Goal: Answer question/provide support: Share knowledge or assist other users

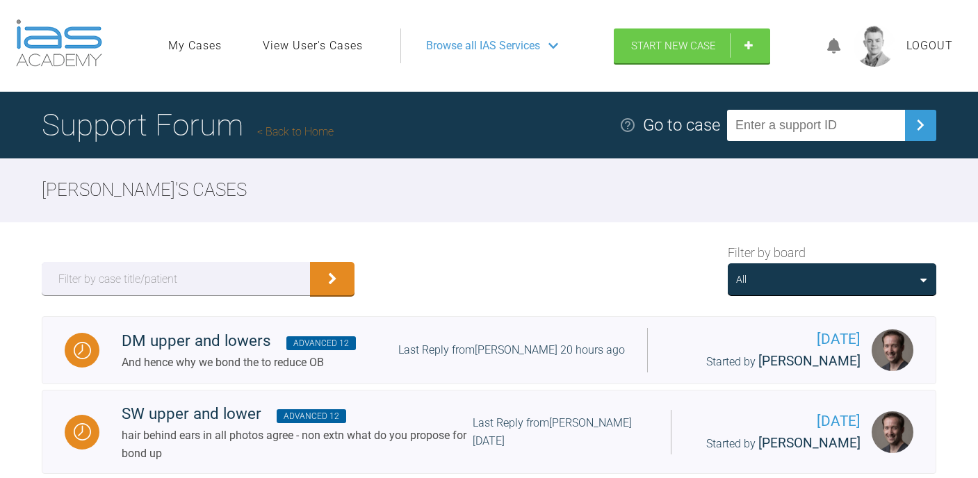
click at [796, 280] on div "All" at bounding box center [832, 279] width 192 height 15
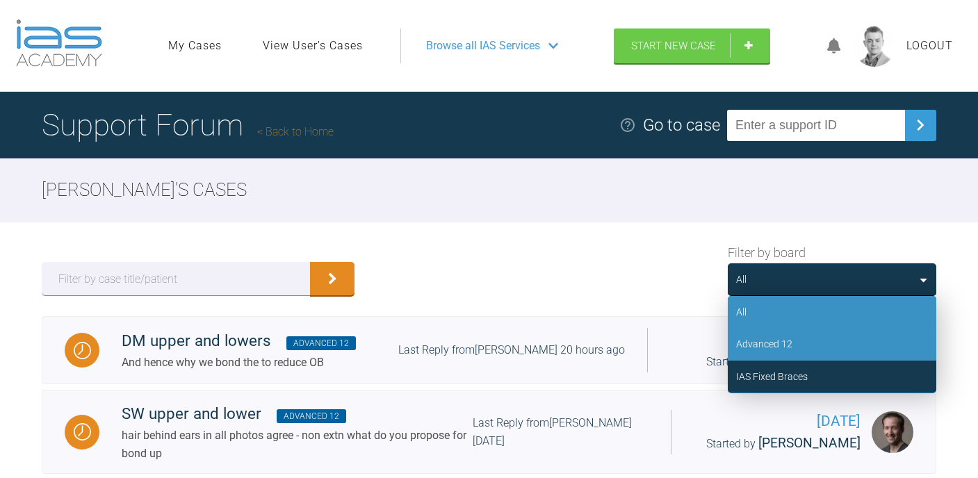
click at [782, 342] on div "Advanced 12" at bounding box center [764, 344] width 56 height 15
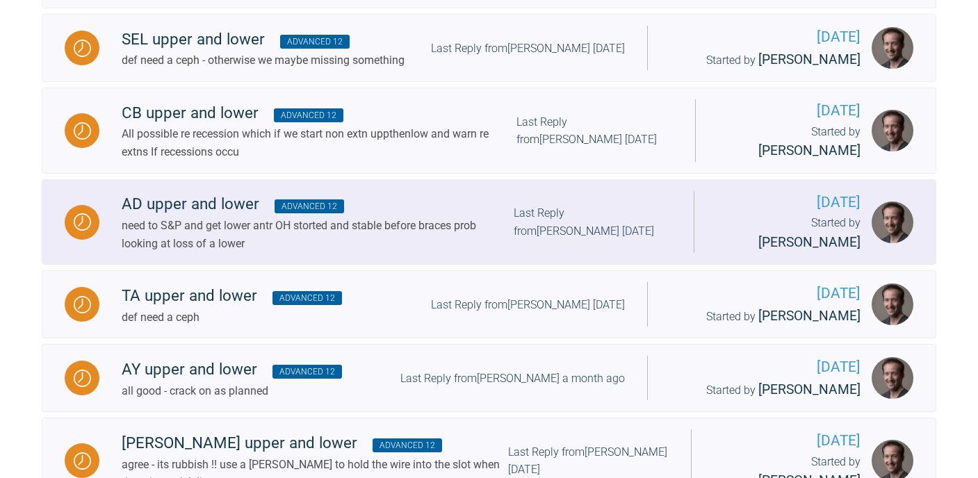
scroll to position [887, 0]
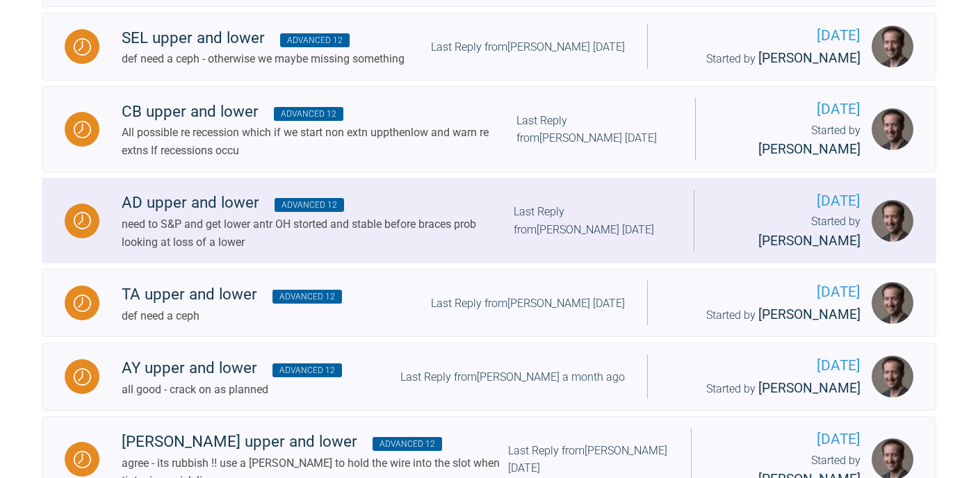
click at [335, 248] on div "need to S&P and get lower antr OH storted and stable before braces prob looking…" at bounding box center [318, 233] width 392 height 35
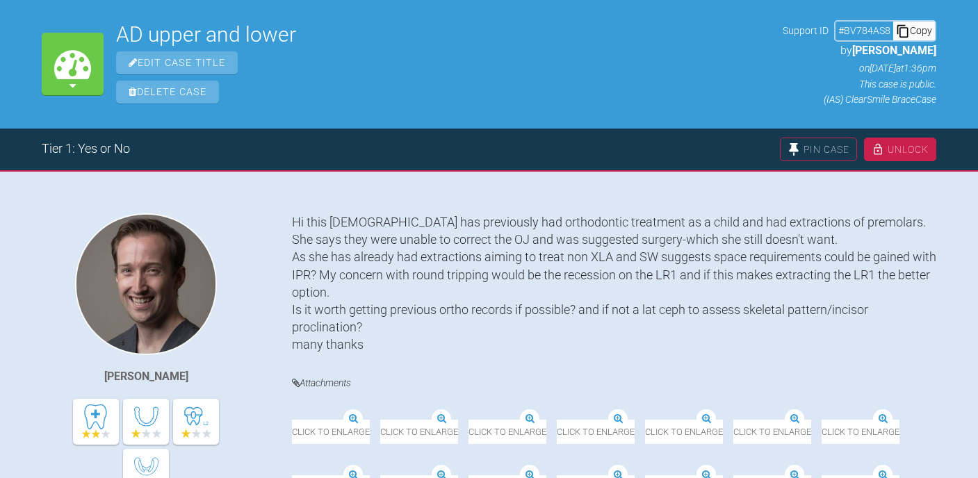
scroll to position [111, 0]
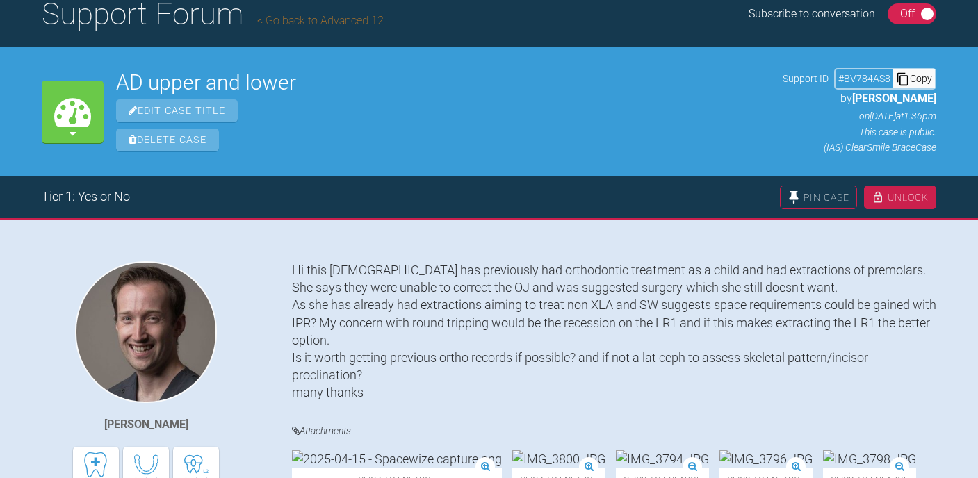
click at [922, 79] on div "Copy" at bounding box center [915, 79] width 42 height 18
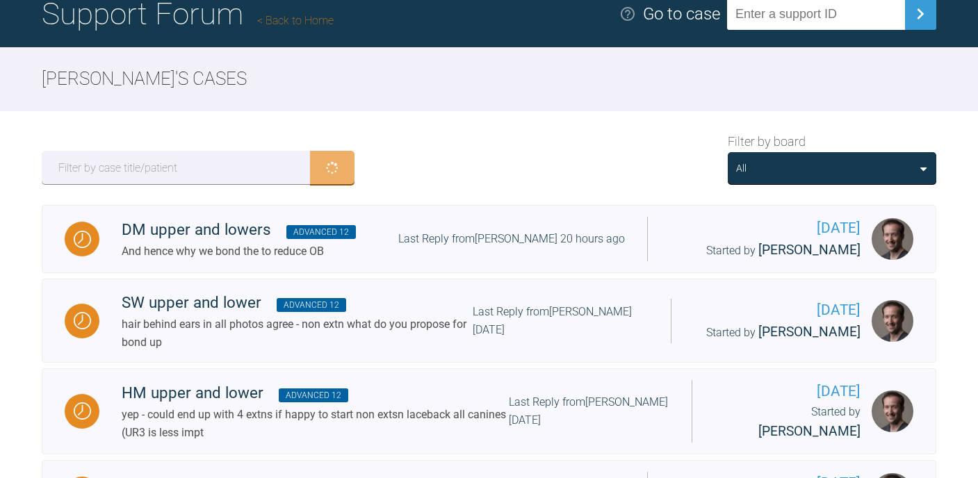
scroll to position [887, 0]
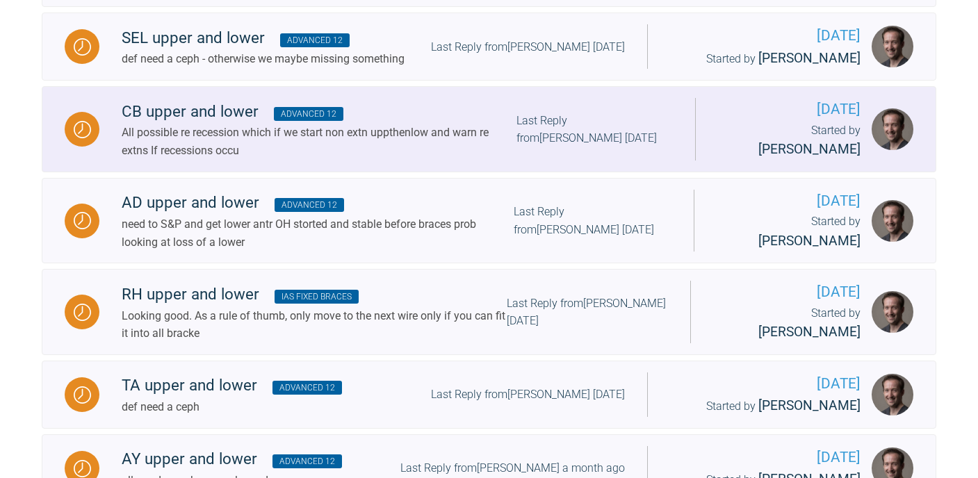
click at [380, 124] on div "CB upper and lower Advanced 12" at bounding box center [319, 111] width 395 height 25
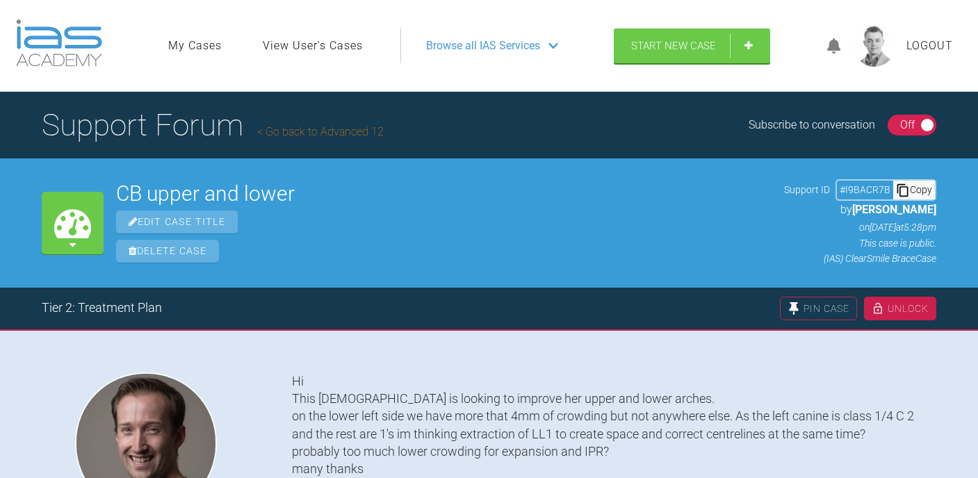
click at [912, 192] on div "Copy" at bounding box center [915, 190] width 42 height 18
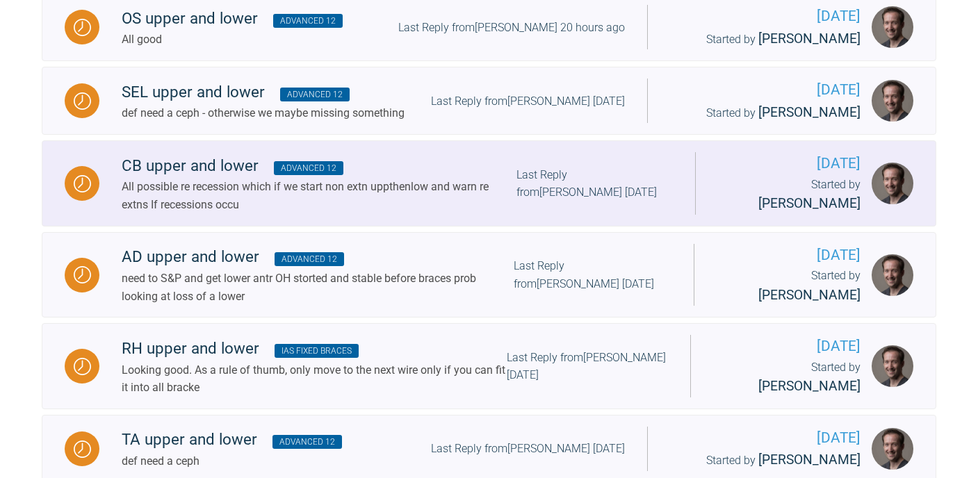
scroll to position [825, 0]
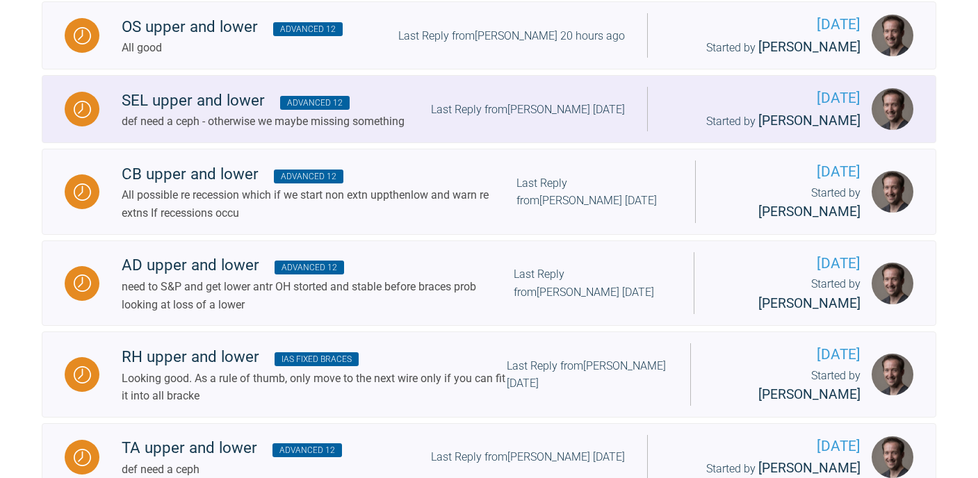
click at [281, 110] on span "Advanced 12" at bounding box center [315, 103] width 70 height 14
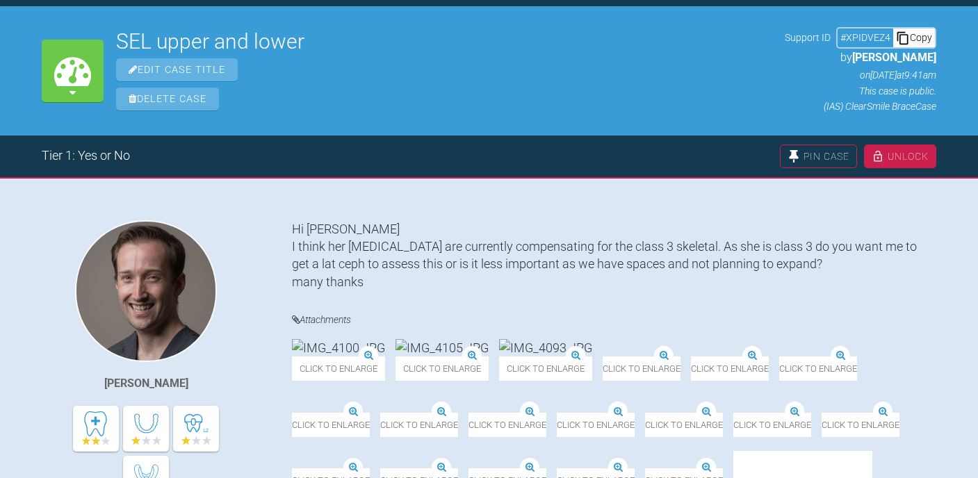
scroll to position [149, 0]
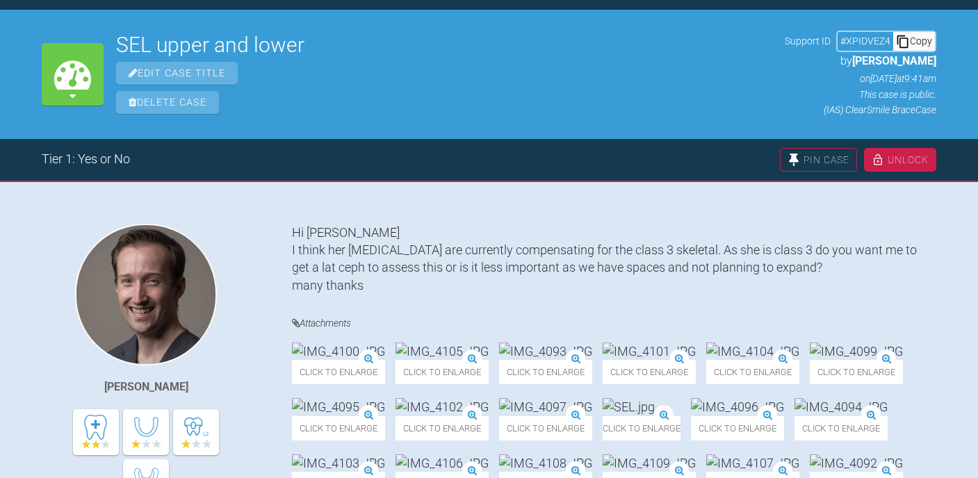
click at [913, 43] on div "Copy" at bounding box center [915, 41] width 42 height 18
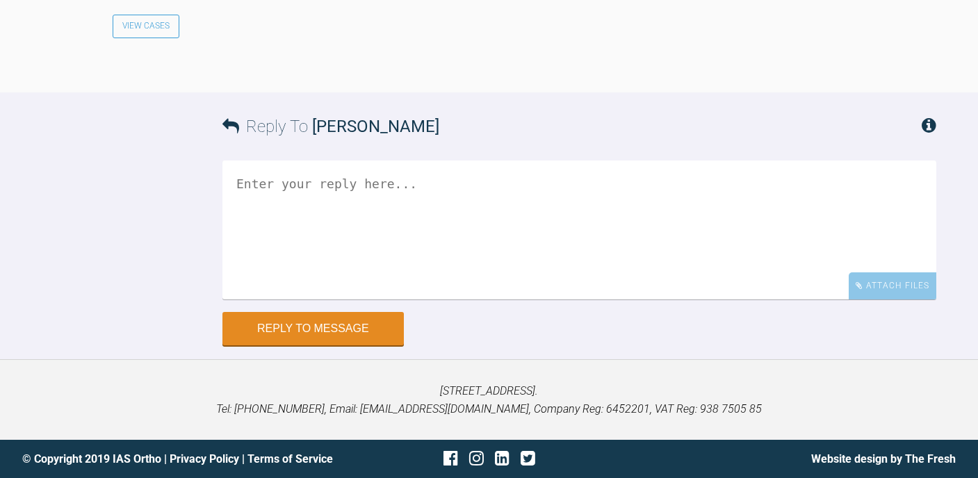
scroll to position [1665, 0]
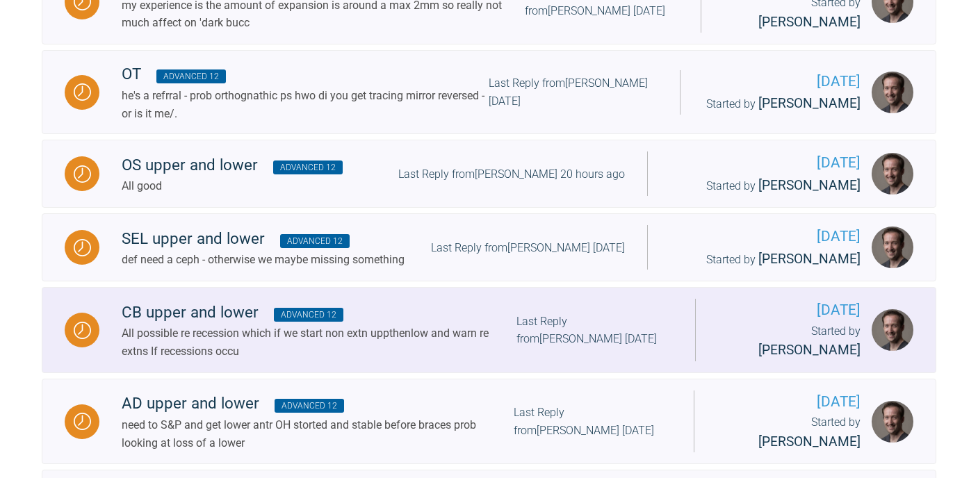
scroll to position [679, 0]
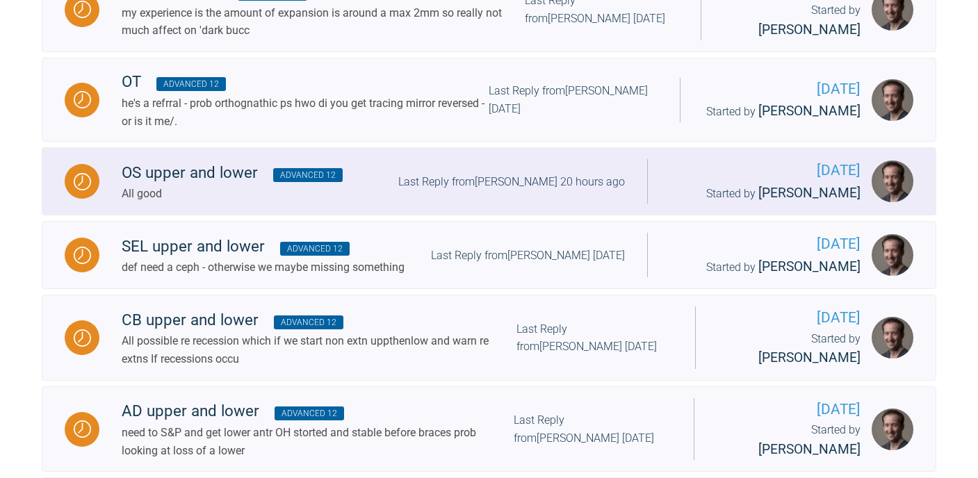
click at [383, 192] on div "OS upper and lower Advanced 12 All good Last Reply from [PERSON_NAME] 20 hours …" at bounding box center [373, 182] width 548 height 42
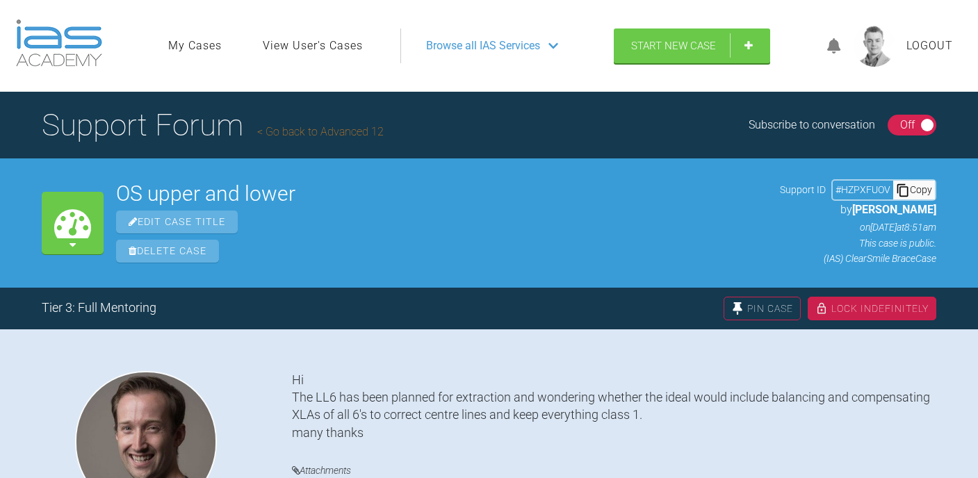
click at [913, 195] on div "Copy" at bounding box center [915, 190] width 42 height 18
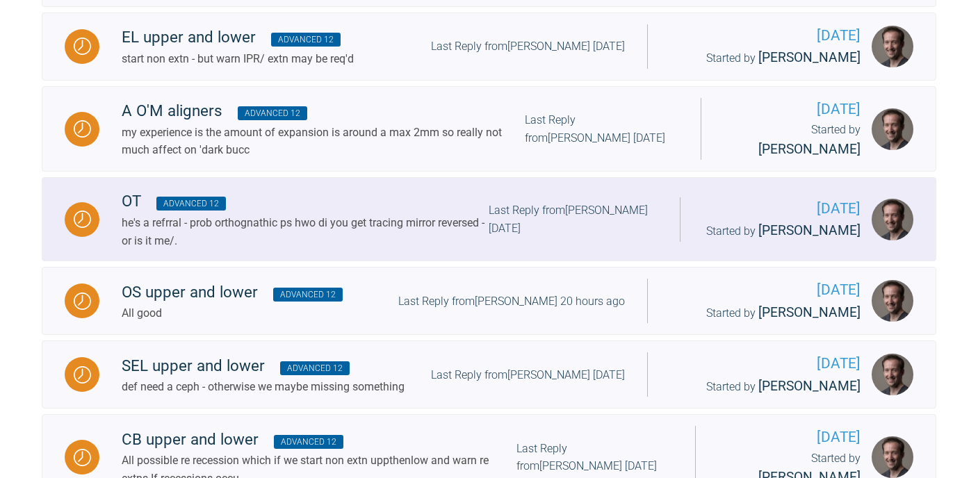
scroll to position [558, 0]
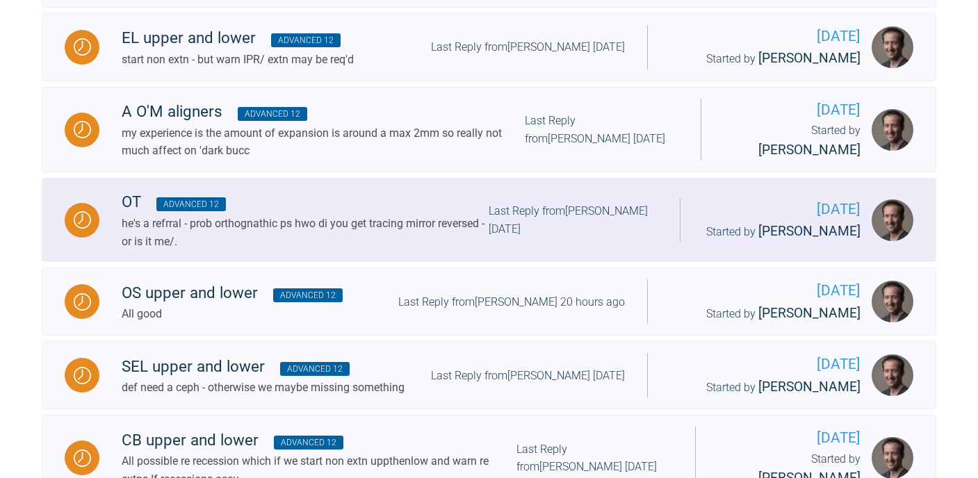
click at [448, 215] on div "OT Advanced 12" at bounding box center [305, 202] width 367 height 25
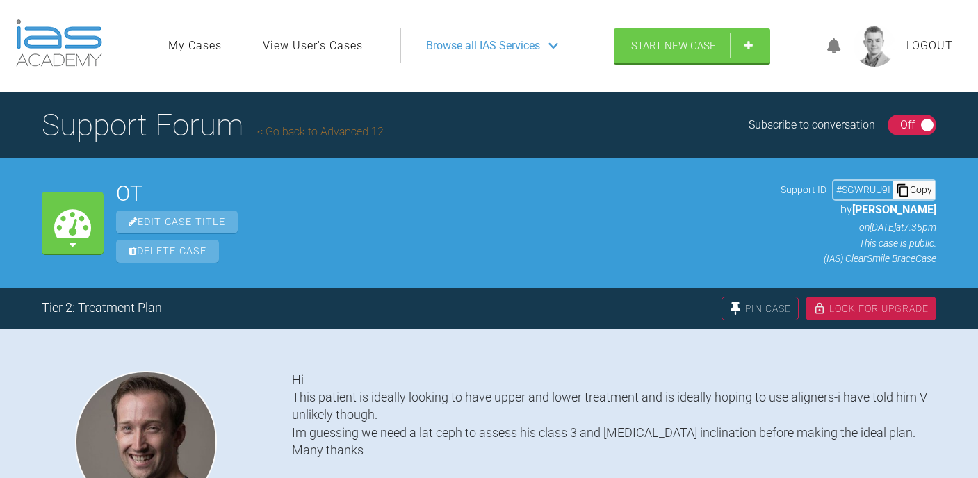
click at [914, 197] on div "Copy" at bounding box center [915, 190] width 42 height 18
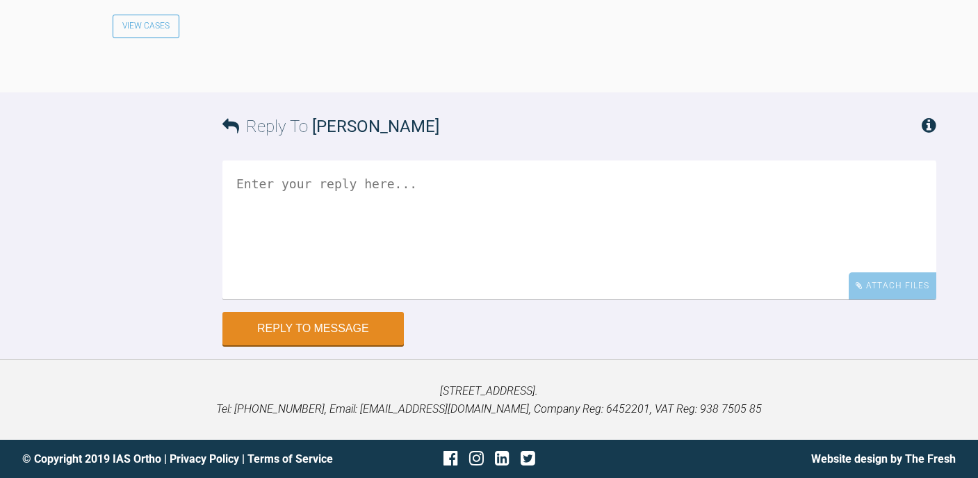
scroll to position [2344, 0]
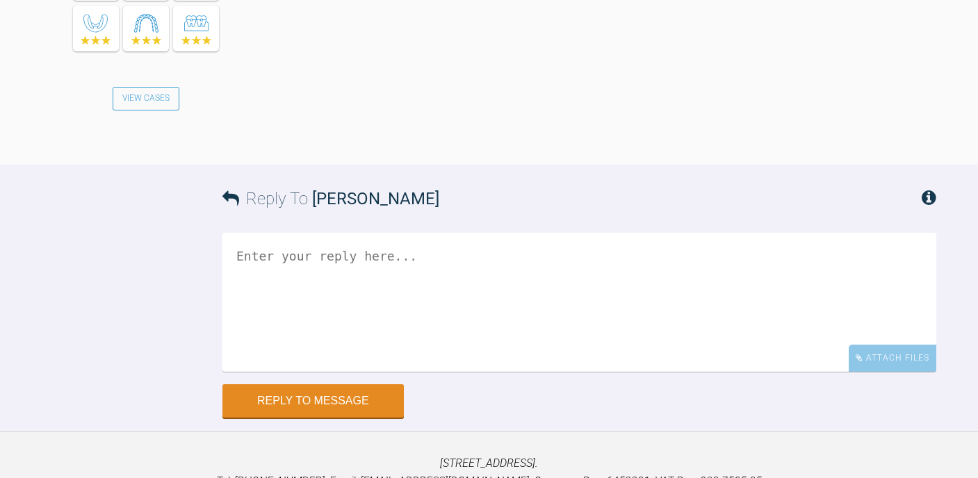
scroll to position [558, 0]
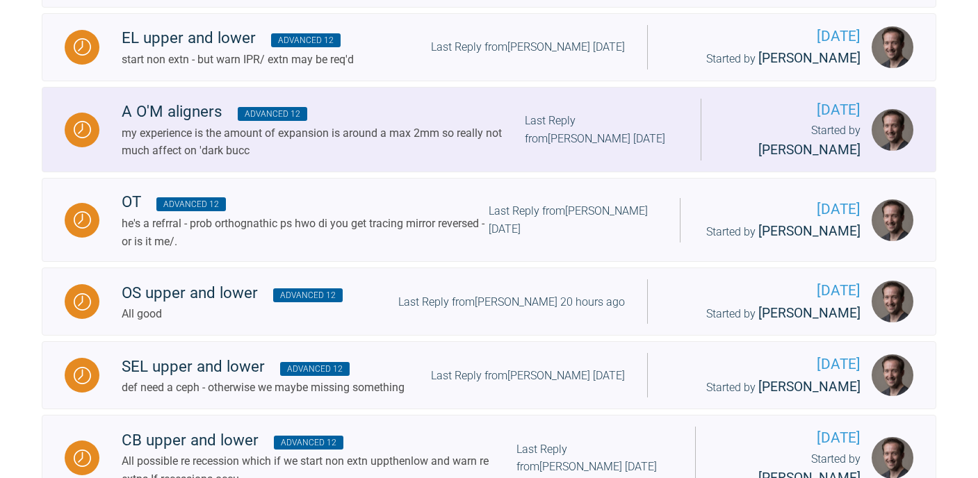
click at [349, 150] on div "my experience is the amount of expansion is around a max 2mm so really not much…" at bounding box center [323, 141] width 403 height 35
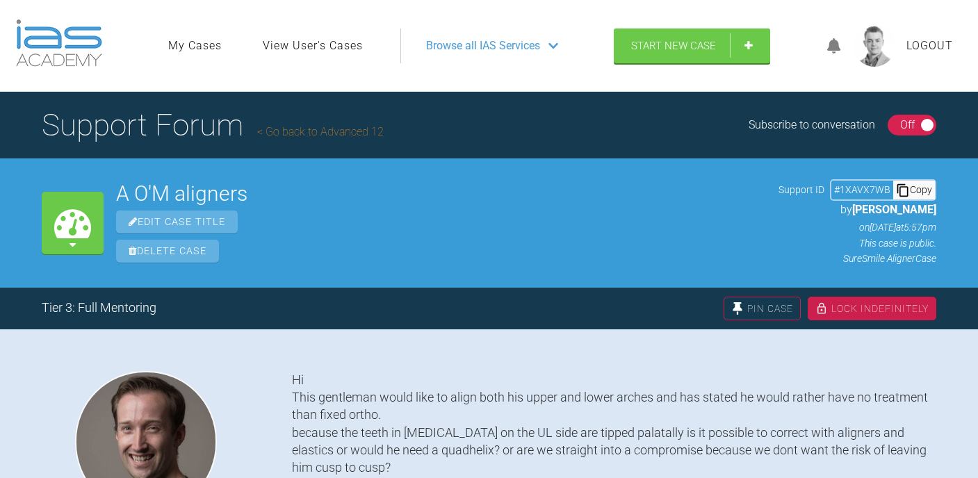
click at [911, 192] on div "Copy" at bounding box center [915, 190] width 42 height 18
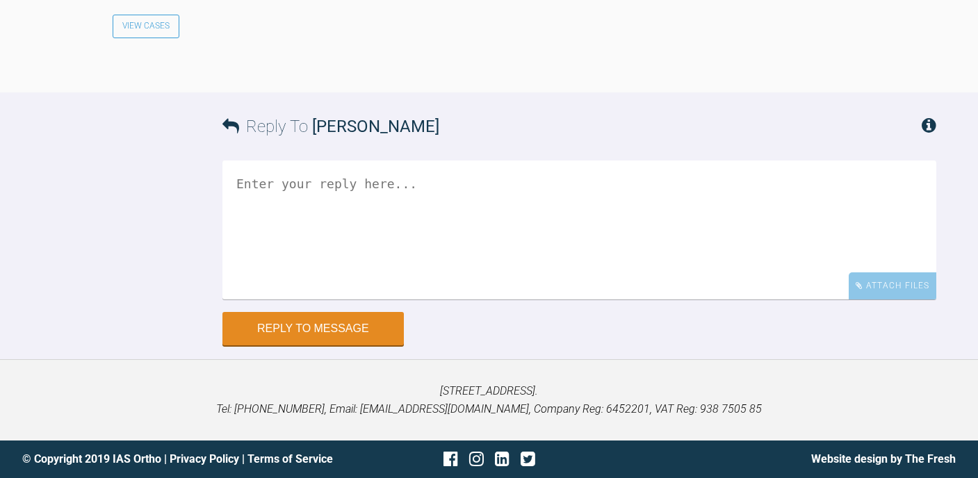
scroll to position [4601, 0]
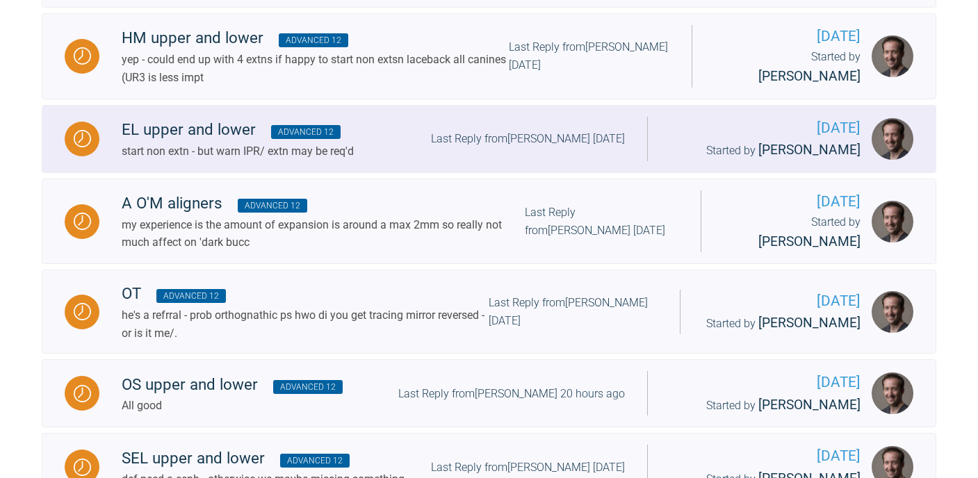
click at [293, 139] on span "Advanced 12" at bounding box center [306, 132] width 70 height 14
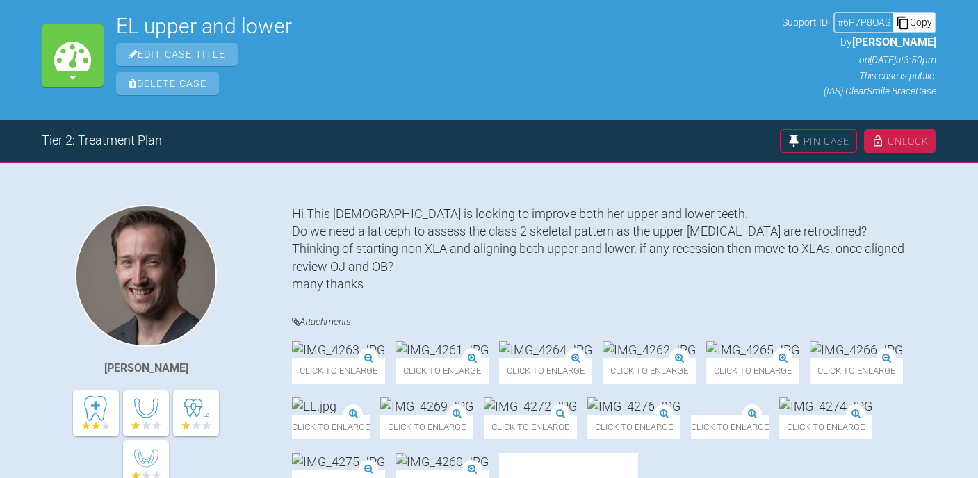
scroll to position [162, 0]
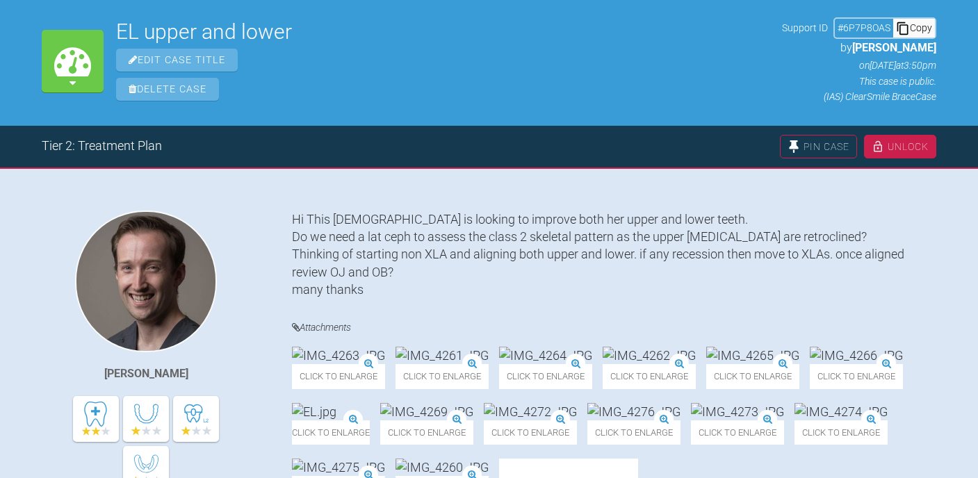
click at [912, 30] on div "Copy" at bounding box center [915, 28] width 42 height 18
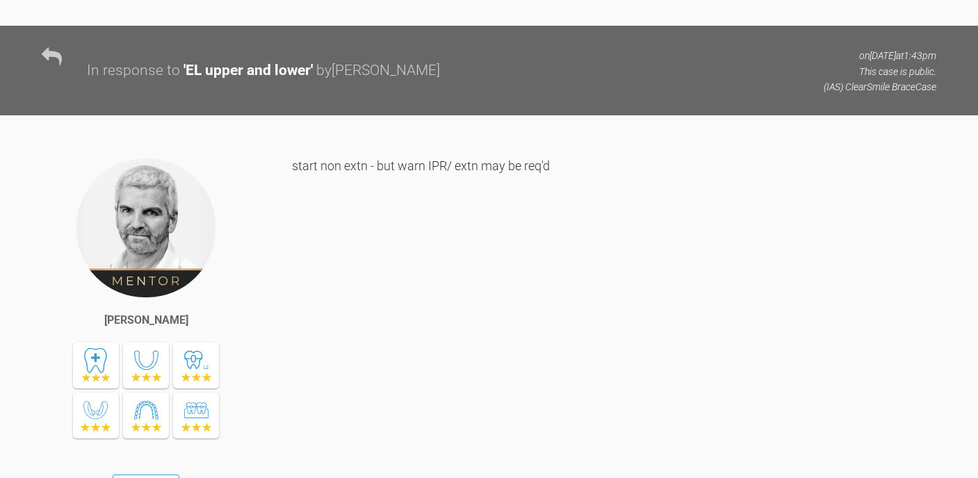
scroll to position [1587, 0]
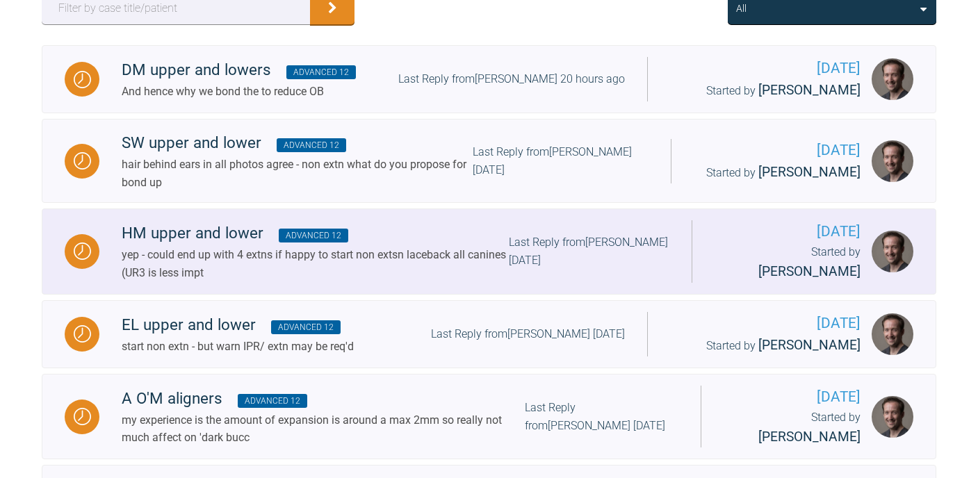
click at [219, 255] on div "yep - could end up with 4 extns if happy to start non extsn laceback all canine…" at bounding box center [315, 263] width 387 height 35
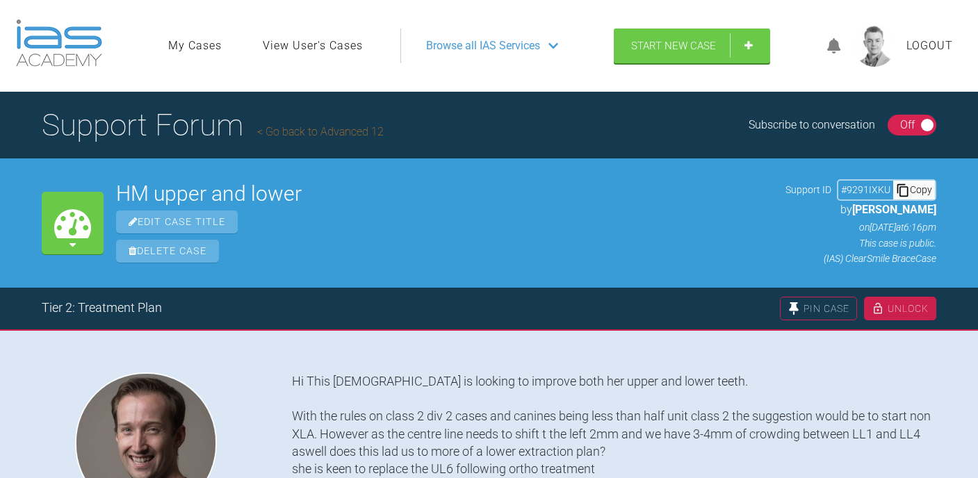
click at [924, 191] on div "Copy" at bounding box center [915, 190] width 42 height 18
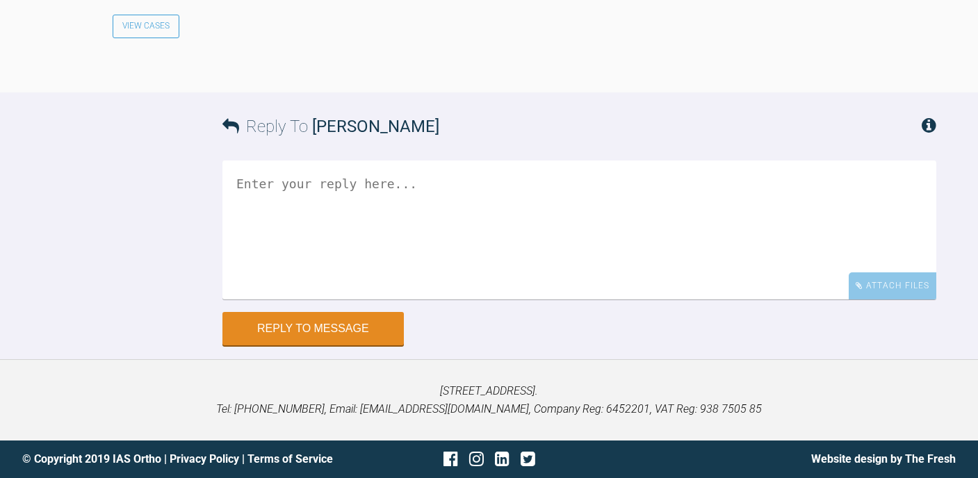
scroll to position [3464, 0]
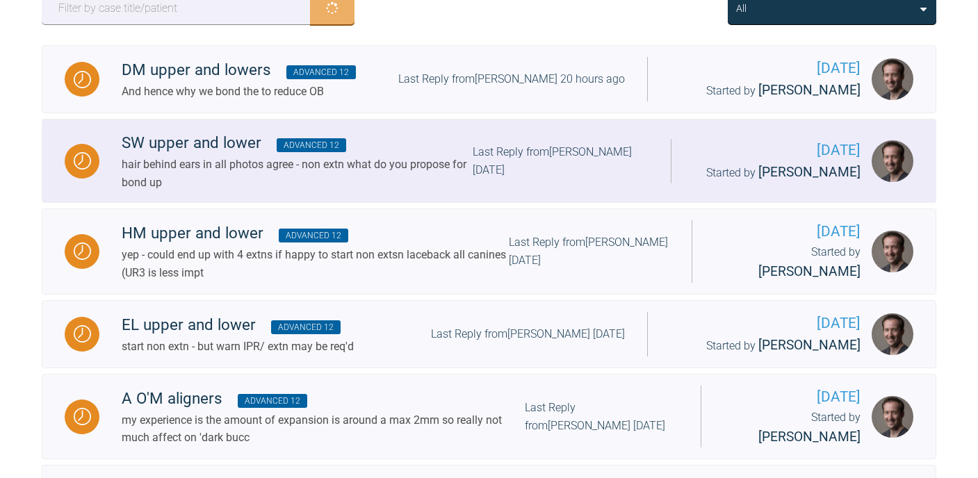
click at [240, 148] on div "SW upper and lower Advanced 12" at bounding box center [297, 143] width 351 height 25
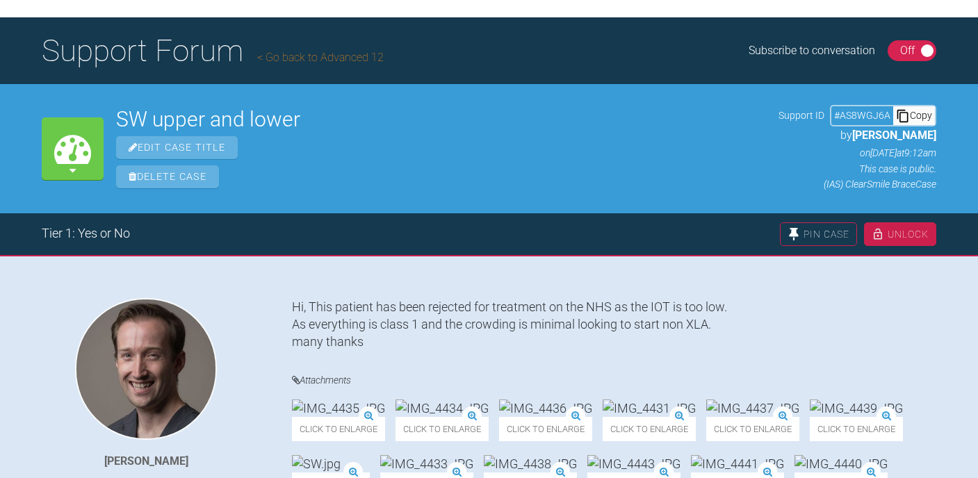
scroll to position [27, 0]
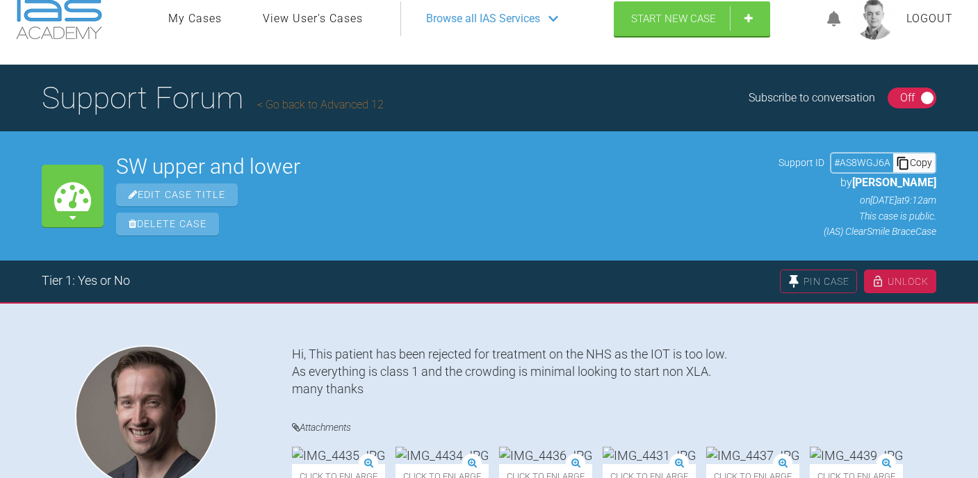
click at [917, 161] on div "Copy" at bounding box center [915, 163] width 42 height 18
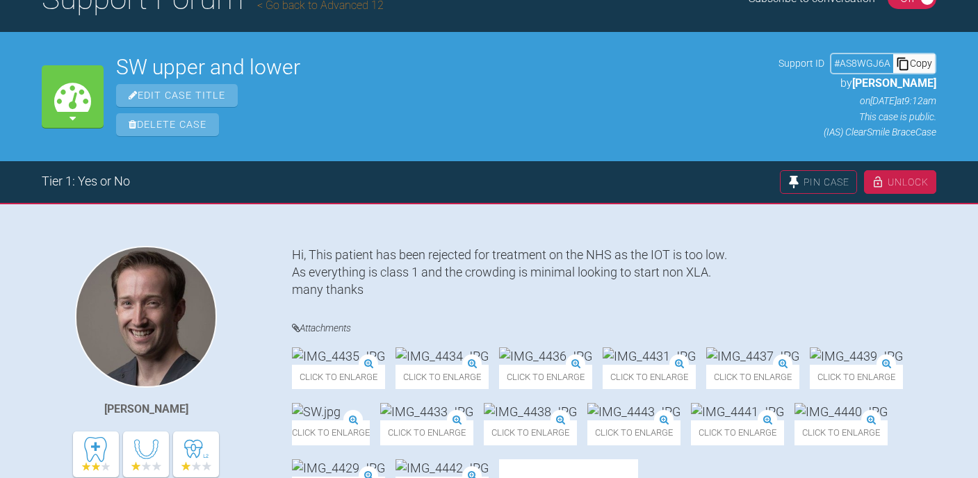
scroll to position [0, 0]
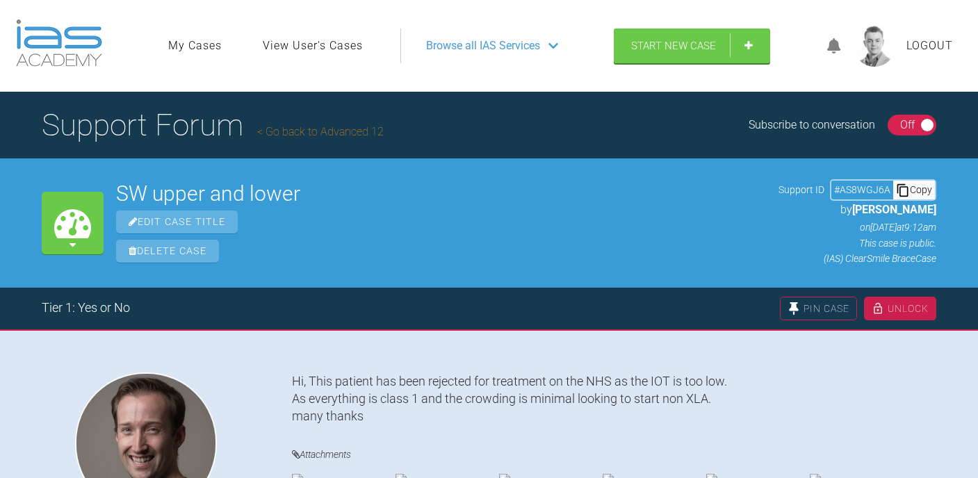
scroll to position [271, 0]
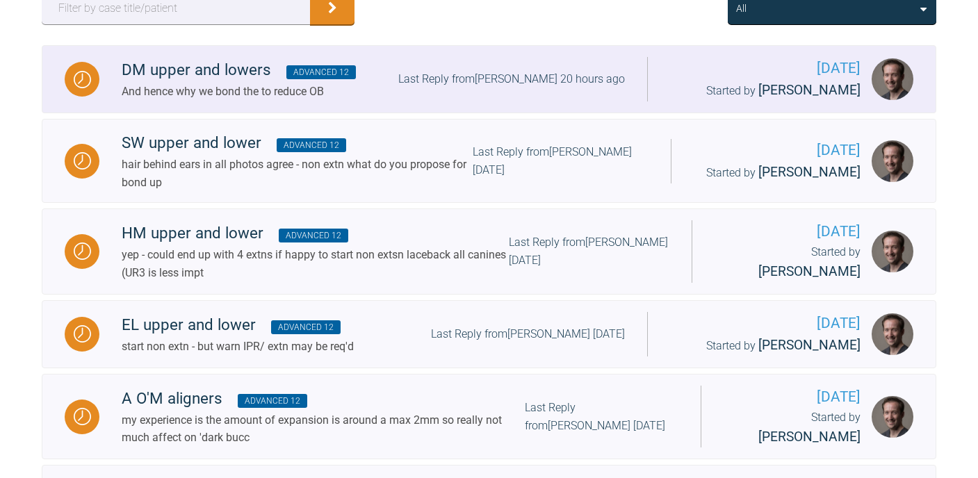
click at [264, 77] on div "DM upper and lowers Advanced 12" at bounding box center [239, 70] width 234 height 25
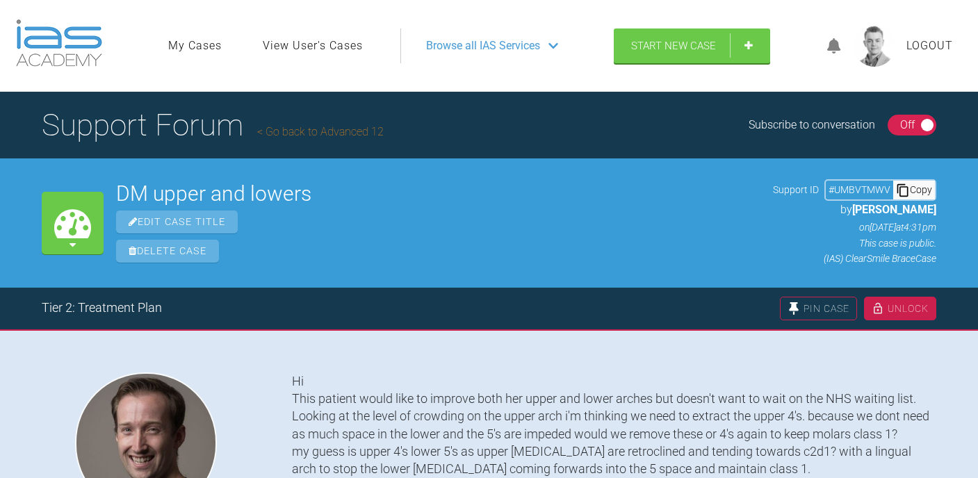
click at [920, 200] on div "# UMBVTMWV Copy" at bounding box center [881, 189] width 112 height 21
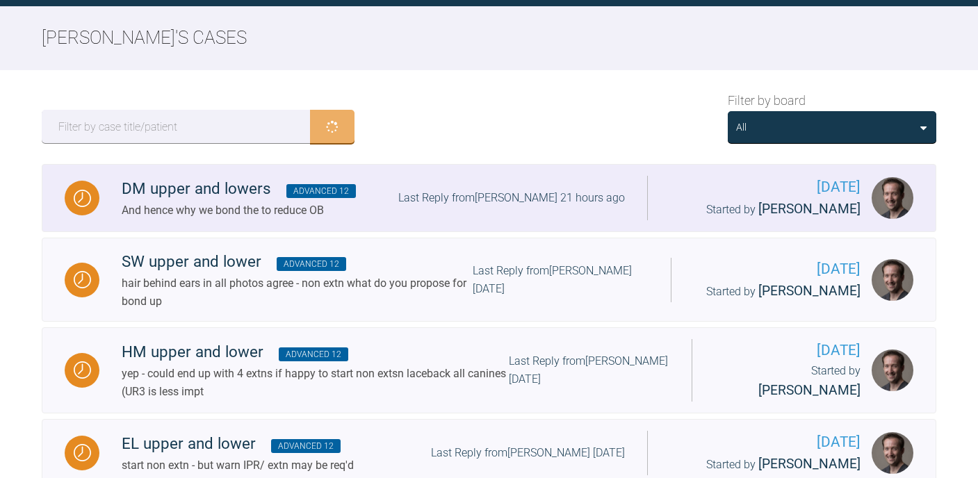
scroll to position [128, 0]
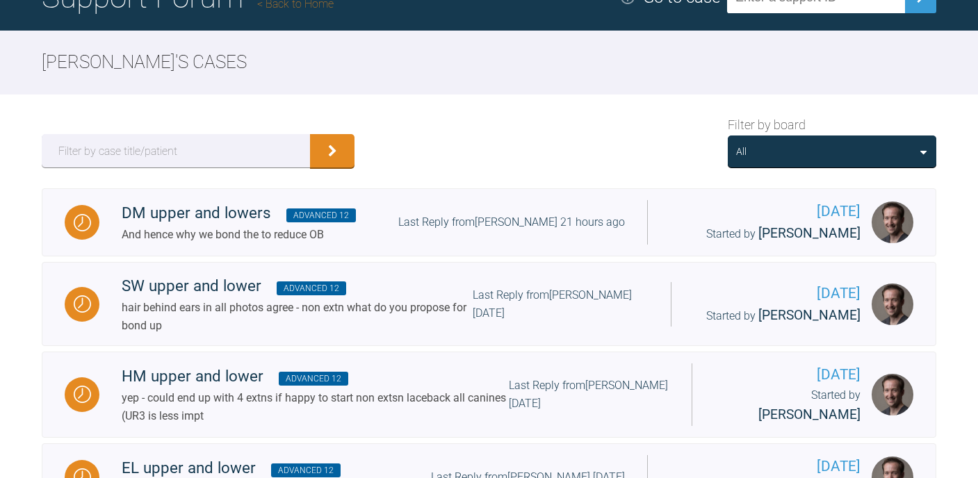
click at [805, 153] on div "All" at bounding box center [832, 151] width 192 height 15
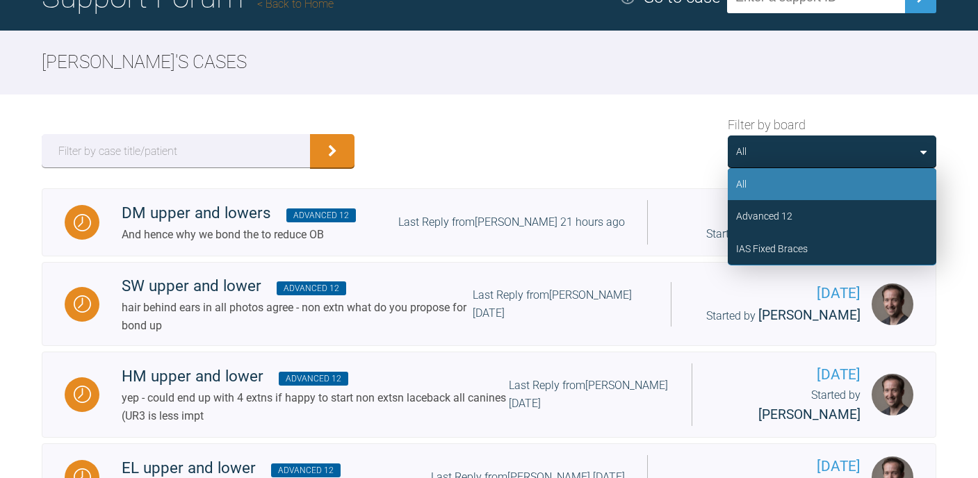
click at [790, 192] on div "All" at bounding box center [832, 184] width 209 height 32
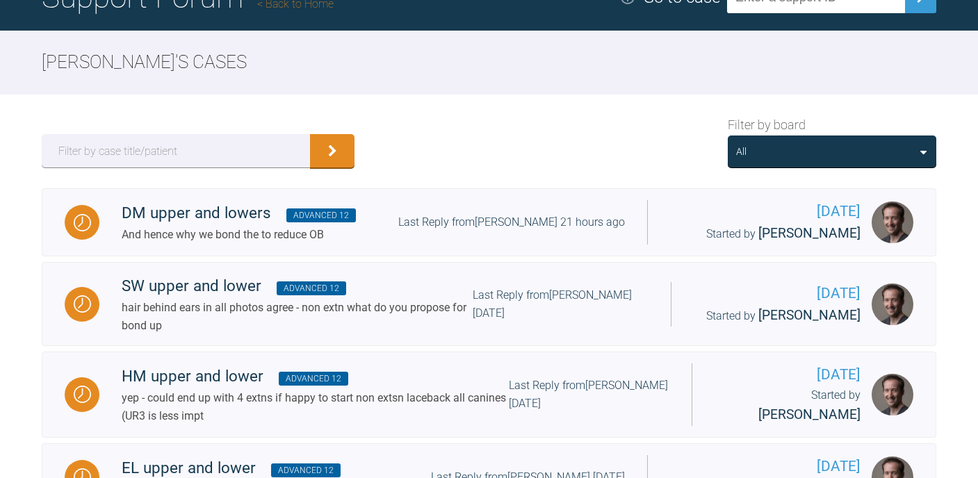
click at [791, 166] on div "All" at bounding box center [832, 152] width 209 height 32
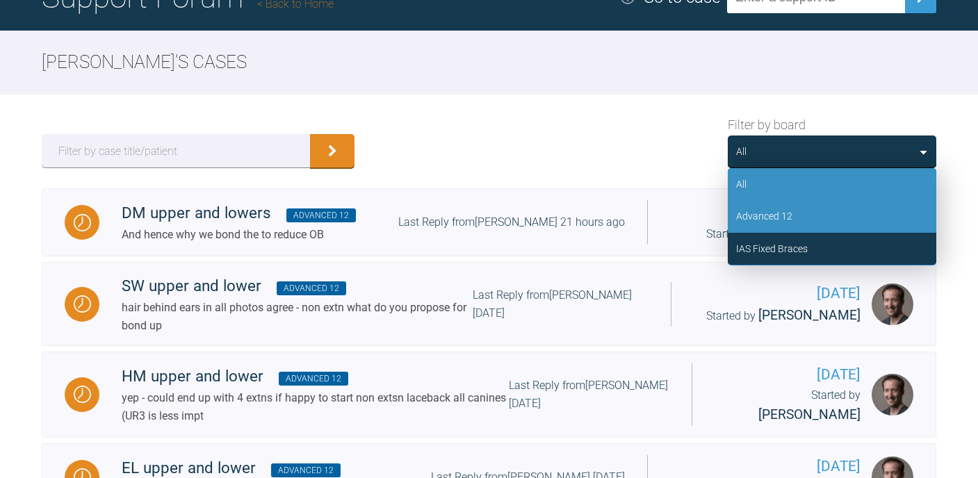
click at [791, 212] on div "Advanced 12" at bounding box center [764, 216] width 56 height 15
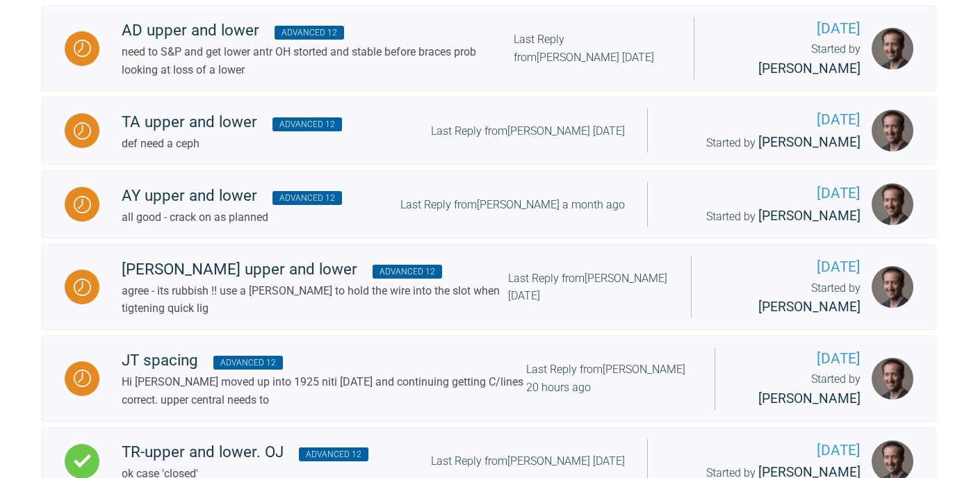
scroll to position [1536, 0]
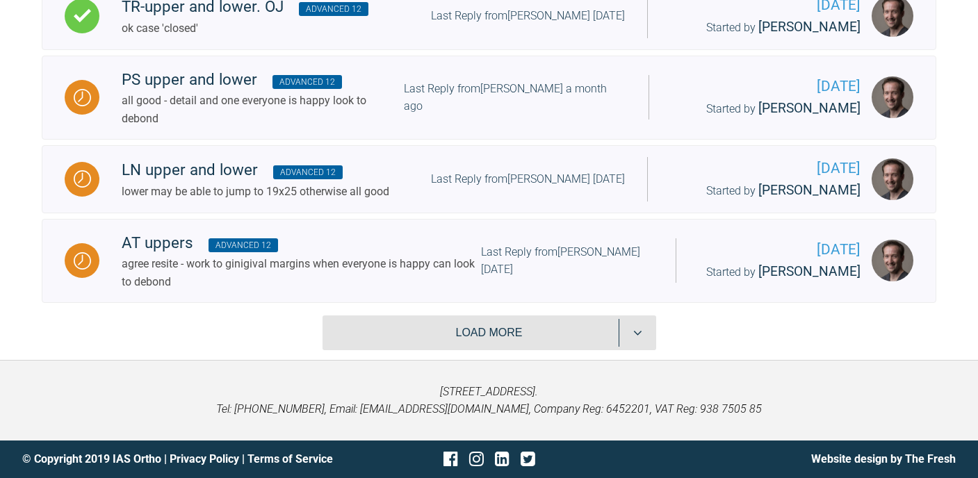
click at [460, 335] on button "Load more" at bounding box center [490, 333] width 334 height 35
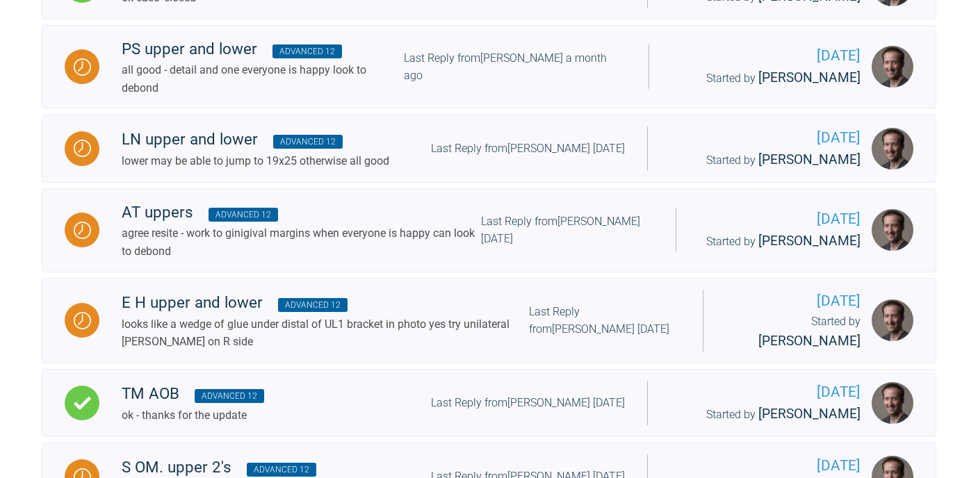
scroll to position [2064, 0]
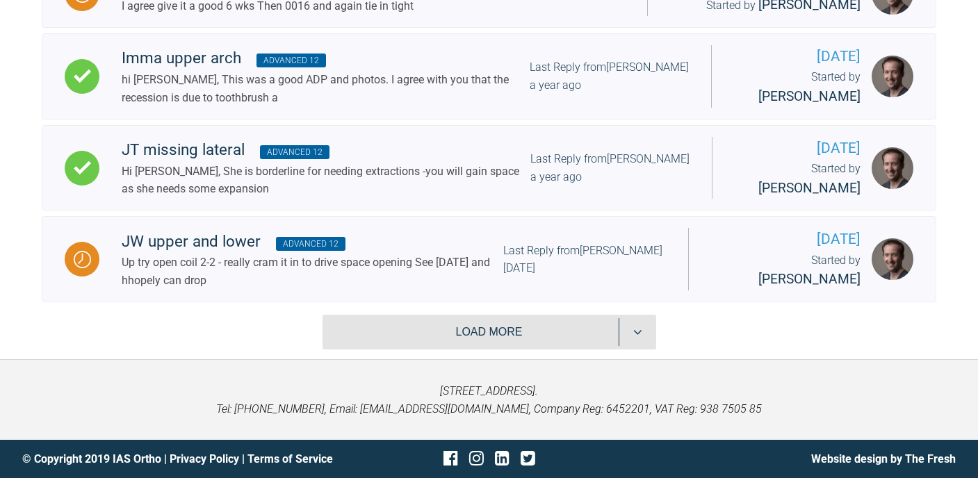
click at [453, 321] on button "Load more" at bounding box center [490, 332] width 334 height 35
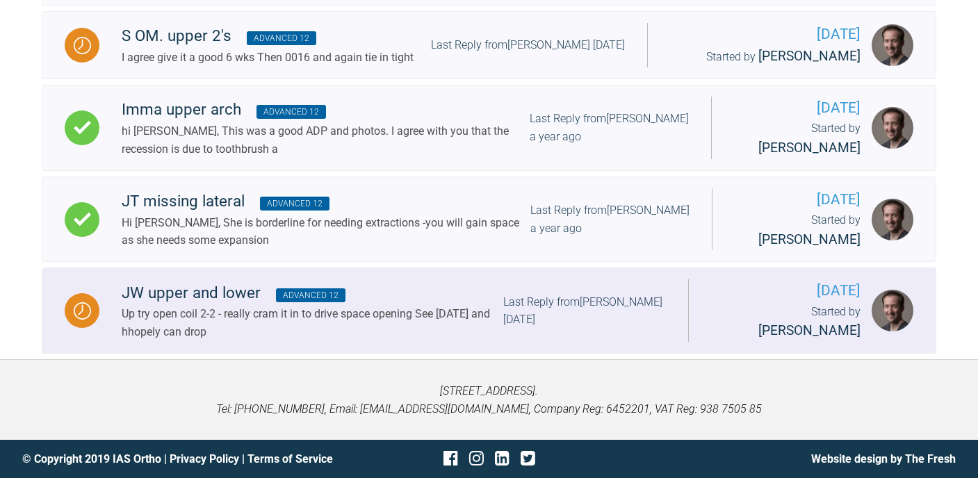
click at [310, 305] on div "Up try open coil 2-2 - really cram it in to drive space opening See [DATE] and …" at bounding box center [313, 322] width 382 height 35
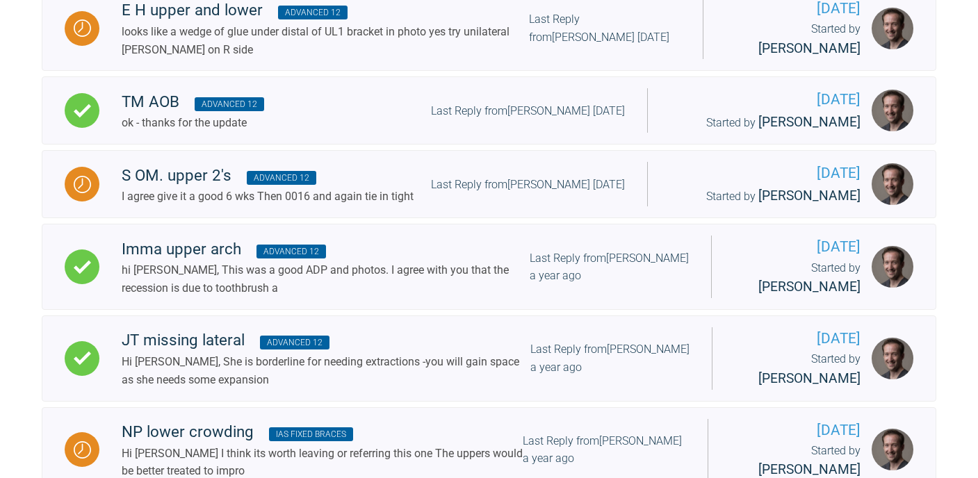
scroll to position [1727, 0]
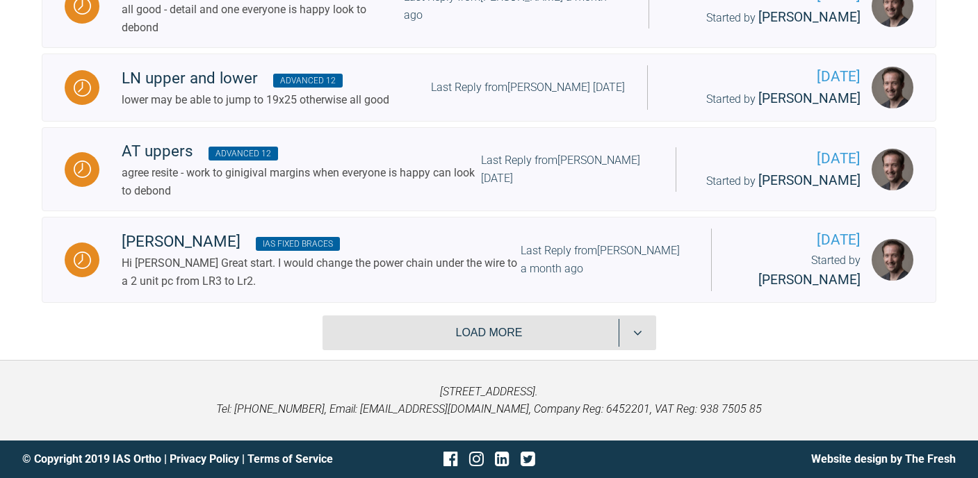
click at [448, 318] on button "Load more" at bounding box center [490, 333] width 334 height 35
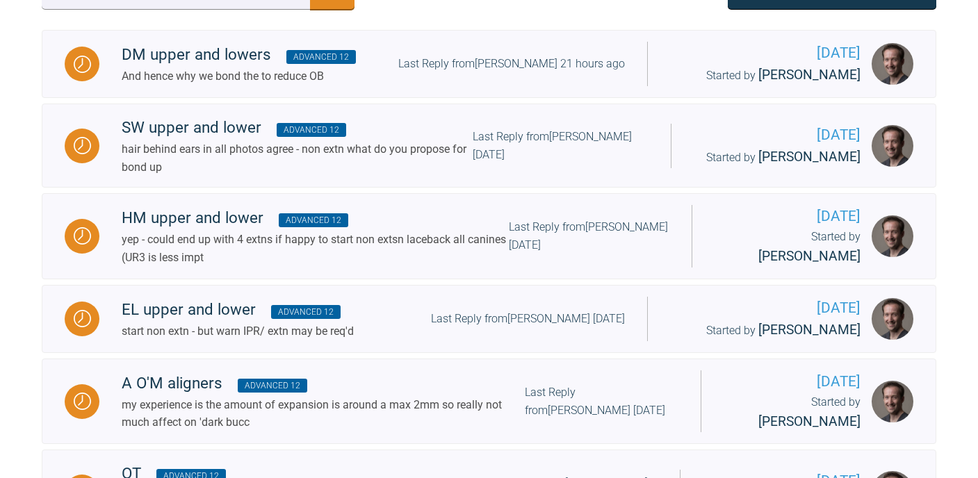
scroll to position [0, 0]
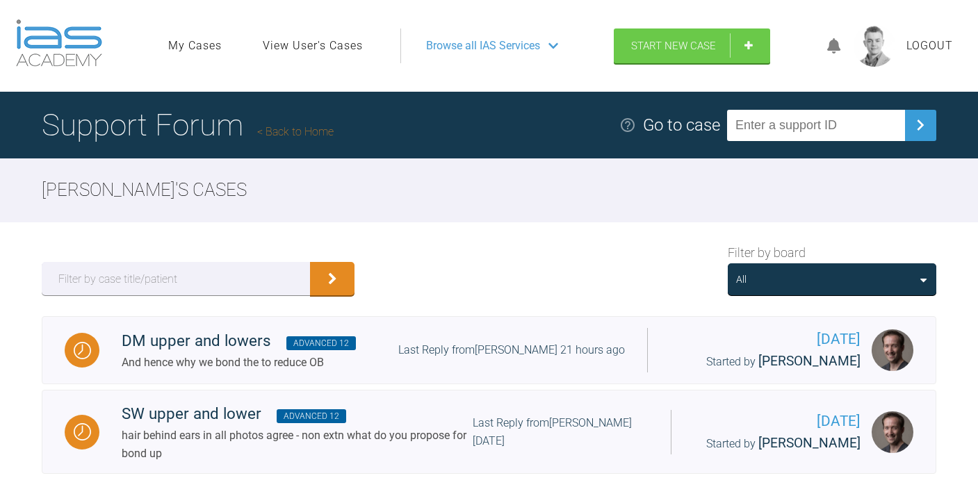
click at [873, 280] on div "All" at bounding box center [832, 279] width 192 height 15
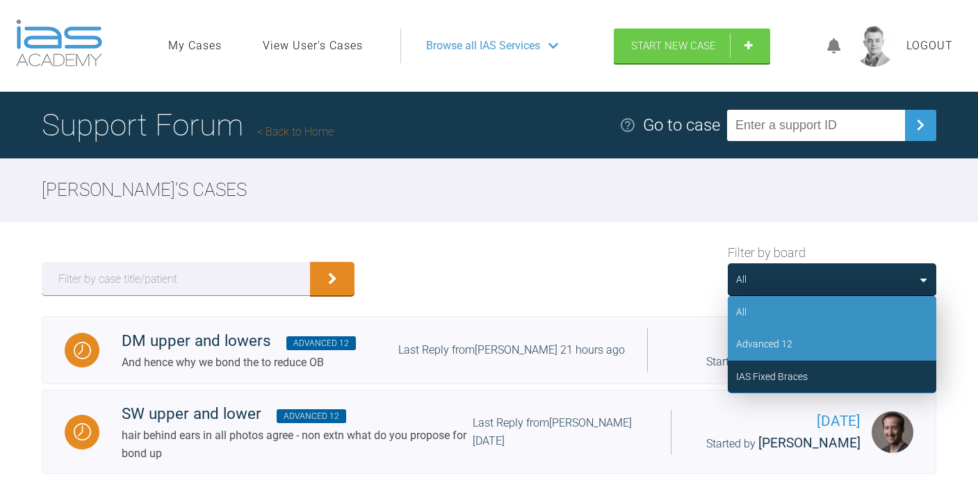
click at [802, 339] on div "Advanced 12" at bounding box center [832, 344] width 209 height 32
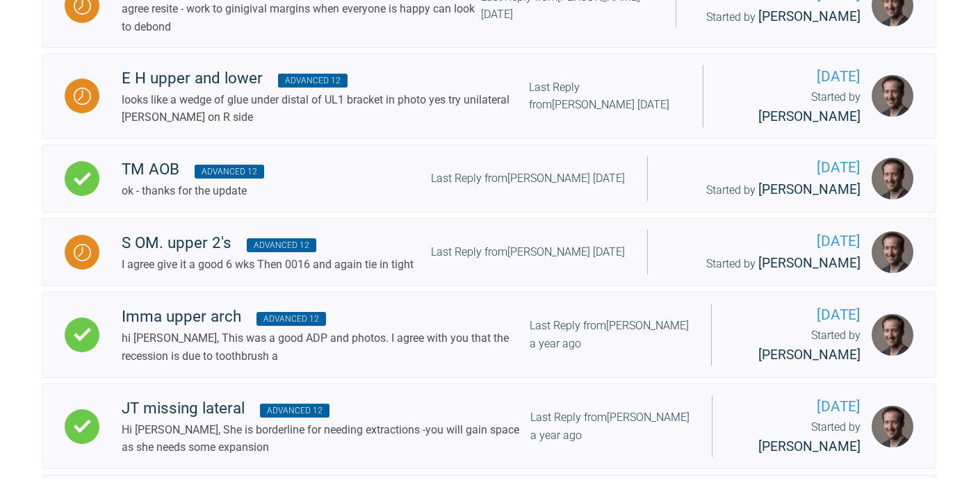
scroll to position [2064, 0]
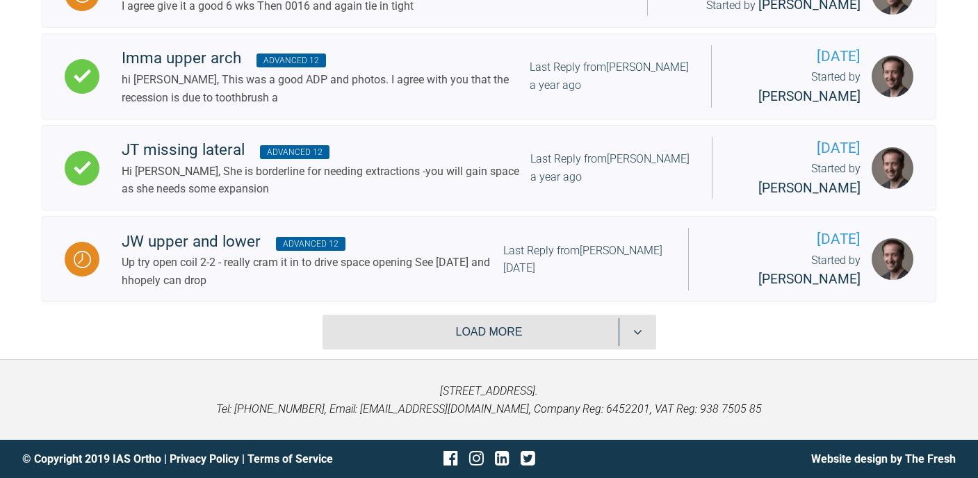
click at [522, 323] on button "Load more" at bounding box center [490, 332] width 334 height 35
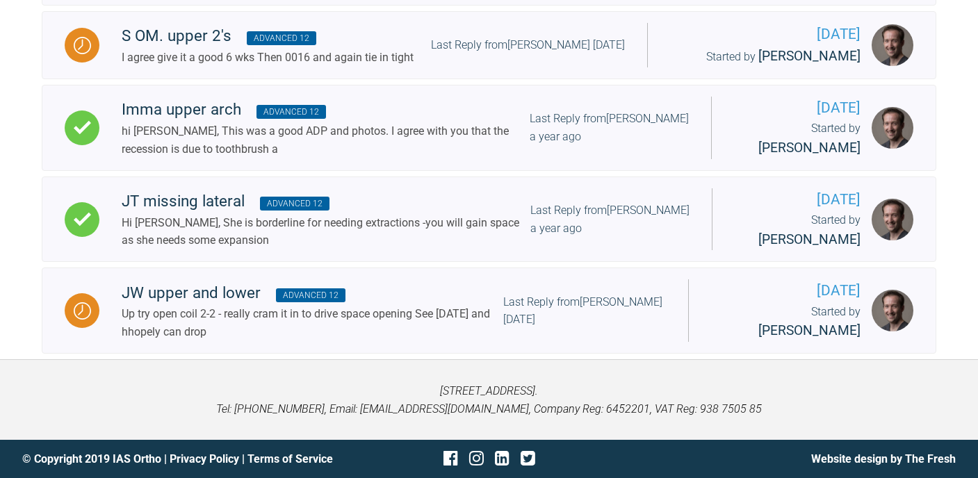
scroll to position [2012, 0]
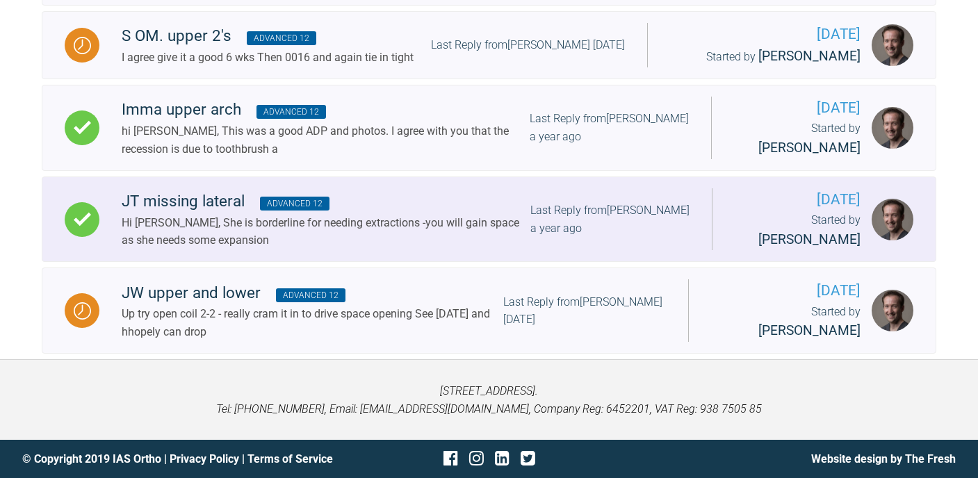
click at [494, 220] on div "Hi [PERSON_NAME], She is borderline for needing extractions -you will gain spac…" at bounding box center [326, 231] width 409 height 35
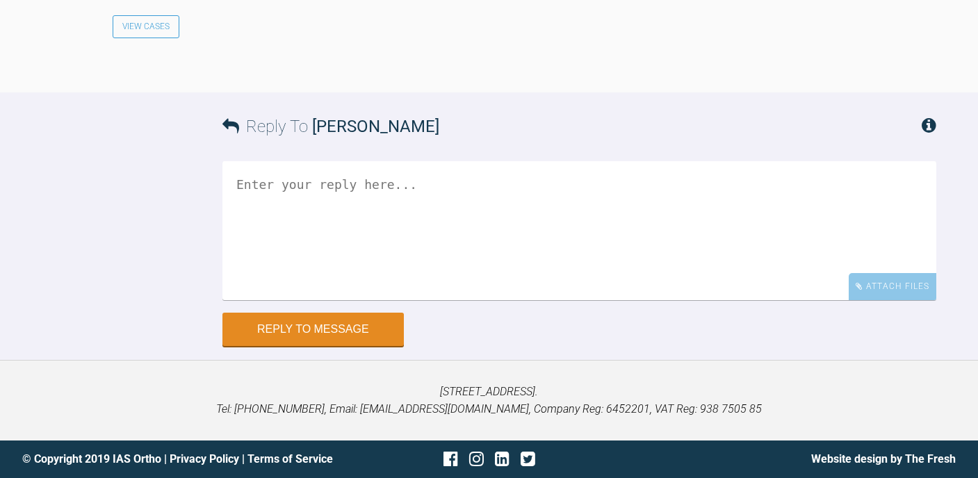
scroll to position [1479, 0]
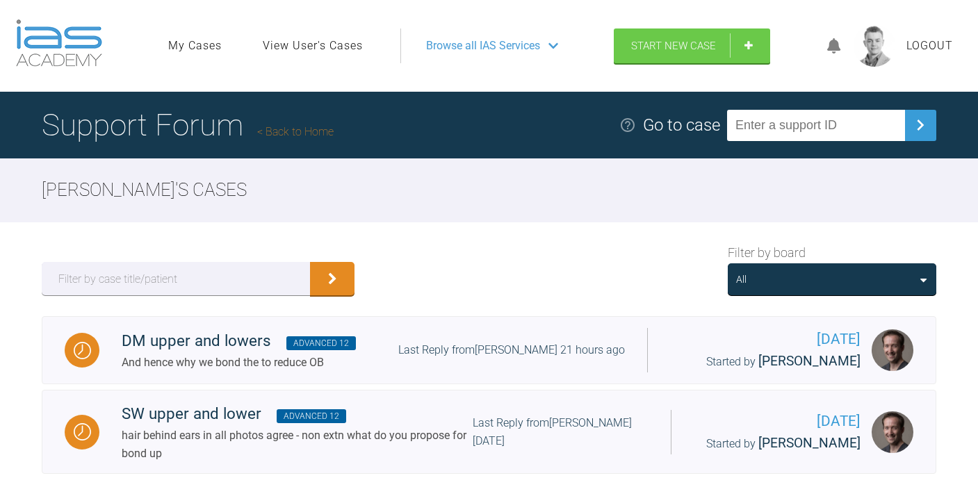
click at [753, 273] on div "All" at bounding box center [832, 279] width 192 height 15
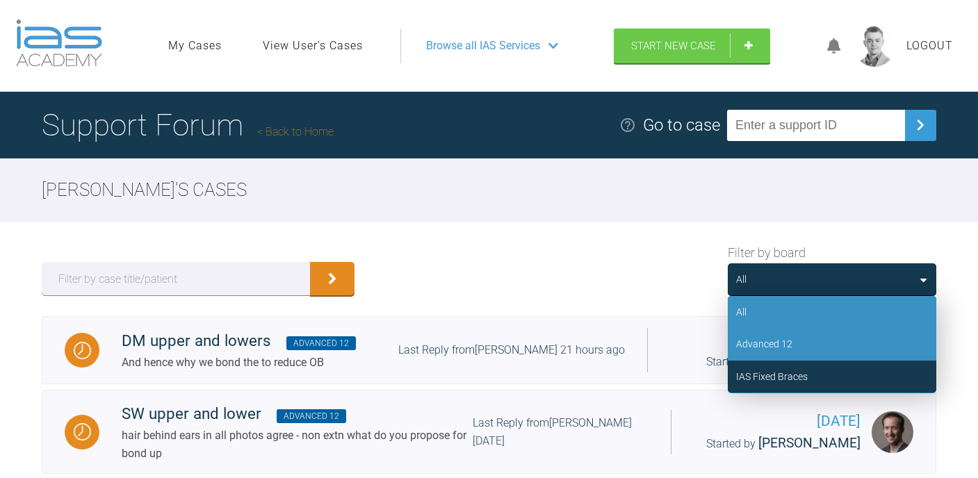
click at [761, 353] on div "Advanced 12" at bounding box center [832, 344] width 209 height 32
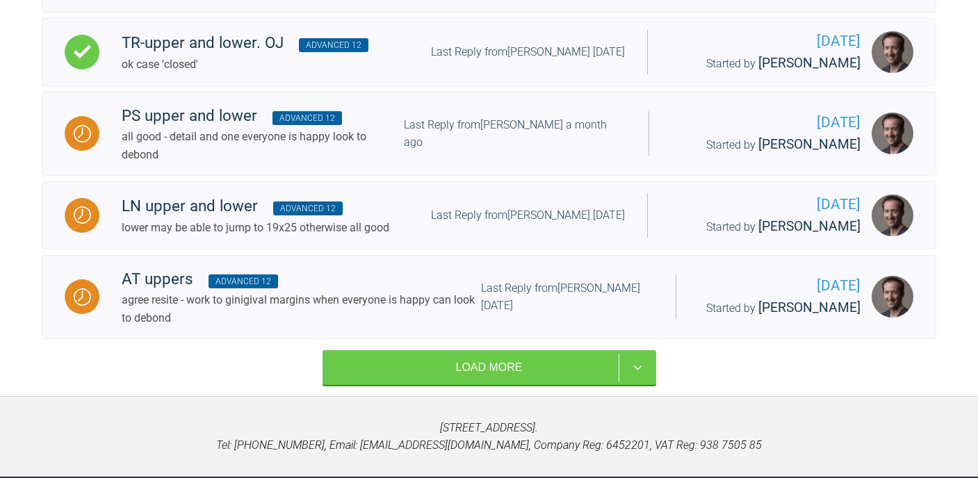
scroll to position [1519, 0]
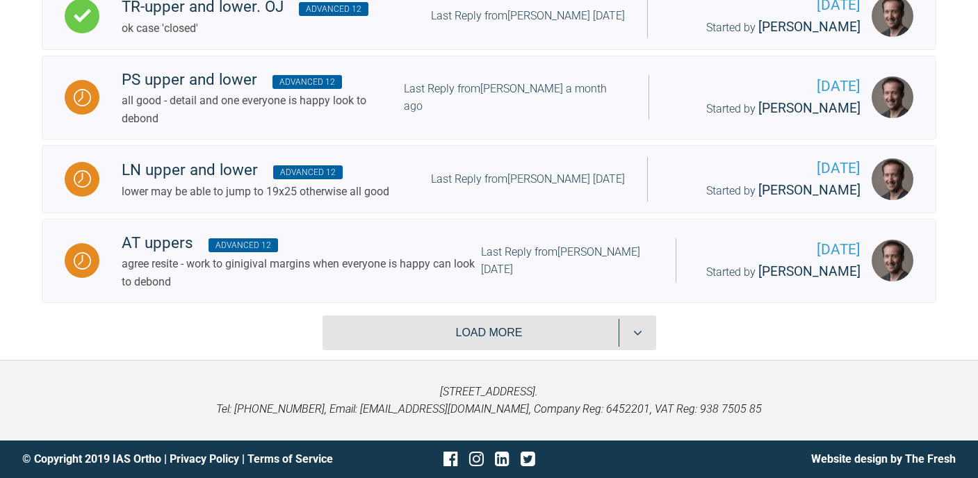
click at [532, 346] on button "Load more" at bounding box center [490, 333] width 334 height 35
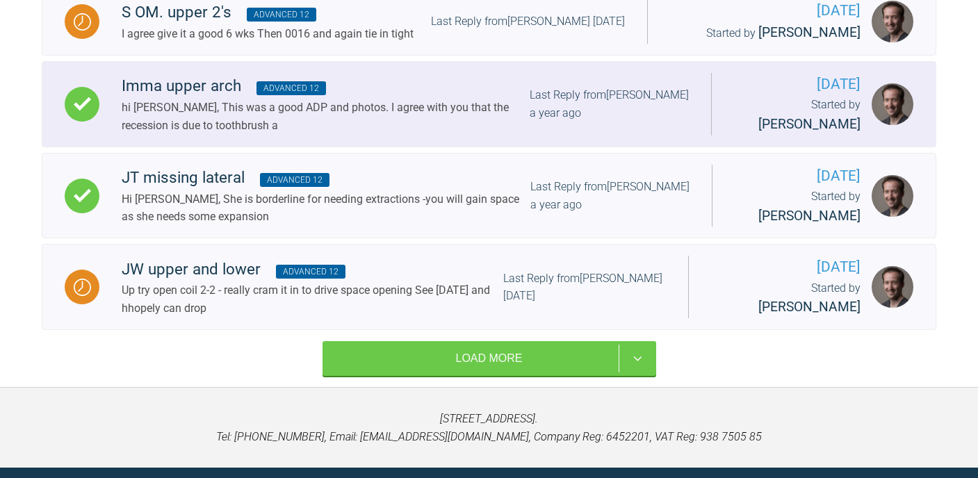
scroll to position [1989, 0]
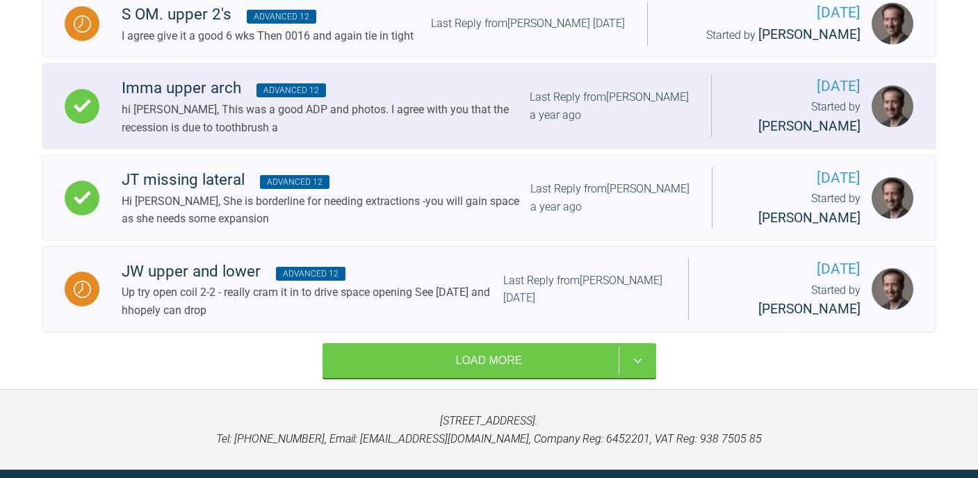
click at [326, 136] on div "hi [PERSON_NAME], This was a good ADP and photos. I agree with you that the rec…" at bounding box center [326, 118] width 408 height 35
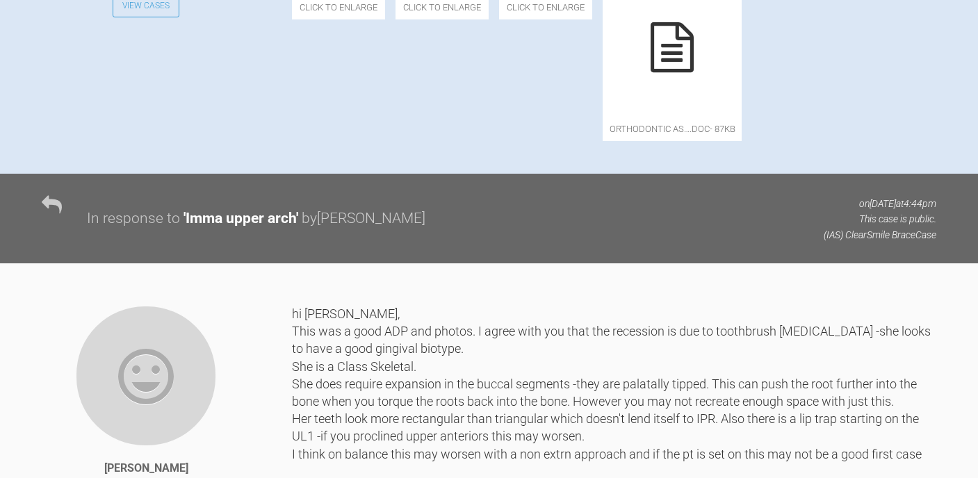
scroll to position [640, 0]
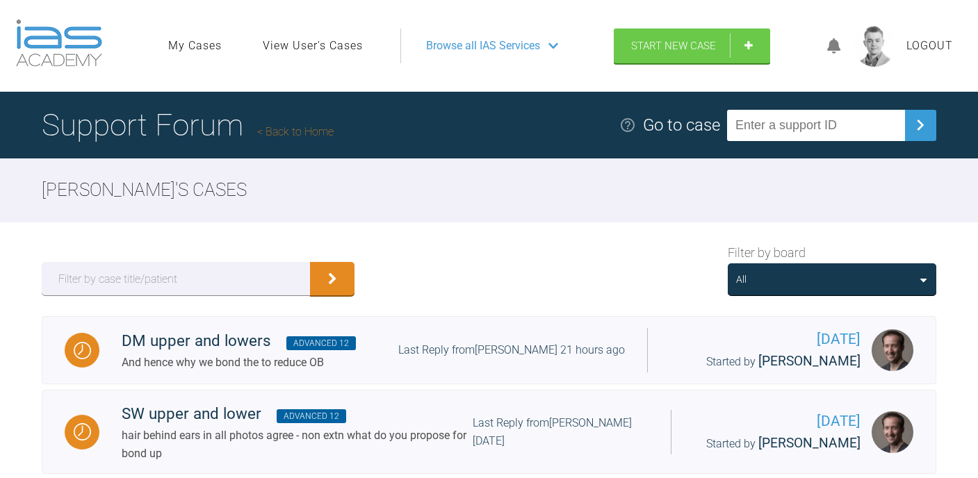
click at [882, 282] on div "All" at bounding box center [832, 279] width 192 height 15
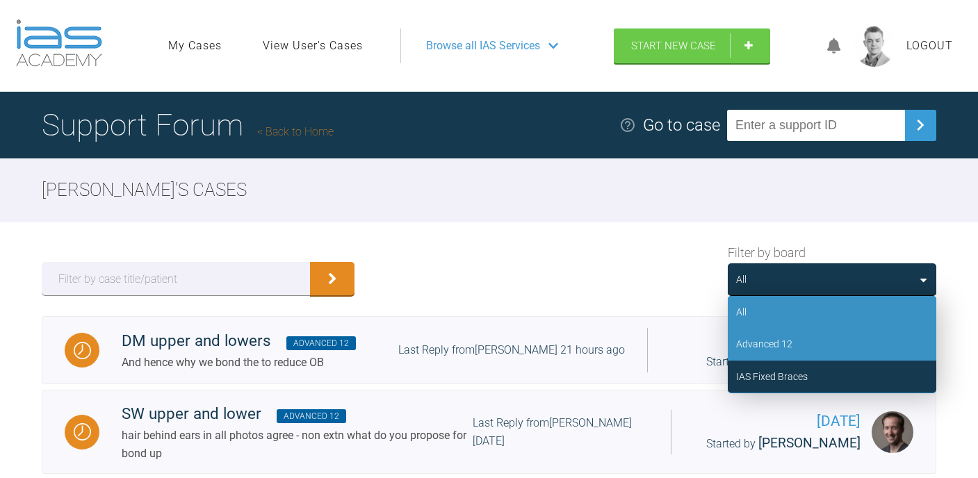
click at [809, 337] on div "Advanced 12" at bounding box center [832, 344] width 209 height 32
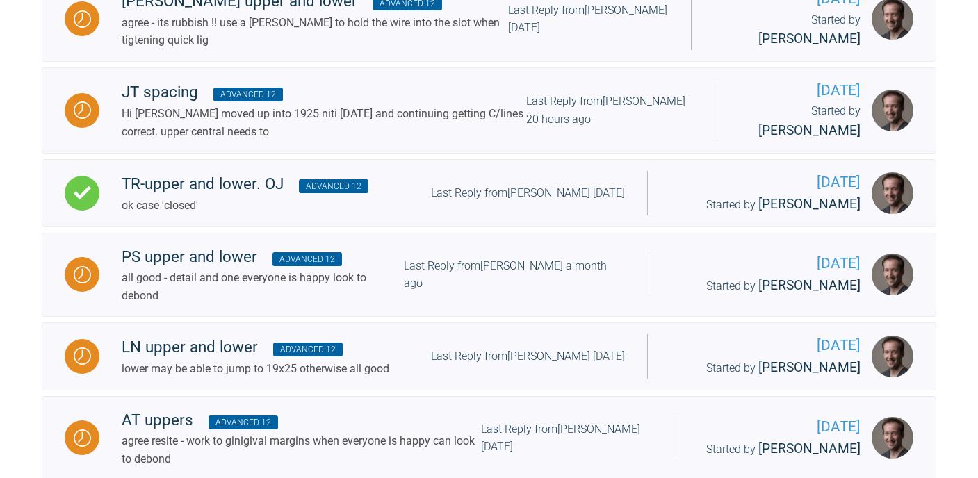
scroll to position [1536, 0]
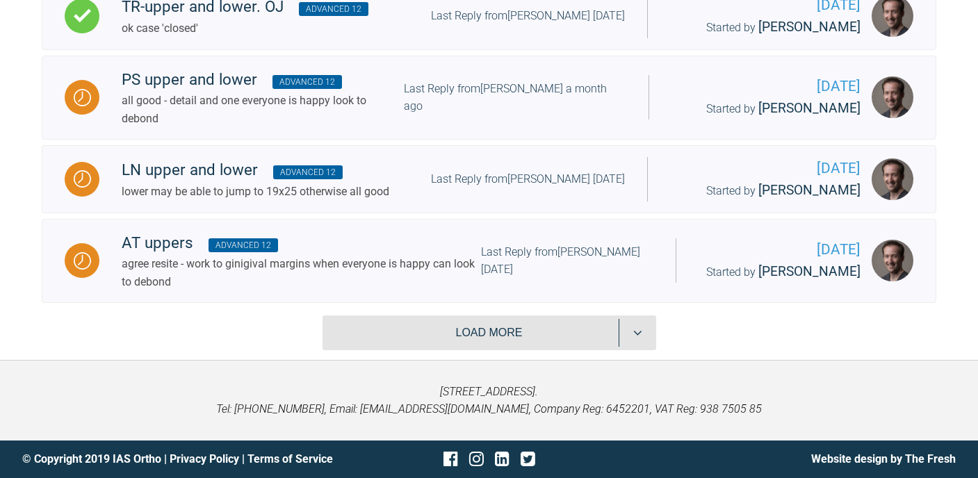
click at [550, 337] on button "Load more" at bounding box center [490, 333] width 334 height 35
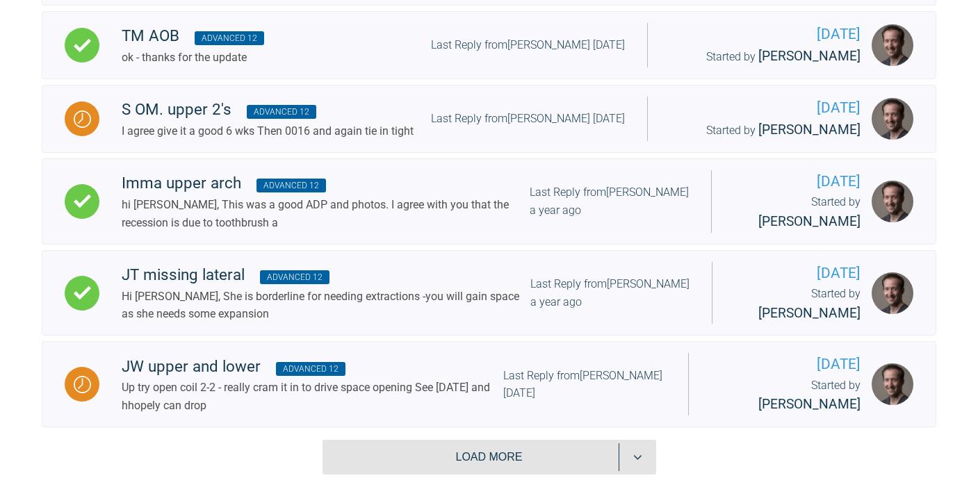
scroll to position [1890, 0]
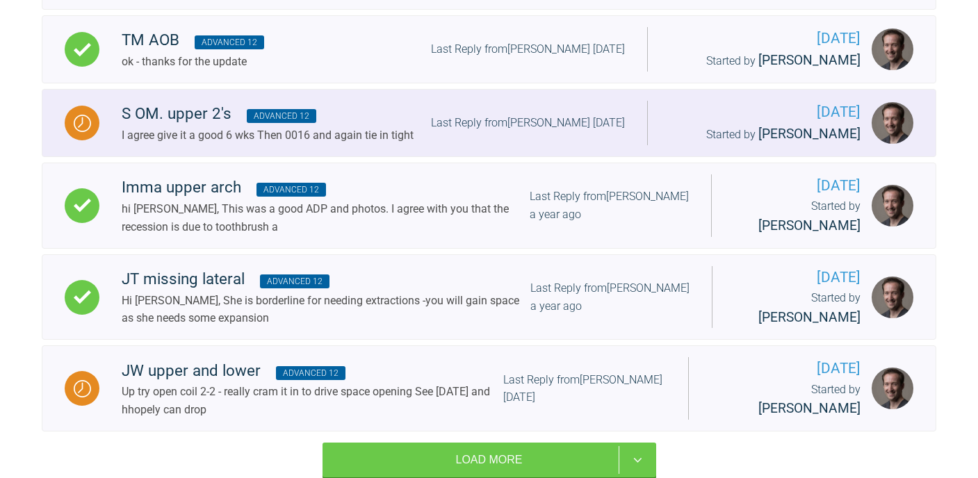
click at [207, 127] on div "S OM. upper 2's Advanced 12" at bounding box center [268, 114] width 292 height 25
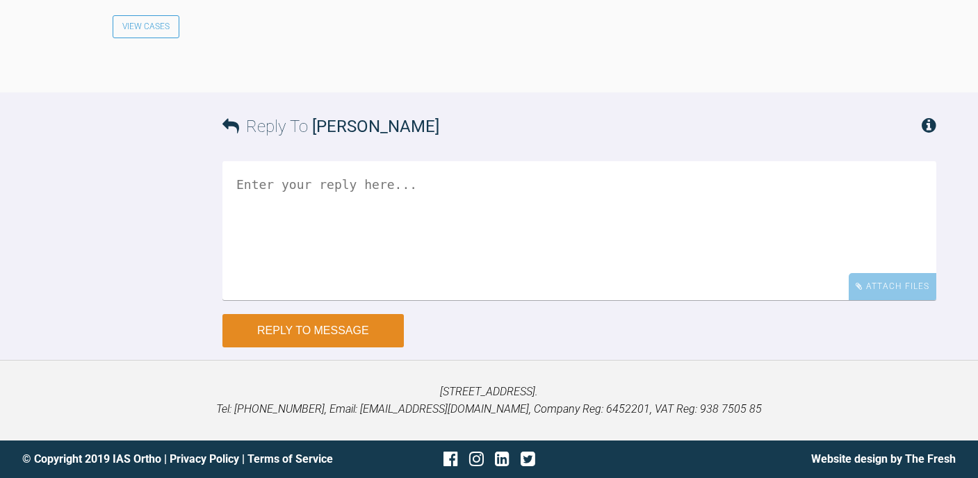
scroll to position [14536, 0]
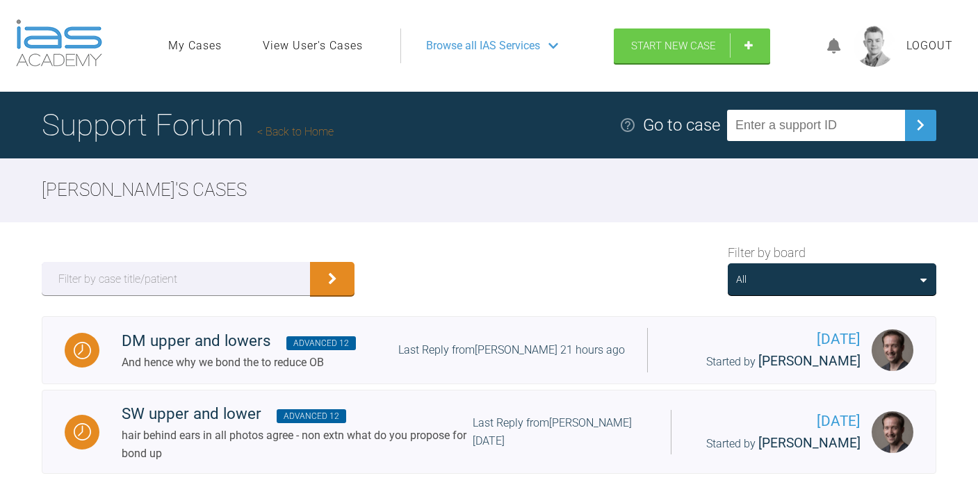
click at [806, 266] on div "All" at bounding box center [832, 280] width 209 height 32
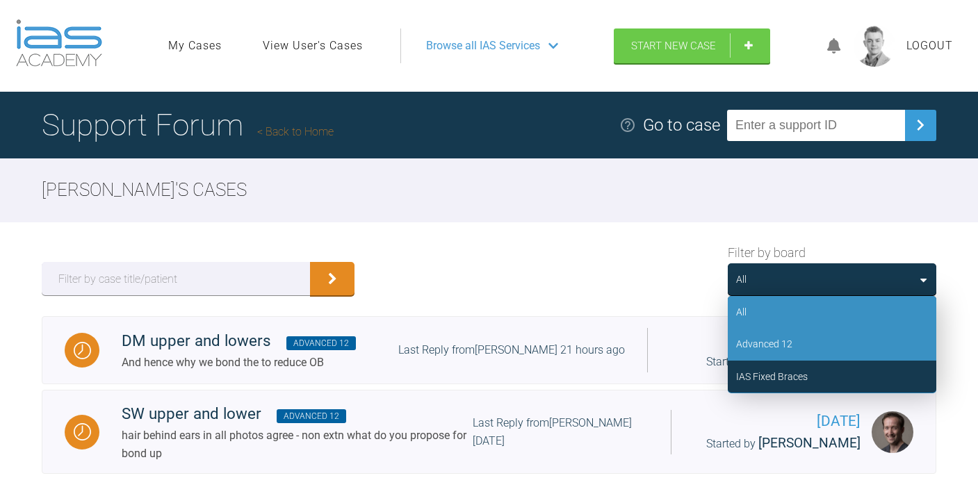
click at [796, 348] on div "Advanced 12" at bounding box center [832, 344] width 209 height 32
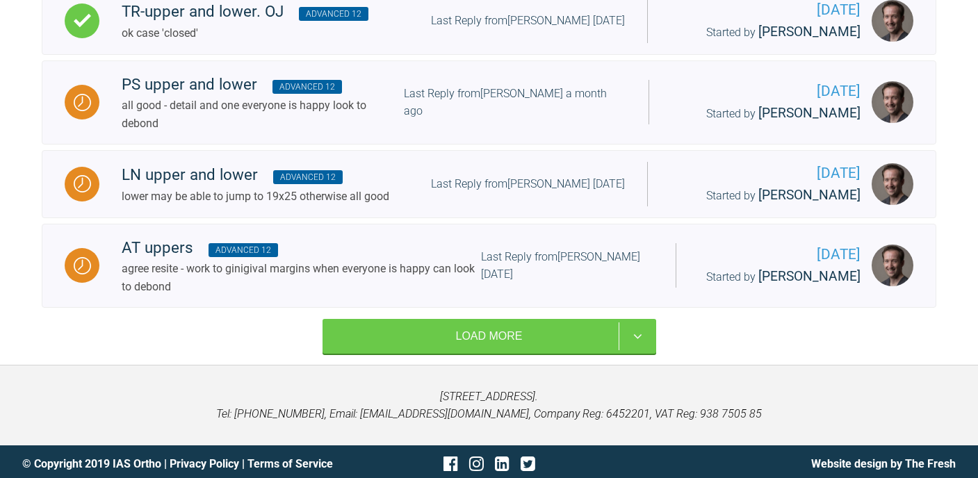
scroll to position [1536, 0]
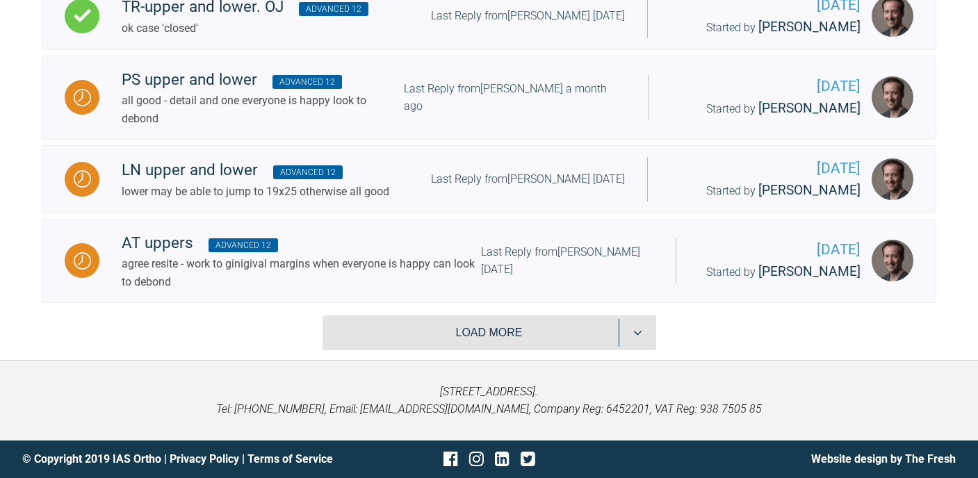
click at [501, 329] on button "Load more" at bounding box center [490, 333] width 334 height 35
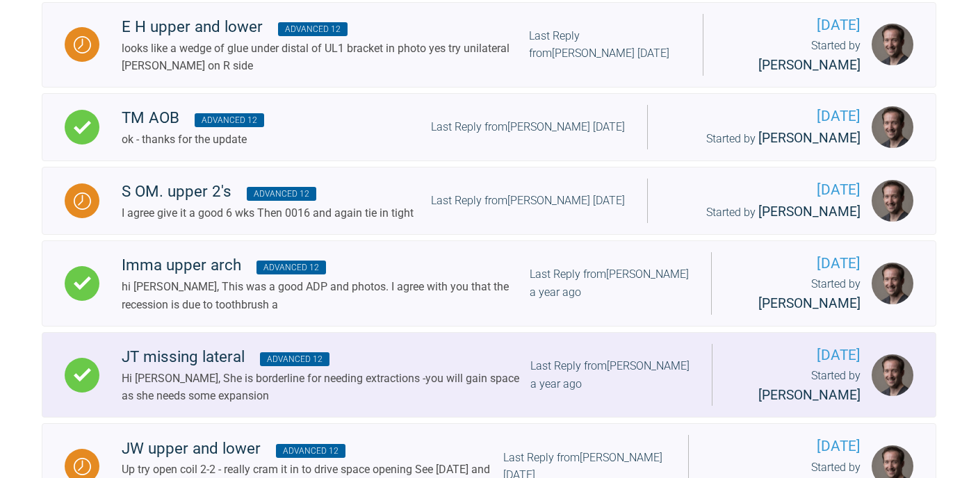
scroll to position [1802, 0]
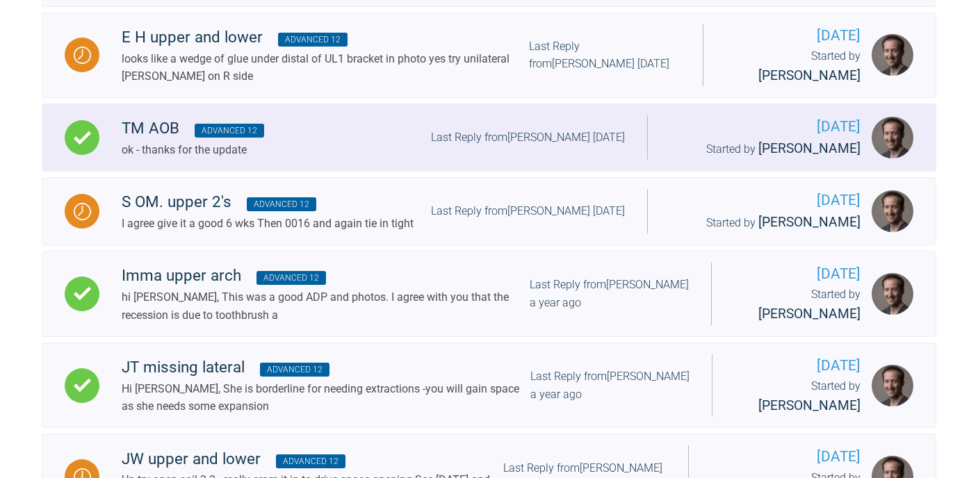
click at [331, 141] on div "TM AOB Advanced 12 ok - thanks for the update Last Reply from [PERSON_NAME] [DA…" at bounding box center [373, 137] width 548 height 42
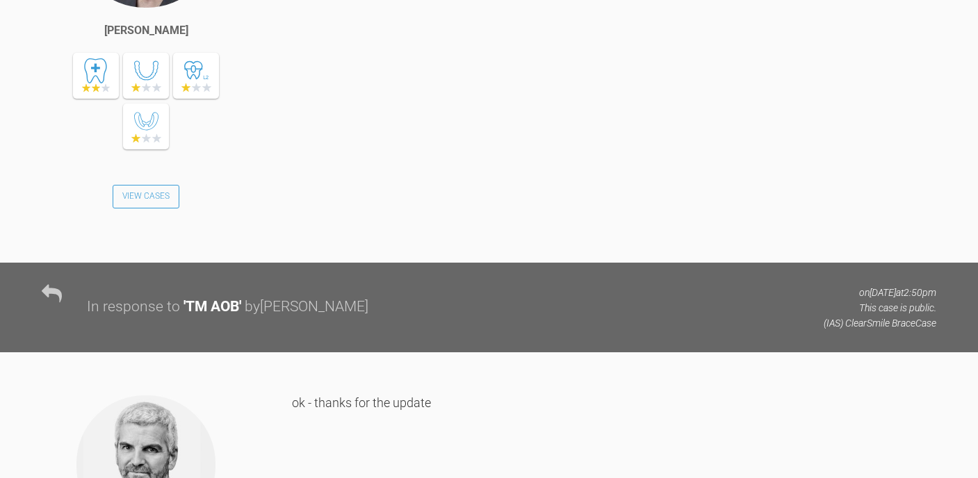
scroll to position [3820, 0]
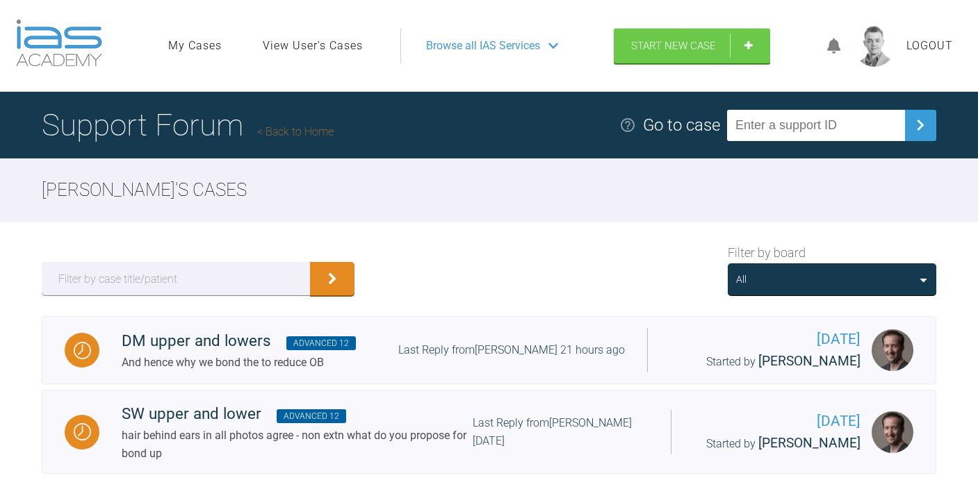
click at [835, 280] on div "All" at bounding box center [832, 279] width 192 height 15
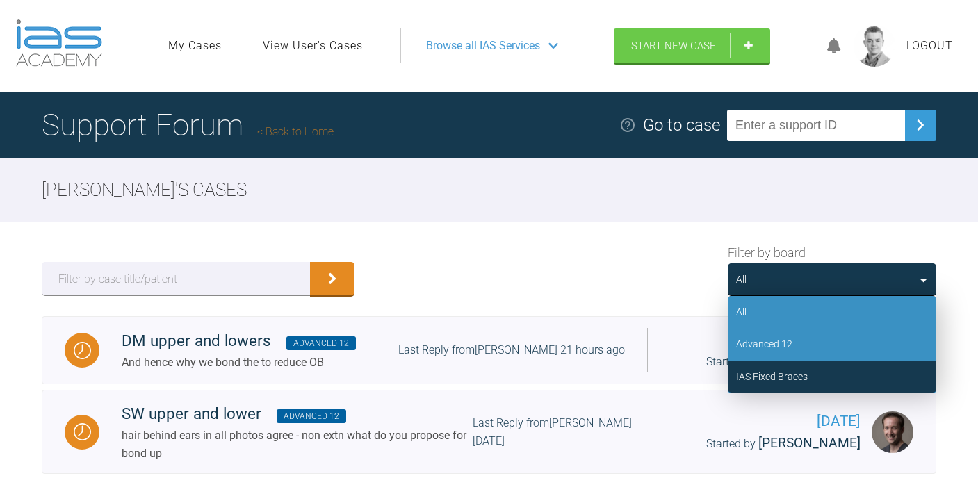
click at [805, 330] on div "Advanced 12" at bounding box center [832, 344] width 209 height 32
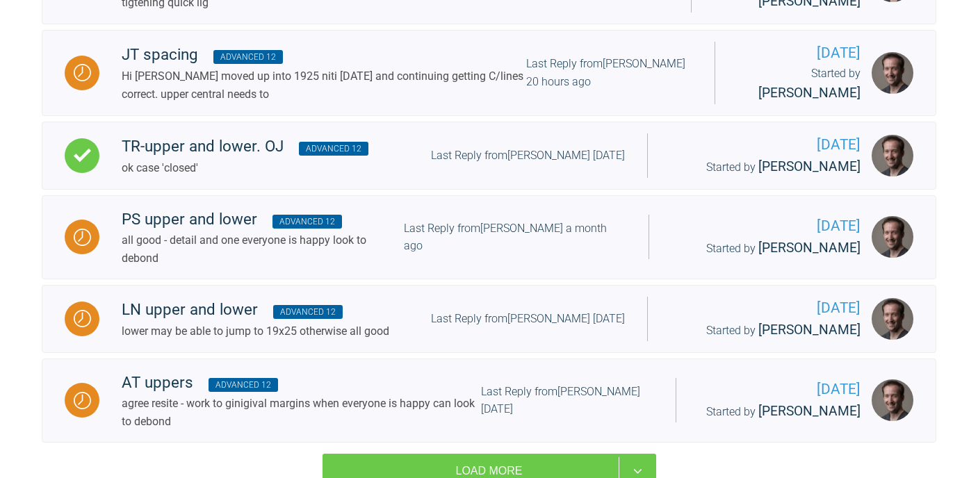
scroll to position [1536, 0]
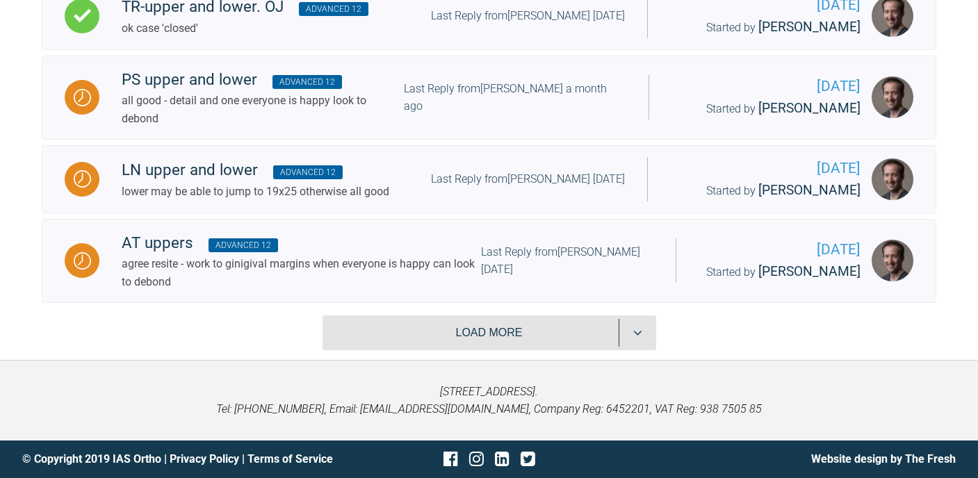
click at [541, 323] on button "Load more" at bounding box center [490, 333] width 334 height 35
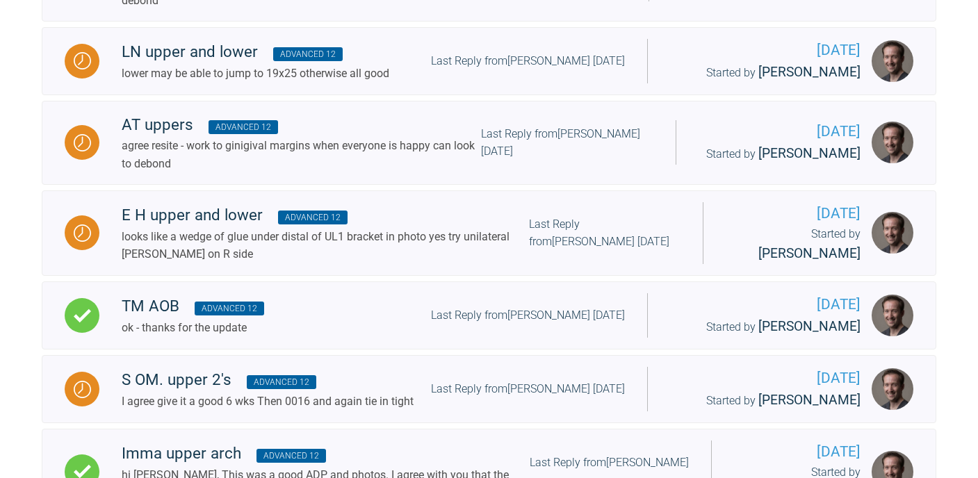
scroll to position [1607, 0]
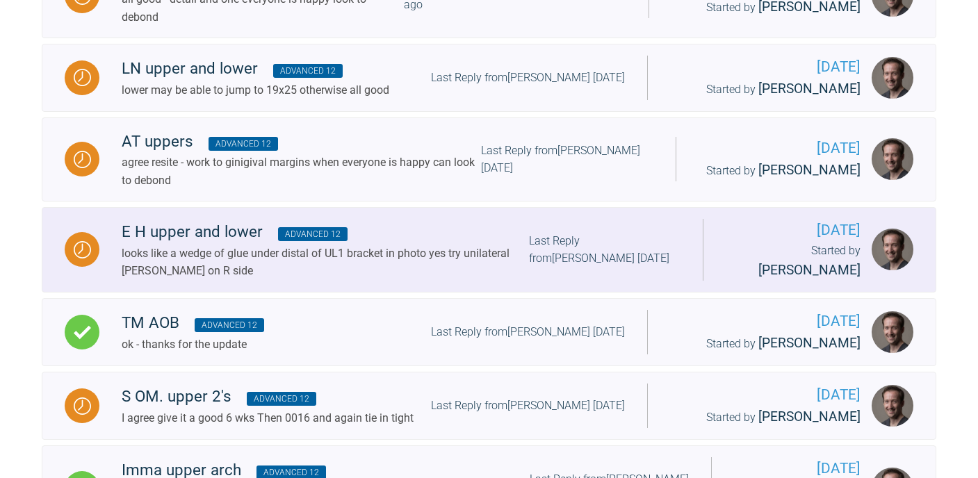
click at [307, 241] on span "Advanced 12" at bounding box center [313, 234] width 70 height 14
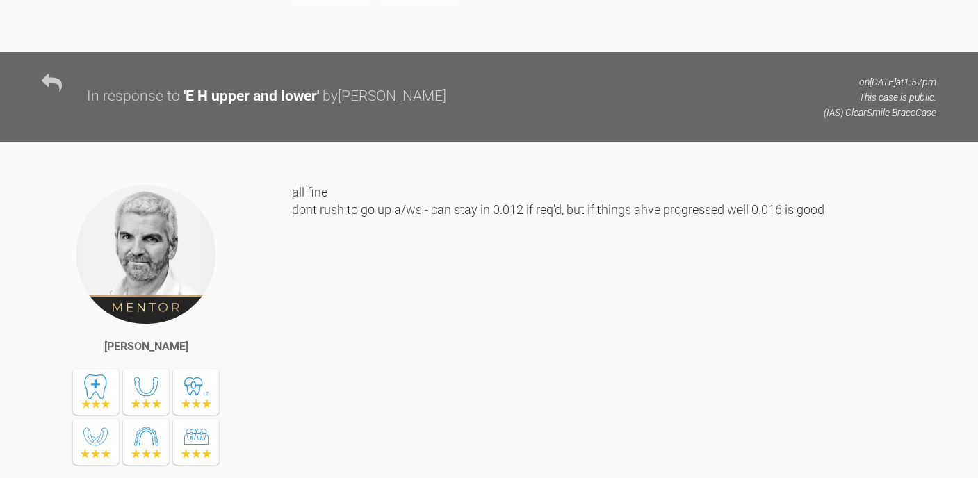
scroll to position [4453, 0]
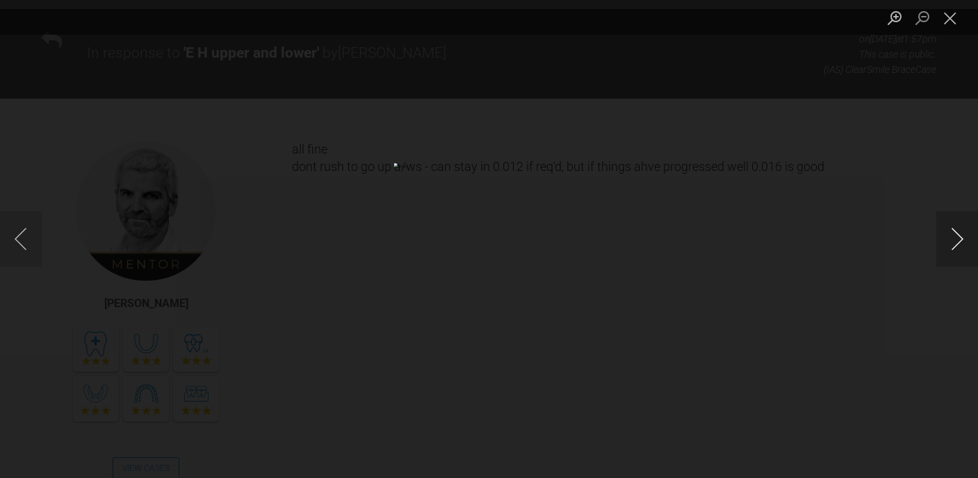
click at [944, 250] on button "Next image" at bounding box center [958, 239] width 42 height 56
click at [951, 17] on button "Close lightbox" at bounding box center [951, 18] width 28 height 24
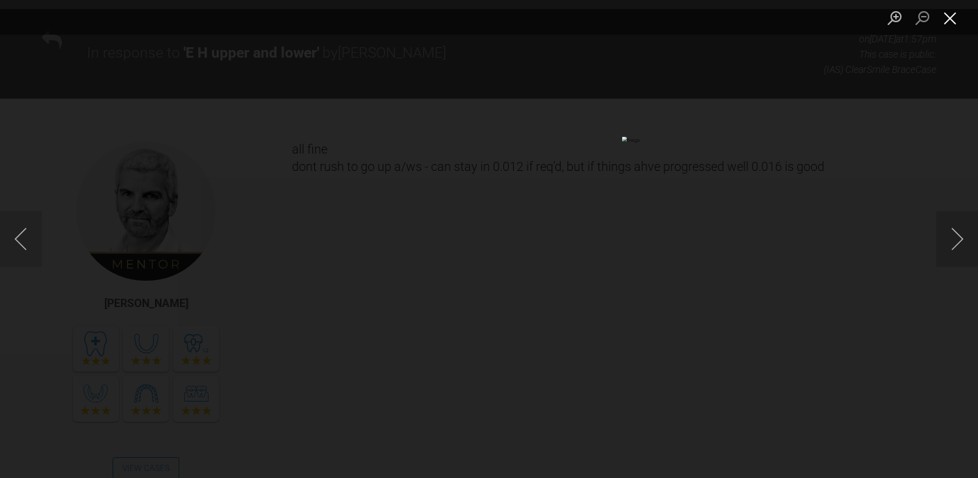
click at [947, 19] on button "Close lightbox" at bounding box center [951, 18] width 28 height 24
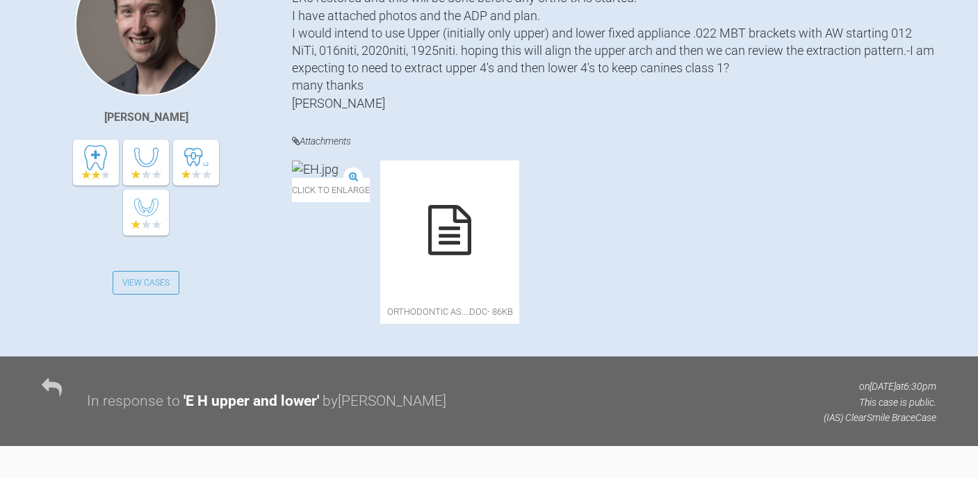
scroll to position [0, 0]
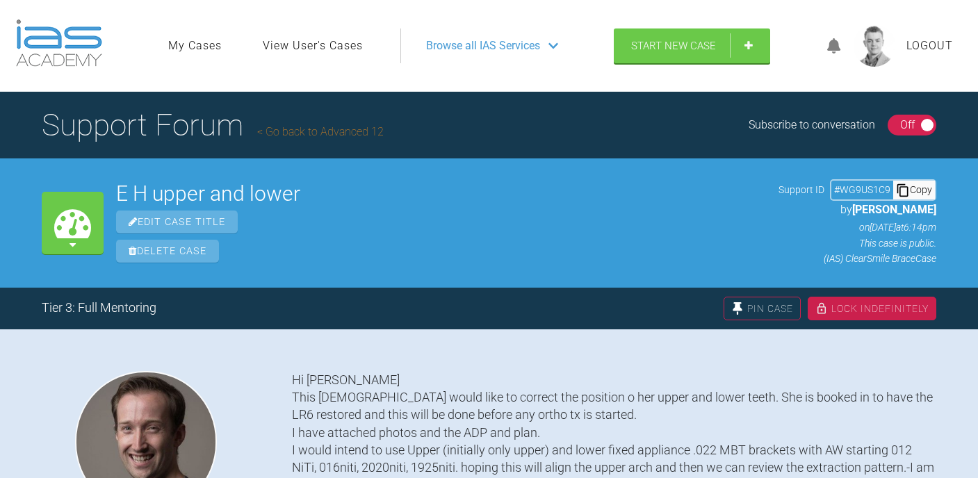
click at [316, 47] on link "View User's Cases" at bounding box center [313, 46] width 100 height 18
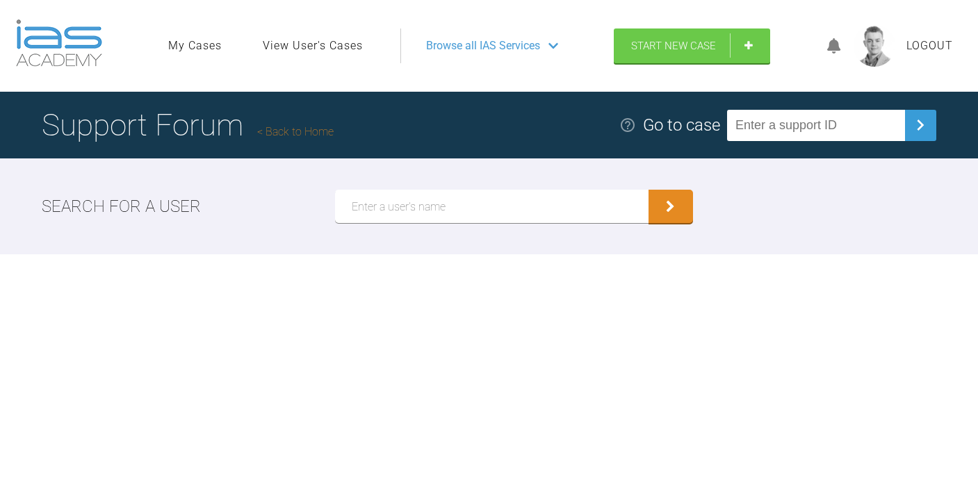
click at [380, 207] on input "text" at bounding box center [492, 206] width 314 height 33
type input "O"
type input "[PERSON_NAME]"
click at [649, 190] on button "submit" at bounding box center [671, 206] width 45 height 33
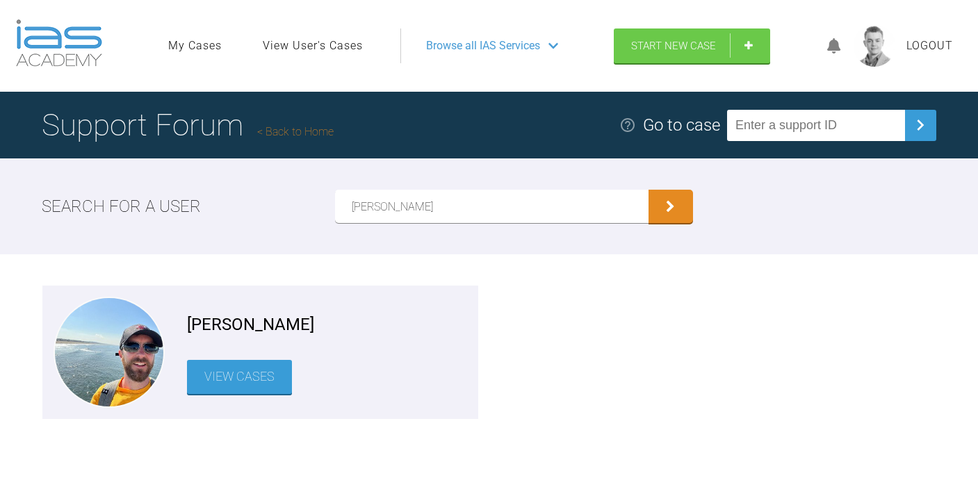
click at [249, 393] on link "View Cases" at bounding box center [239, 377] width 105 height 34
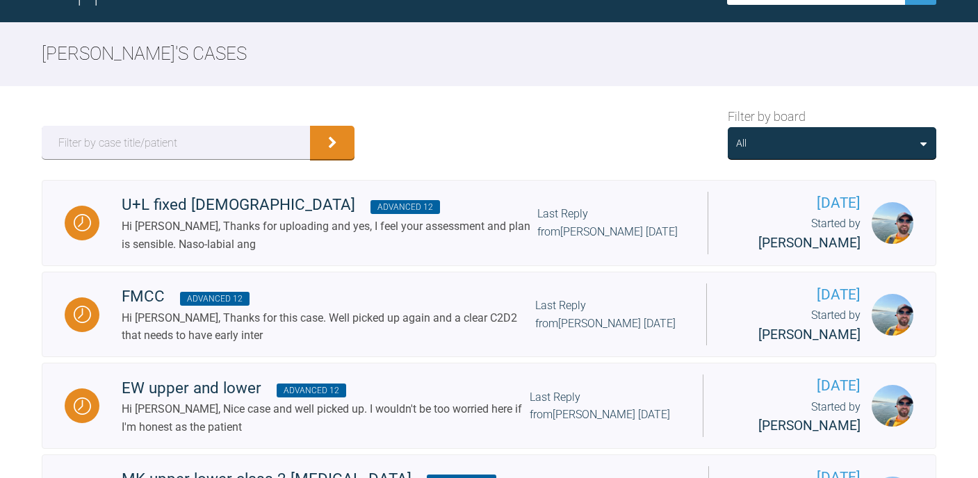
scroll to position [134, 0]
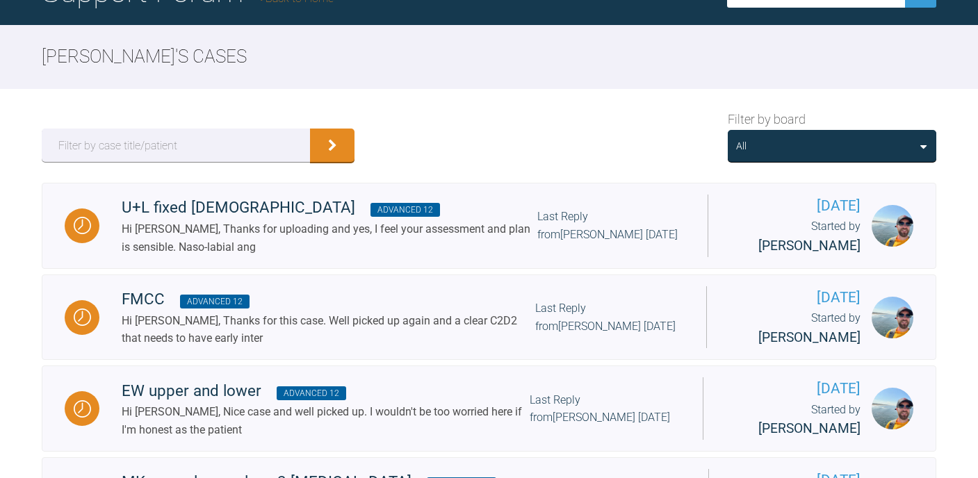
click at [830, 147] on div "All" at bounding box center [832, 145] width 192 height 15
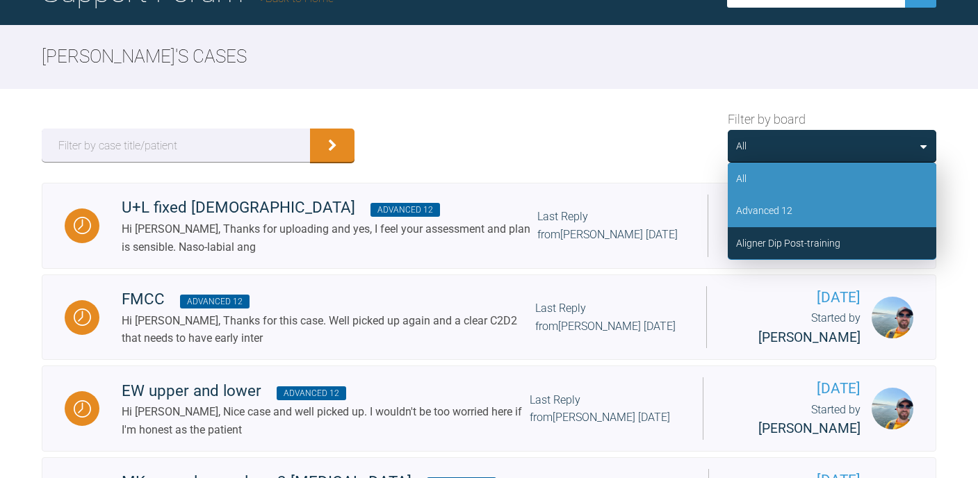
click at [808, 198] on div "Advanced 12" at bounding box center [832, 211] width 209 height 32
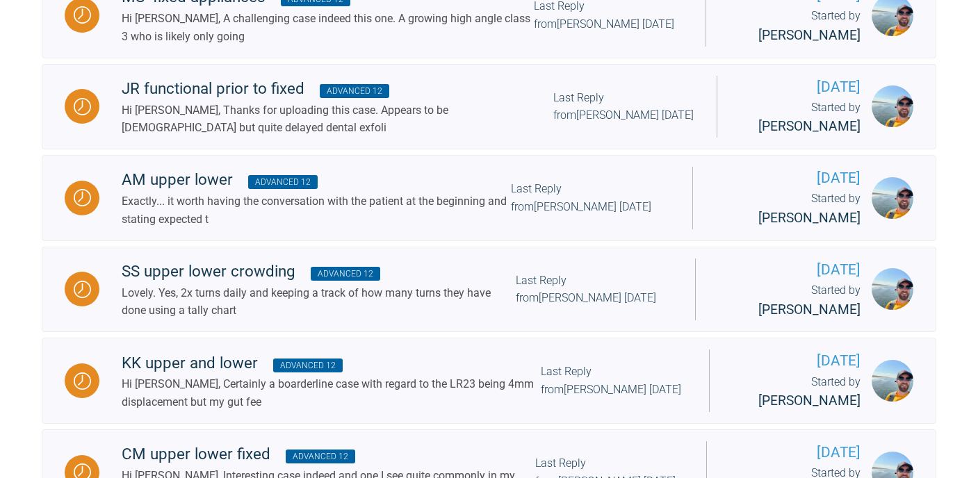
scroll to position [1526, 0]
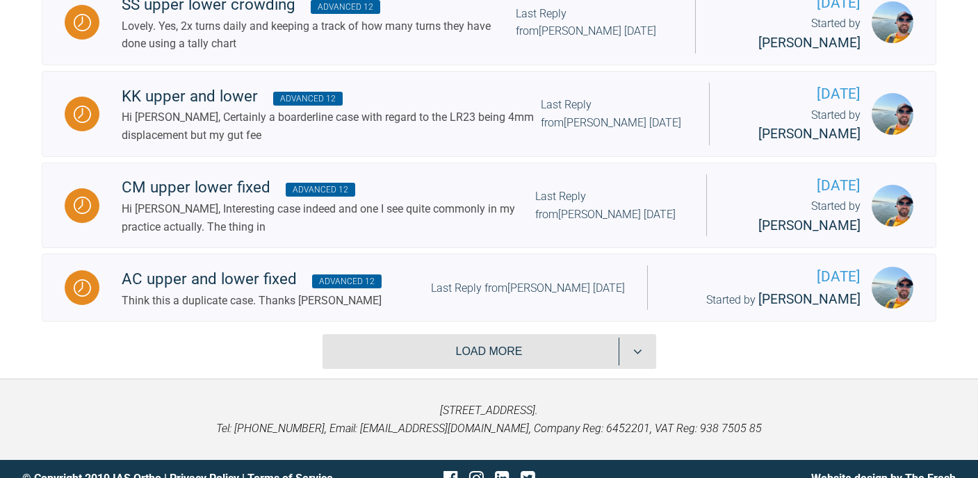
click at [478, 334] on button "Load more" at bounding box center [490, 351] width 334 height 35
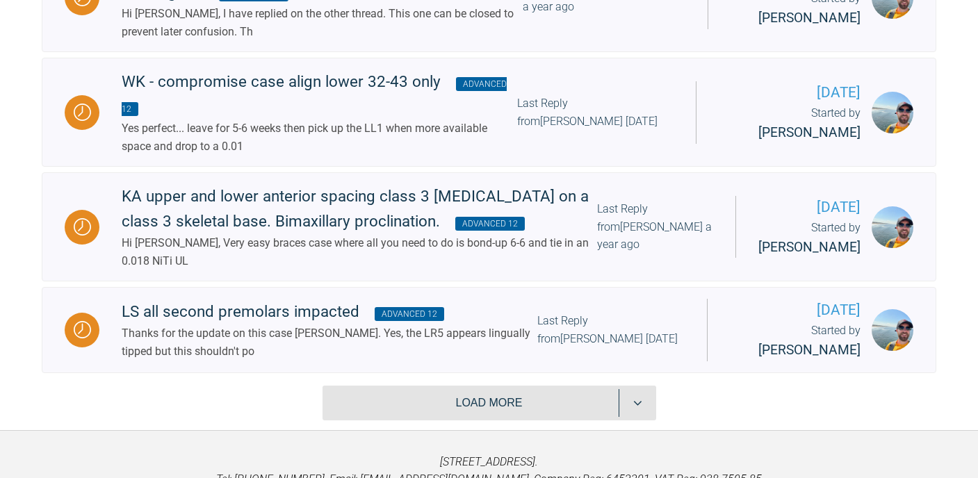
scroll to position [3199, 0]
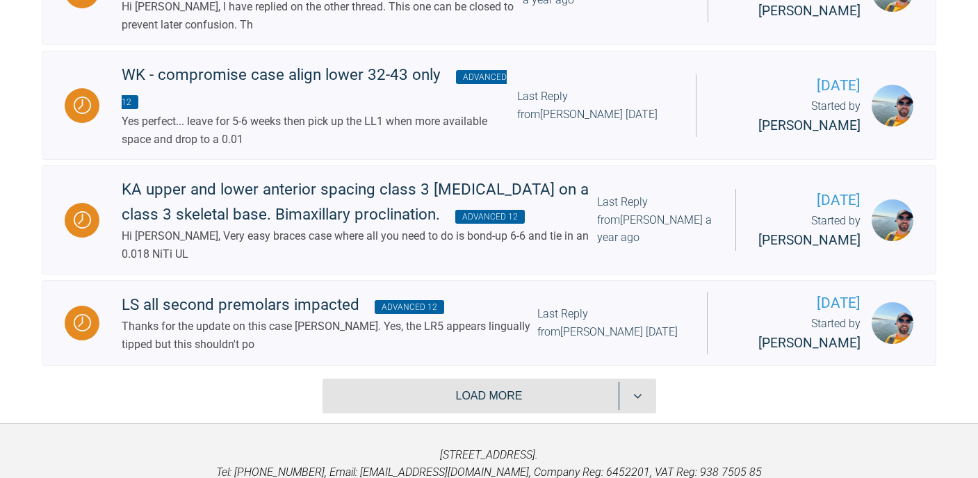
click at [483, 379] on button "Load more" at bounding box center [490, 396] width 334 height 35
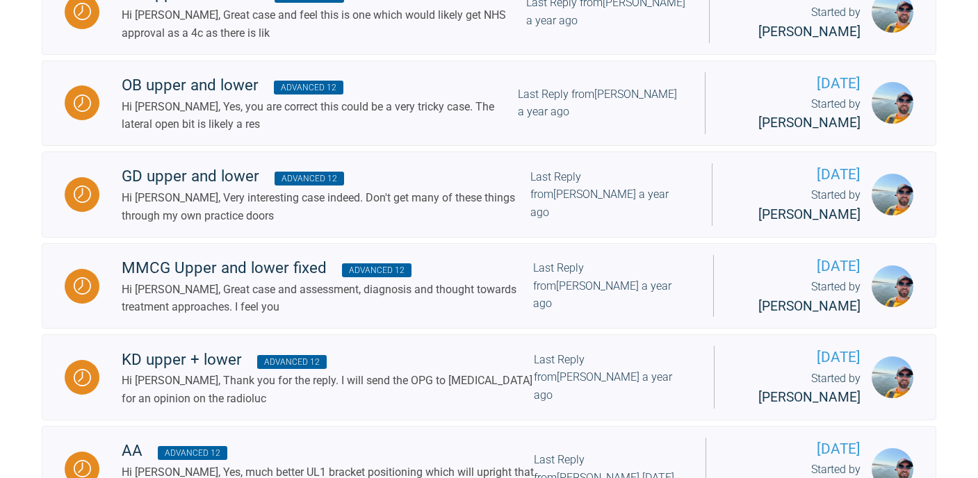
scroll to position [4170, 0]
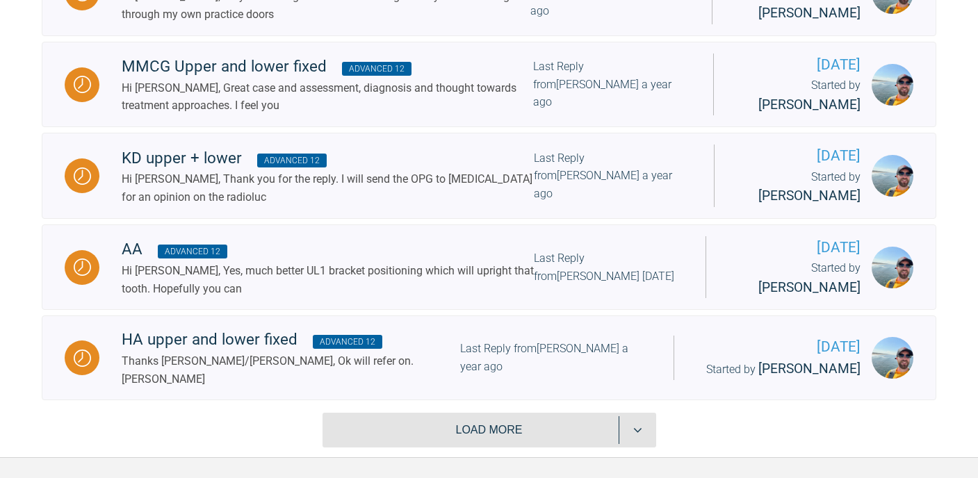
click at [483, 413] on button "Load more" at bounding box center [490, 430] width 334 height 35
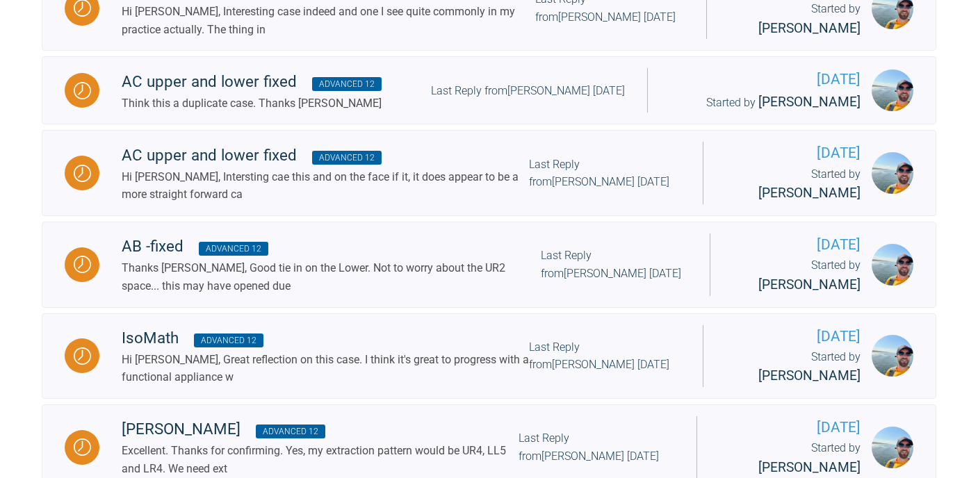
scroll to position [1720, 0]
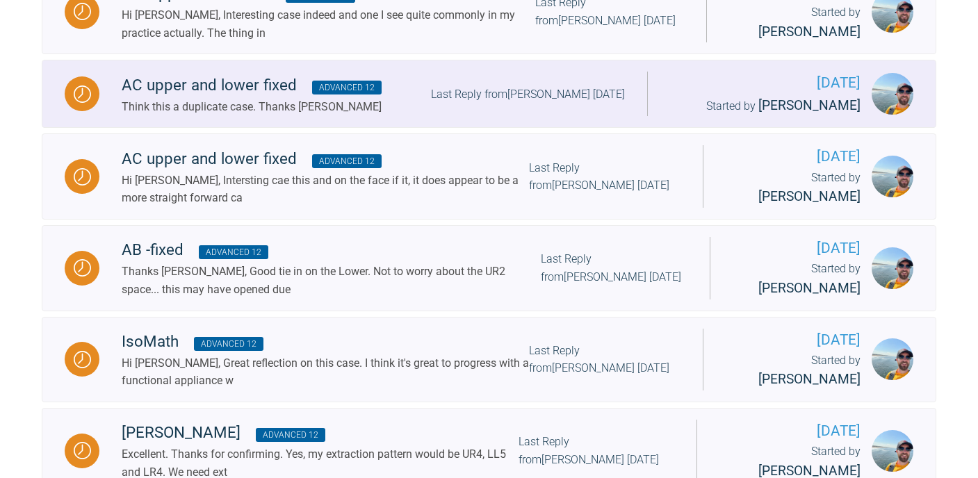
click at [280, 73] on div "AC upper and lower fixed Advanced 12" at bounding box center [252, 85] width 260 height 25
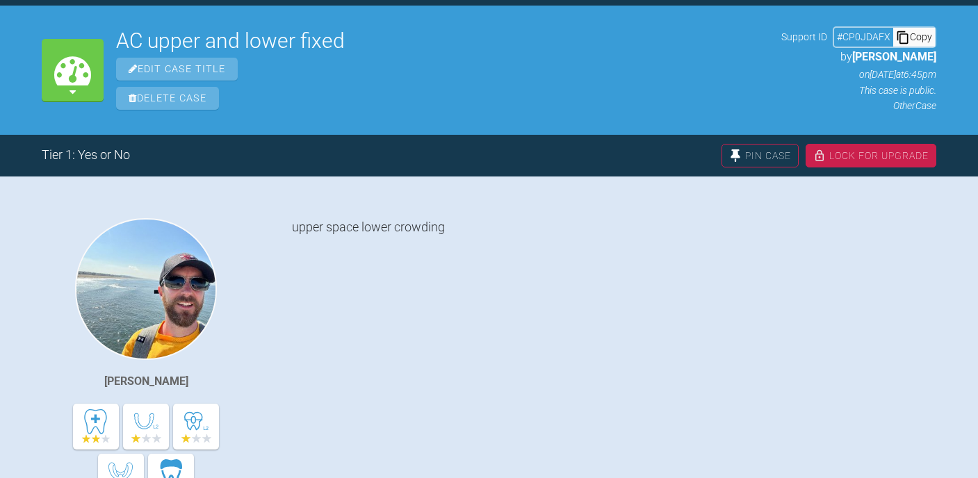
scroll to position [102, 0]
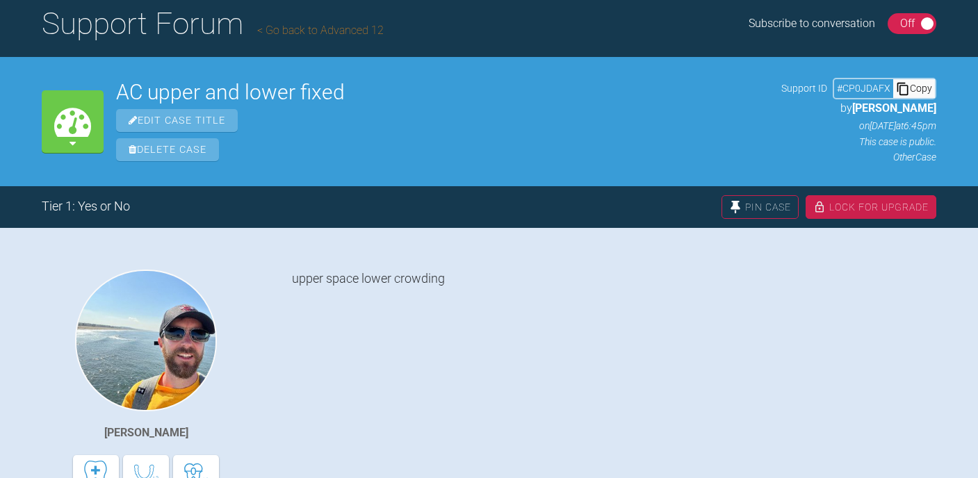
click at [167, 156] on span "Delete Case" at bounding box center [167, 149] width 103 height 23
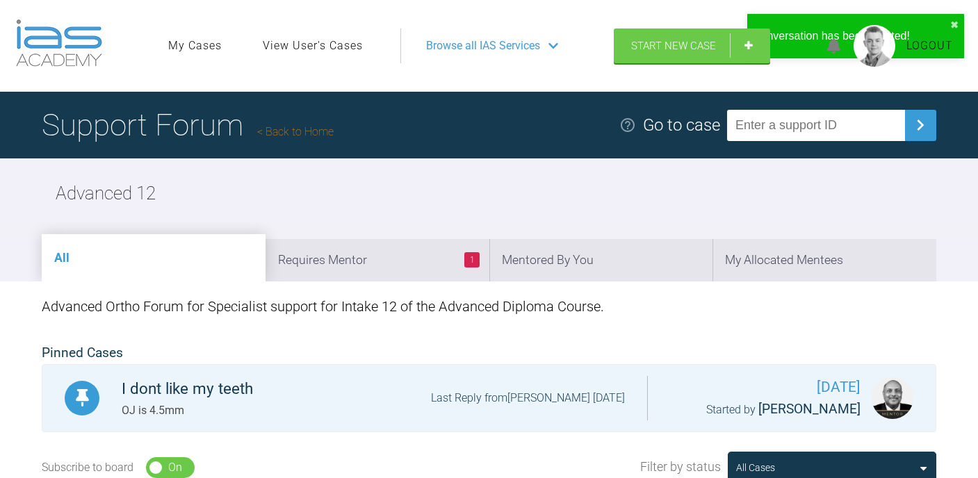
click at [323, 49] on link "View User's Cases" at bounding box center [313, 46] width 100 height 18
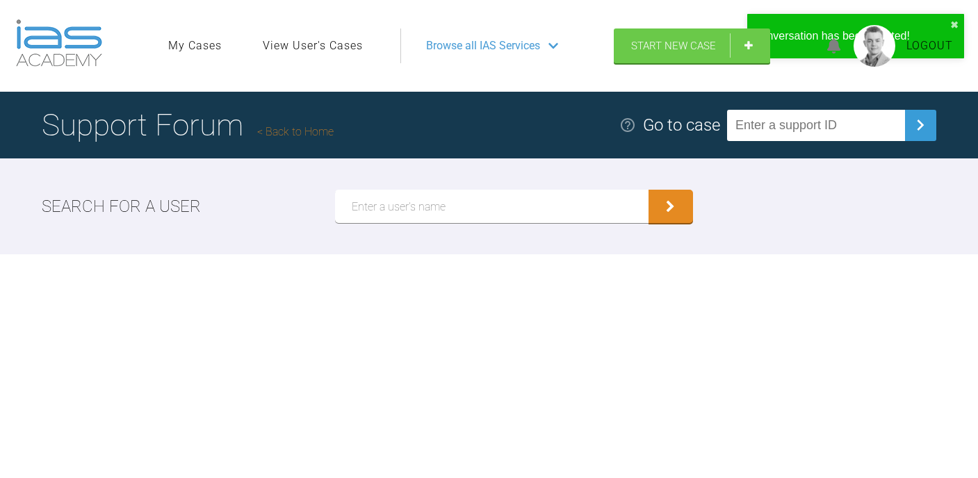
click at [384, 192] on input "text" at bounding box center [492, 206] width 314 height 33
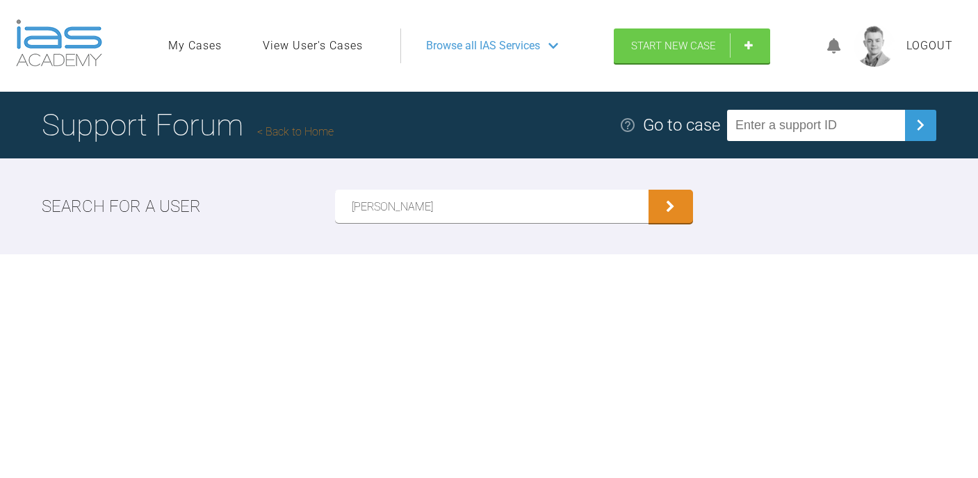
type input "[PERSON_NAME]"
click at [649, 190] on button "submit" at bounding box center [671, 206] width 45 height 33
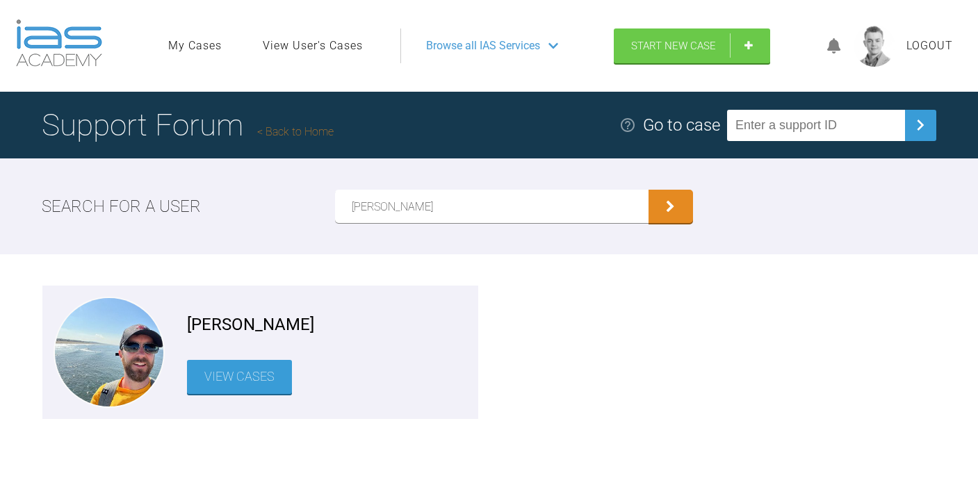
click at [219, 376] on link "View Cases" at bounding box center [239, 377] width 105 height 34
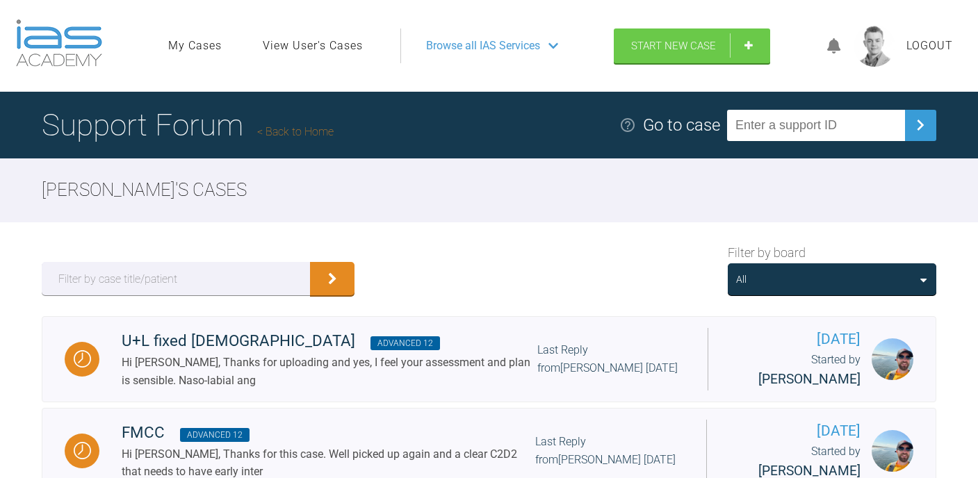
click at [830, 280] on div "All" at bounding box center [832, 279] width 192 height 15
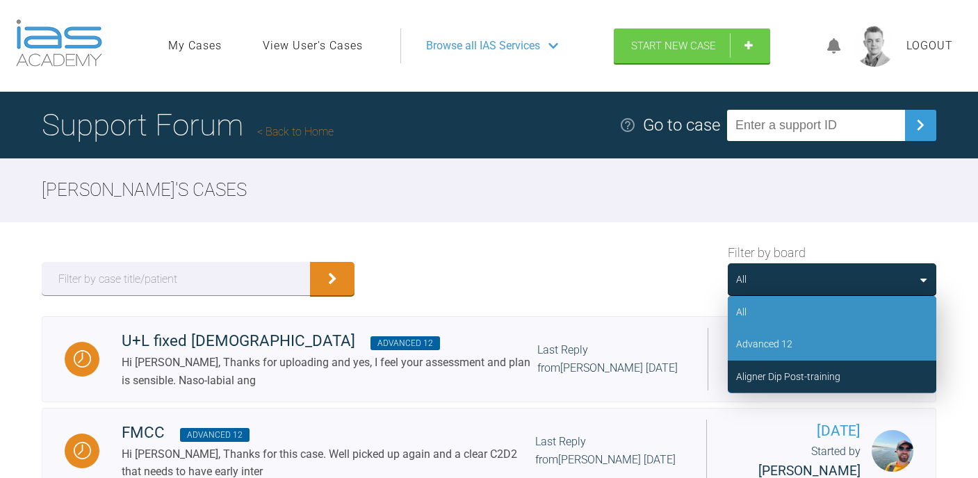
click at [777, 347] on div "Advanced 12" at bounding box center [764, 344] width 56 height 15
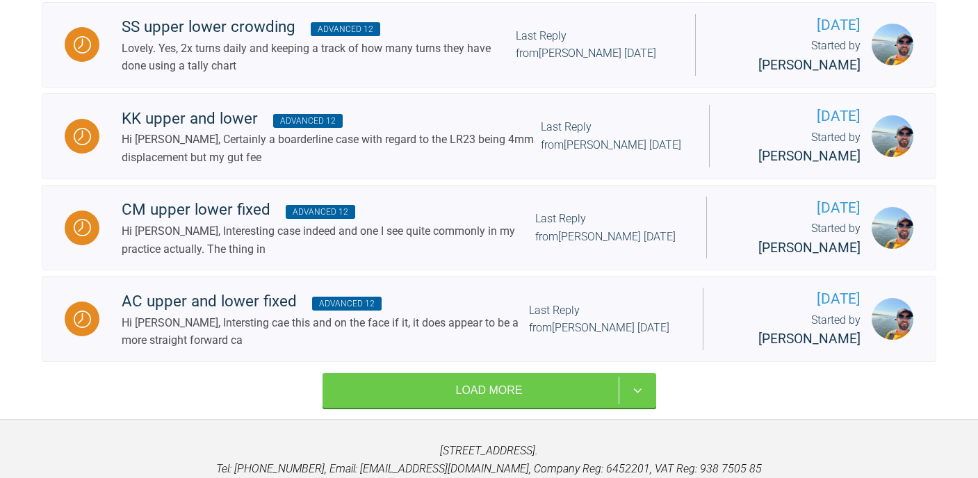
scroll to position [1507, 0]
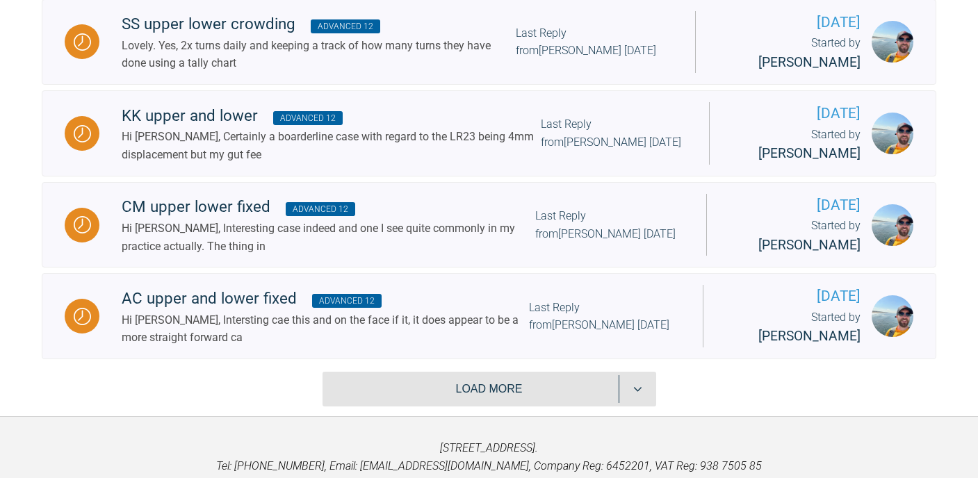
click at [467, 372] on button "Load more" at bounding box center [490, 389] width 334 height 35
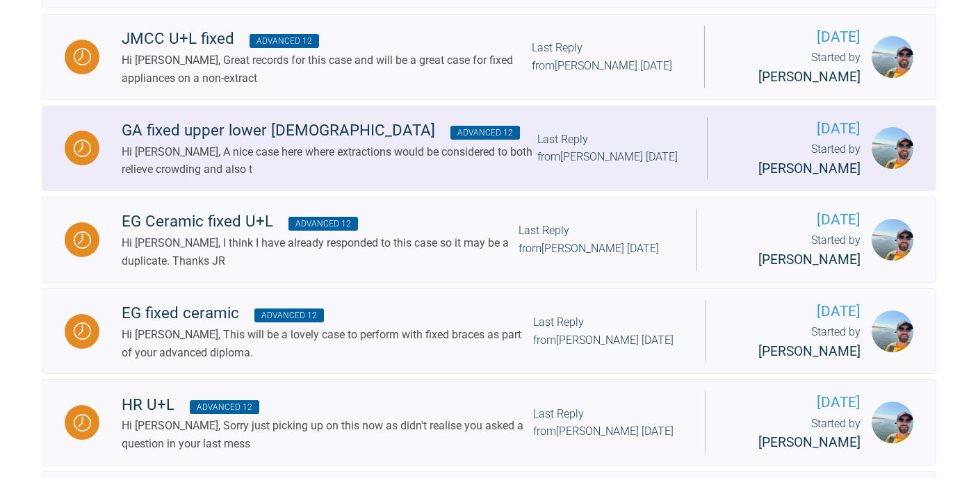
scroll to position [765, 0]
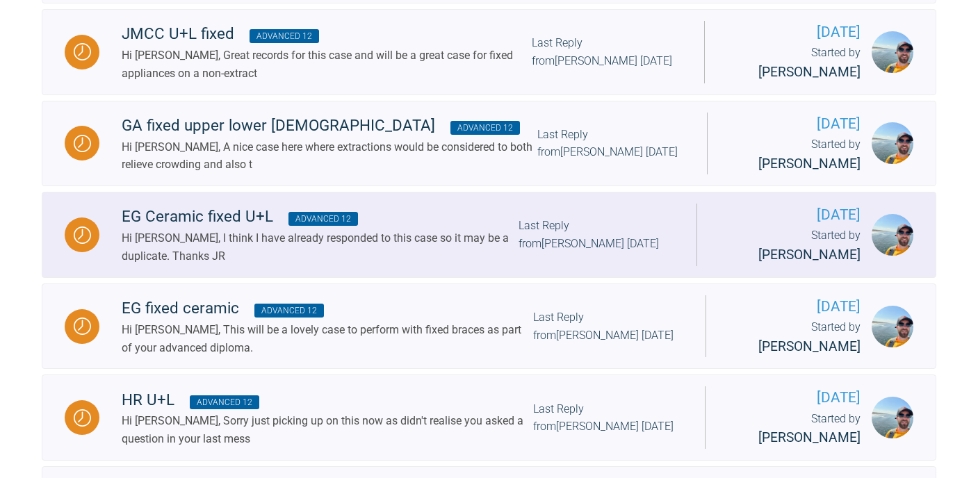
click at [332, 235] on div "Hi [PERSON_NAME], I think I have already responded to this case so it may be a …" at bounding box center [320, 246] width 397 height 35
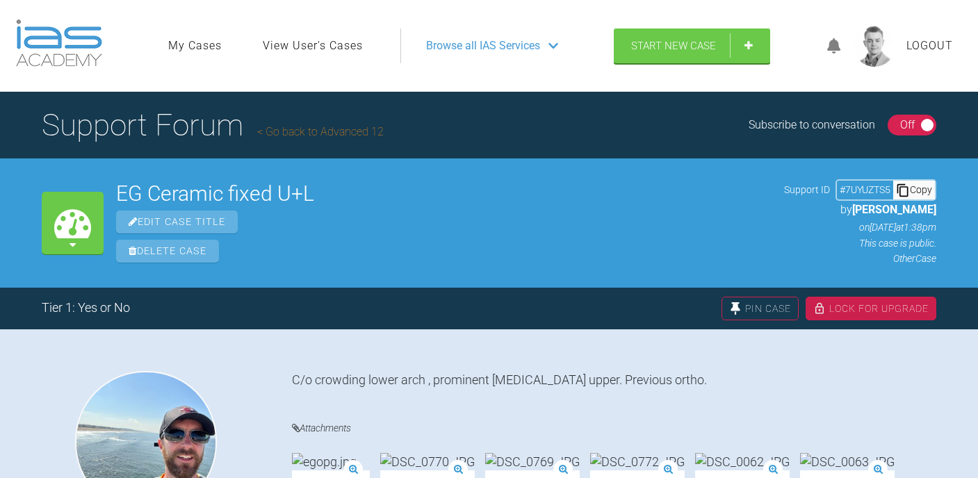
click at [184, 250] on span "Delete Case" at bounding box center [167, 251] width 103 height 23
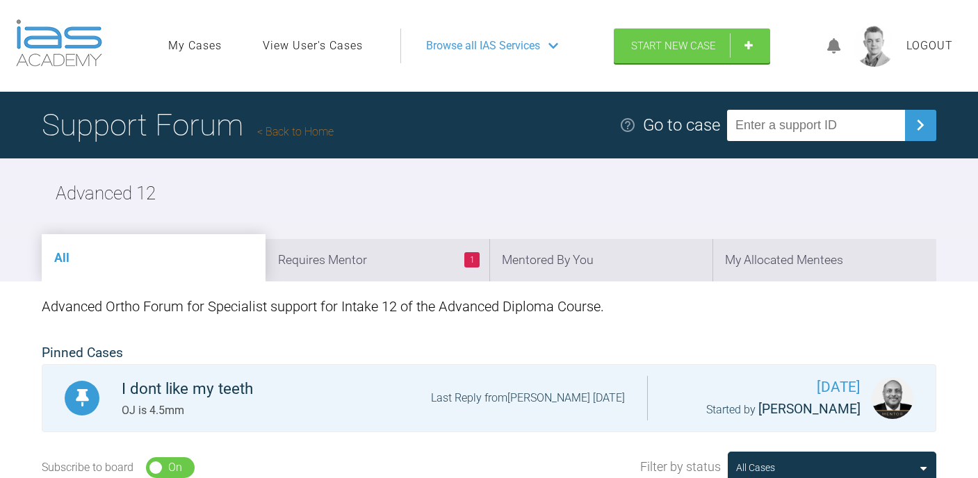
click at [323, 46] on link "View User's Cases" at bounding box center [313, 46] width 100 height 18
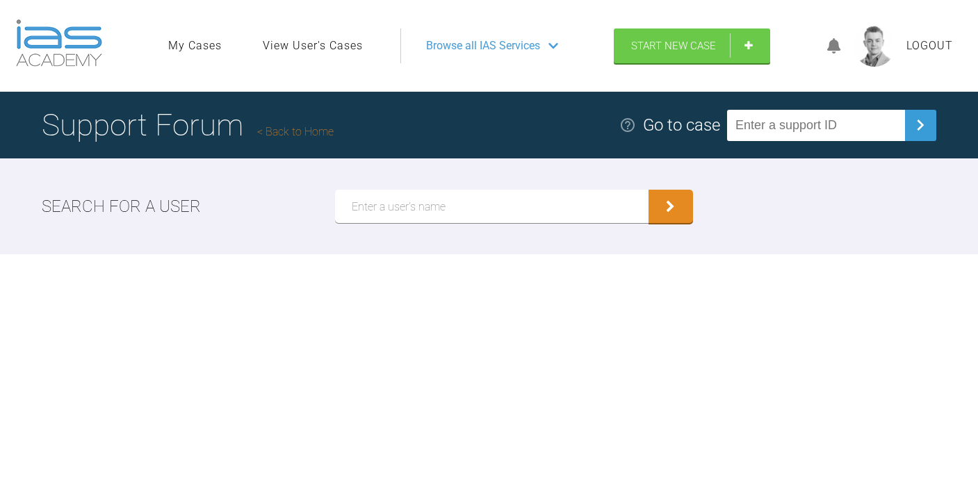
click at [389, 192] on input "text" at bounding box center [492, 206] width 314 height 33
type input "[PERSON_NAME]"
click at [649, 190] on button "submit" at bounding box center [671, 206] width 45 height 33
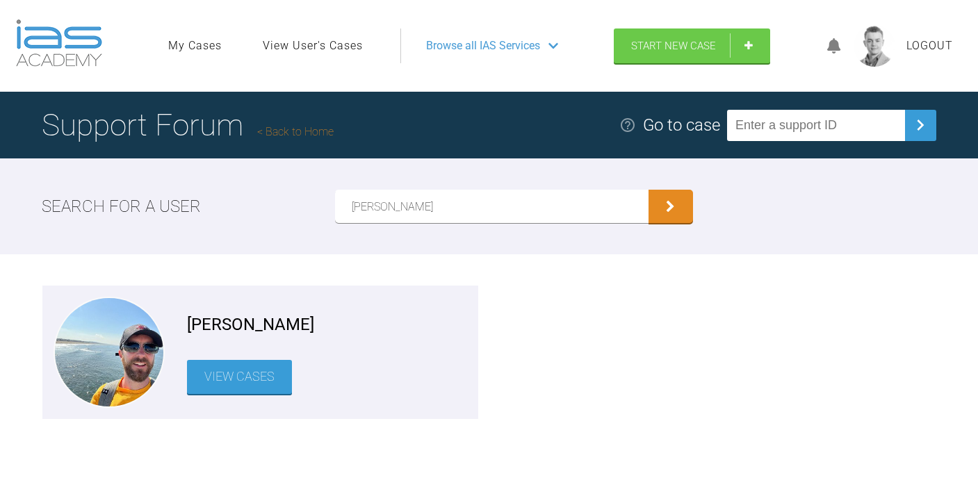
click at [257, 380] on link "View Cases" at bounding box center [239, 377] width 105 height 34
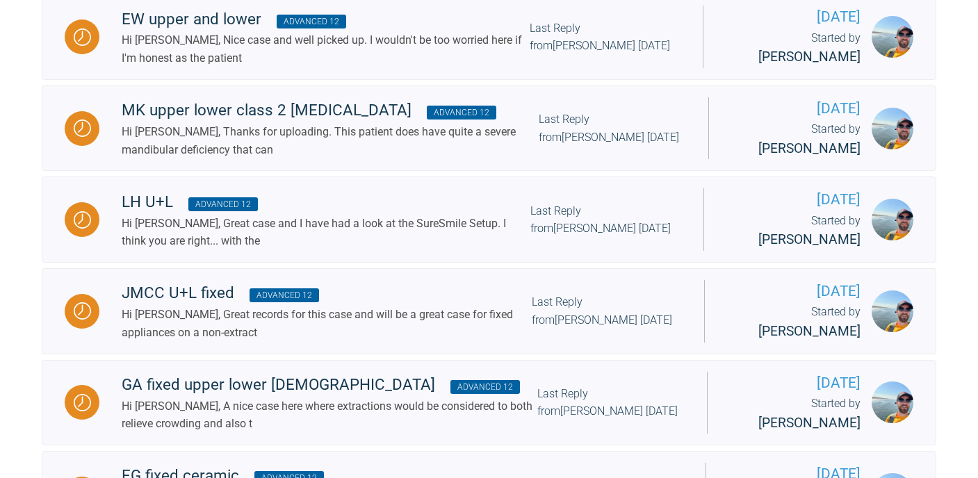
scroll to position [133, 0]
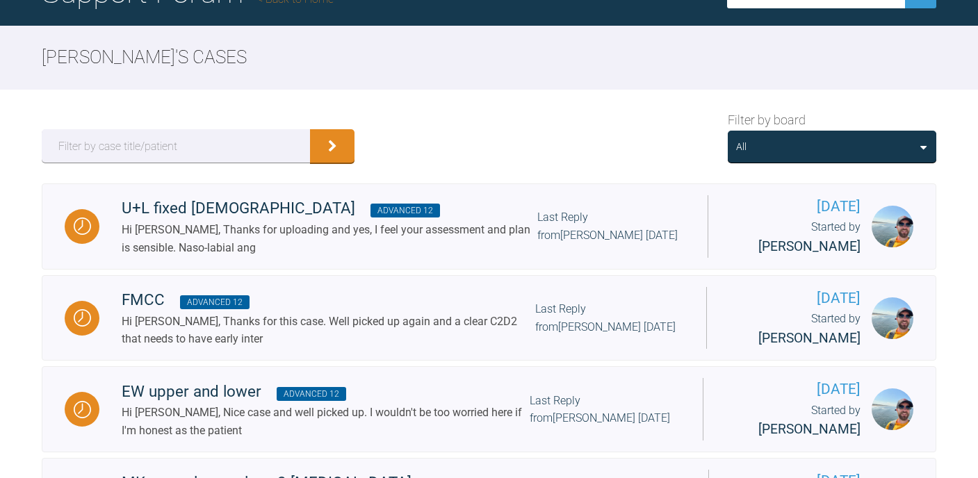
click at [823, 156] on div "All" at bounding box center [832, 147] width 209 height 32
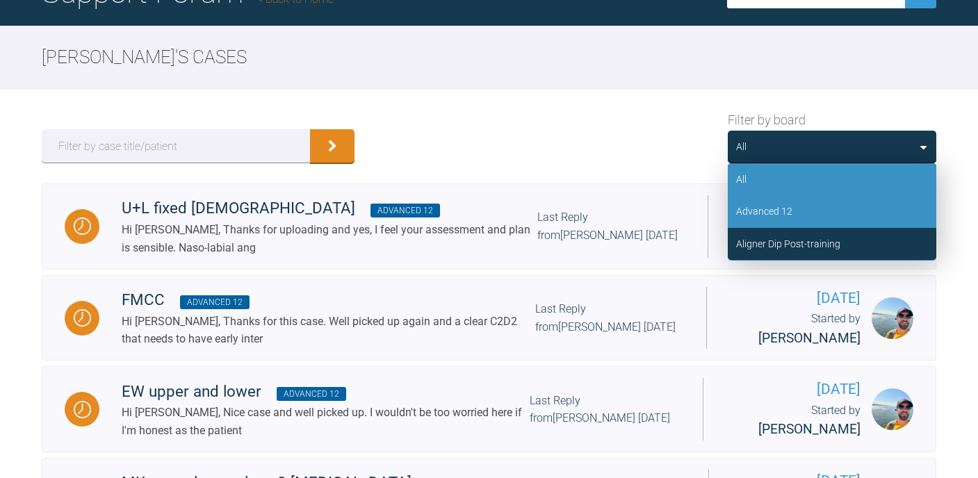
click at [793, 218] on div "Advanced 12" at bounding box center [832, 211] width 209 height 32
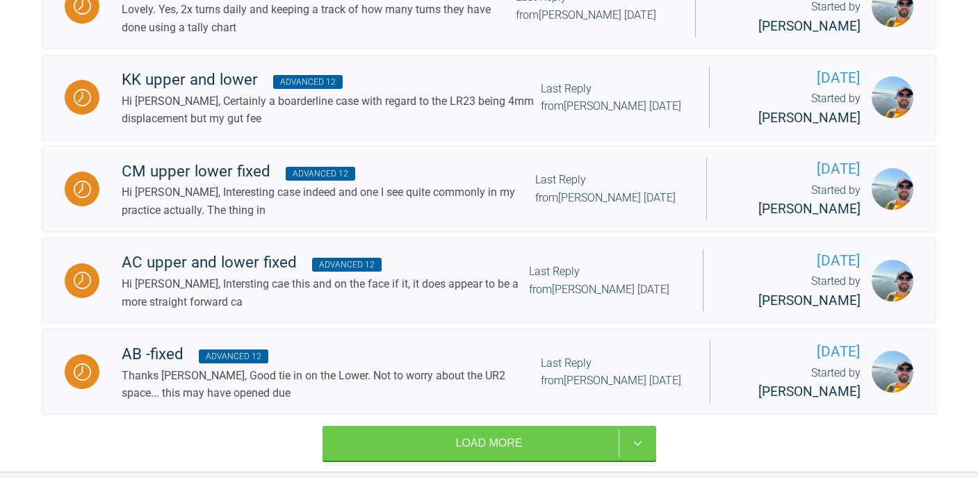
scroll to position [1462, 0]
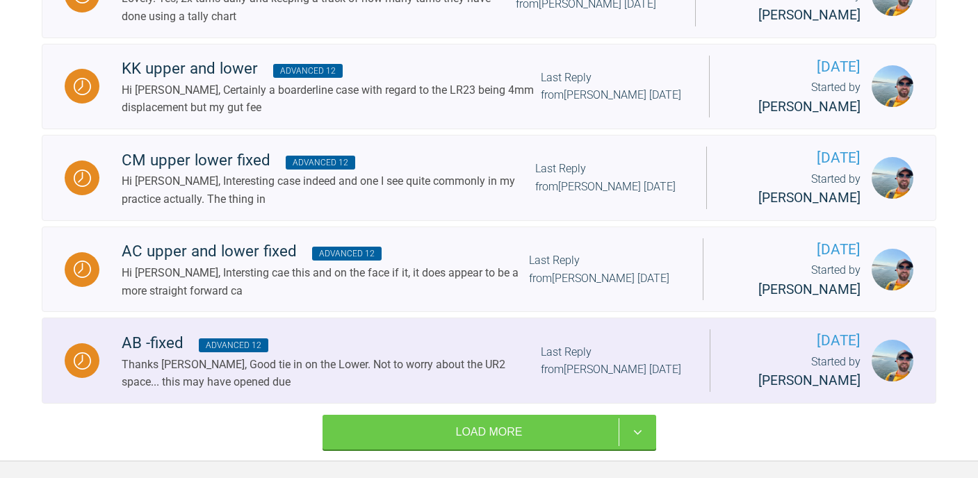
click at [372, 331] on div "AB -fixed Advanced 12" at bounding box center [331, 343] width 419 height 25
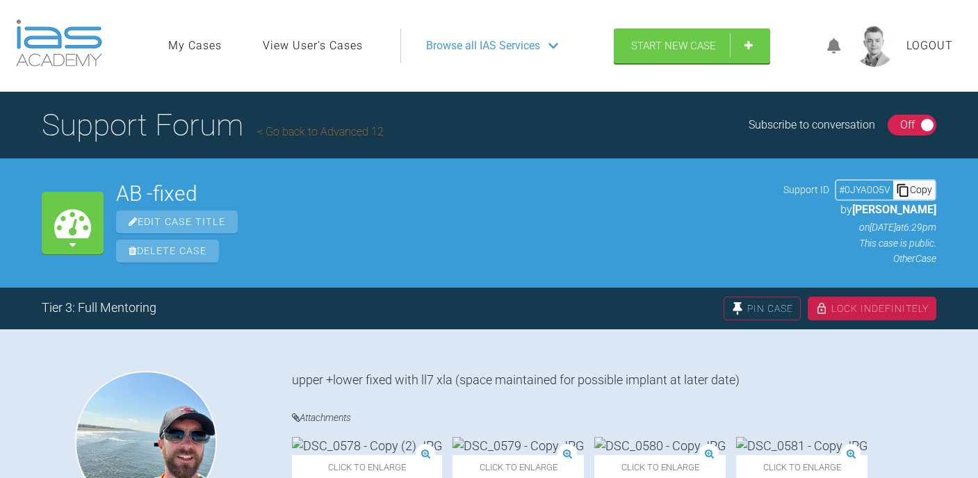
click at [914, 197] on div "Copy" at bounding box center [915, 190] width 42 height 18
click at [911, 189] on div "Copy" at bounding box center [915, 190] width 42 height 18
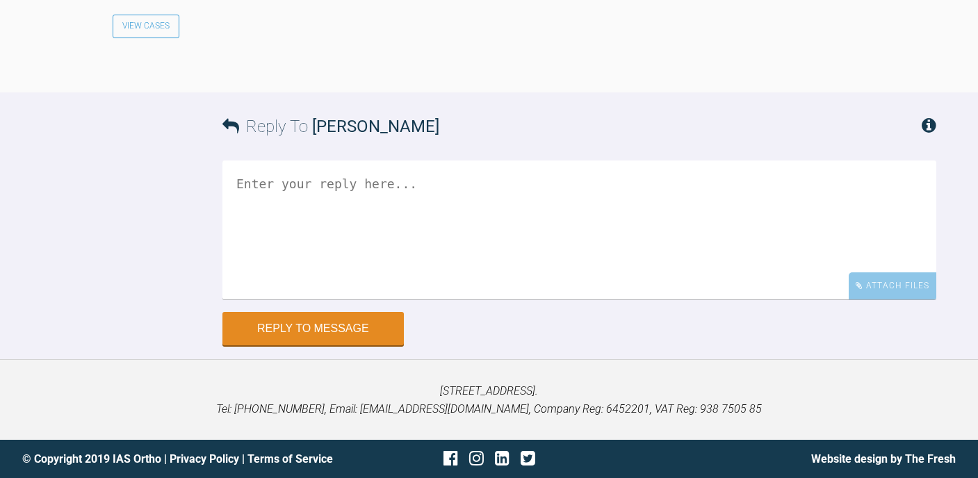
scroll to position [6582, 0]
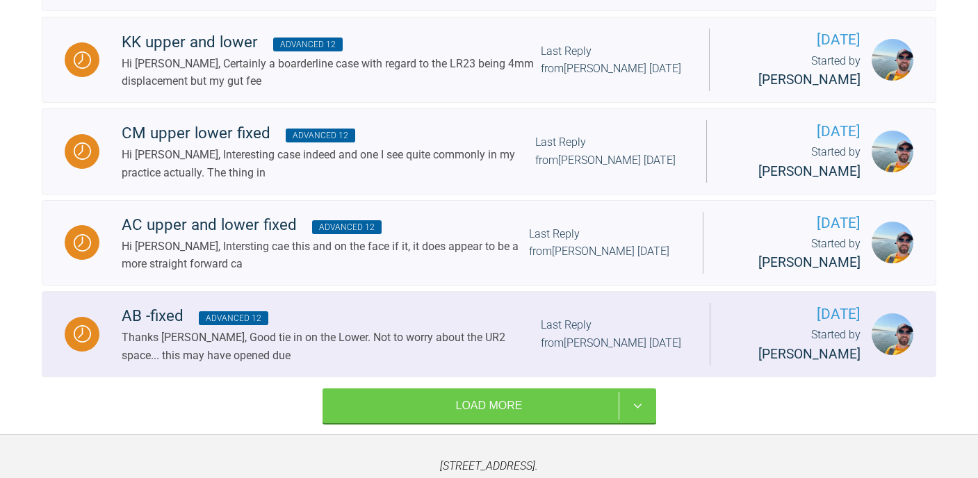
scroll to position [1753, 0]
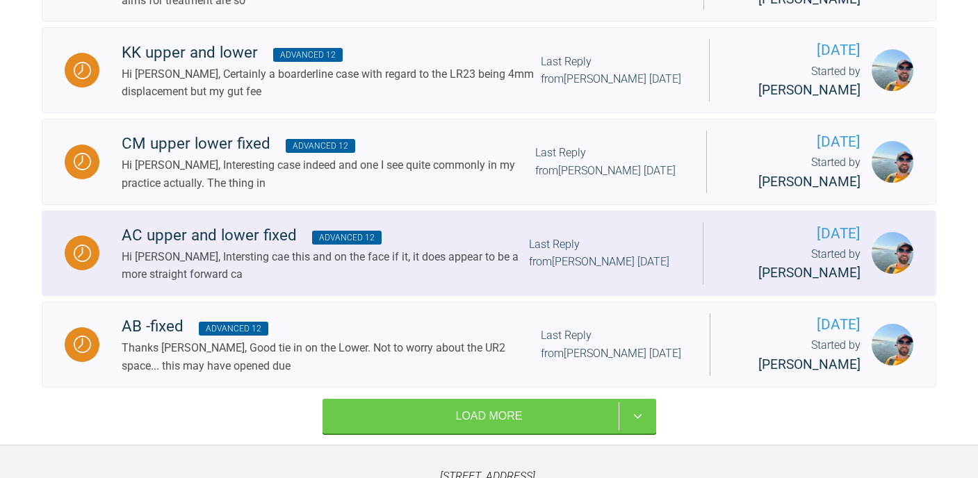
click at [298, 223] on div "AC upper and lower fixed Advanced 12" at bounding box center [325, 235] width 407 height 25
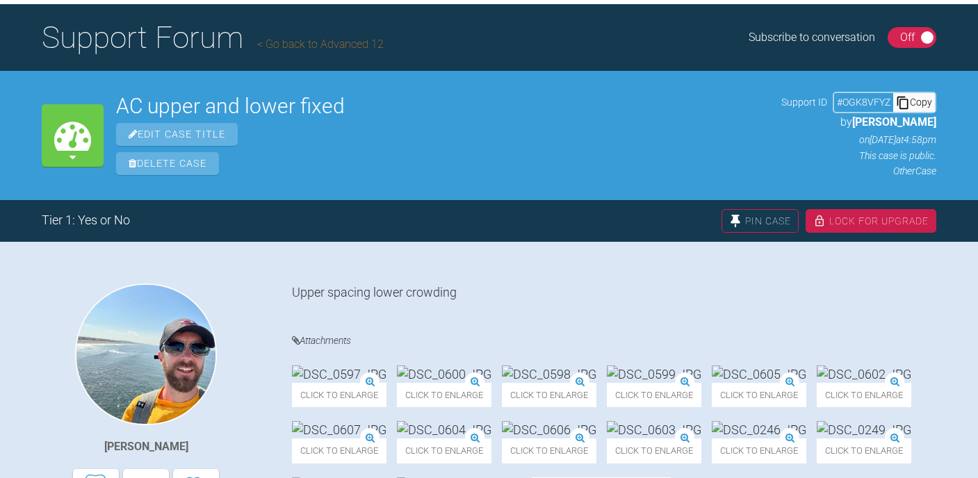
scroll to position [86, 0]
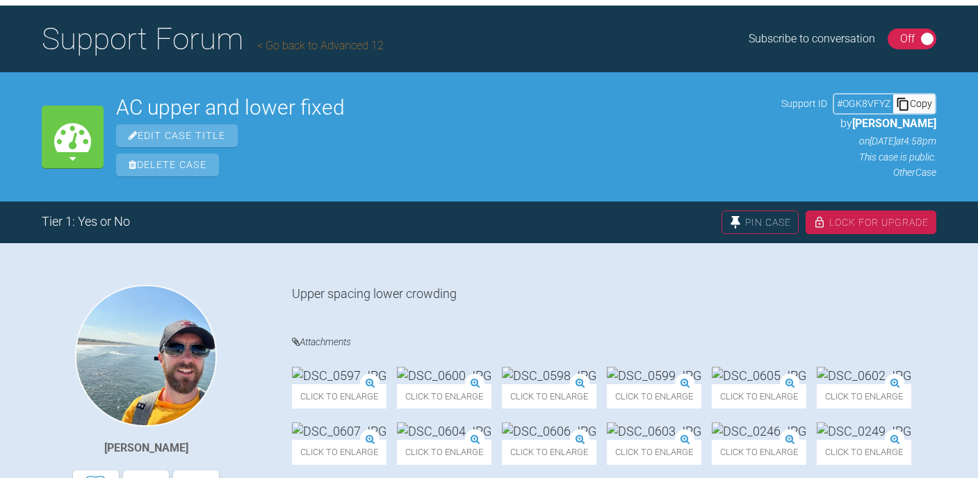
click at [930, 104] on div "Copy" at bounding box center [915, 104] width 42 height 18
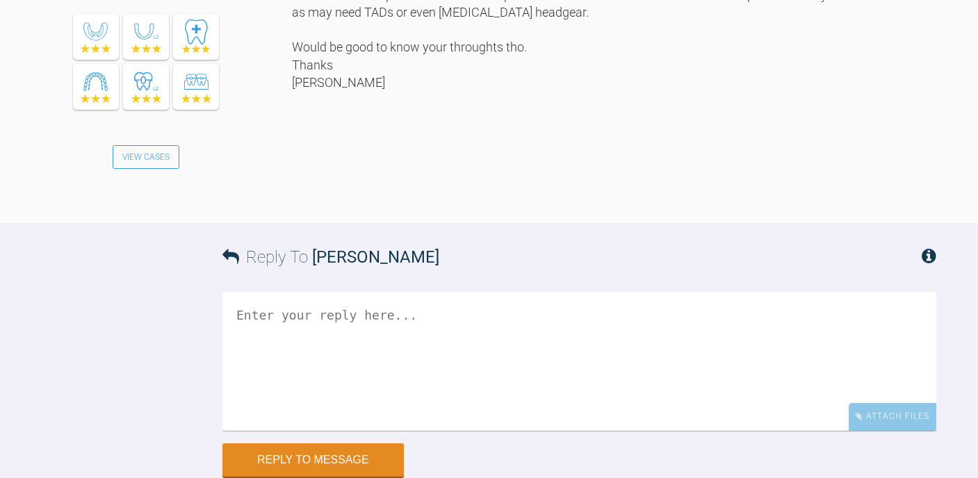
scroll to position [1620, 0]
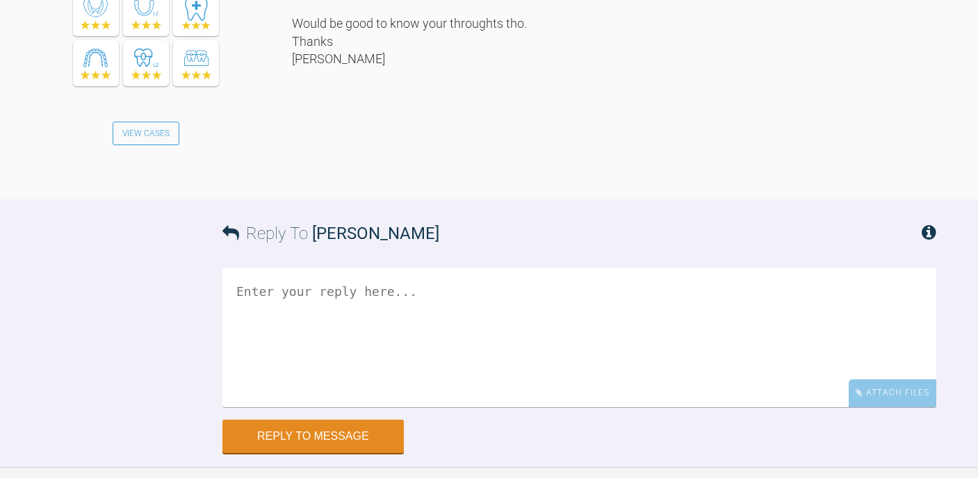
scroll to position [1753, 0]
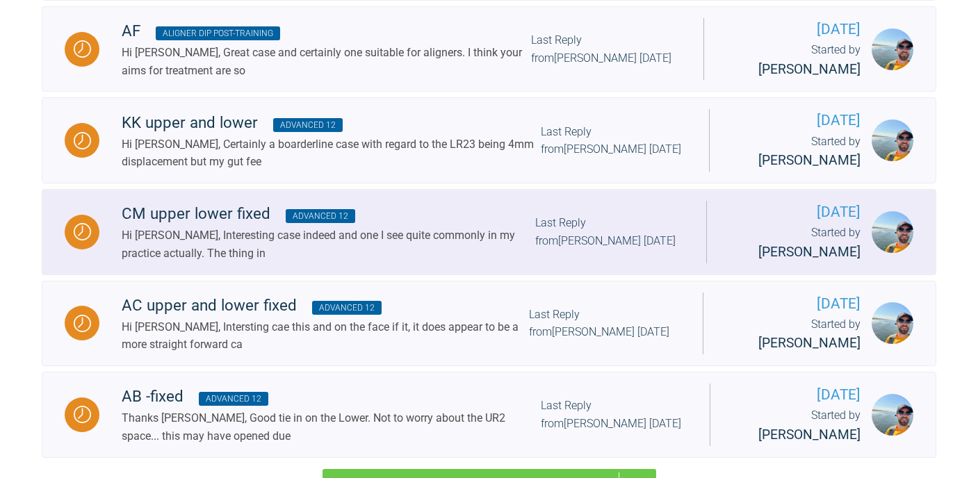
click at [255, 202] on div "CM upper lower fixed Advanced 12" at bounding box center [329, 214] width 414 height 25
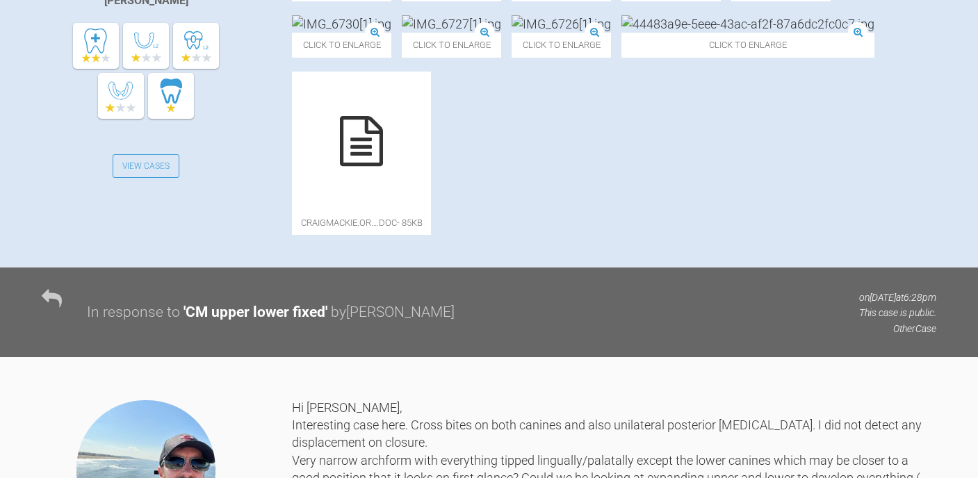
scroll to position [715, 0]
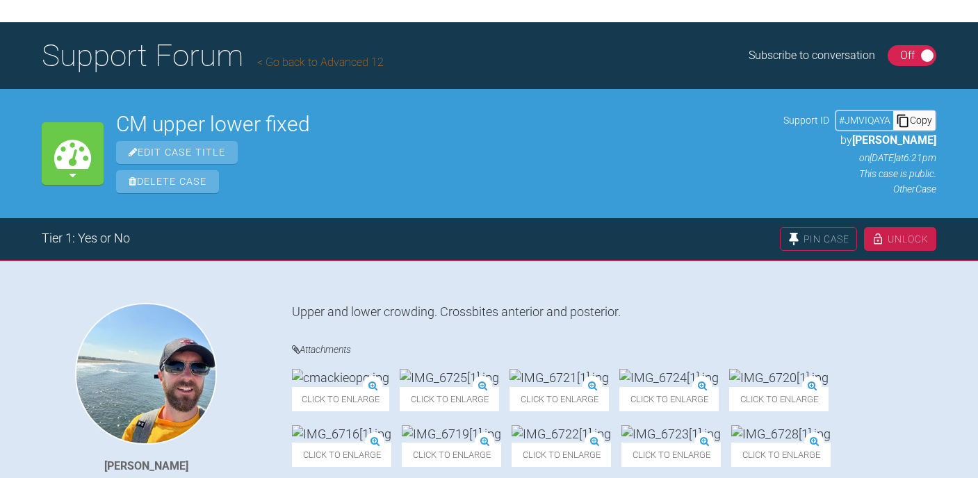
scroll to position [0, 0]
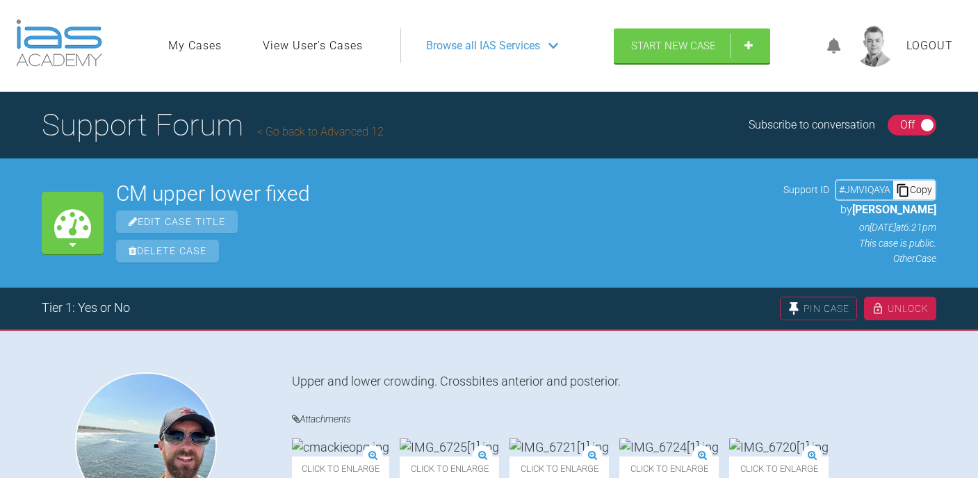
click at [917, 192] on div "Copy" at bounding box center [915, 190] width 42 height 18
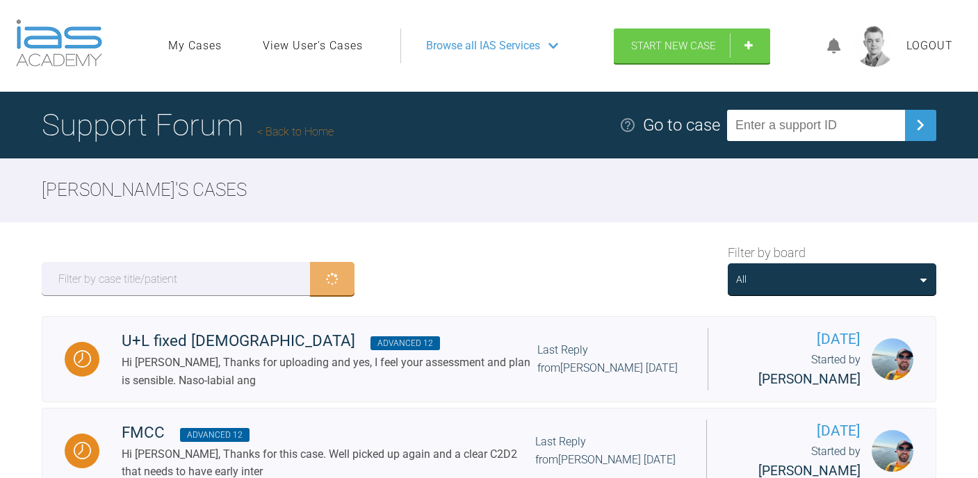
scroll to position [1683, 0]
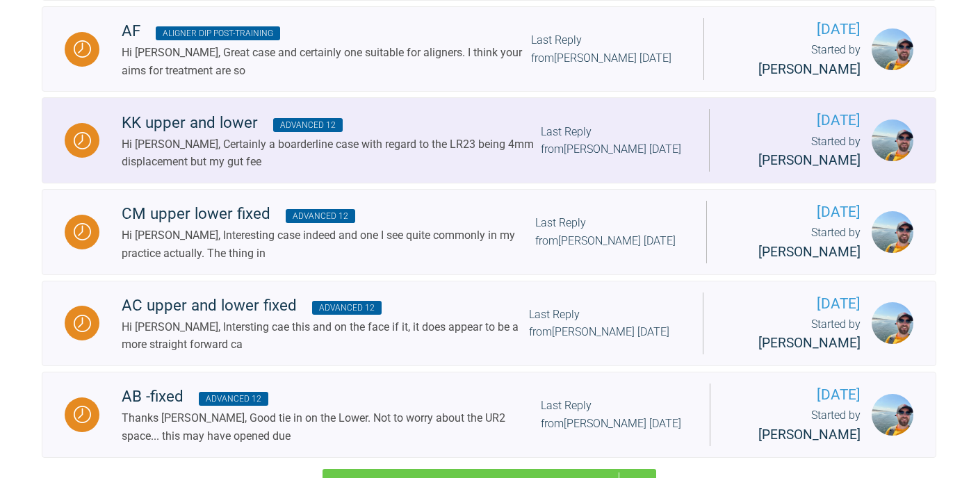
click at [244, 111] on div "KK upper and lower Advanced 12" at bounding box center [331, 123] width 419 height 25
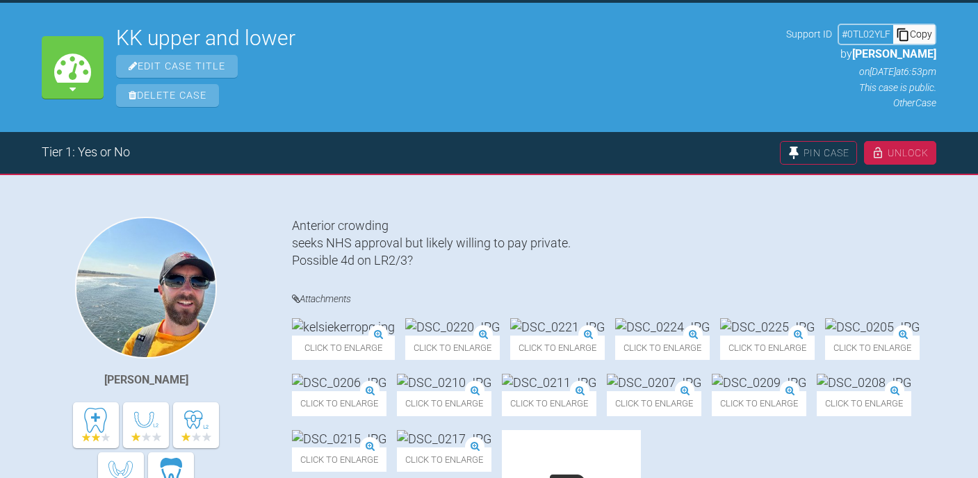
scroll to position [150, 0]
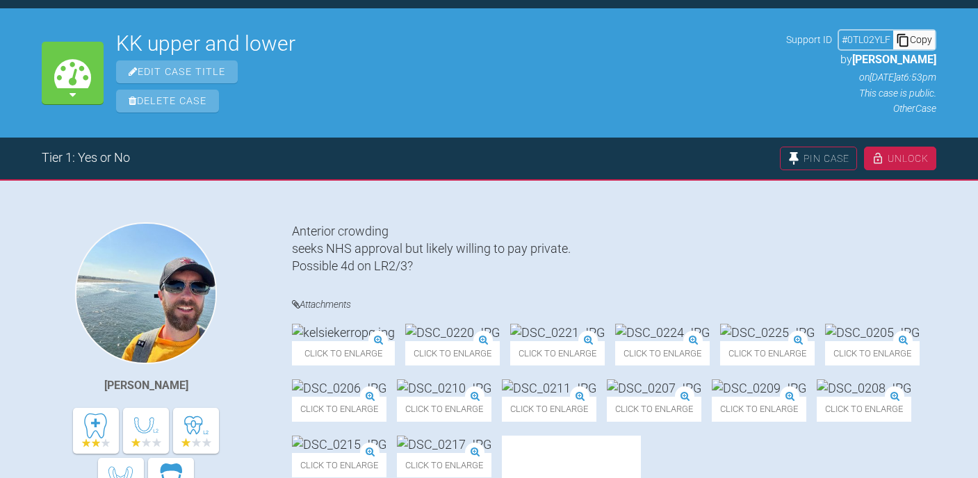
click at [921, 38] on div "Copy" at bounding box center [915, 40] width 42 height 18
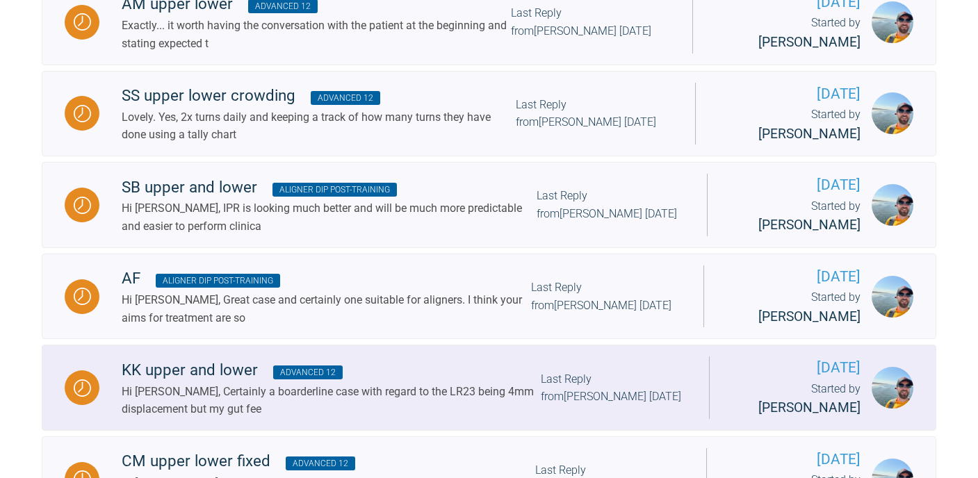
scroll to position [1424, 0]
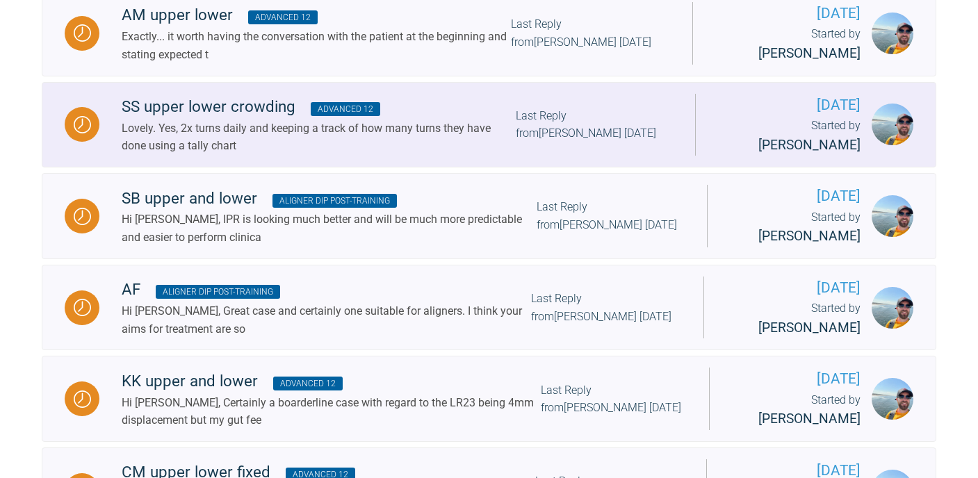
click at [231, 120] on div "Lovely. Yes, 2x turns daily and keeping a track of how many turns they have don…" at bounding box center [319, 137] width 394 height 35
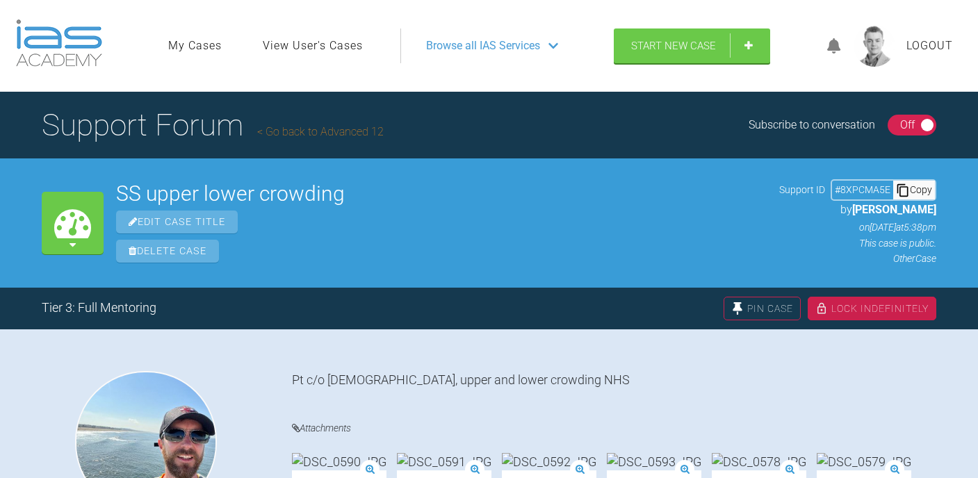
click at [921, 184] on div "Copy" at bounding box center [915, 190] width 42 height 18
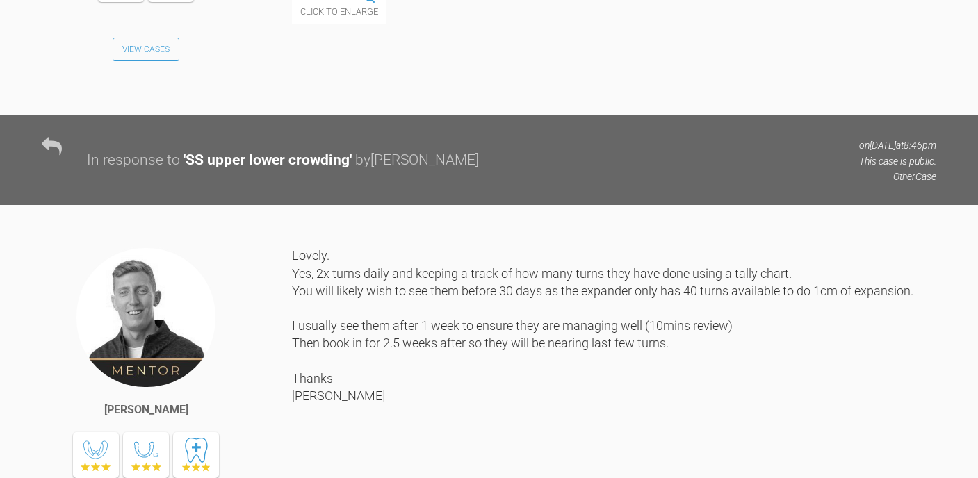
scroll to position [4286, 0]
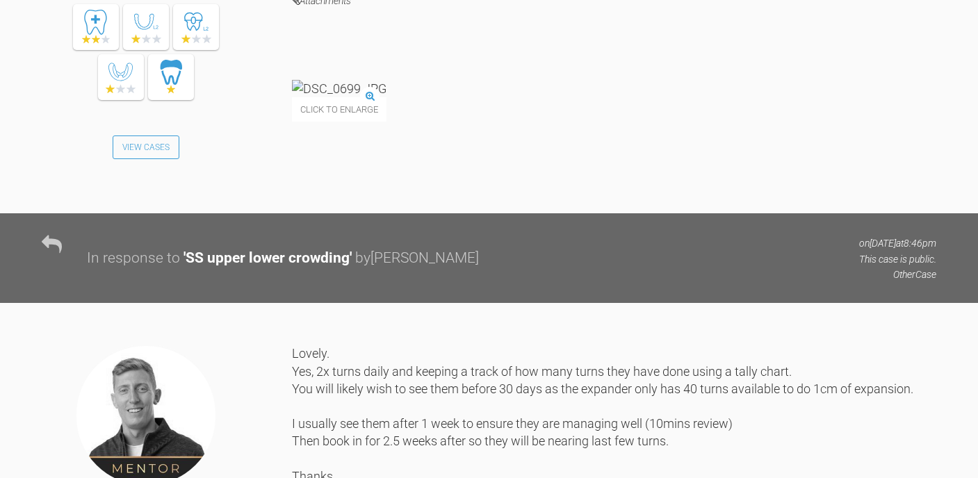
click at [355, 97] on img at bounding box center [339, 88] width 95 height 17
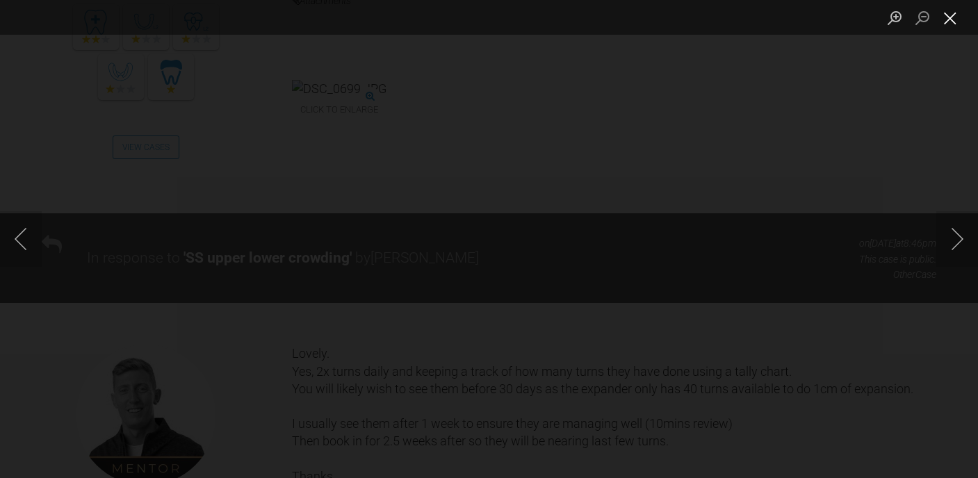
click at [953, 17] on button "Close lightbox" at bounding box center [951, 18] width 28 height 24
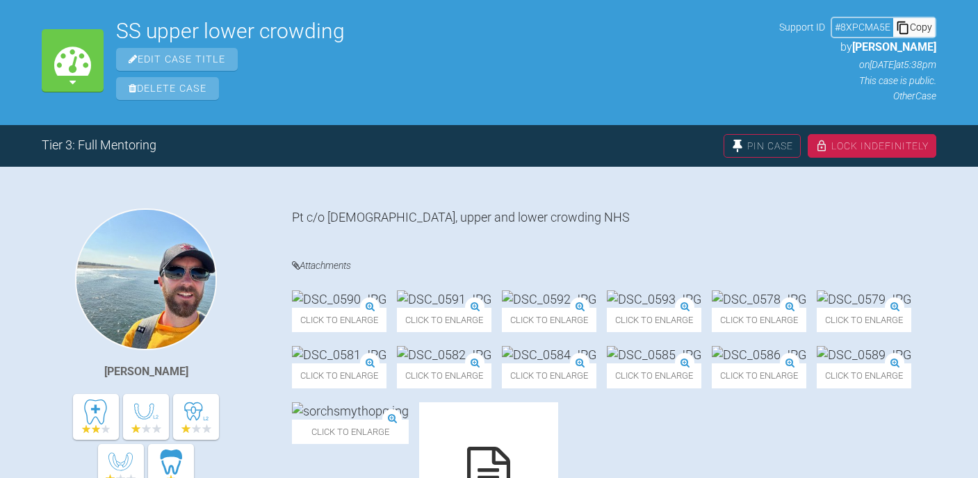
scroll to position [156, 0]
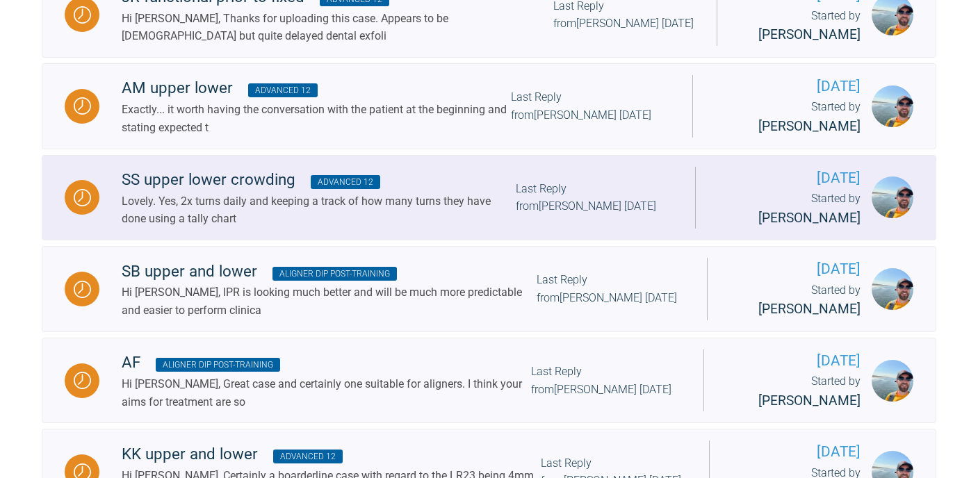
scroll to position [1350, 0]
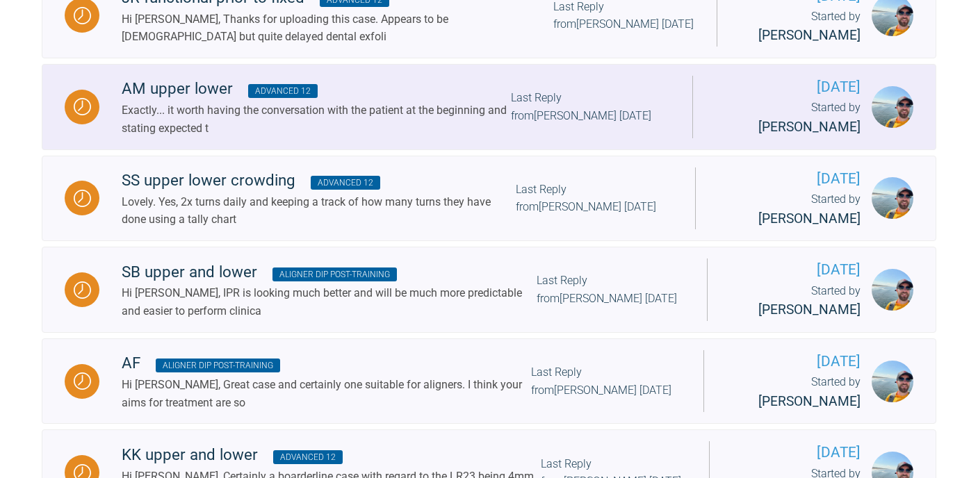
click at [240, 102] on div "Exactly... it worth having the conversation with the patient at the beginning a…" at bounding box center [316, 119] width 389 height 35
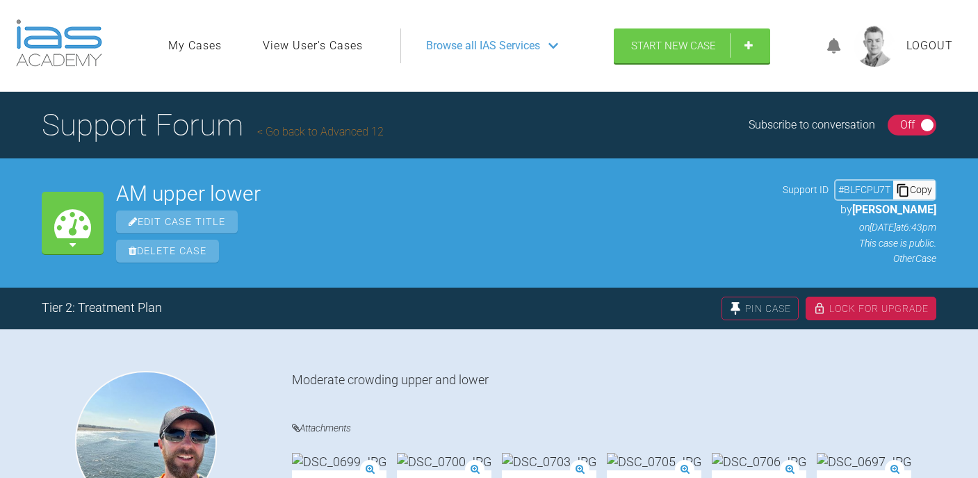
click at [911, 195] on div "Copy" at bounding box center [915, 190] width 42 height 18
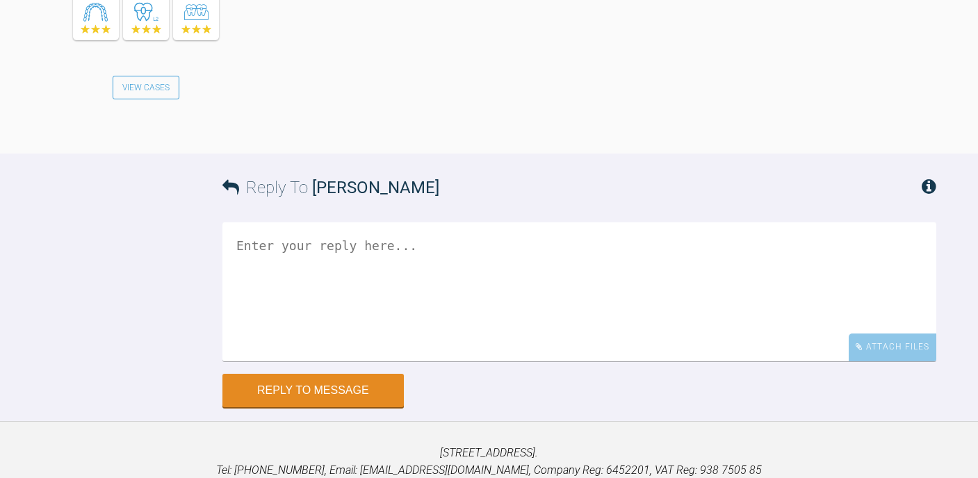
scroll to position [2601, 0]
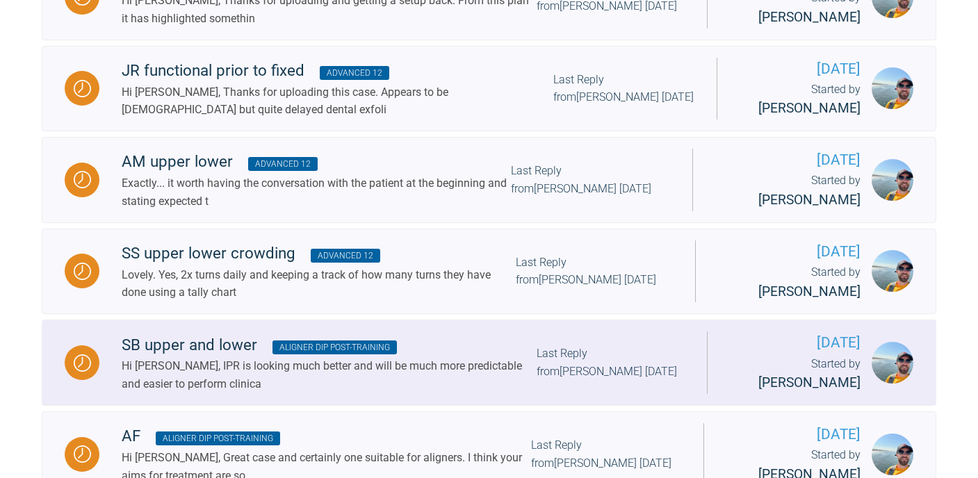
scroll to position [1252, 0]
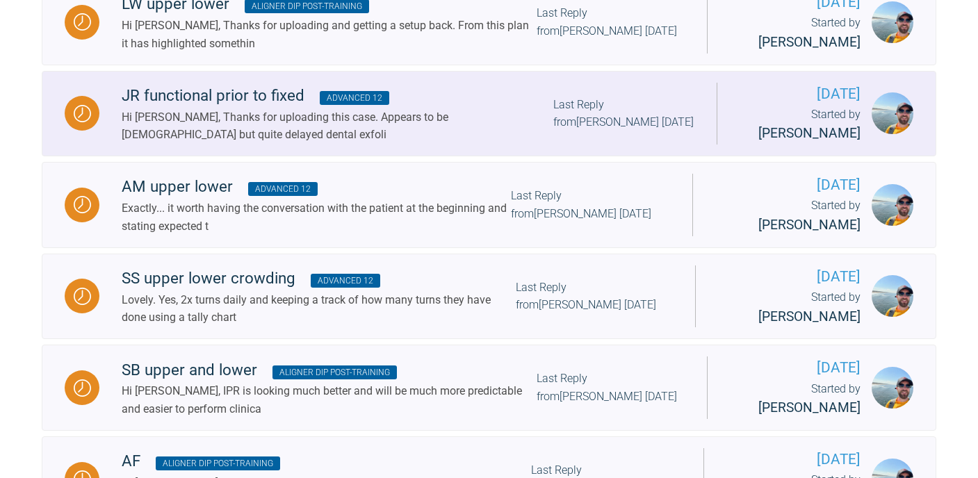
click at [238, 108] on div "Hi [PERSON_NAME], Thanks for uploading this case. Appears to be [DEMOGRAPHIC_DA…" at bounding box center [338, 125] width 432 height 35
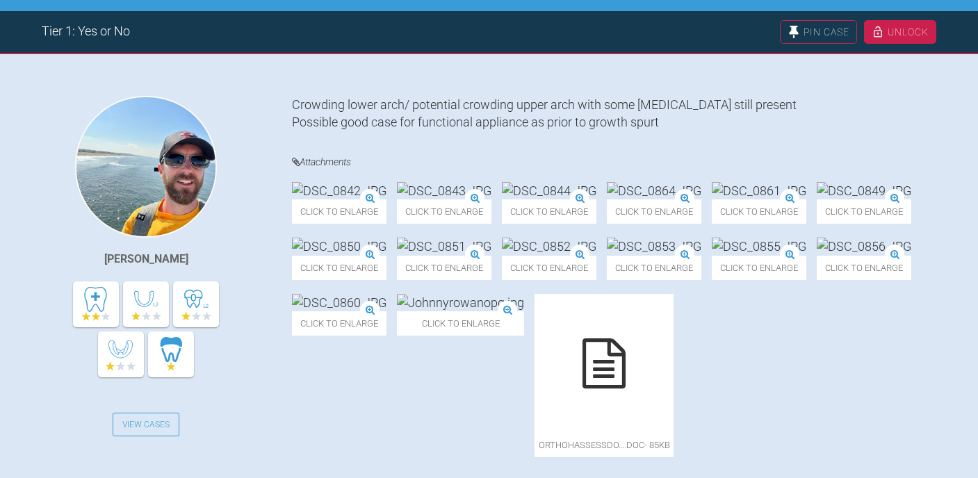
scroll to position [111, 0]
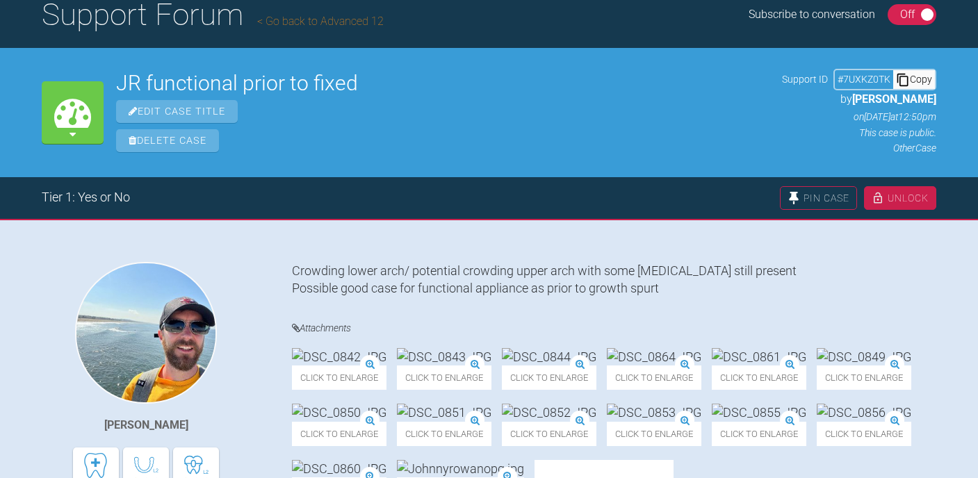
click at [914, 75] on div "Copy" at bounding box center [915, 79] width 42 height 18
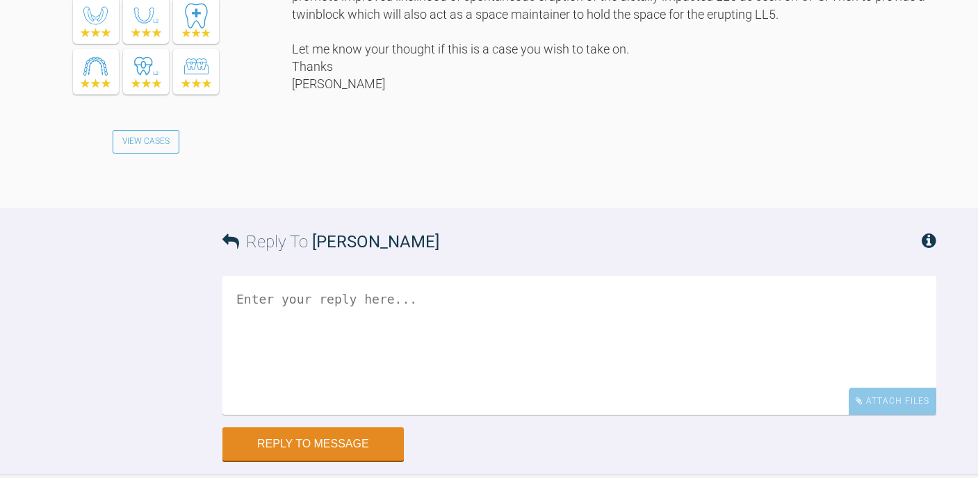
scroll to position [1089, 0]
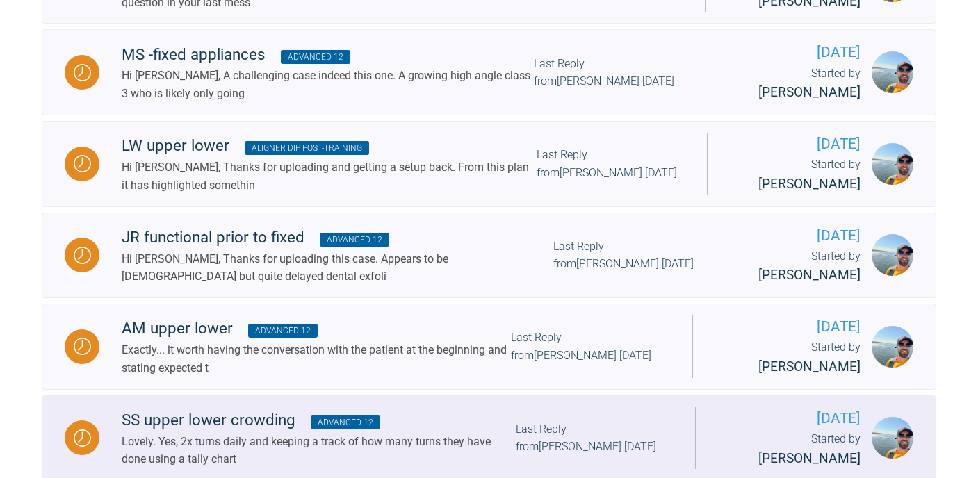
scroll to position [1106, 0]
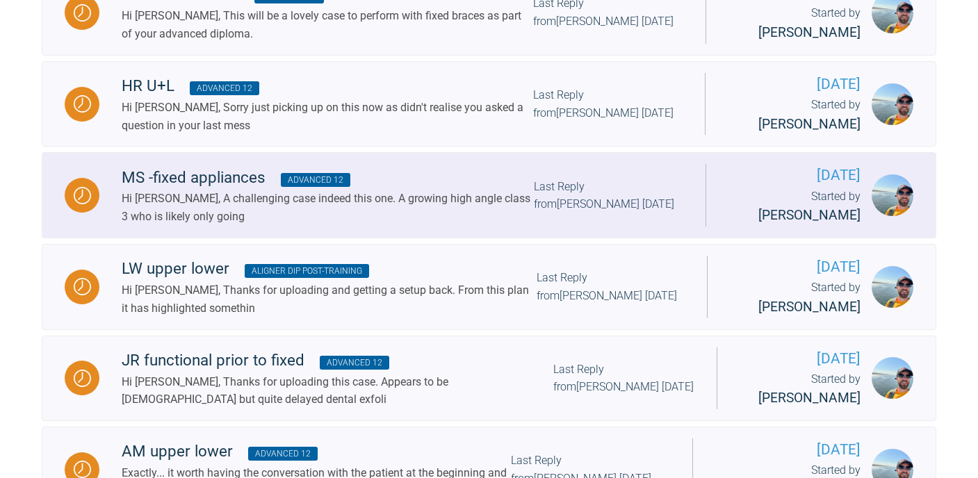
click at [230, 190] on div "Hi [PERSON_NAME], A challenging case indeed this one. A growing high angle clas…" at bounding box center [328, 207] width 412 height 35
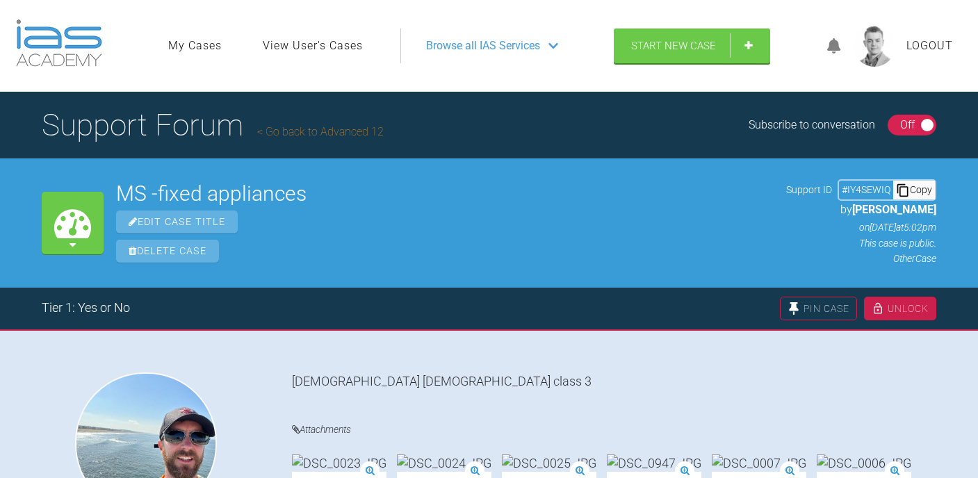
click at [905, 196] on icon at bounding box center [903, 190] width 11 height 13
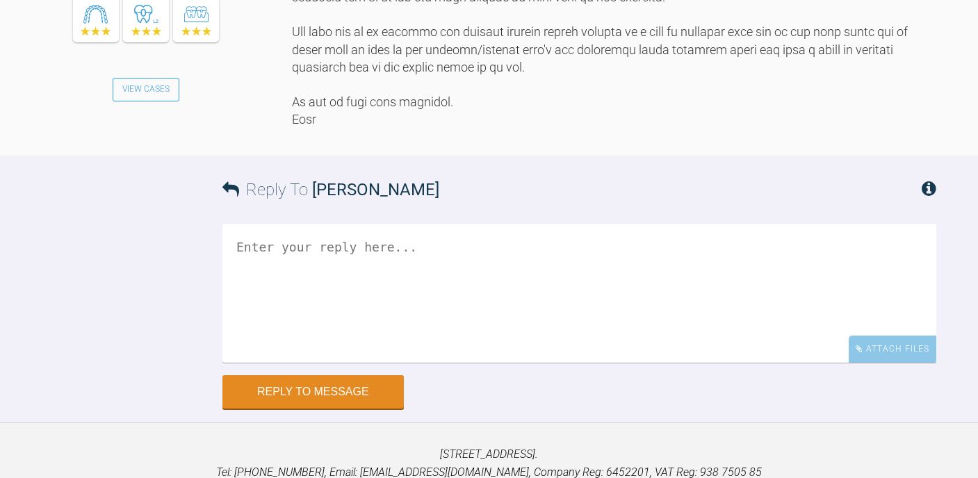
scroll to position [1161, 0]
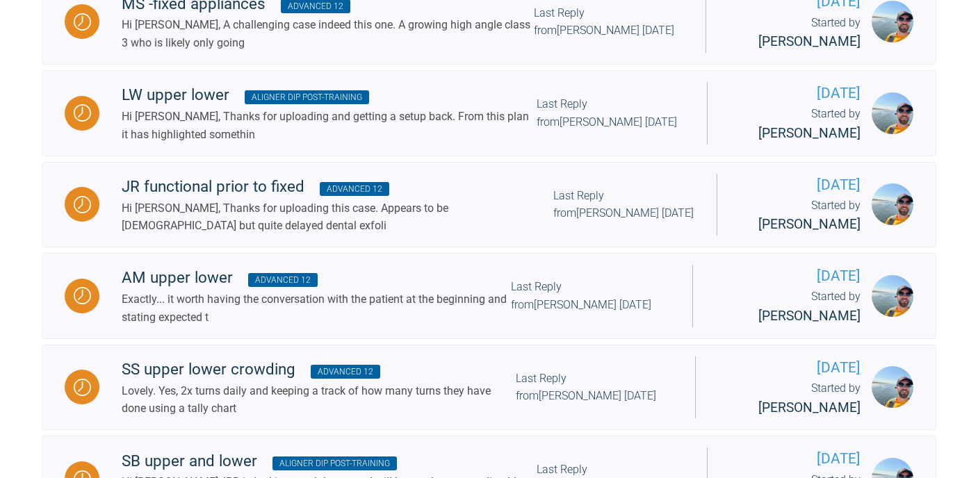
scroll to position [987, 0]
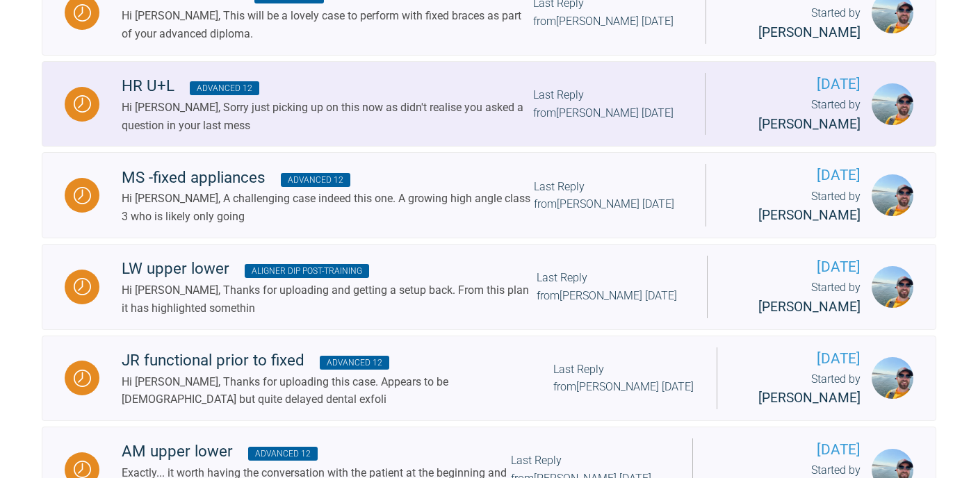
click at [300, 104] on div "Hi [PERSON_NAME], Sorry just picking up on this now as didn't realise you asked…" at bounding box center [328, 116] width 412 height 35
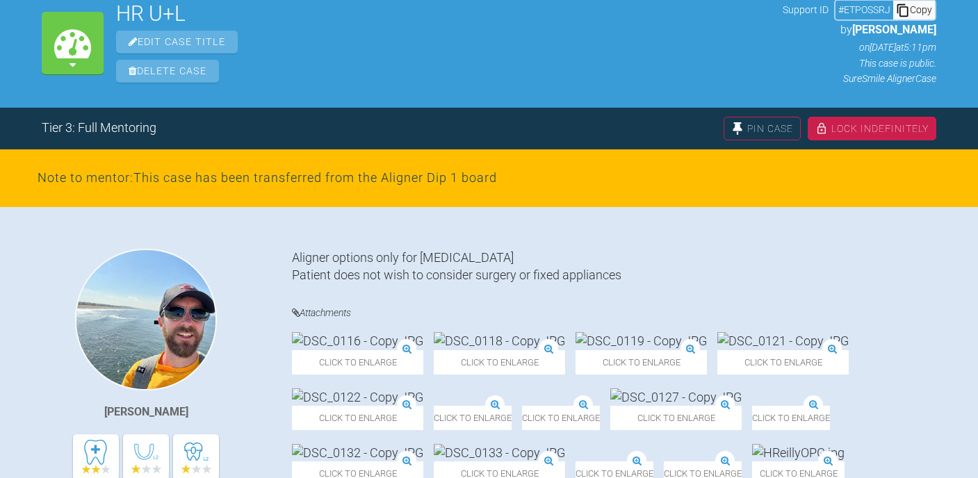
scroll to position [115, 0]
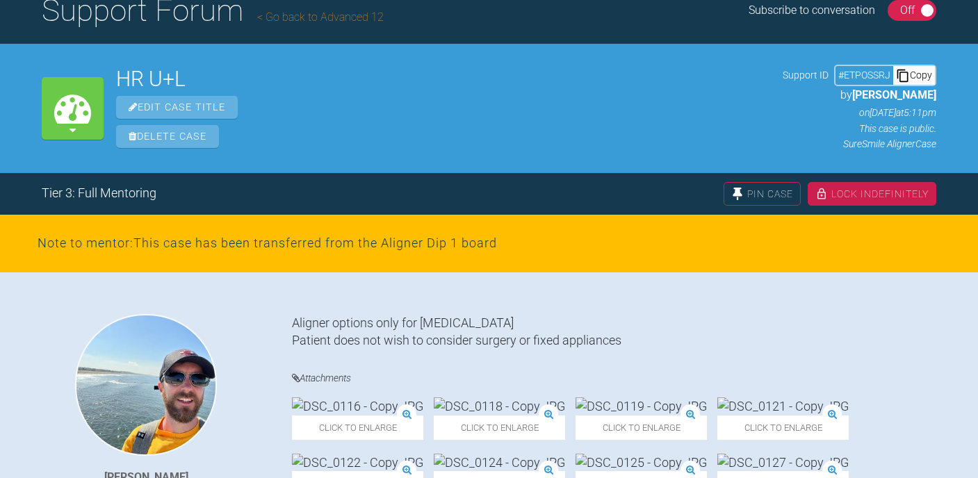
click at [912, 76] on div "Copy" at bounding box center [915, 75] width 42 height 18
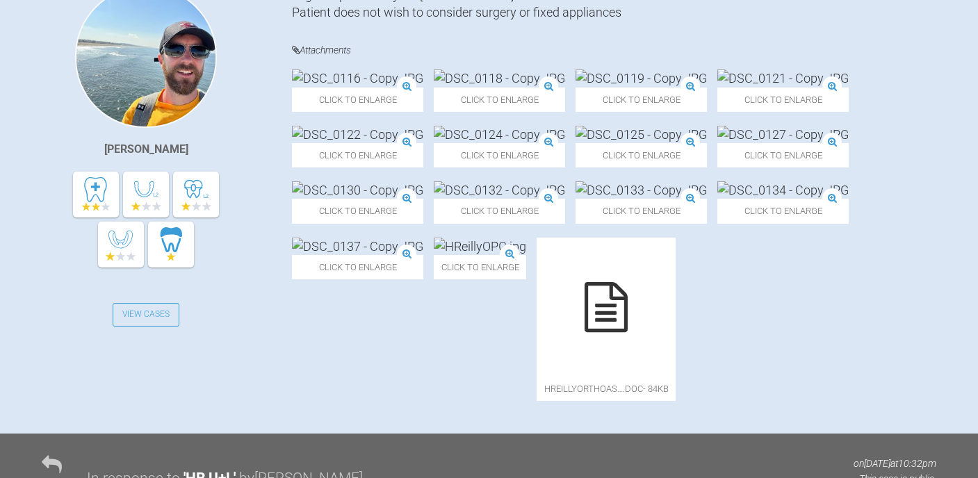
scroll to position [0, 0]
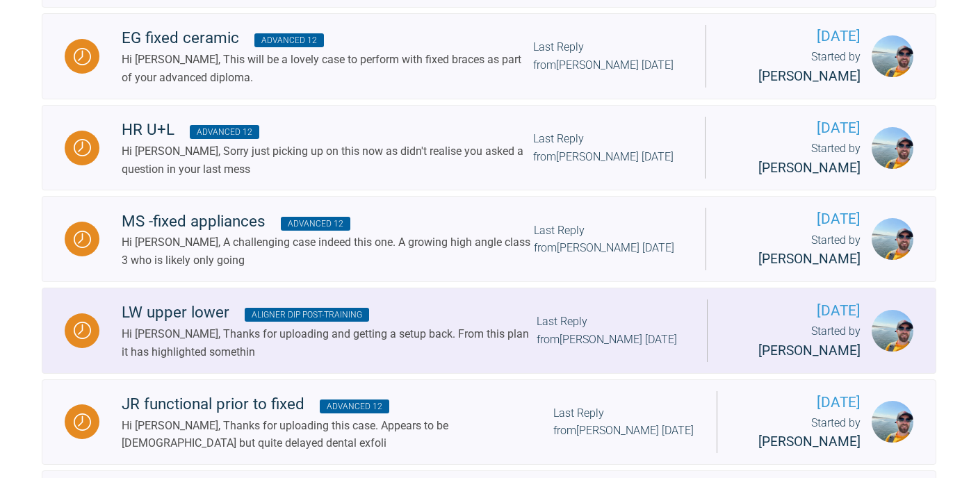
scroll to position [935, 0]
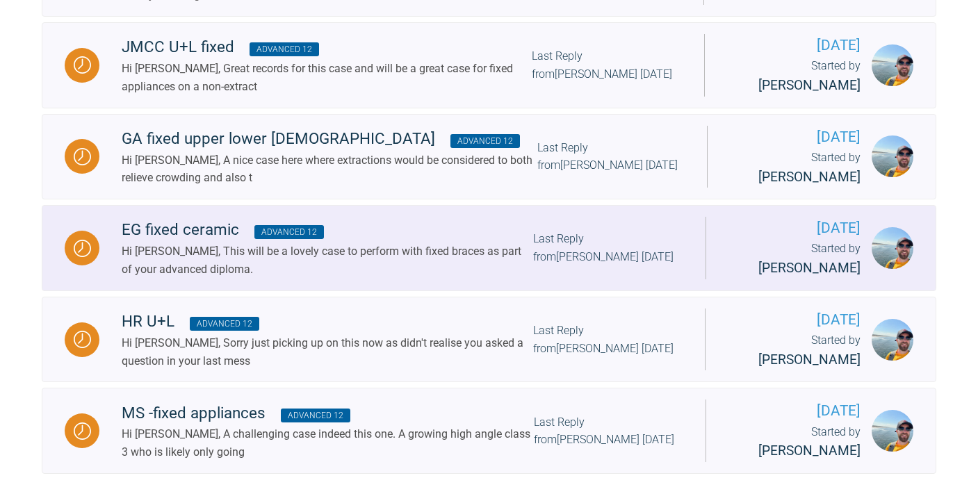
click at [310, 225] on span "Advanced 12" at bounding box center [290, 232] width 70 height 14
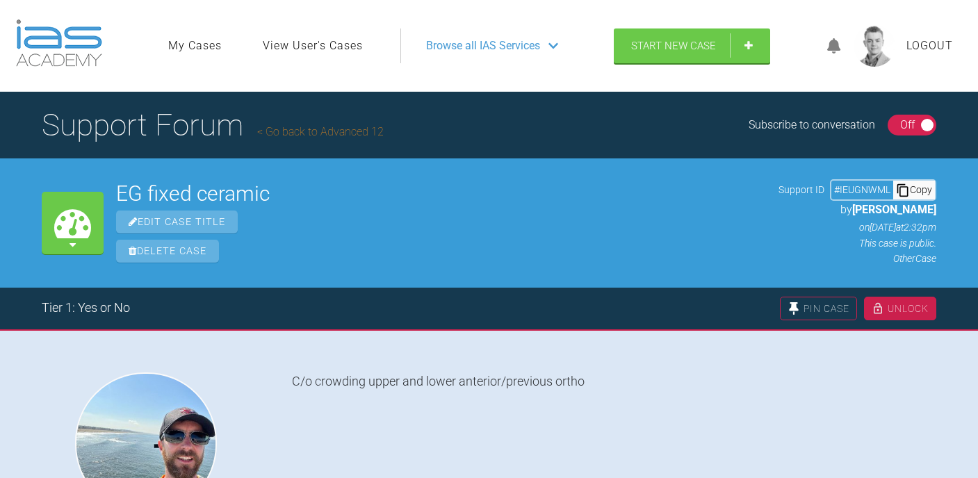
click at [917, 197] on div "Copy" at bounding box center [915, 190] width 42 height 18
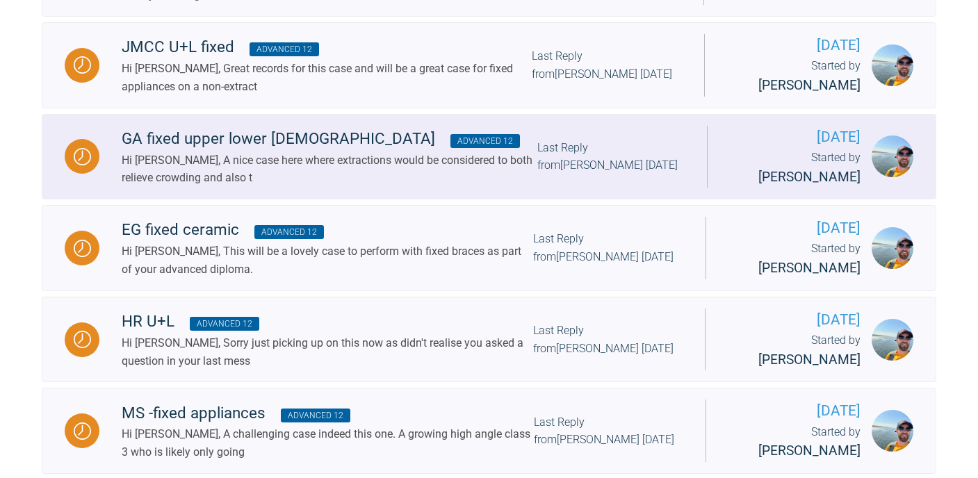
click at [201, 157] on div "Hi [PERSON_NAME], A nice case here where extractions would be considered to bot…" at bounding box center [330, 169] width 416 height 35
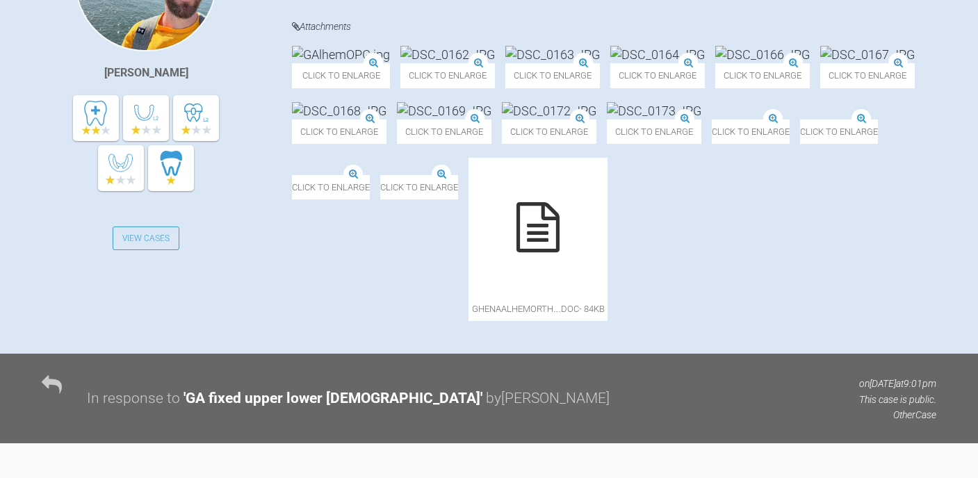
scroll to position [53, 0]
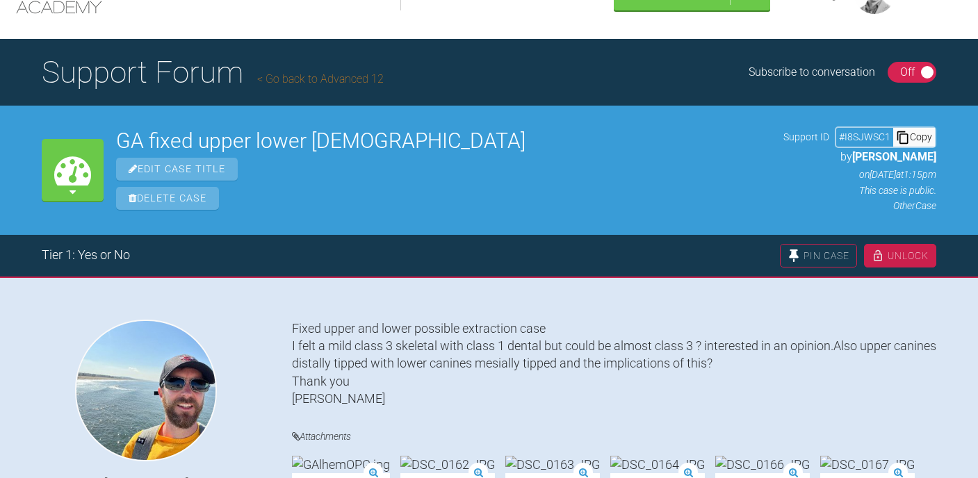
click at [921, 132] on div "Copy" at bounding box center [915, 137] width 42 height 18
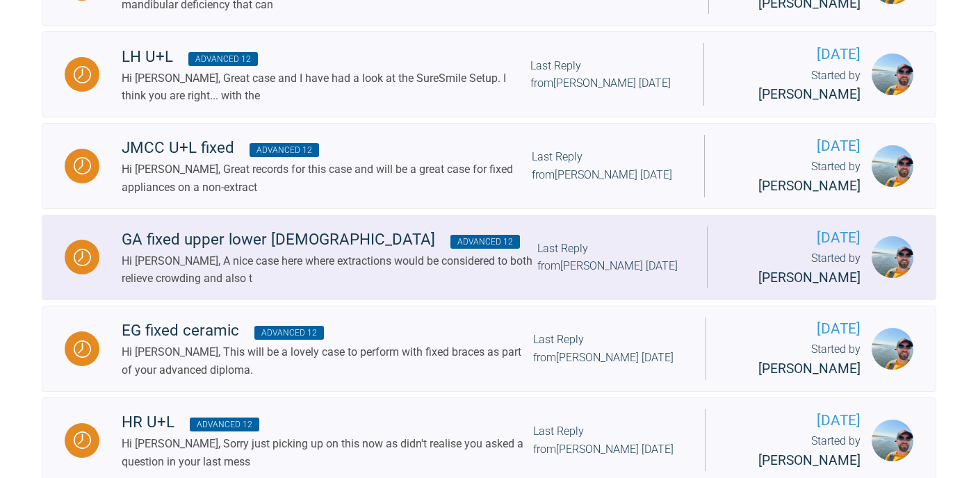
scroll to position [637, 0]
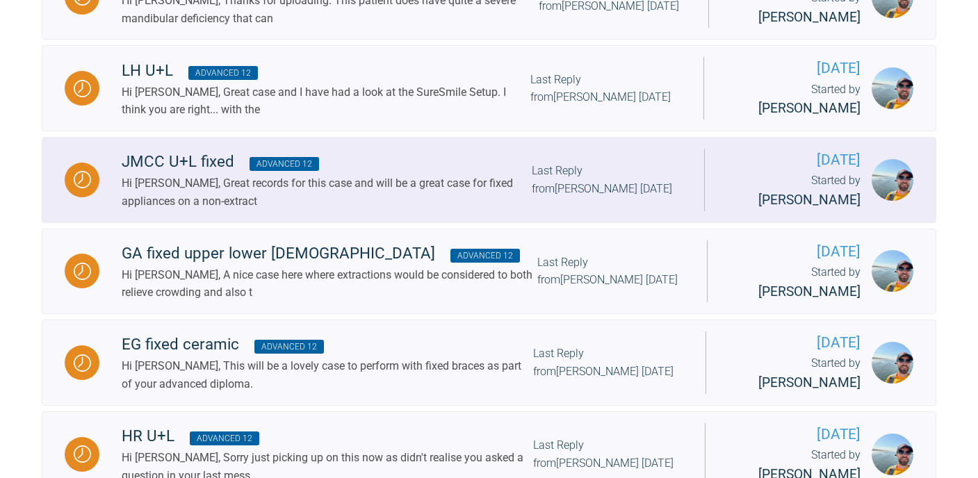
click at [357, 175] on div "Hi [PERSON_NAME], Great records for this case and will be a great case for fixe…" at bounding box center [327, 192] width 410 height 35
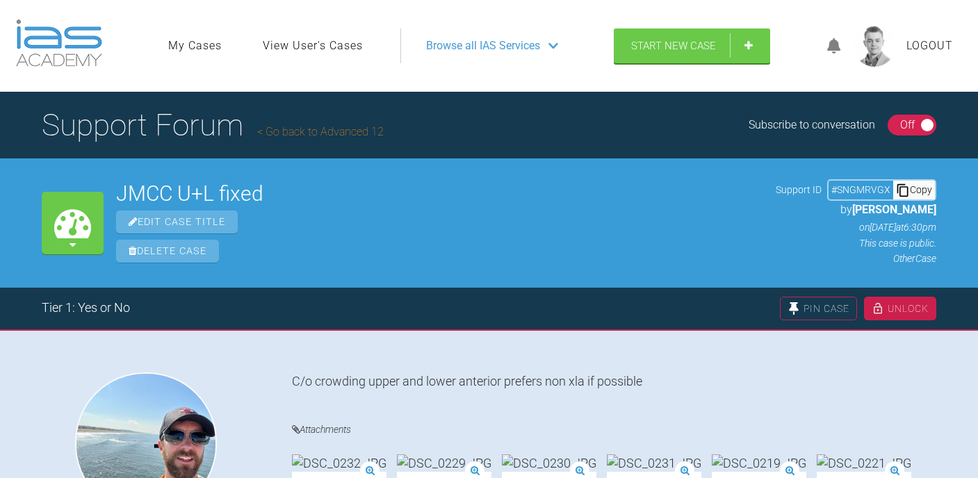
click at [926, 184] on div "Copy" at bounding box center [915, 190] width 42 height 18
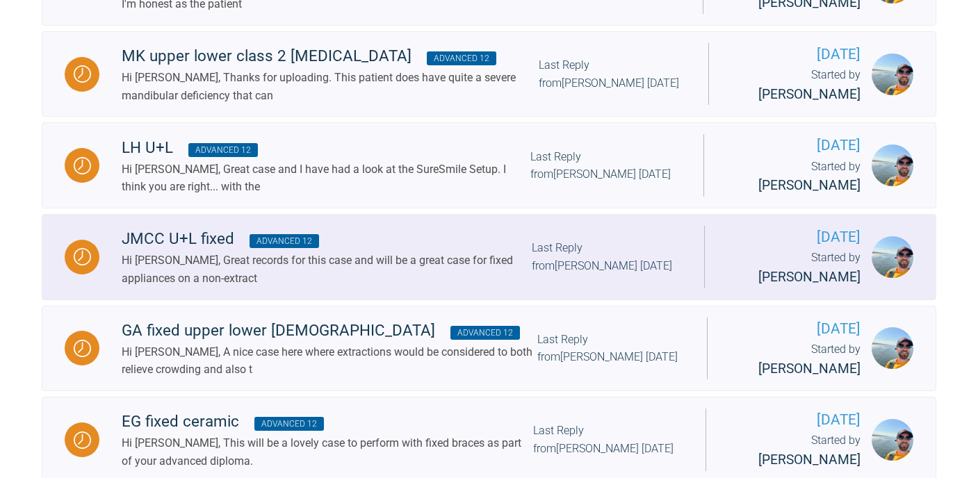
scroll to position [563, 0]
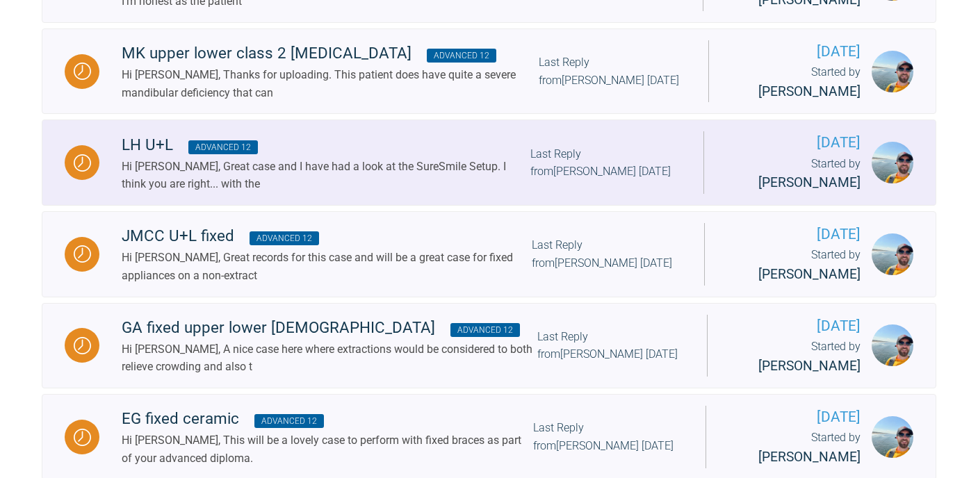
click at [244, 146] on span "Advanced 12" at bounding box center [223, 147] width 70 height 14
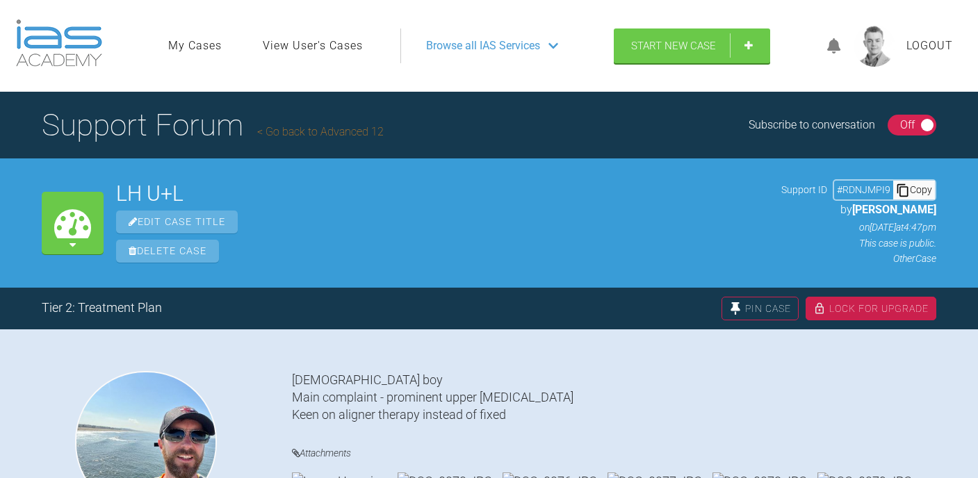
click at [917, 193] on div "Copy" at bounding box center [915, 190] width 42 height 18
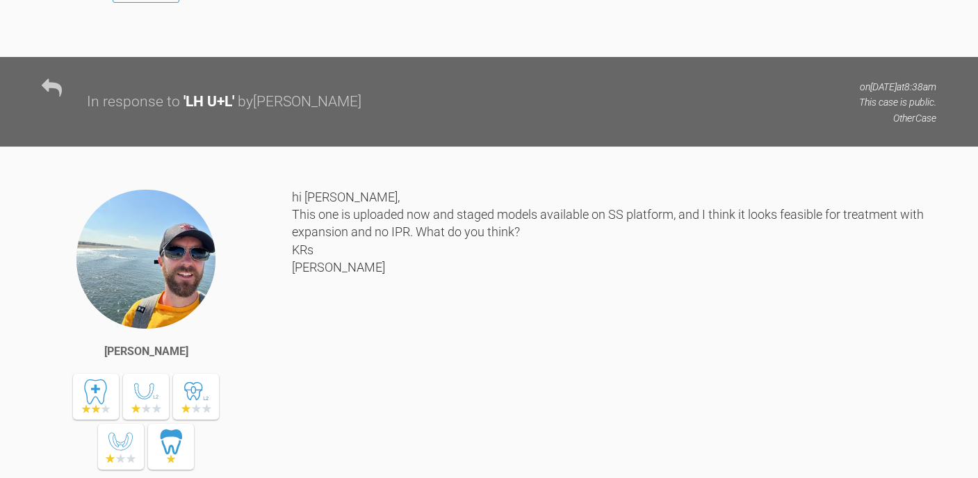
scroll to position [1740, 0]
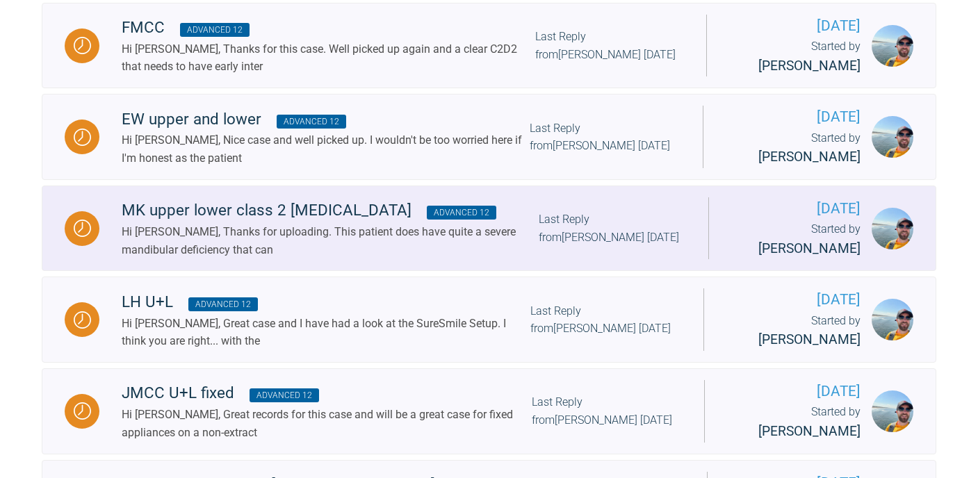
click at [222, 240] on div "Hi [PERSON_NAME], Thanks for uploading. This patient does have quite a severe m…" at bounding box center [330, 240] width 417 height 35
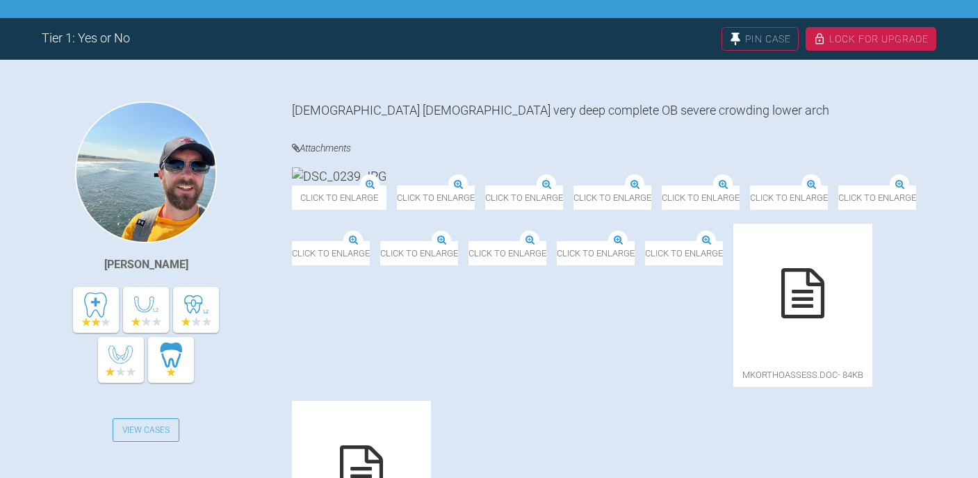
scroll to position [344, 0]
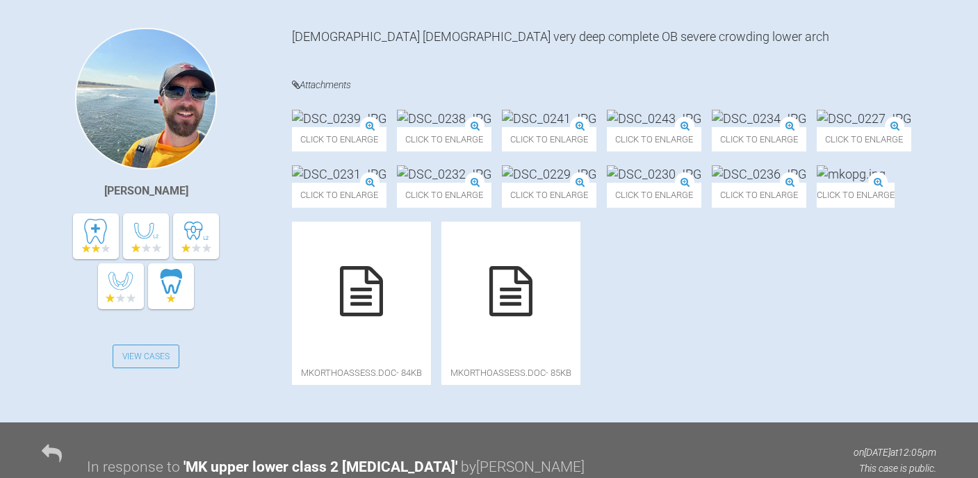
click at [372, 127] on img at bounding box center [339, 118] width 95 height 17
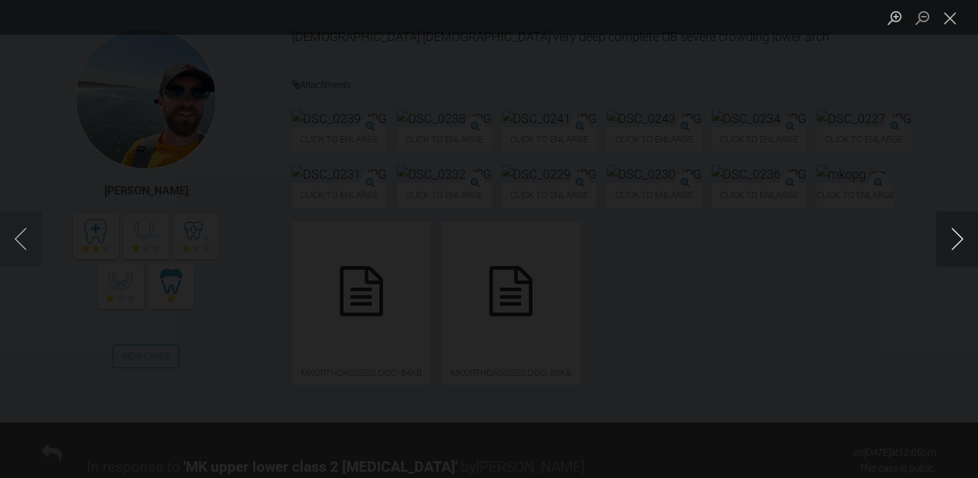
click at [964, 245] on button "Next image" at bounding box center [958, 239] width 42 height 56
click at [955, 17] on button "Close lightbox" at bounding box center [951, 18] width 28 height 24
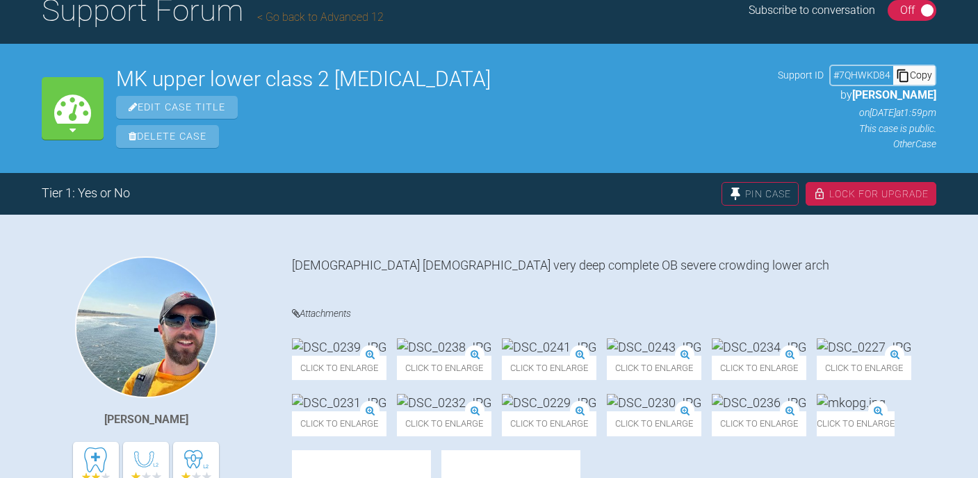
scroll to position [52, 0]
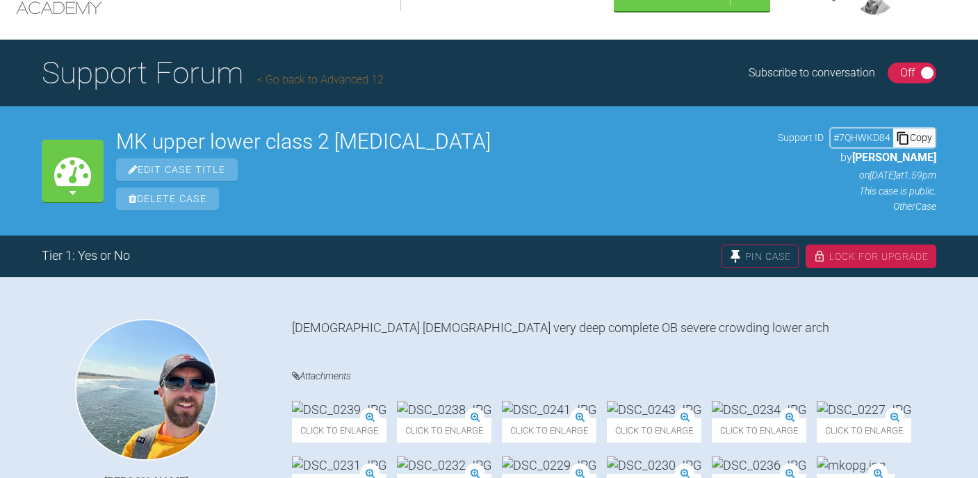
click at [919, 126] on div "My Cases MK upper lower class 2 [MEDICAL_DATA] Edit Case Title Delete Case Supp…" at bounding box center [489, 170] width 978 height 129
click at [918, 142] on div "Copy" at bounding box center [915, 138] width 42 height 18
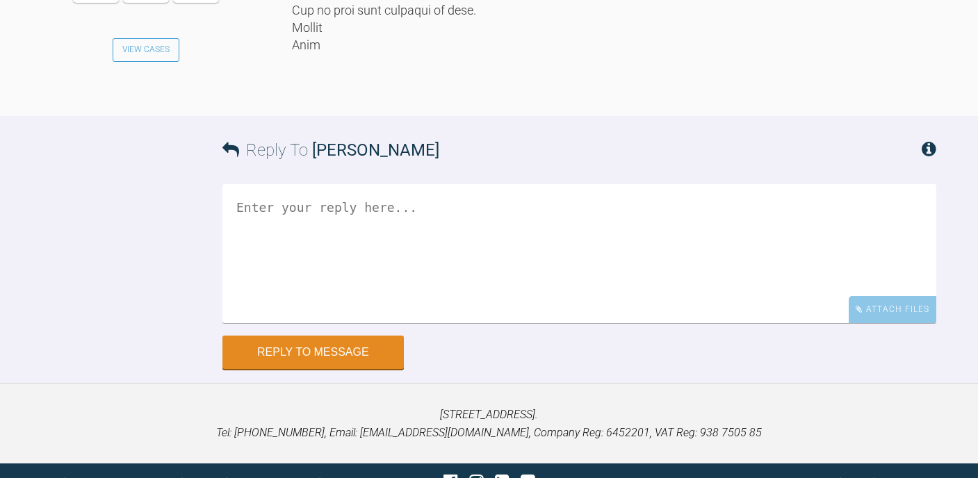
scroll to position [1056, 0]
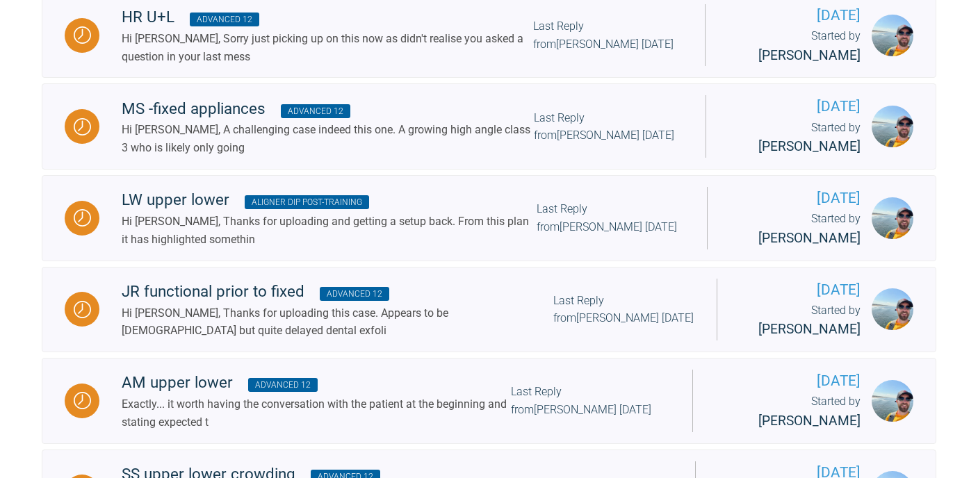
scroll to position [405, 0]
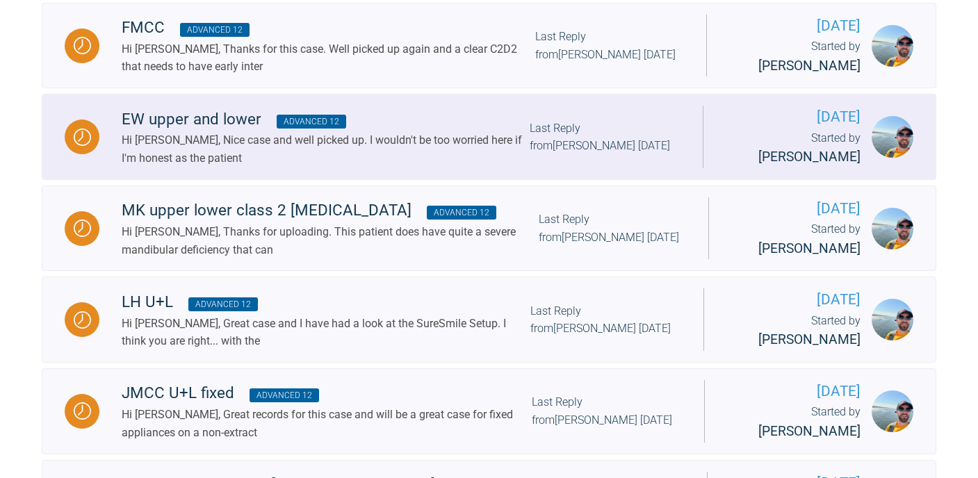
click at [256, 141] on div "Hi [PERSON_NAME], Nice case and well picked up. I wouldn't be too worried here …" at bounding box center [326, 148] width 408 height 35
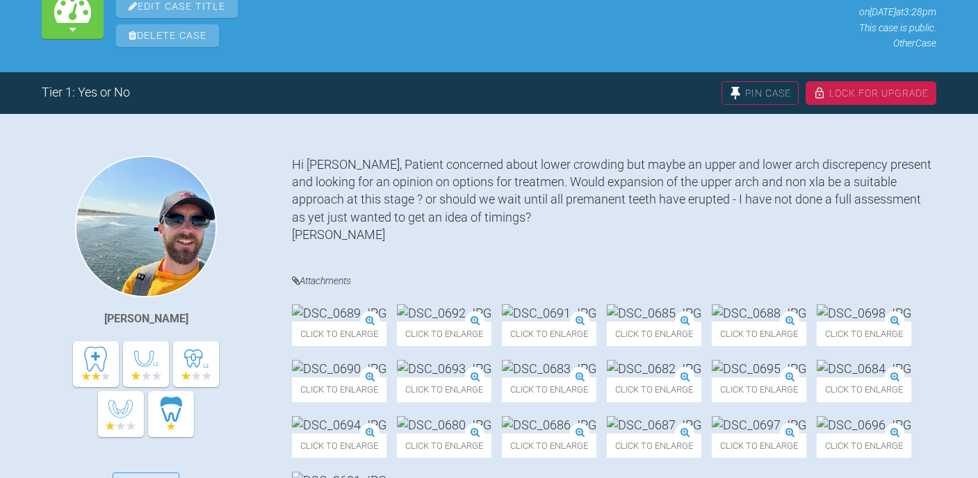
scroll to position [138, 0]
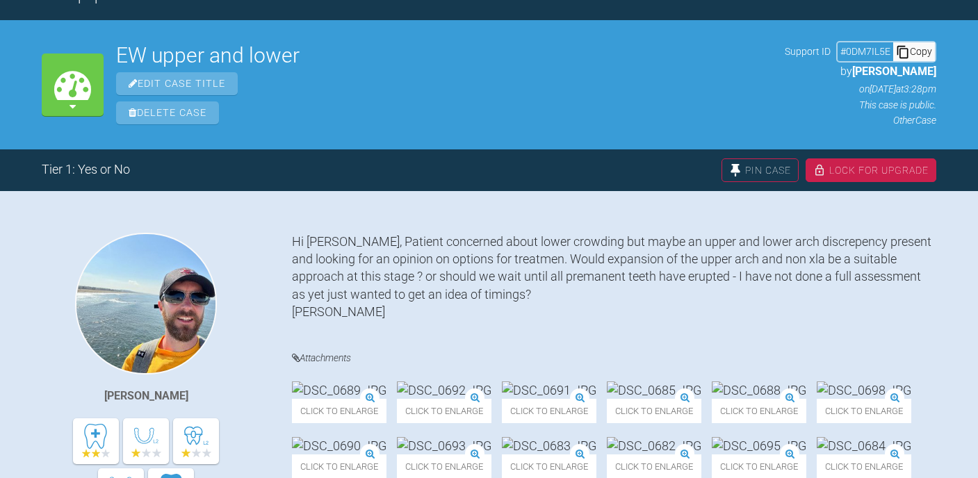
click at [919, 45] on div "Copy" at bounding box center [915, 51] width 42 height 18
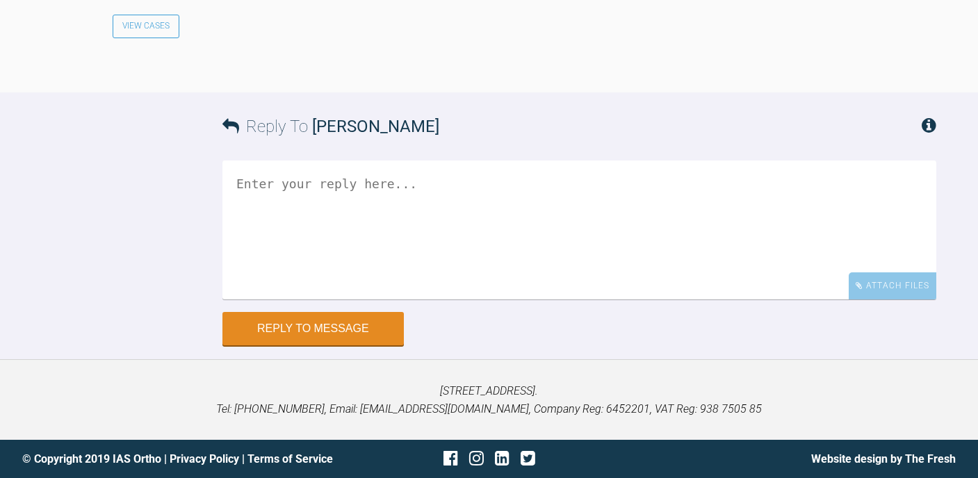
scroll to position [1333, 0]
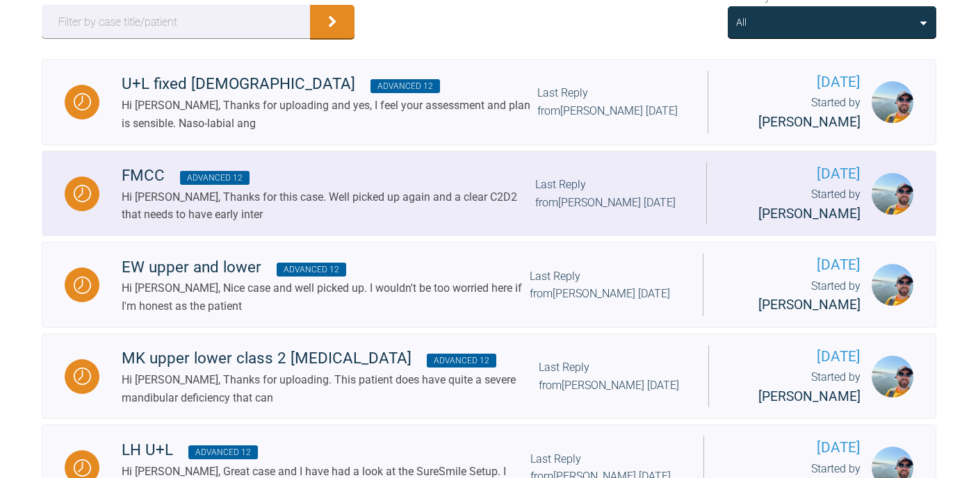
click at [316, 209] on div "Hi [PERSON_NAME], Thanks for this case. Well picked up again and a clear C2D2 t…" at bounding box center [329, 205] width 414 height 35
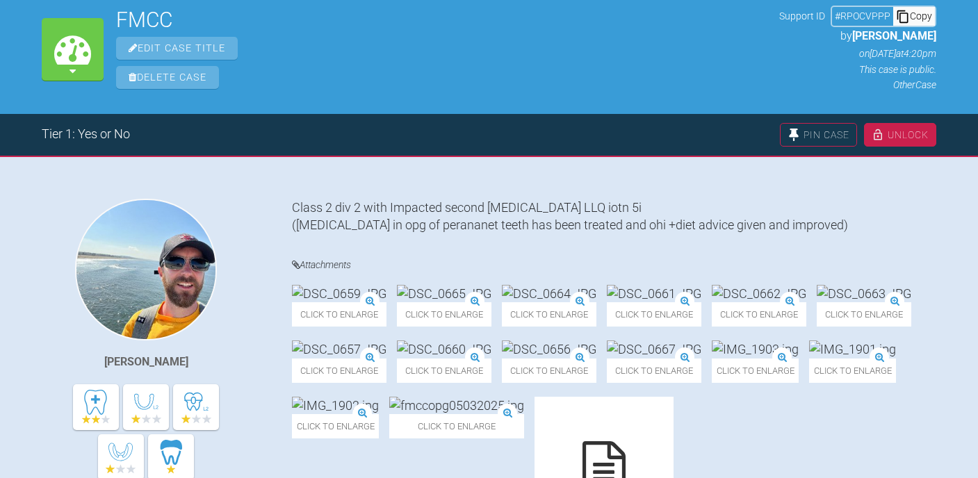
scroll to position [161, 0]
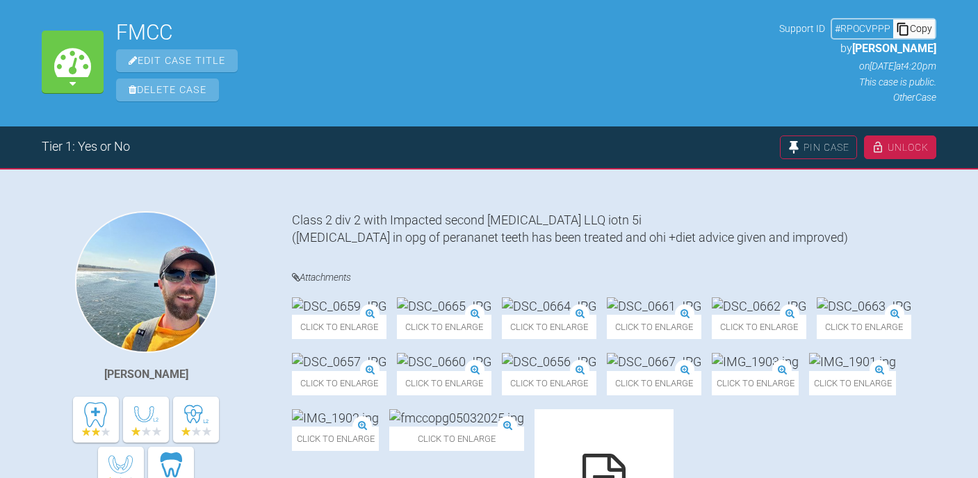
click at [925, 28] on div "Copy" at bounding box center [915, 28] width 42 height 18
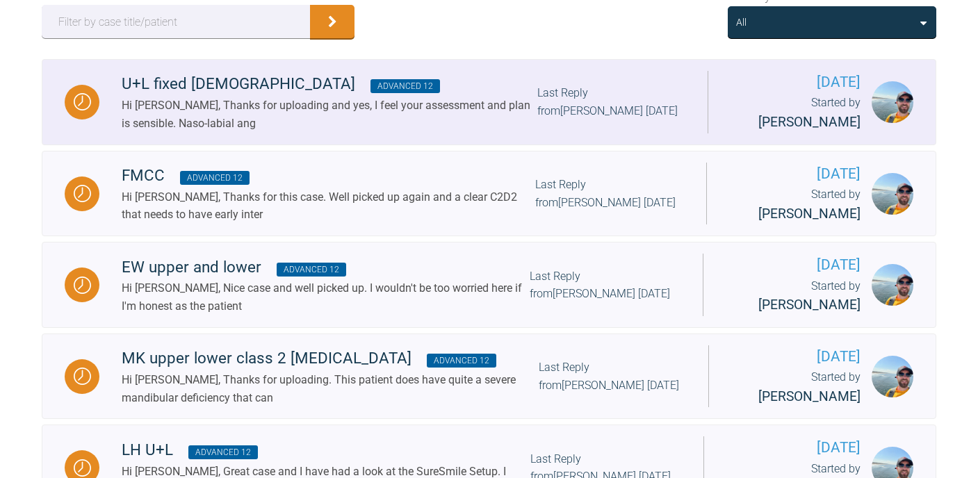
click at [234, 110] on div "Hi [PERSON_NAME], Thanks for uploading and yes, I feel your assessment and plan…" at bounding box center [330, 114] width 416 height 35
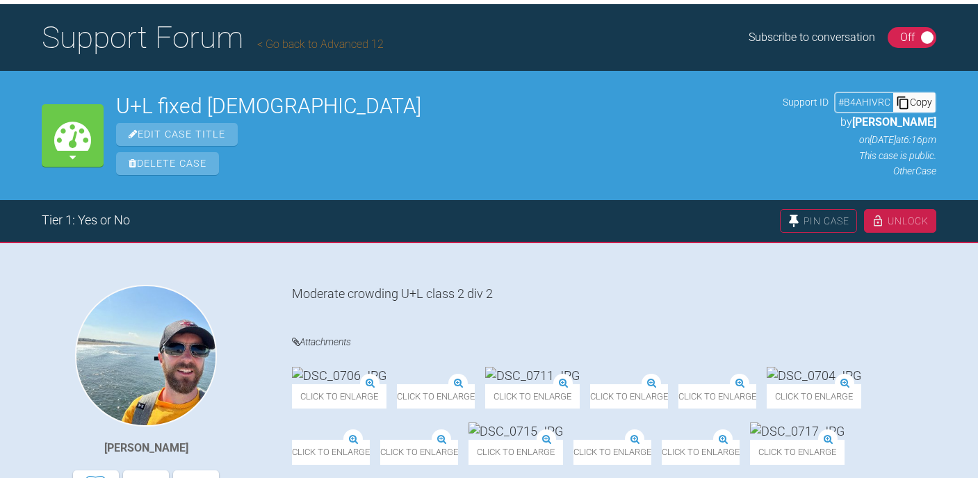
scroll to position [82, 0]
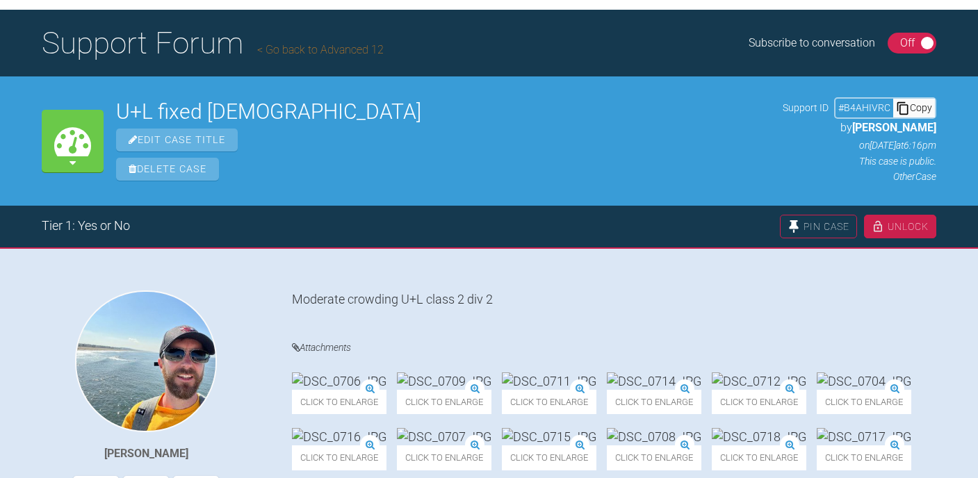
click at [919, 116] on div "Copy" at bounding box center [915, 108] width 42 height 18
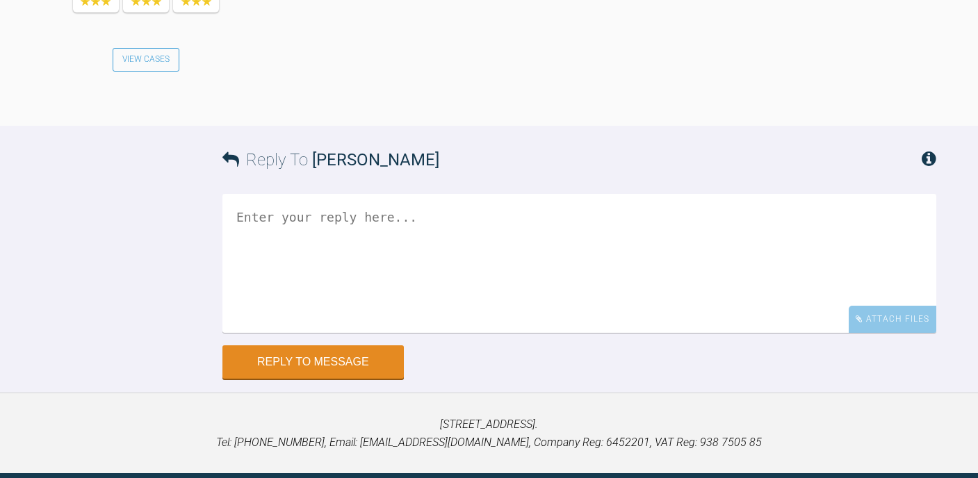
scroll to position [1170, 0]
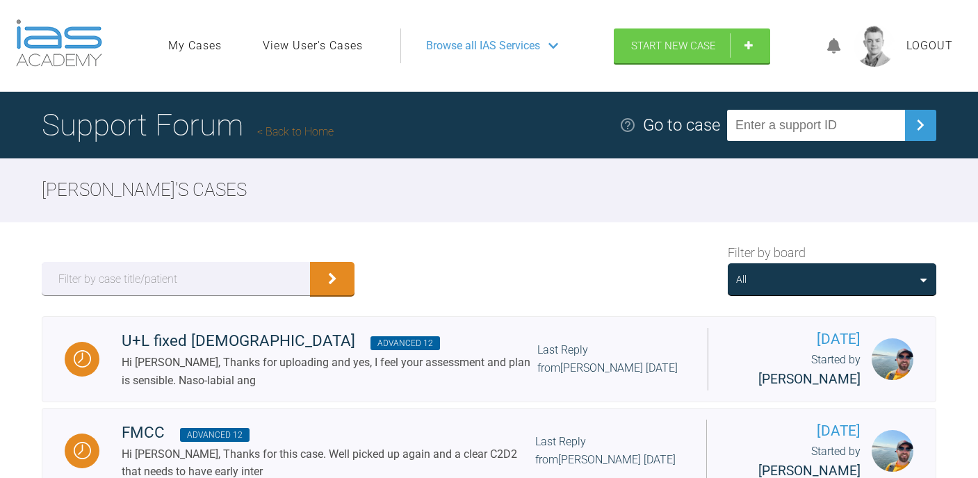
click at [786, 125] on input "text" at bounding box center [816, 125] width 178 height 31
paste input "3FKJ2UCY"
type input "3FKJ2UCY"
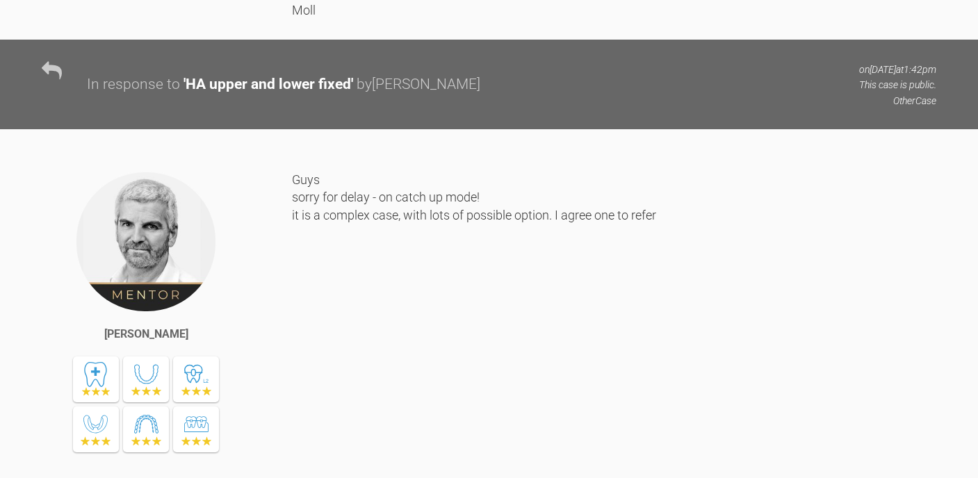
scroll to position [2528, 0]
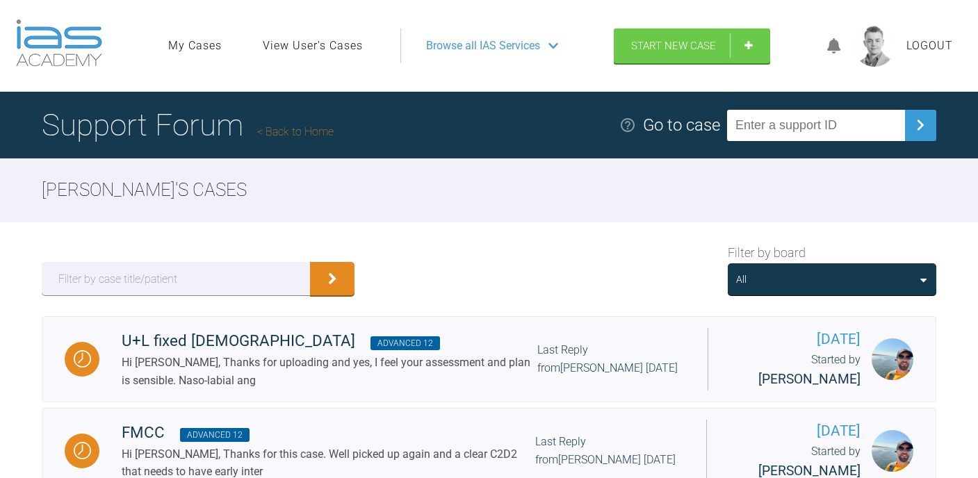
click at [789, 136] on input "text" at bounding box center [816, 125] width 178 height 31
paste input "KXOYT1LX"
type input "KXOYT1LX"
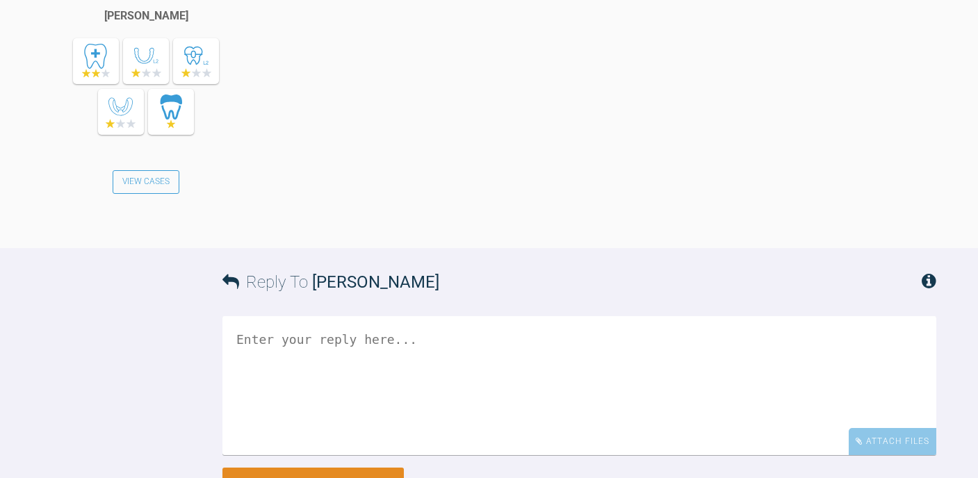
scroll to position [2032, 0]
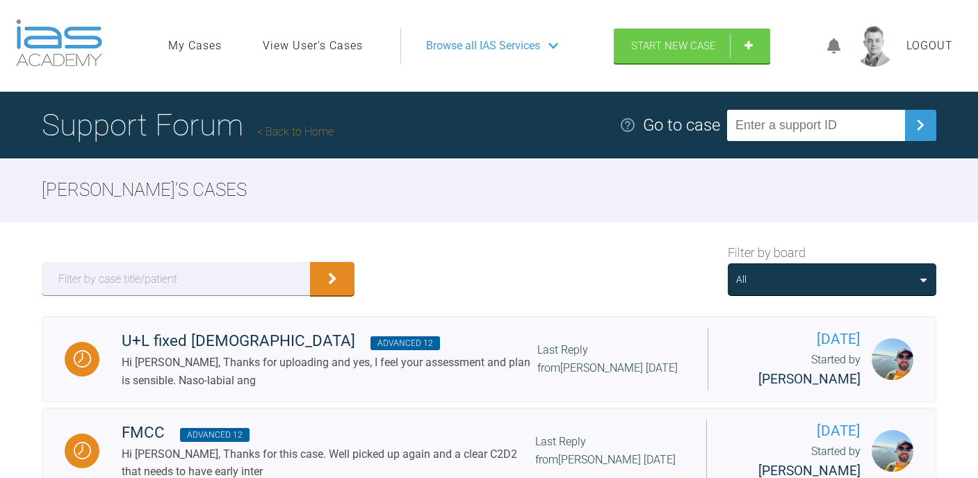
click at [850, 124] on input "text" at bounding box center [816, 125] width 178 height 31
paste input "MOR3E8YH"
type input "MOR3E8YH"
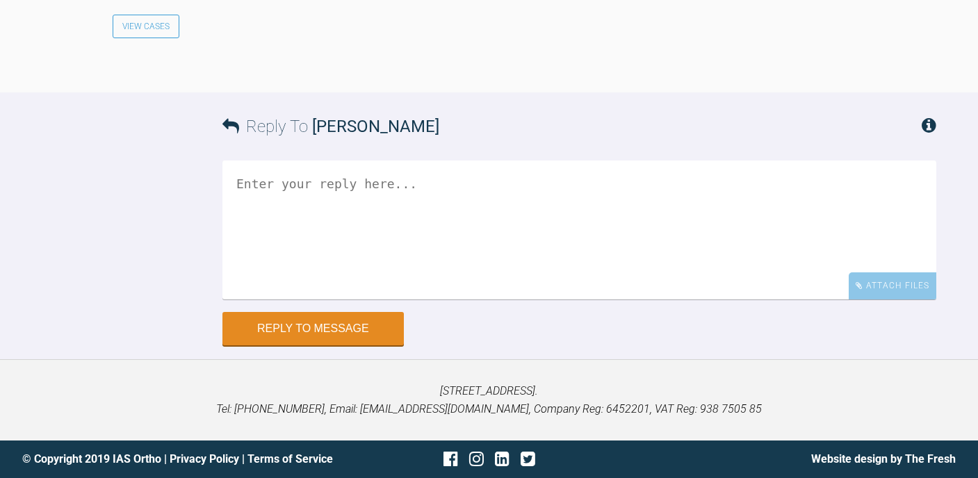
scroll to position [1699, 0]
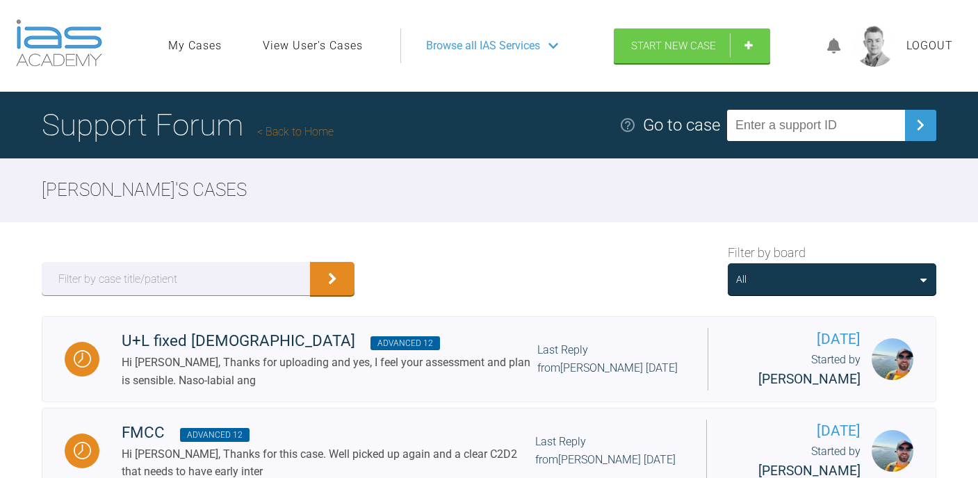
click at [788, 114] on input "text" at bounding box center [816, 125] width 178 height 31
paste input "AVEHYG9X"
type input "AVEHYG9X"
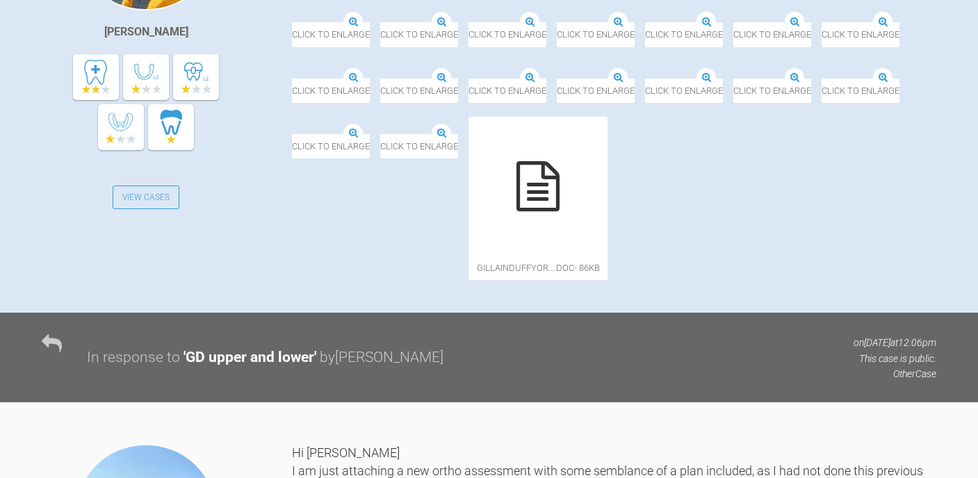
scroll to position [480, 0]
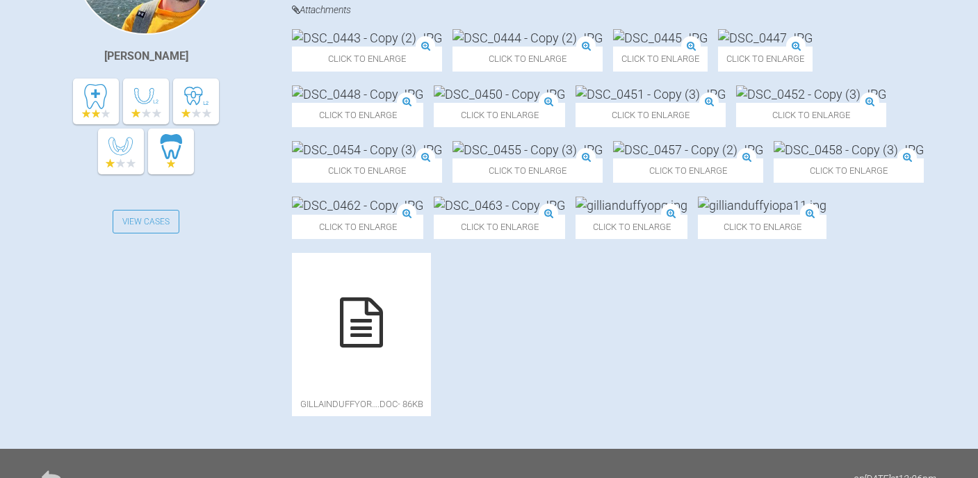
click at [629, 103] on img at bounding box center [651, 94] width 150 height 17
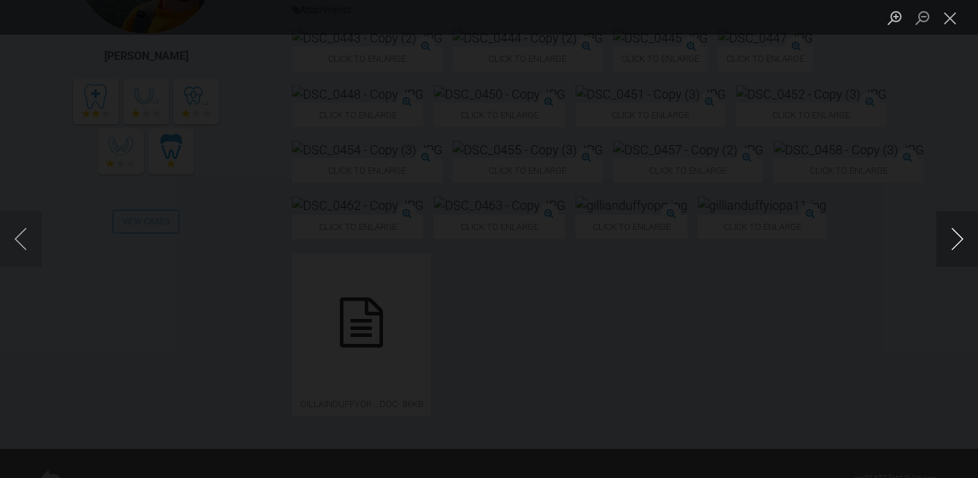
click at [950, 251] on button "Next image" at bounding box center [958, 239] width 42 height 56
click at [950, 252] on button "Next image" at bounding box center [958, 239] width 42 height 56
click at [953, 25] on button "Close lightbox" at bounding box center [951, 18] width 28 height 24
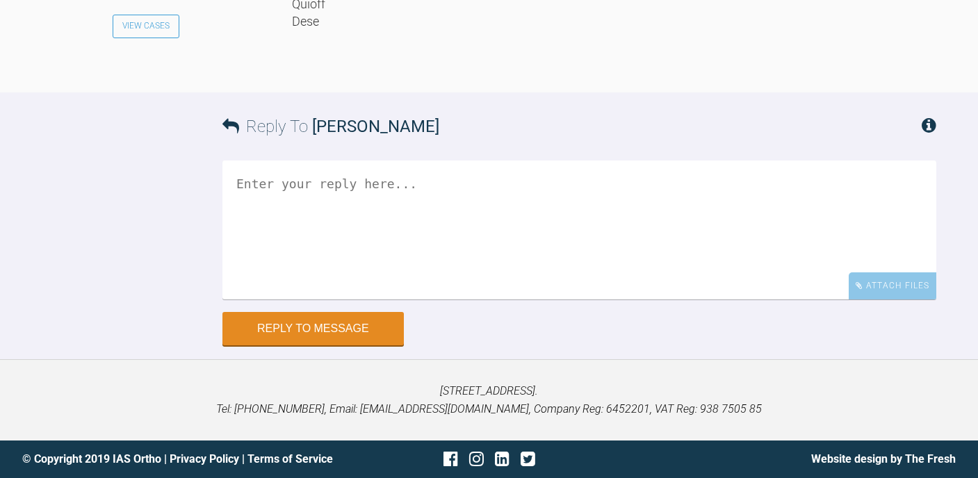
scroll to position [1975, 0]
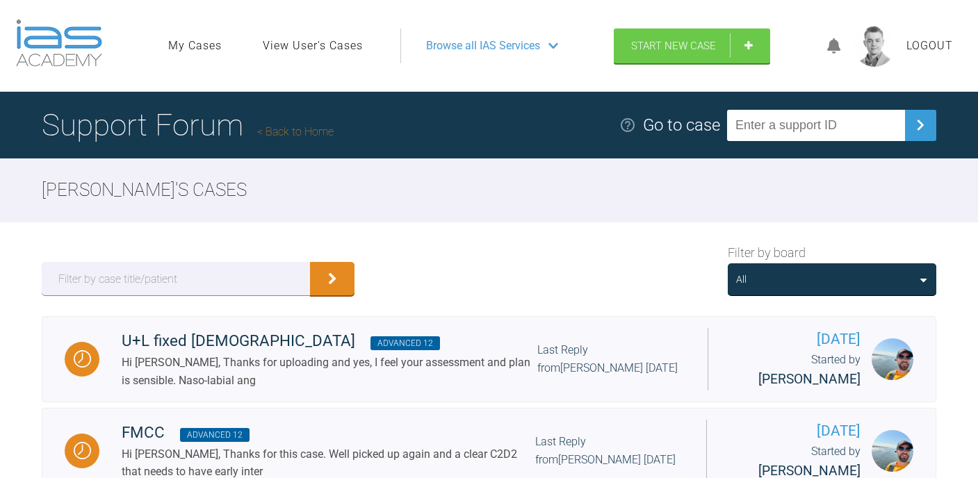
click at [790, 111] on input "text" at bounding box center [816, 125] width 178 height 31
paste input "AVEHYG9X"
type input "AVEHYG9X"
click at [825, 134] on input "text" at bounding box center [816, 125] width 178 height 31
paste input "AVEHYG9X"
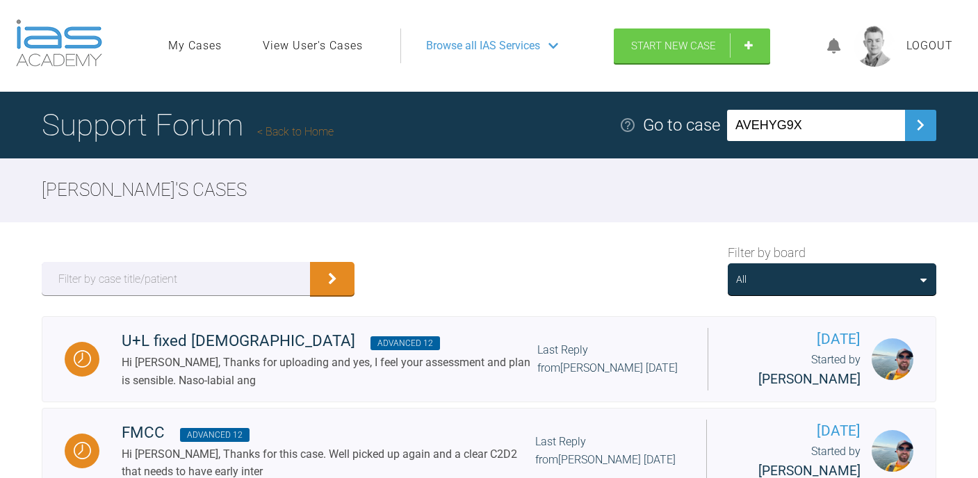
type input "AVEHYG9X"
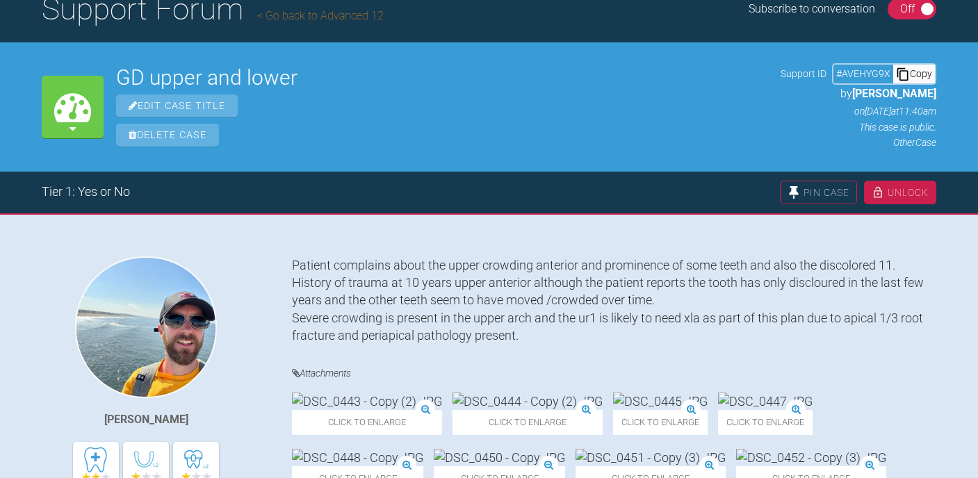
scroll to position [117, 0]
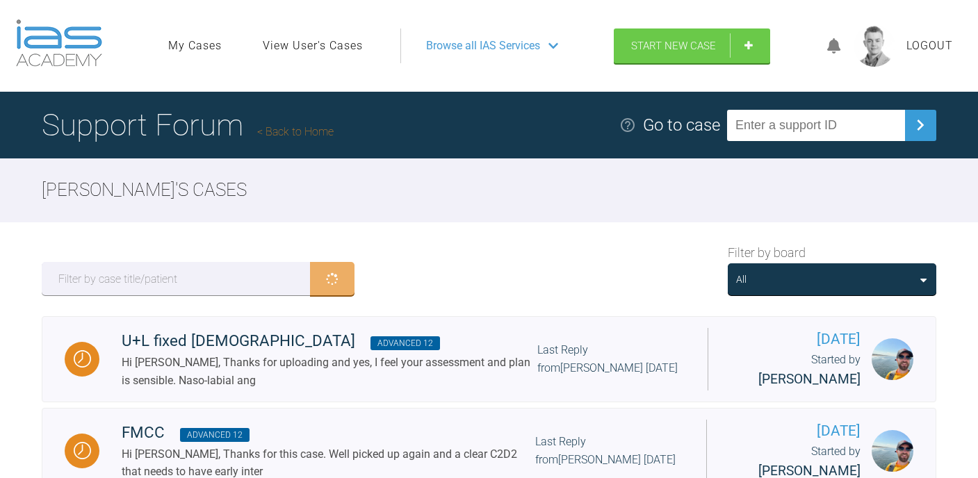
click at [806, 119] on input "text" at bounding box center [816, 125] width 178 height 31
paste input "5PNIBSYH"
type input "5PNIBSYH"
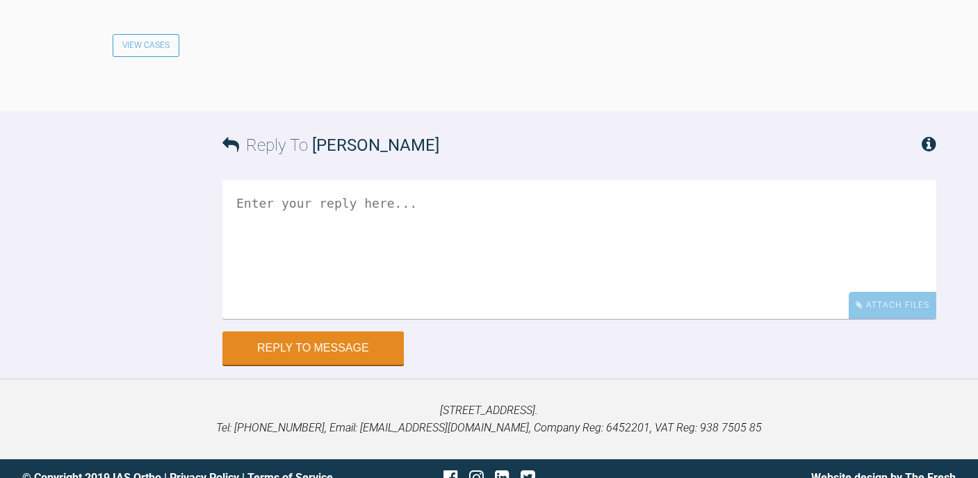
scroll to position [1325, 0]
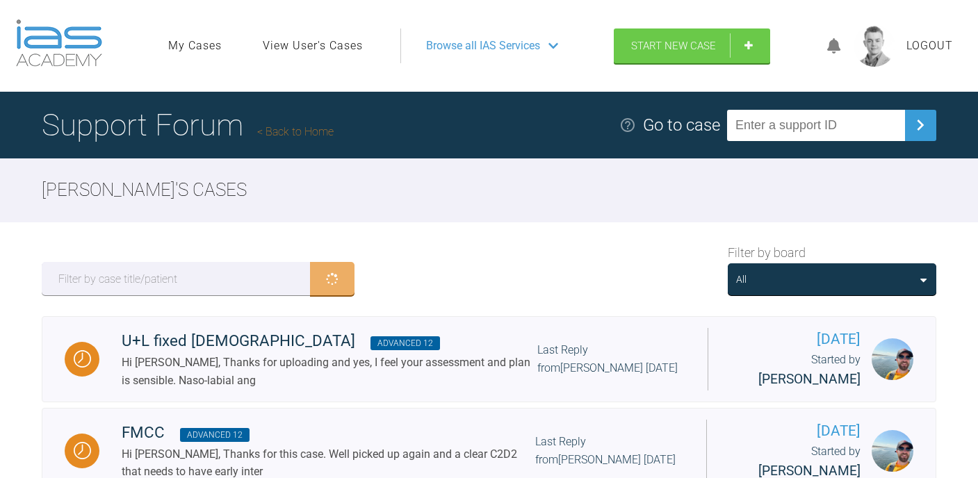
click at [807, 126] on input "text" at bounding box center [816, 125] width 178 height 31
paste input "OTJHP1GD"
type input "OTJHP1GD"
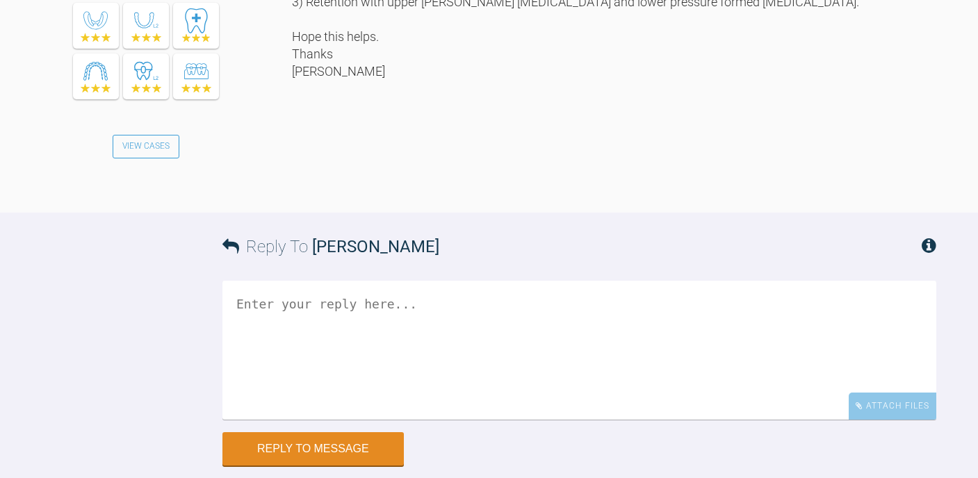
scroll to position [1244, 0]
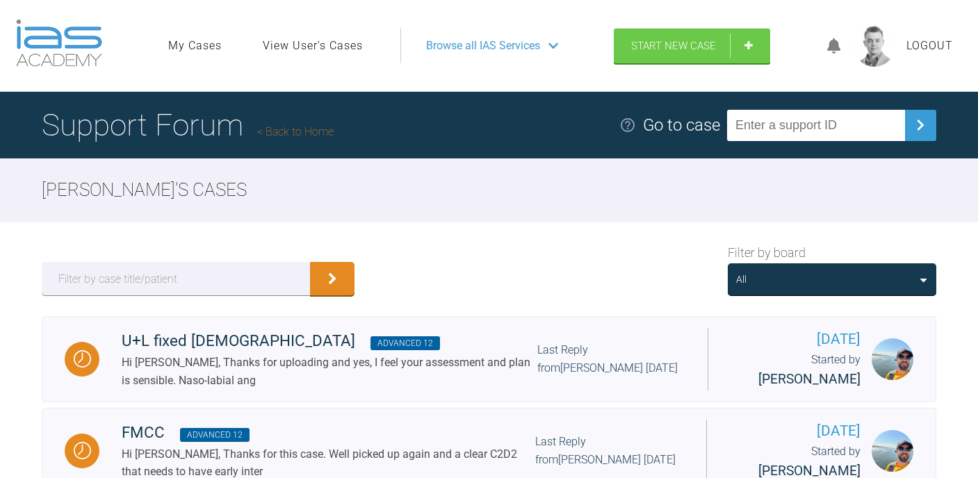
click at [815, 120] on input "text" at bounding box center [816, 125] width 178 height 31
paste input "PO3XY4HK"
type input "PO3XY4HK"
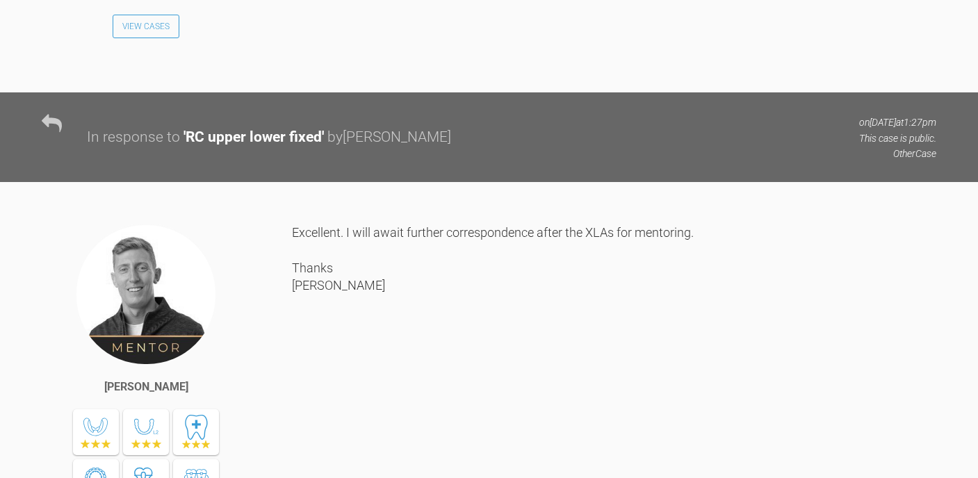
scroll to position [9367, 0]
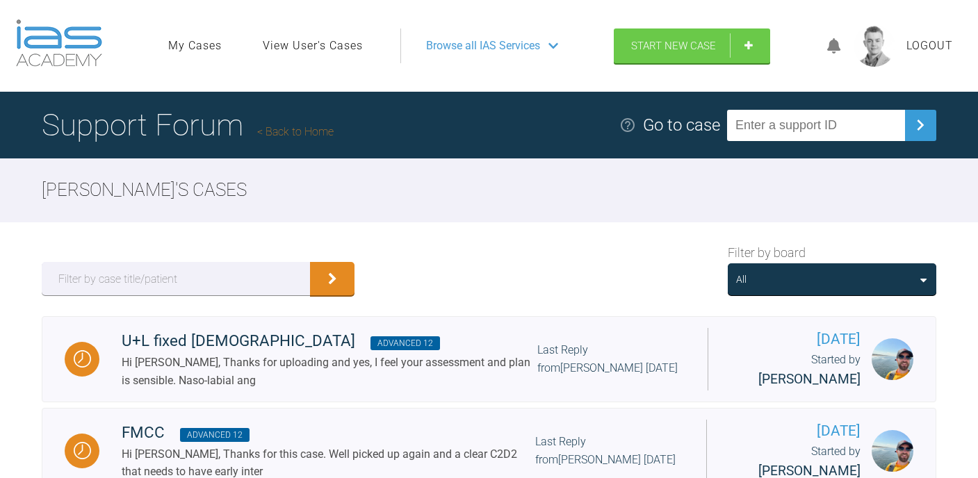
click at [823, 118] on input "text" at bounding box center [816, 125] width 178 height 31
paste input "IQ4J6VJN"
type input "IQ4J6VJN"
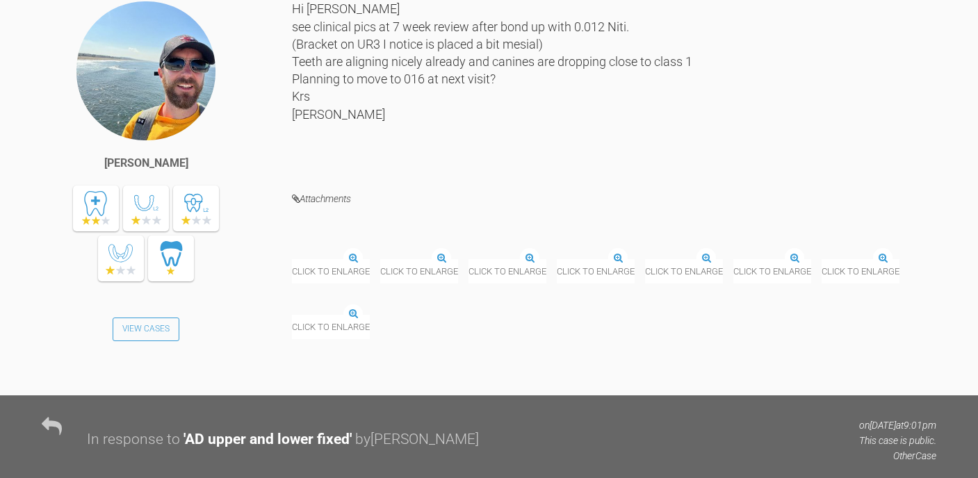
scroll to position [4875, 0]
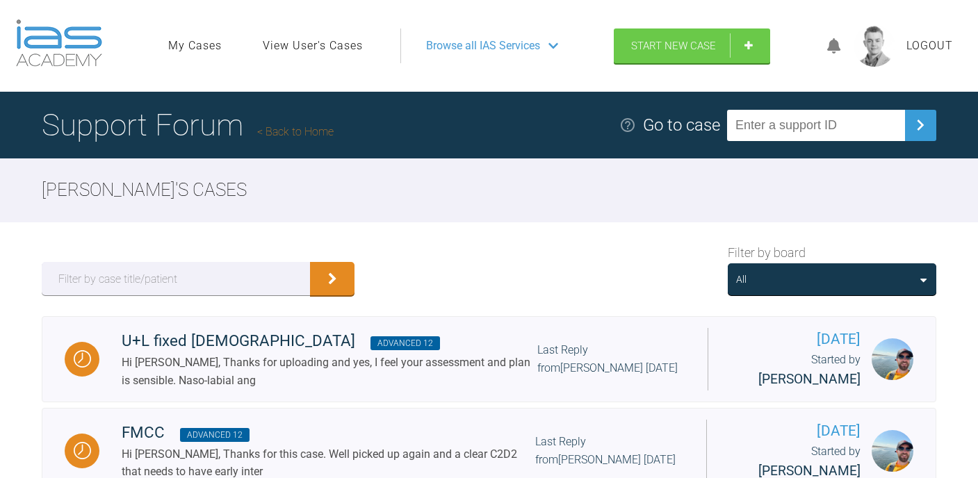
click at [819, 121] on input "text" at bounding box center [816, 125] width 178 height 31
paste input "EYKMTR9R"
type input "EYKMTR9R"
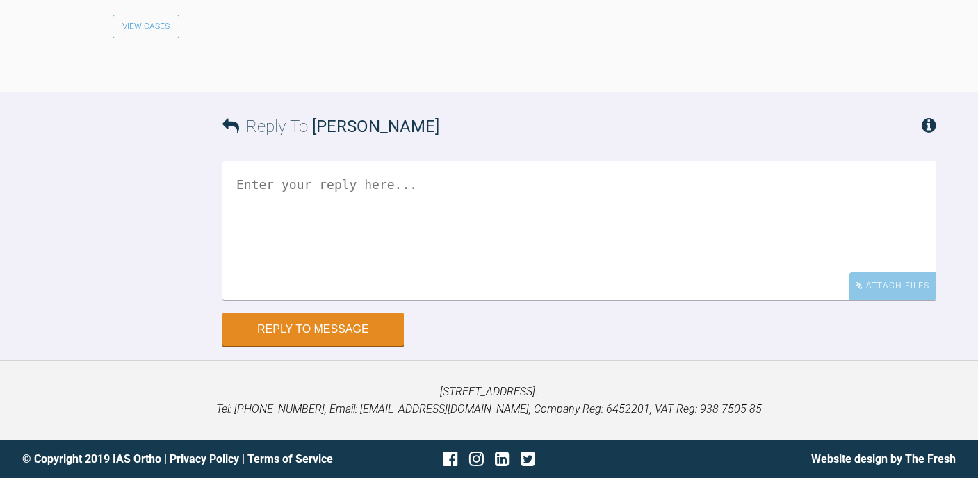
scroll to position [1474, 0]
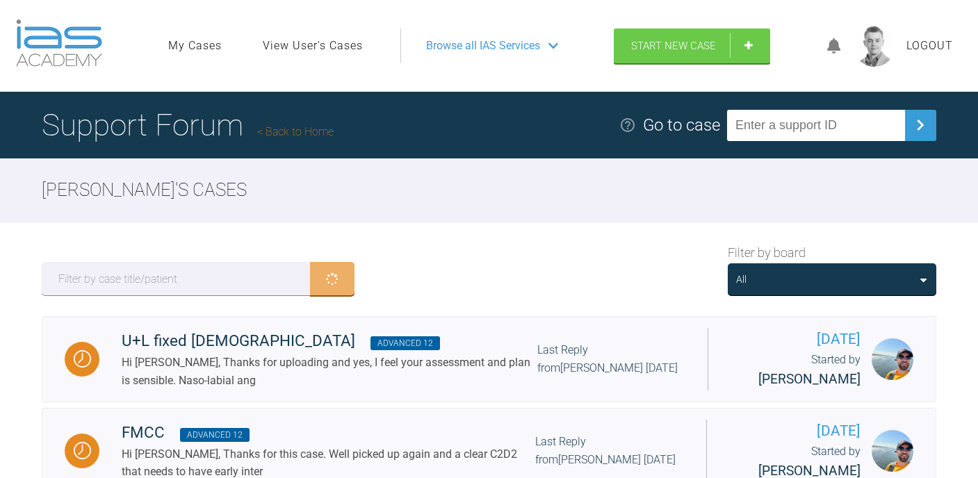
click at [791, 127] on input "text" at bounding box center [816, 125] width 178 height 31
paste input "ZZR0FKOJ"
type input "ZZR0FKOJ"
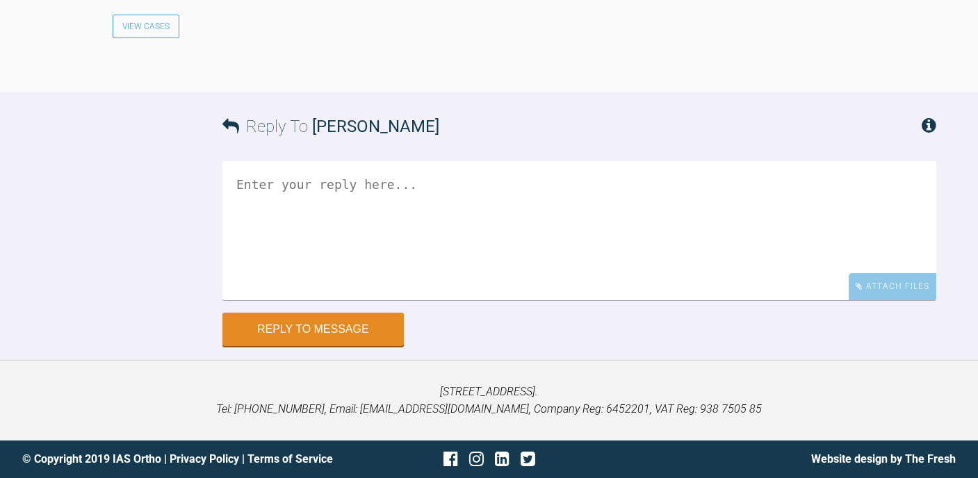
scroll to position [9016, 0]
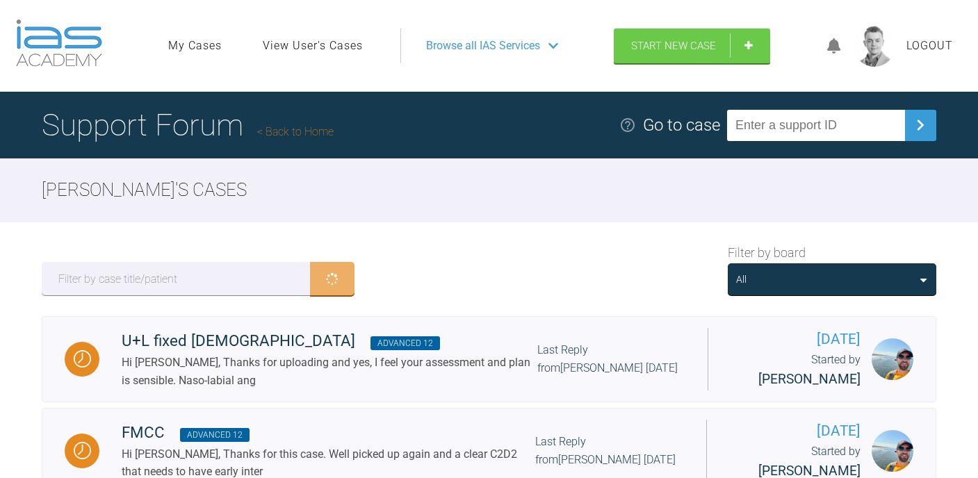
click at [812, 121] on input "text" at bounding box center [816, 125] width 178 height 31
paste input "DIETTBOU"
type input "DIETTBOU"
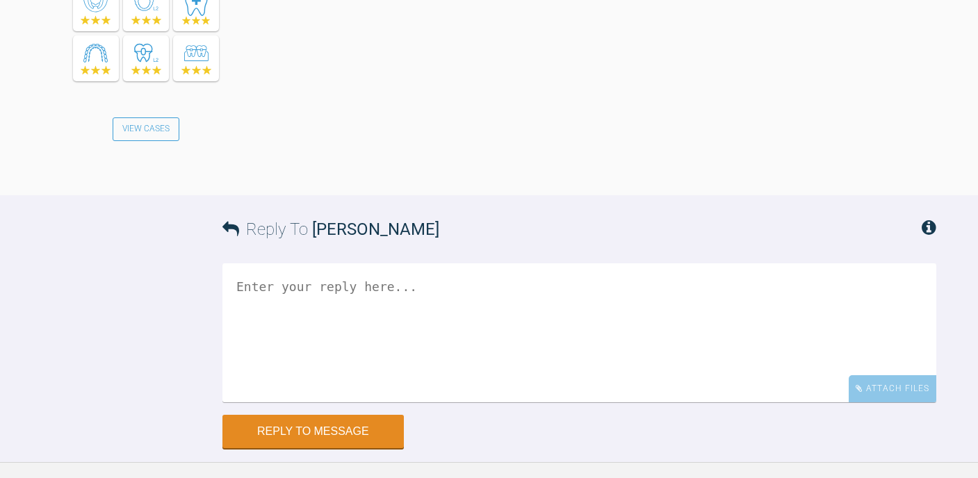
scroll to position [3276, 0]
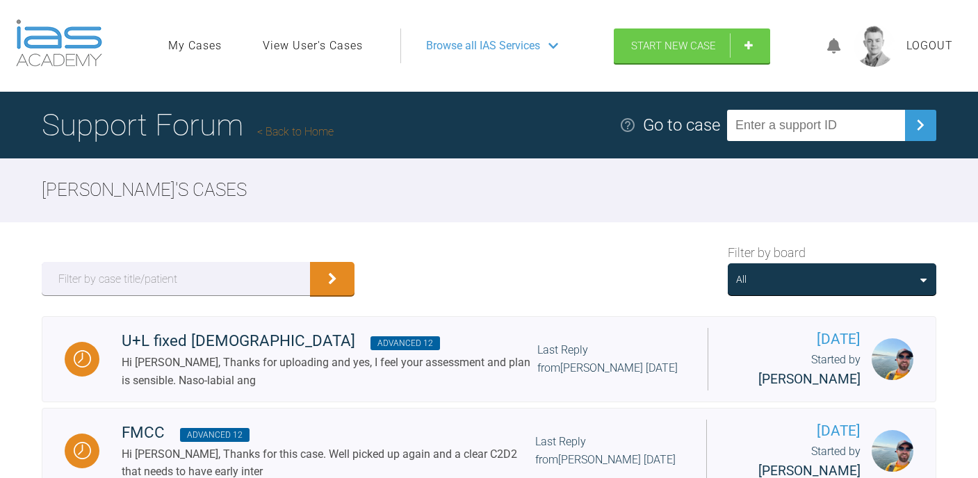
click at [853, 277] on div "All" at bounding box center [832, 279] width 192 height 15
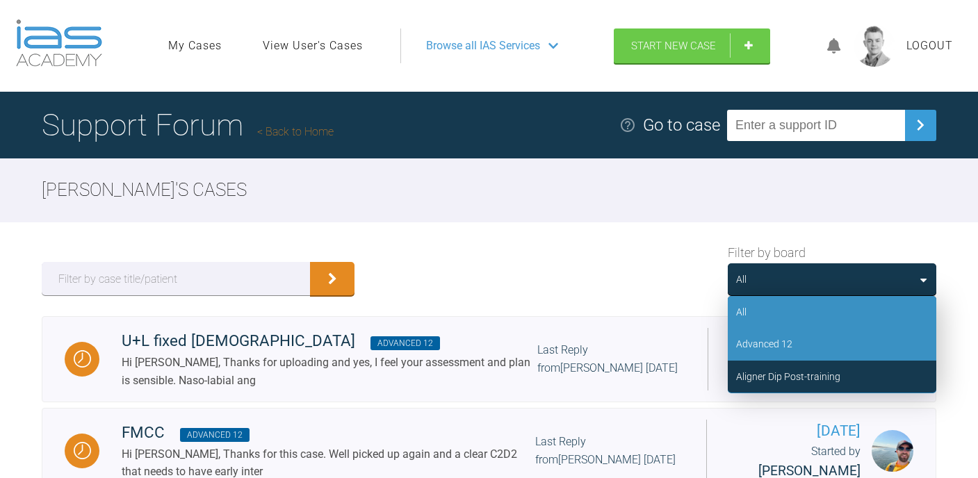
click at [773, 350] on div "Advanced 12" at bounding box center [764, 344] width 56 height 15
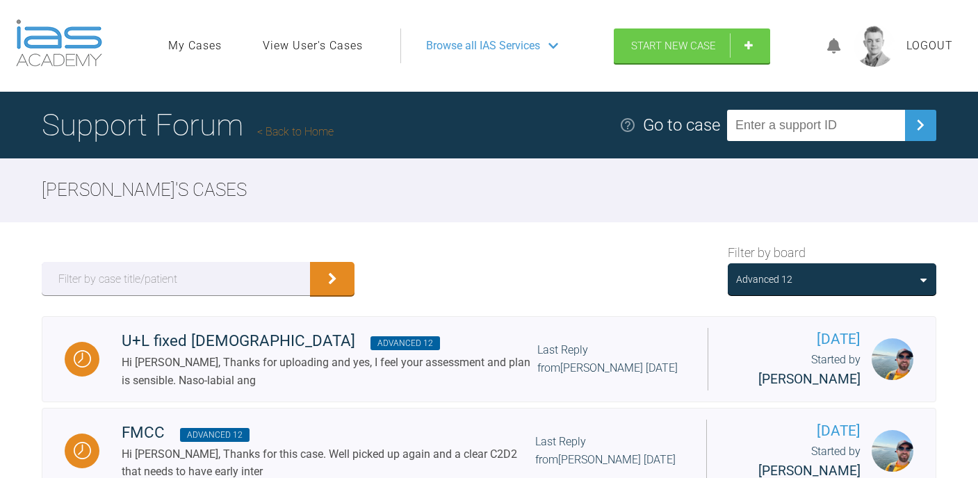
click at [792, 127] on input "text" at bounding box center [816, 125] width 178 height 31
paste input "1QE63PIE"
type input "1QE63PIE"
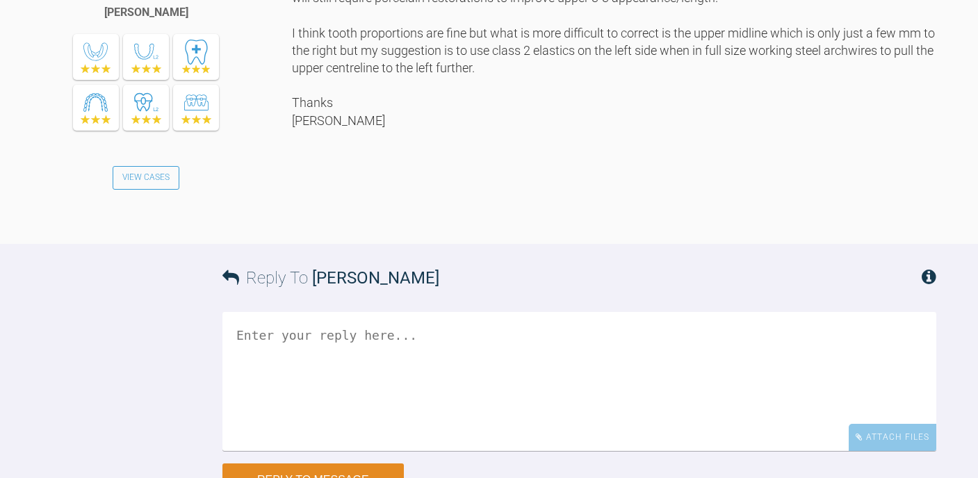
scroll to position [3461, 0]
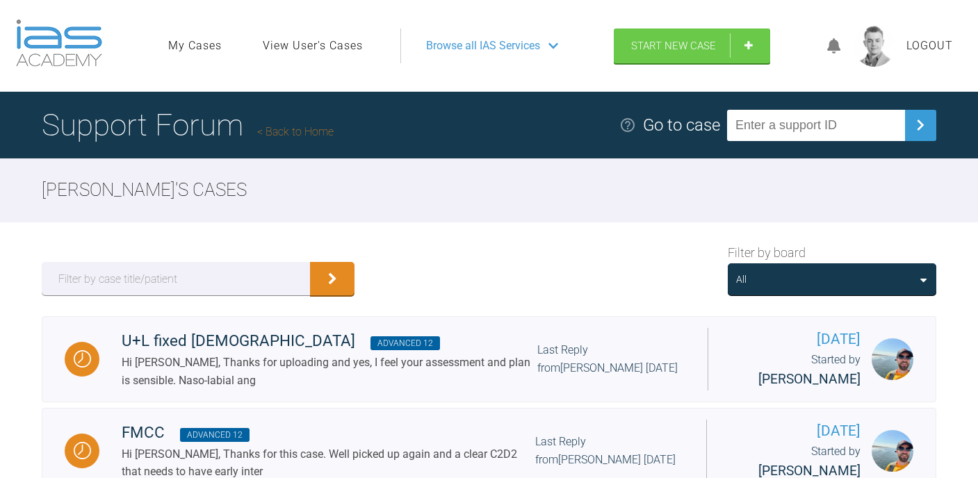
click at [791, 126] on input "text" at bounding box center [816, 125] width 178 height 31
paste input "DZDCTFLA"
type input "DZDCTFLA"
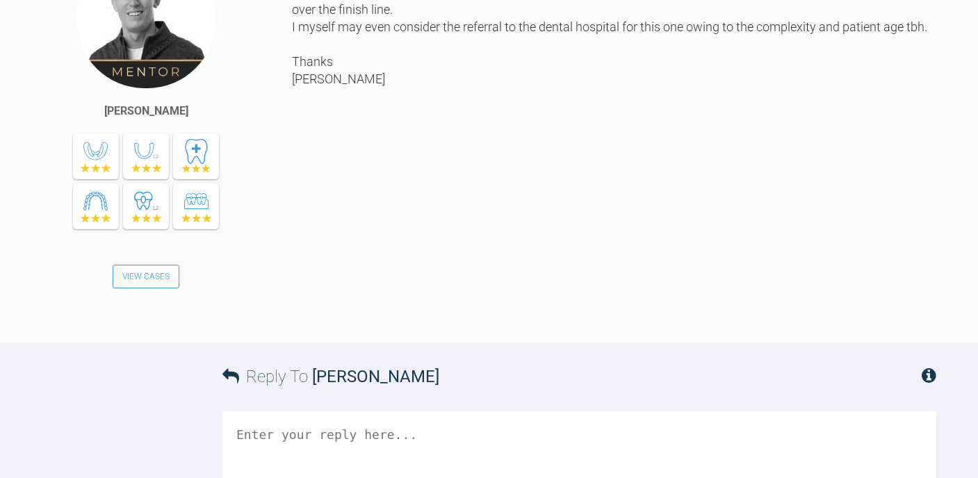
scroll to position [2593, 0]
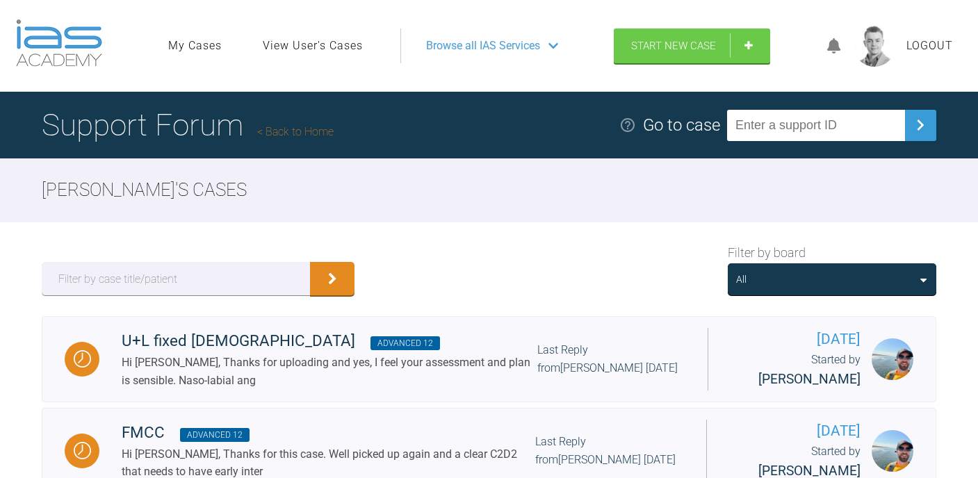
click at [794, 131] on input "text" at bounding box center [816, 125] width 178 height 31
paste input "IGNCB9BU"
type input "IGNCB9BU"
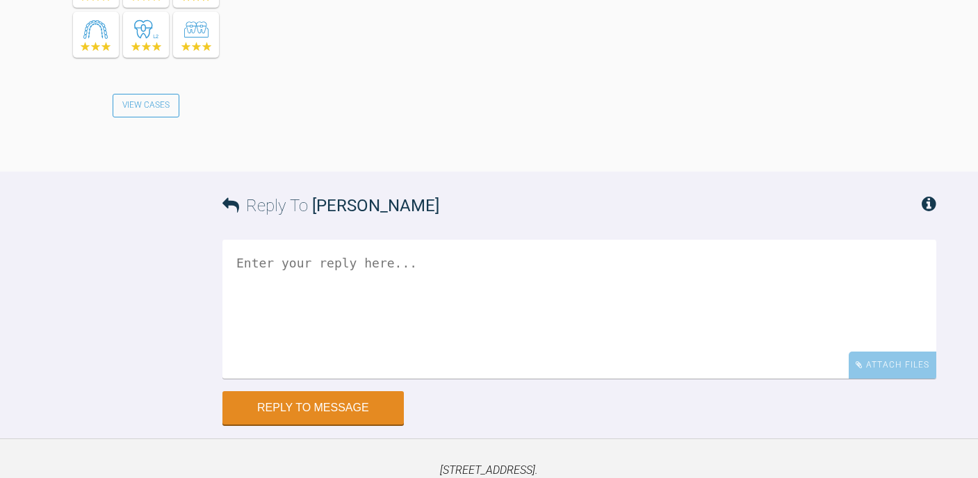
scroll to position [4345, 0]
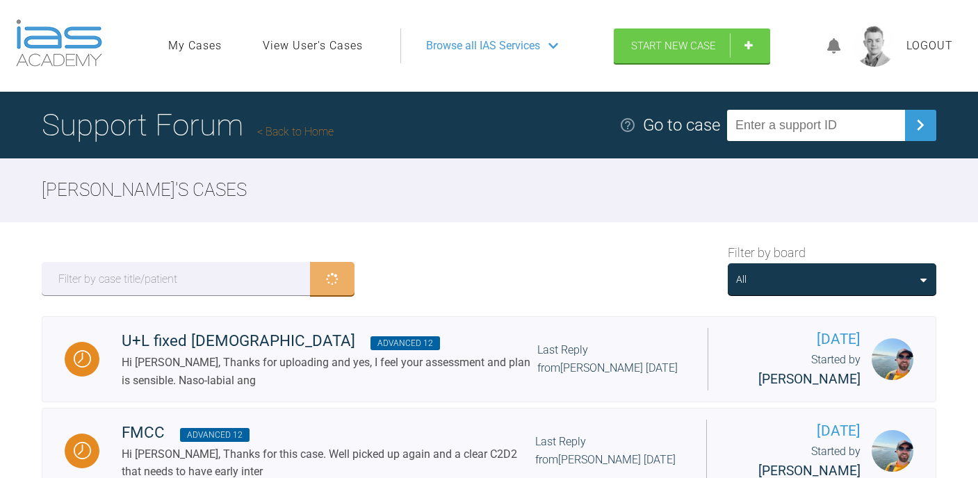
click at [785, 124] on input "text" at bounding box center [816, 125] width 178 height 31
paste input "KHRFMBSU"
type input "KHRFMBSU"
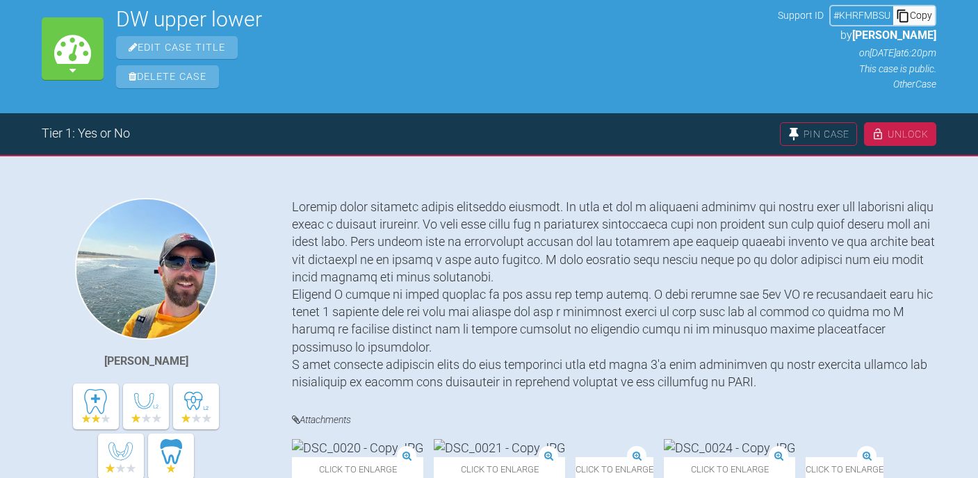
scroll to position [136, 0]
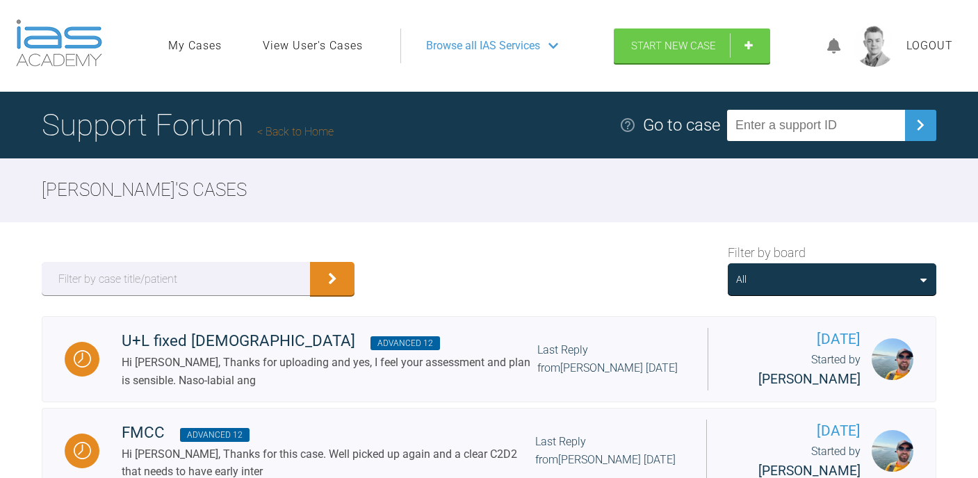
click at [615, 271] on div "Filter by board All" at bounding box center [489, 270] width 978 height 94
click at [814, 110] on input "text" at bounding box center [816, 125] width 178 height 31
paste input "DIYGQZVZ"
type input "DIYGQZVZ"
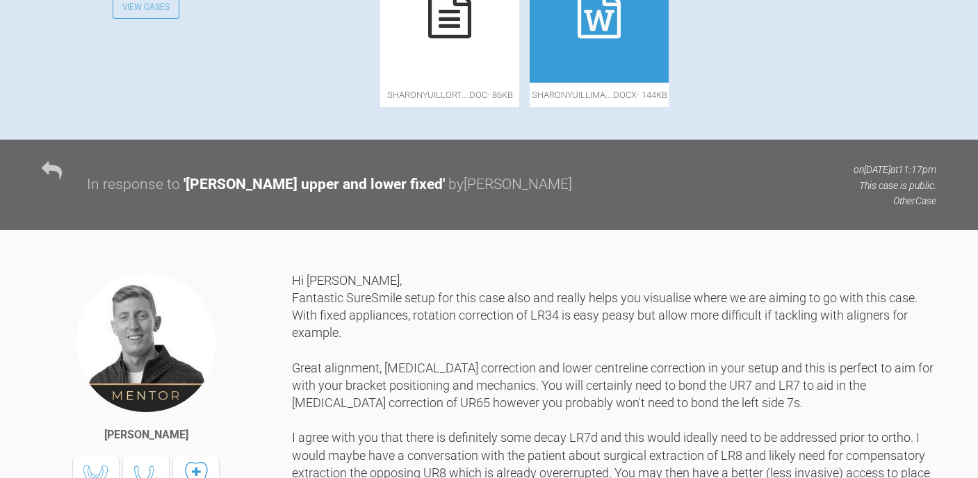
scroll to position [691, 0]
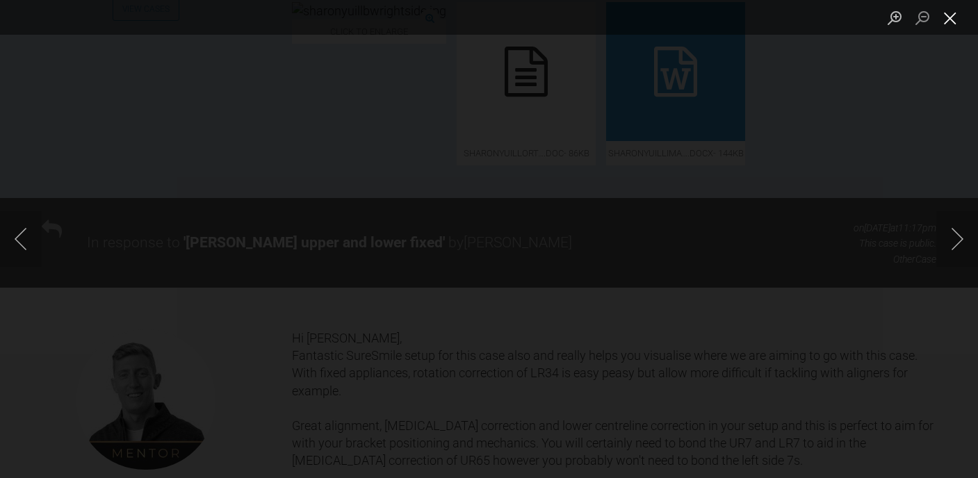
click at [958, 19] on button "Close lightbox" at bounding box center [951, 18] width 28 height 24
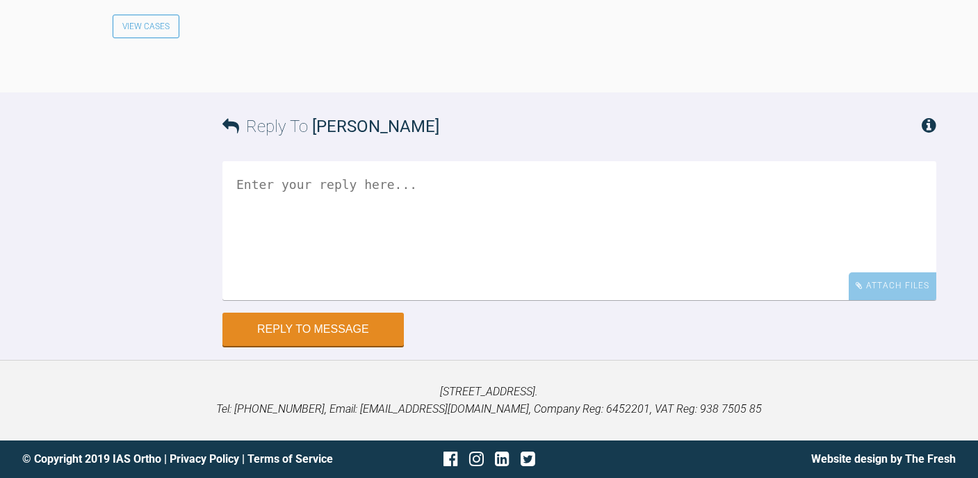
scroll to position [2521, 0]
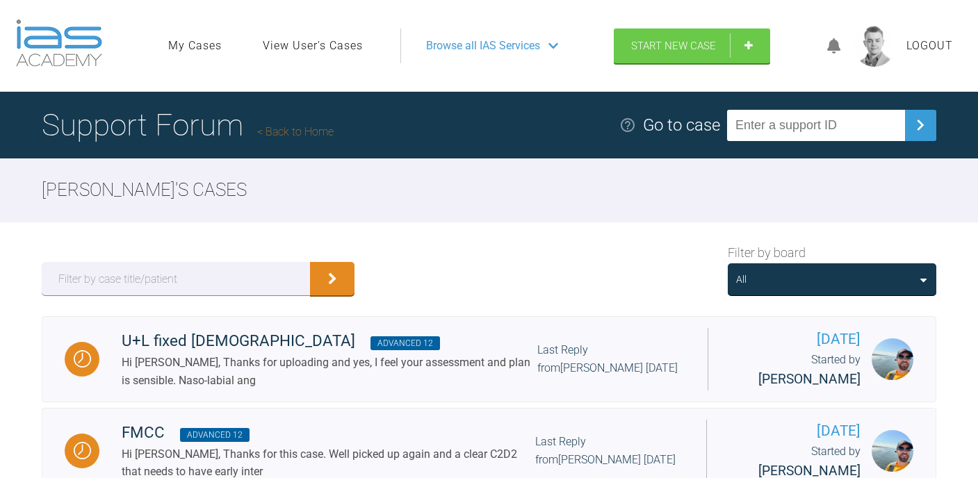
click at [761, 135] on input "text" at bounding box center [816, 125] width 178 height 31
paste input "OMSUEL3I"
type input "OMSUEL3I"
click at [816, 127] on input "text" at bounding box center [816, 125] width 178 height 31
paste input "3S6KRLF2"
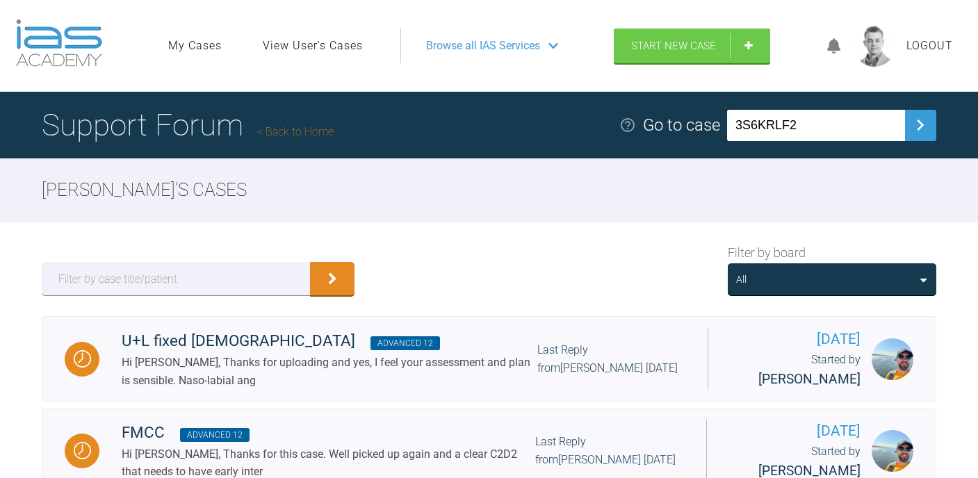
type input "3S6KRLF2"
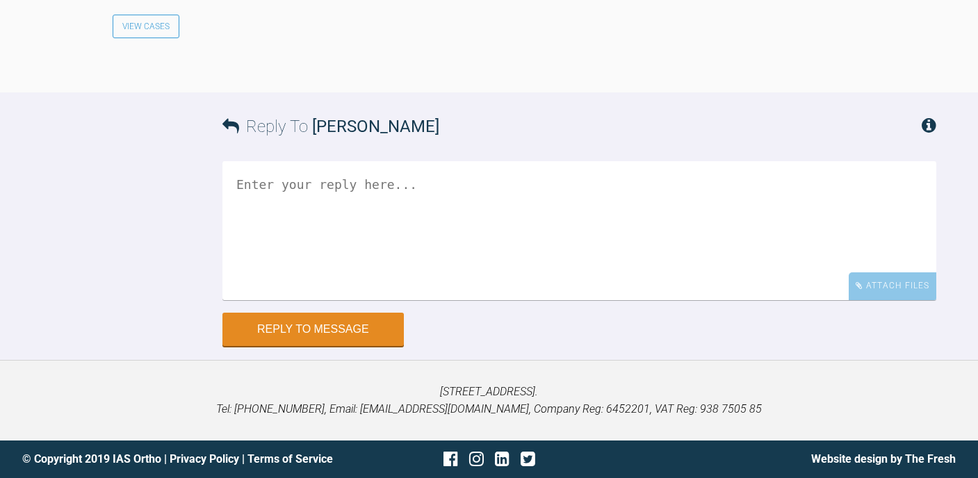
scroll to position [2846, 0]
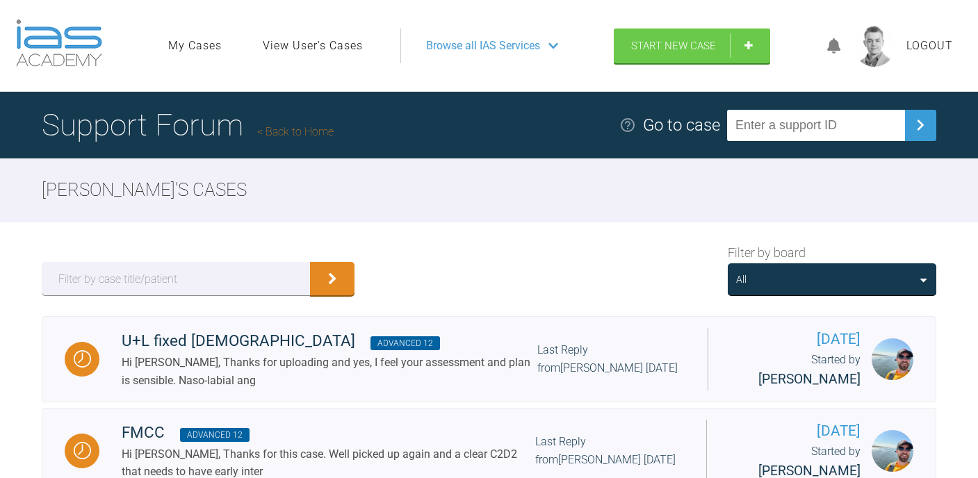
click at [847, 140] on input "text" at bounding box center [816, 125] width 178 height 31
paste input "VL9PWXAU"
type input "VL9PWXAU"
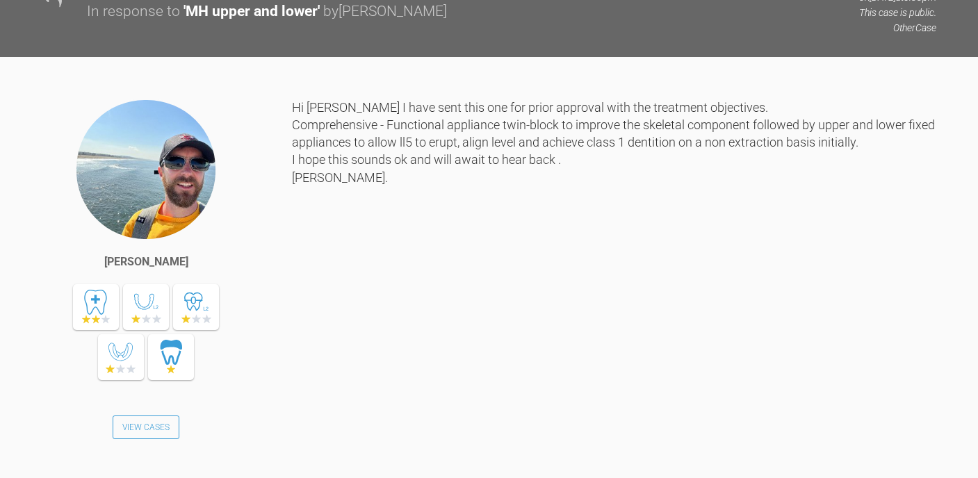
scroll to position [2372, 0]
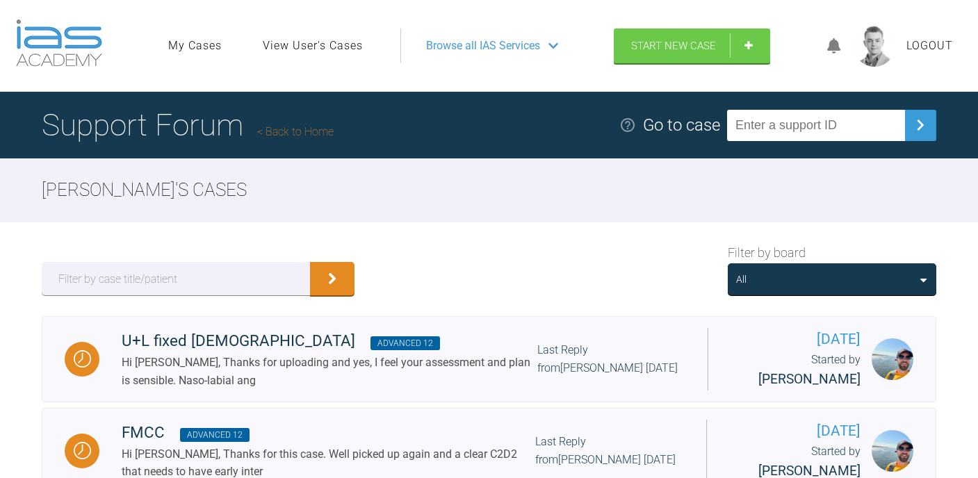
click at [818, 146] on div "Support Forum Back to Home Go to case" at bounding box center [489, 125] width 978 height 67
click at [801, 129] on input "text" at bounding box center [816, 125] width 178 height 31
paste input "KNLCOVQA"
type input "KNLCOVQA"
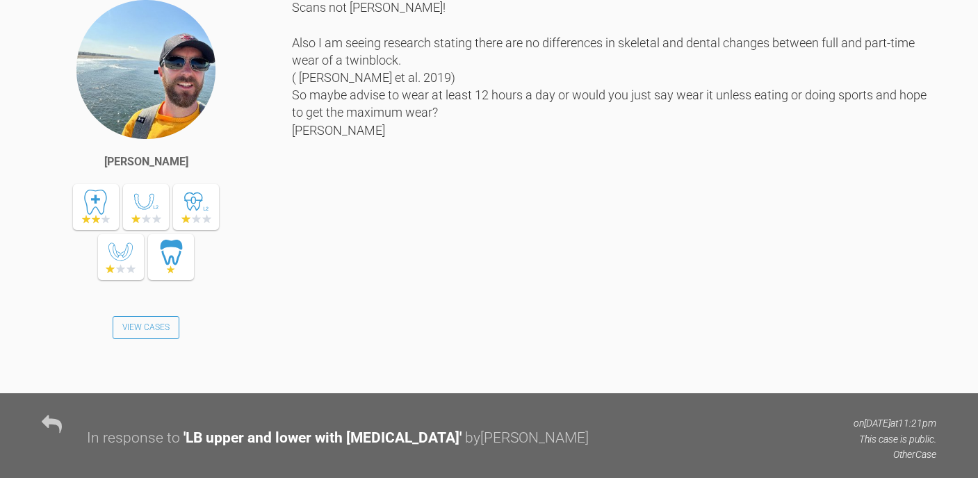
scroll to position [4137, 0]
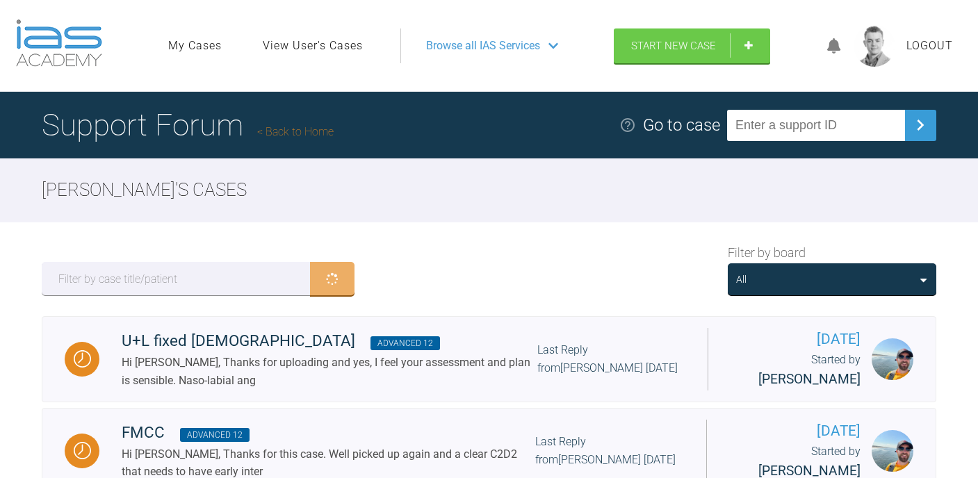
click at [766, 129] on input "text" at bounding box center [816, 125] width 178 height 31
paste input "7M3ULJRI"
type input "7M3ULJRI"
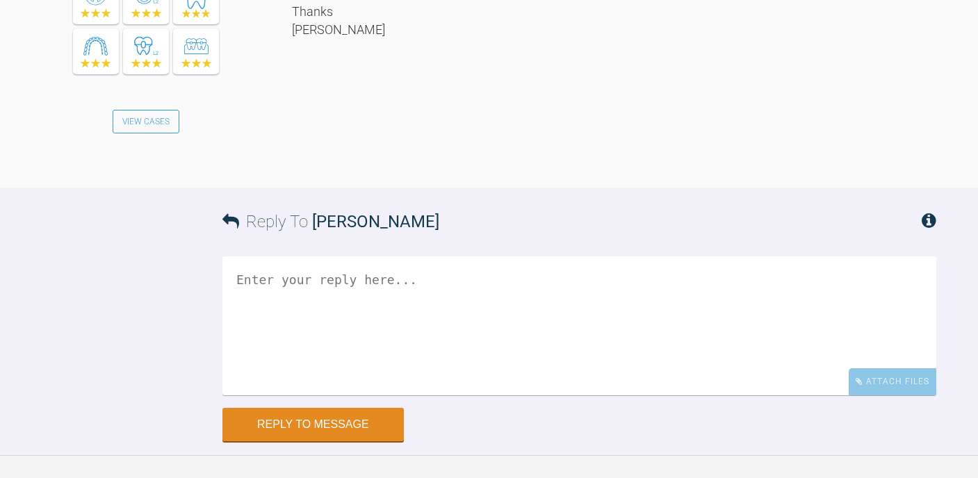
scroll to position [2202, 0]
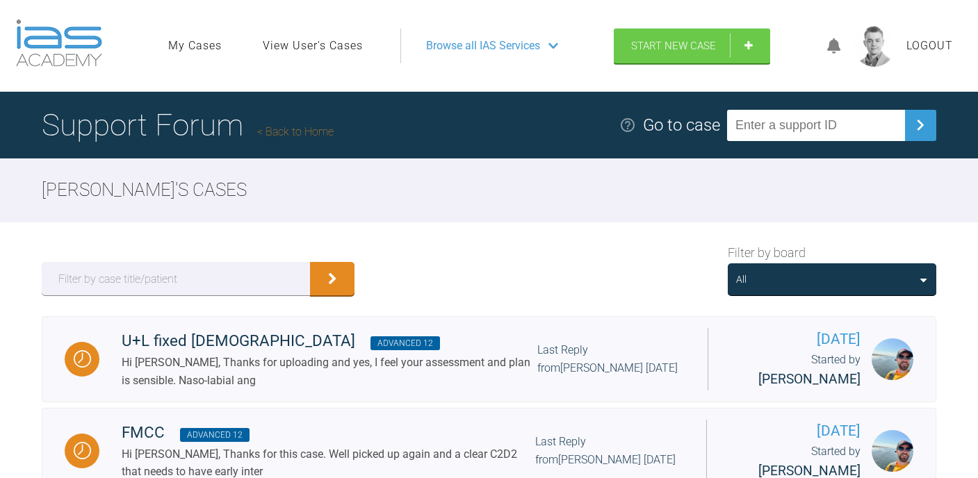
click at [780, 127] on input "text" at bounding box center [816, 125] width 178 height 31
paste input "NRESBAW3"
type input "NRESBAW3"
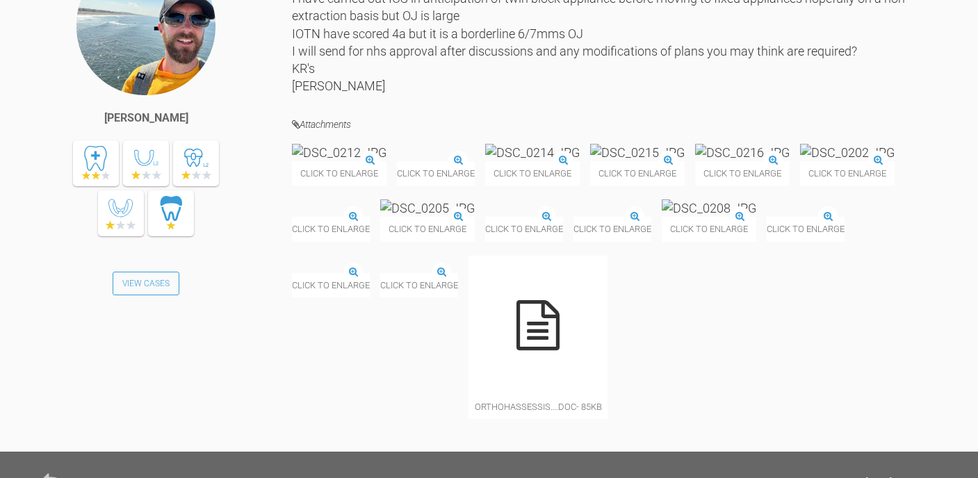
scroll to position [2516, 0]
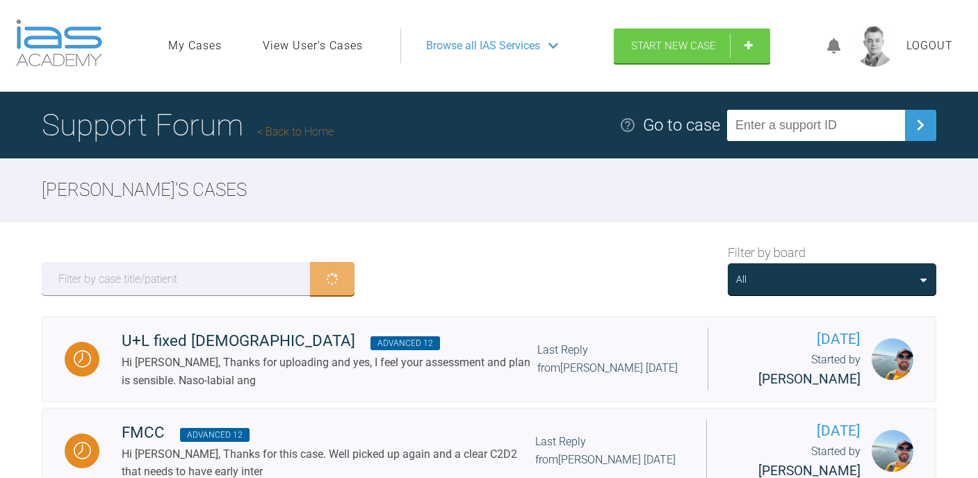
click at [796, 123] on input "text" at bounding box center [816, 125] width 178 height 31
paste input "ETPOSSRJ"
type input "ETPOSSRJ"
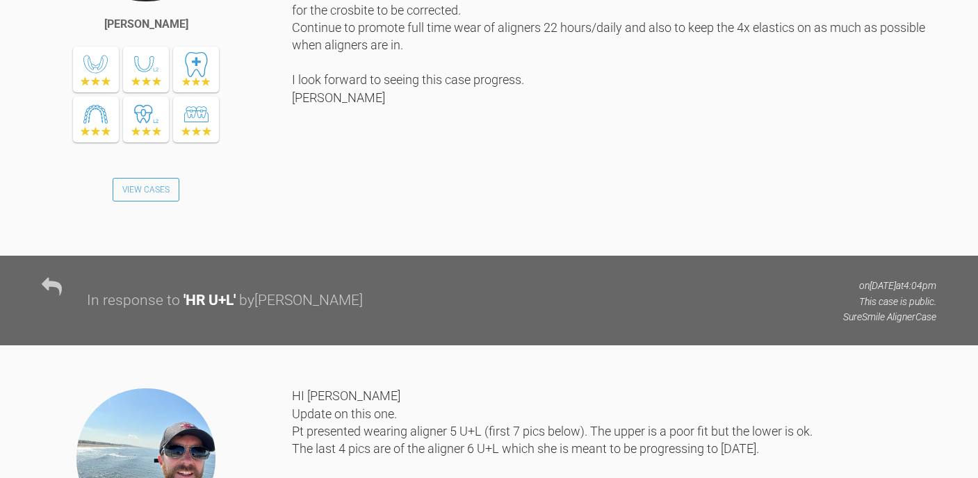
scroll to position [7464, 0]
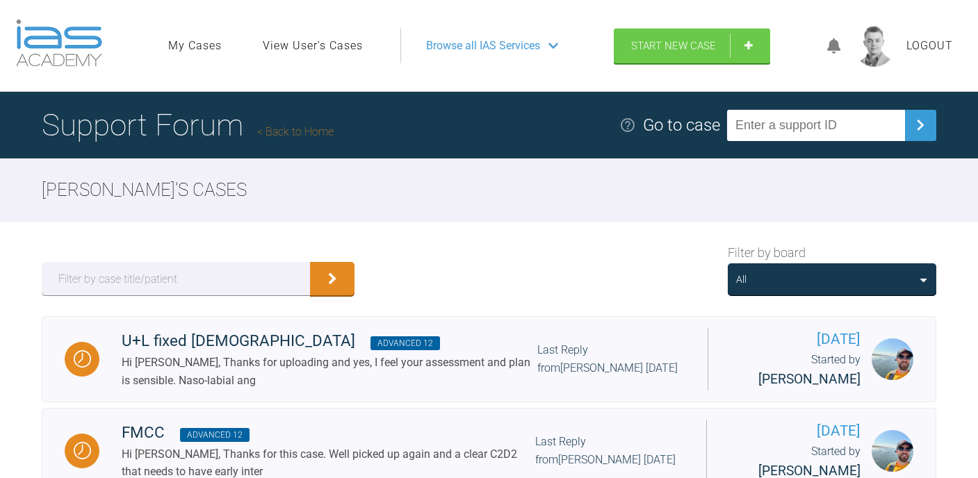
click at [305, 46] on link "View User's Cases" at bounding box center [313, 46] width 100 height 18
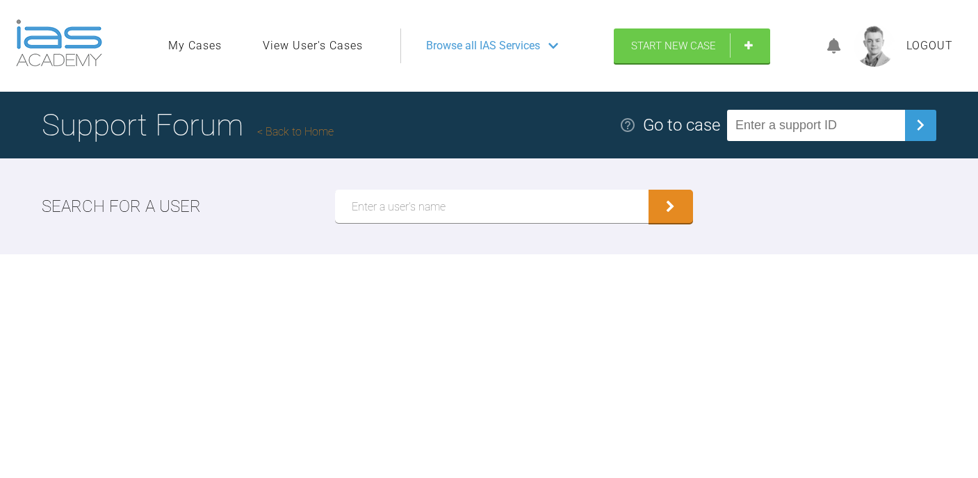
click at [436, 206] on input "text" at bounding box center [492, 206] width 314 height 33
type input "Sadia"
click at [649, 190] on button "submit" at bounding box center [671, 206] width 45 height 33
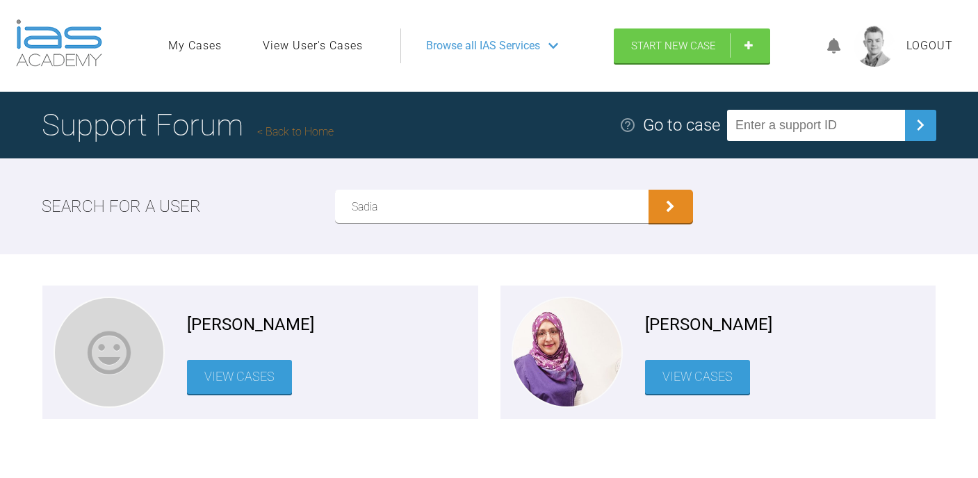
click at [674, 379] on link "View Cases" at bounding box center [697, 377] width 105 height 34
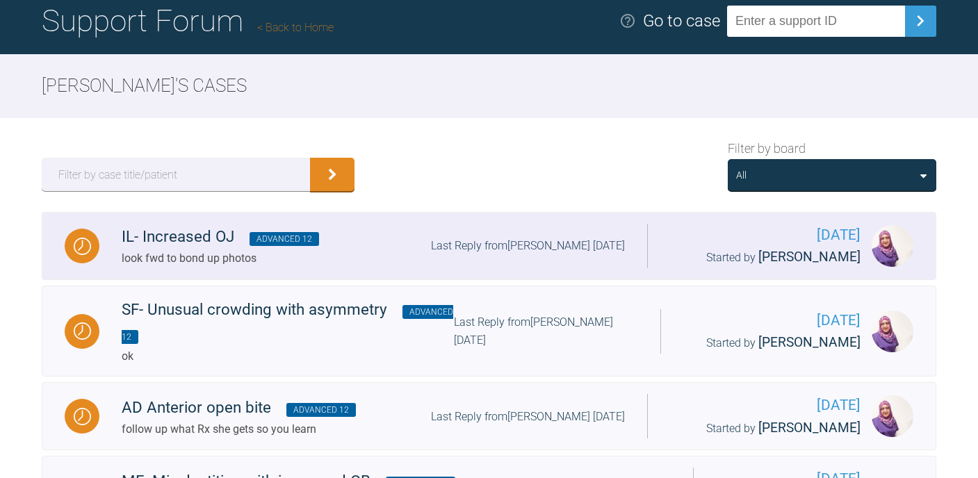
scroll to position [153, 0]
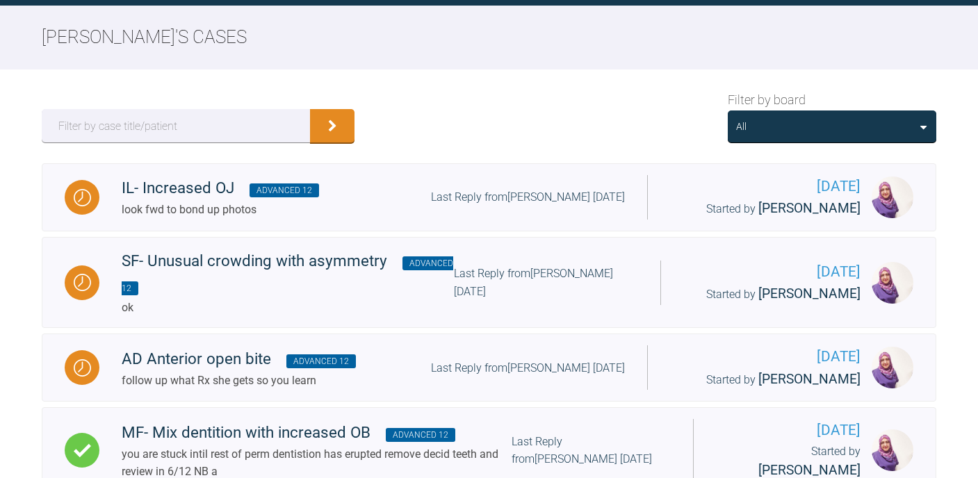
click at [758, 121] on div "All" at bounding box center [832, 126] width 192 height 15
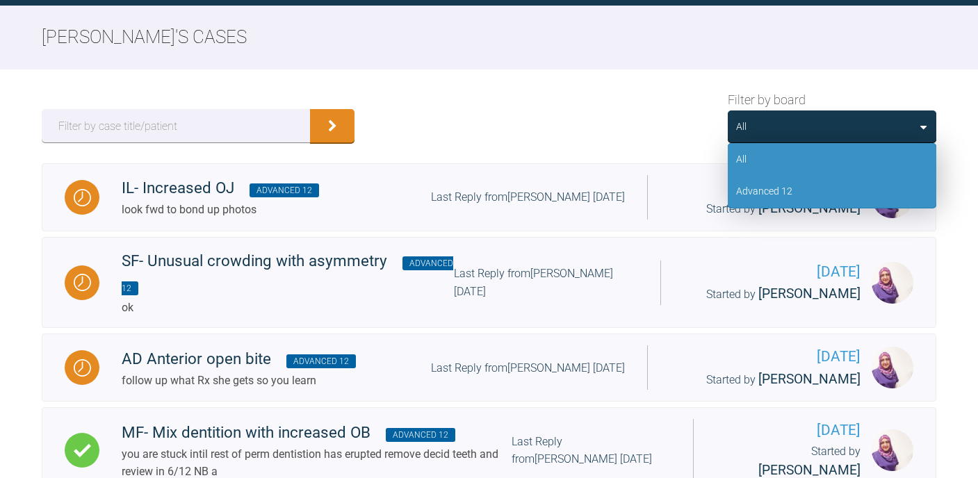
click at [761, 179] on div "Advanced 12" at bounding box center [832, 191] width 209 height 32
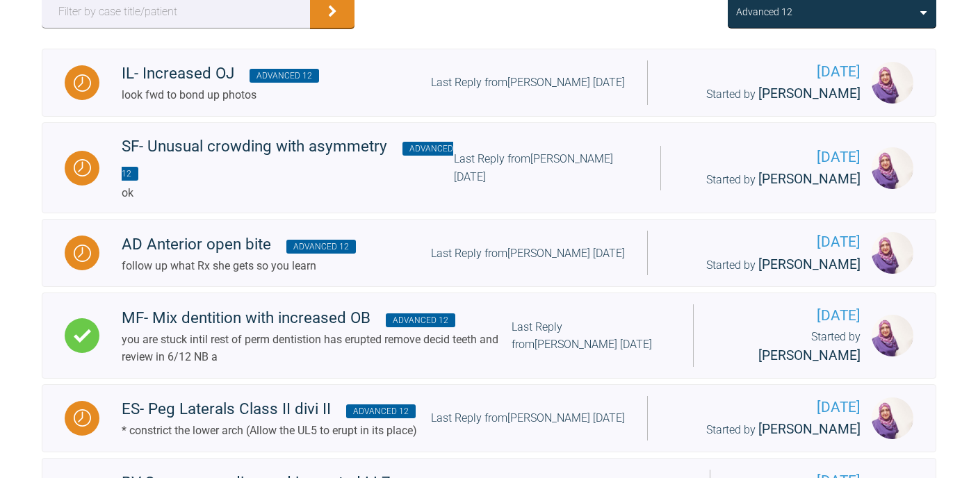
scroll to position [275, 0]
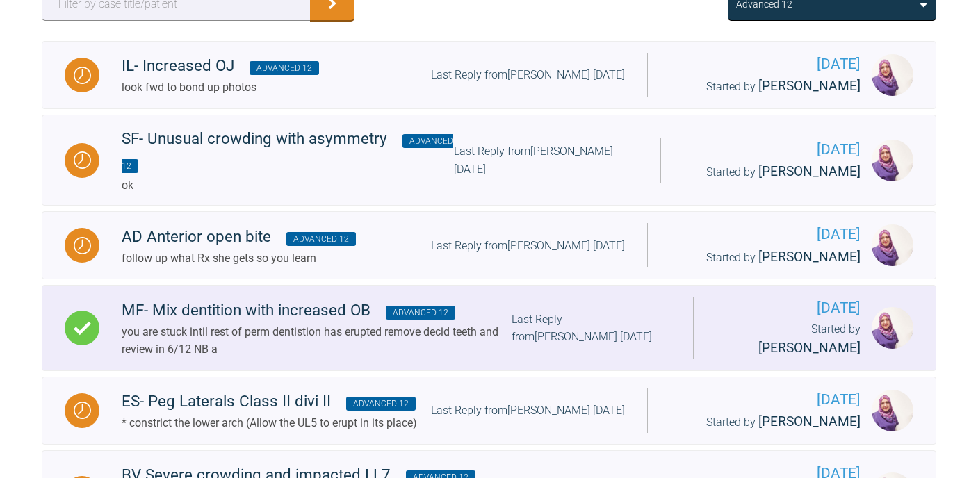
click at [335, 309] on div "MF- Mix dentition with increased OB Advanced 12" at bounding box center [317, 310] width 390 height 25
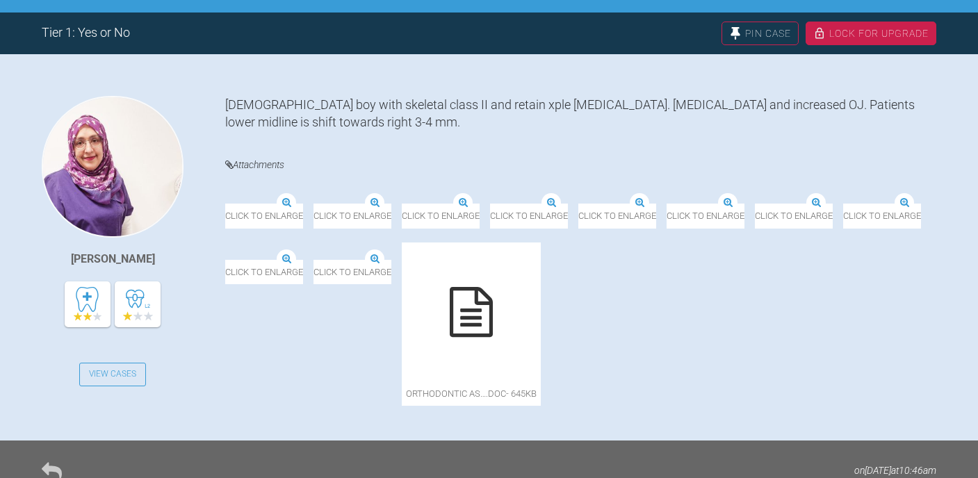
scroll to position [60, 0]
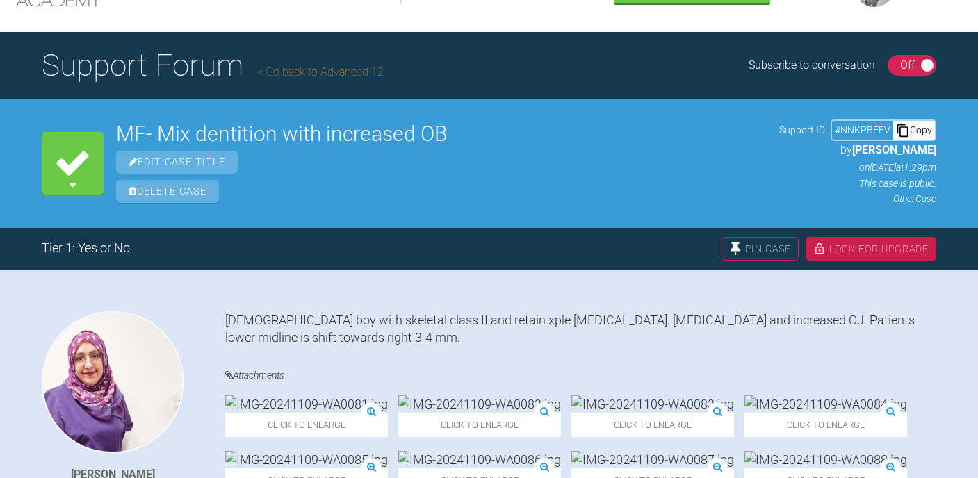
click at [911, 136] on div "Copy" at bounding box center [915, 130] width 42 height 18
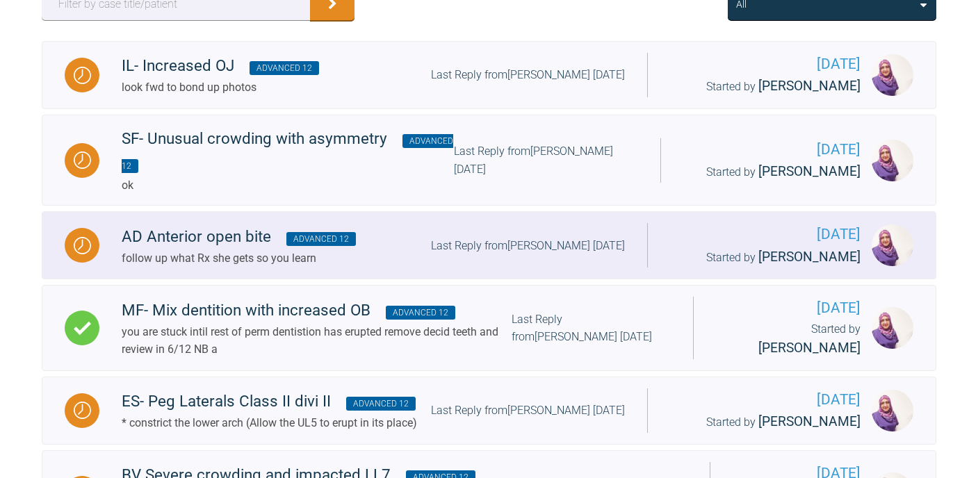
click at [269, 264] on div "follow up what Rx she gets so you learn" at bounding box center [239, 259] width 234 height 18
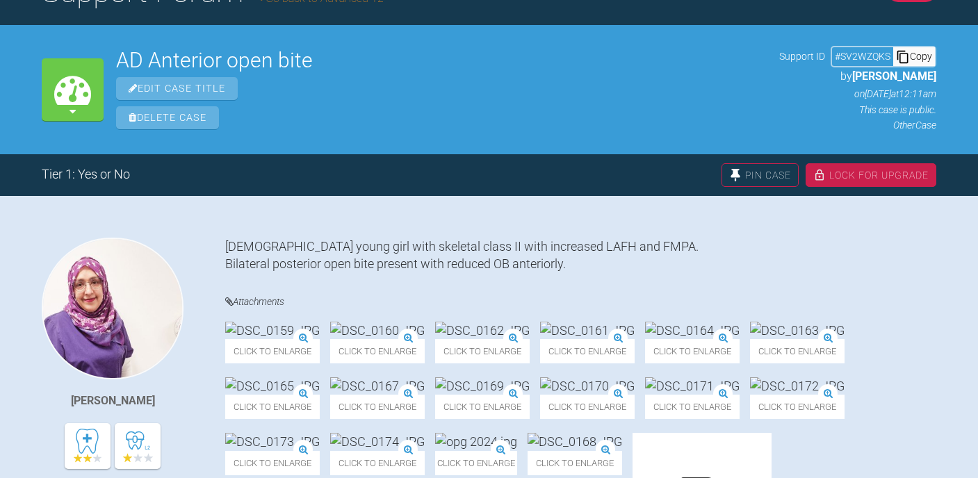
scroll to position [32, 0]
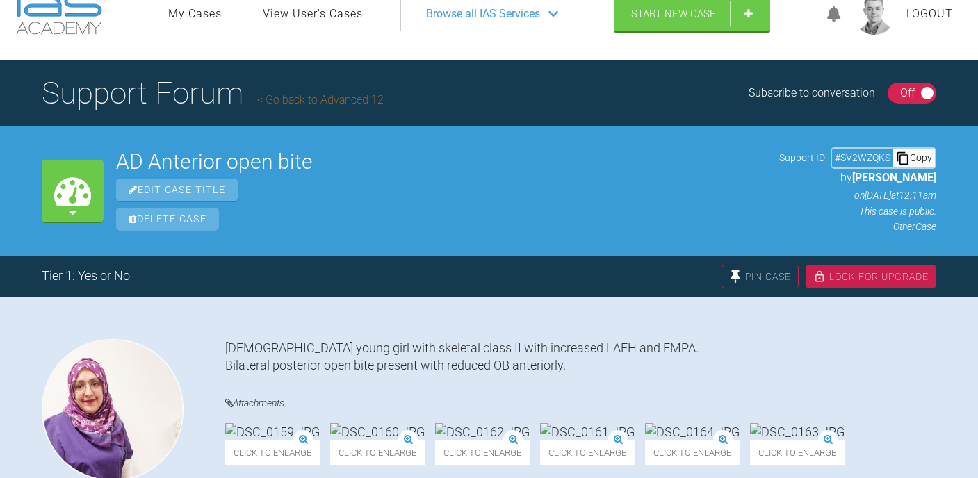
click at [912, 159] on div "Copy" at bounding box center [915, 158] width 42 height 18
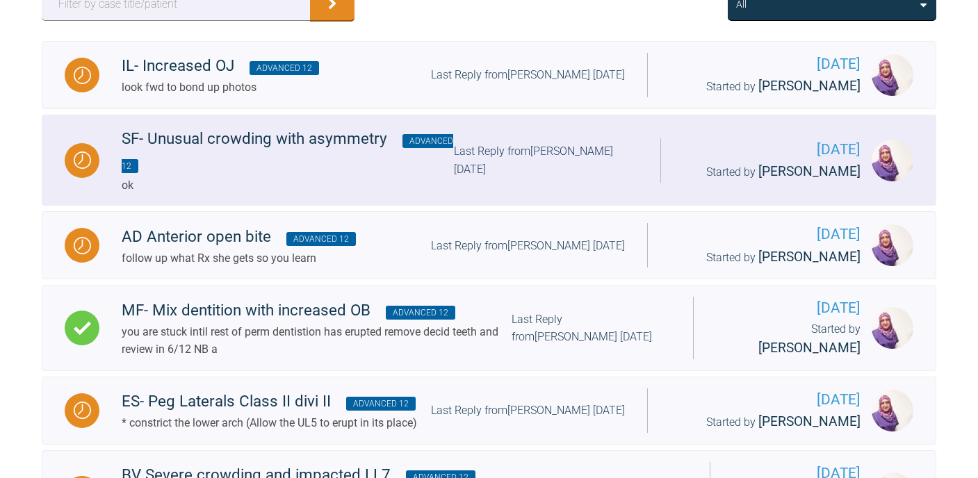
click at [417, 175] on div "SF- Unusual crowding with asymmetry Advanced 12" at bounding box center [288, 152] width 332 height 50
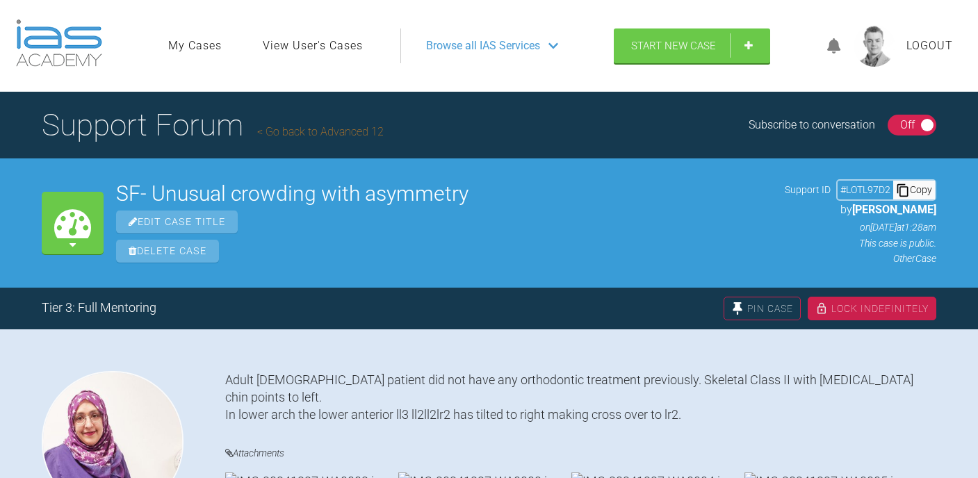
click at [907, 193] on icon at bounding box center [903, 191] width 14 height 14
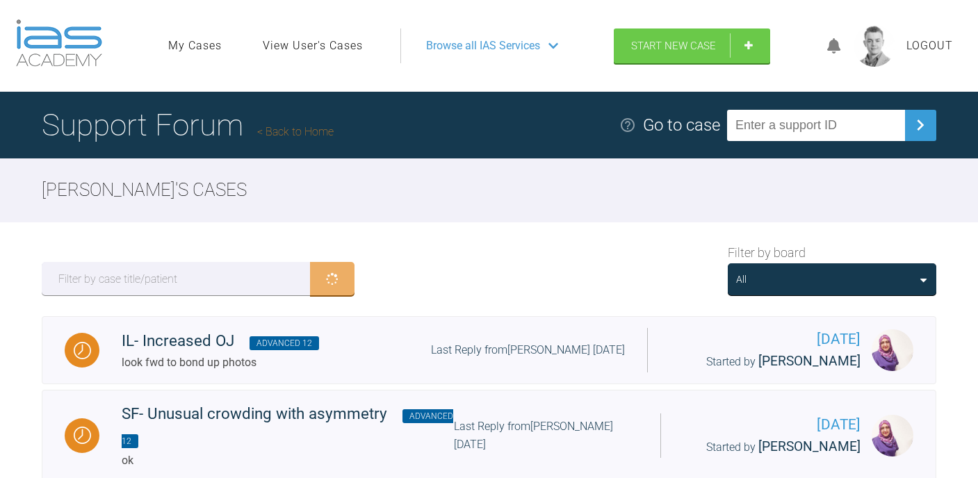
scroll to position [275, 0]
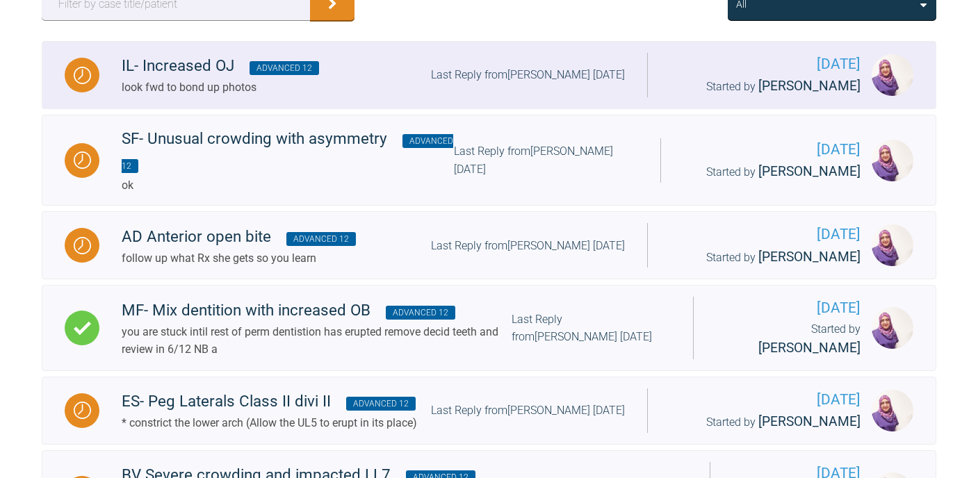
click at [364, 67] on div "IL- Increased OJ Advanced 12 look fwd to bond up photos Last Reply from [PERSON…" at bounding box center [373, 75] width 548 height 42
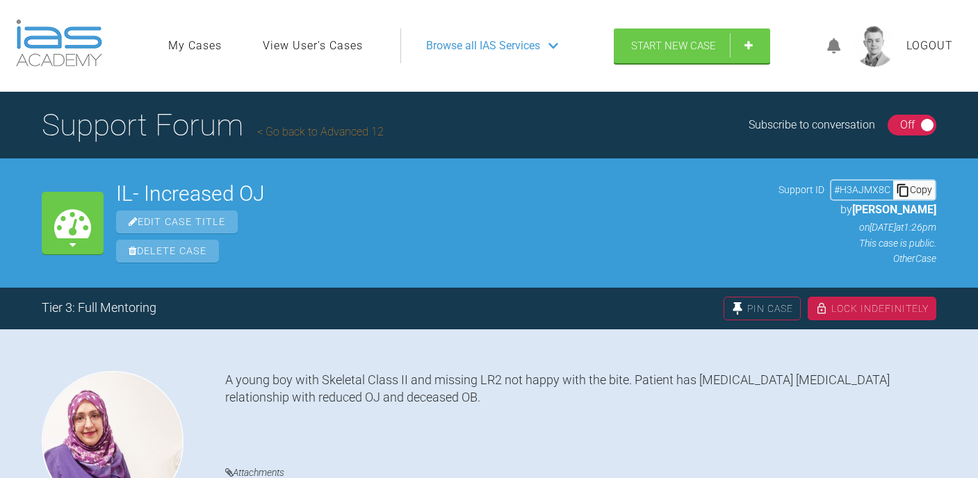
click at [918, 199] on div "Copy" at bounding box center [915, 190] width 42 height 18
click at [307, 131] on link "Go back to Advanced 12" at bounding box center [320, 131] width 127 height 13
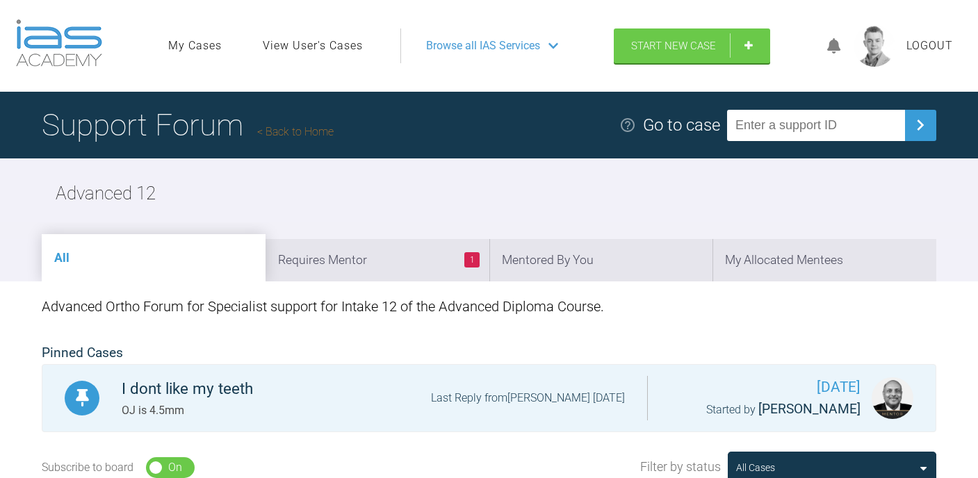
click at [849, 128] on input "text" at bounding box center [816, 125] width 178 height 31
paste input "OX1W6WRJ"
type input "OX1W6WRJ"
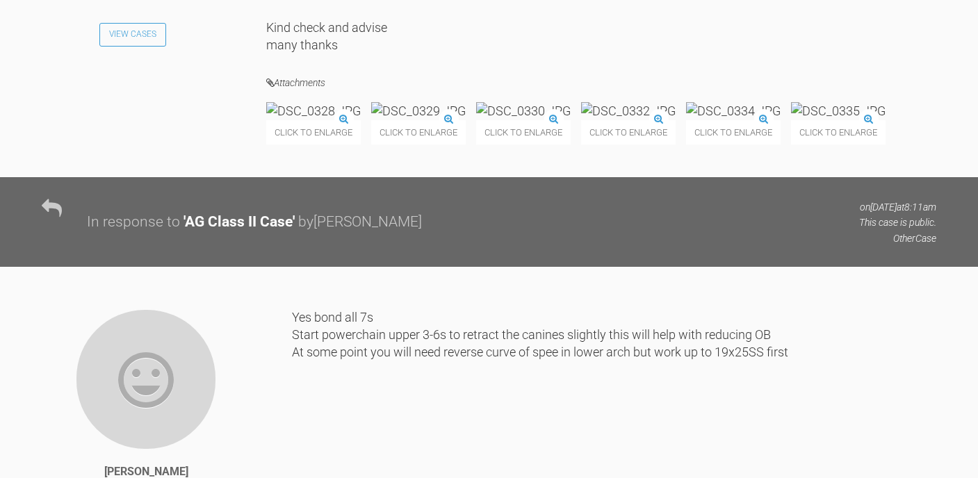
scroll to position [5879, 0]
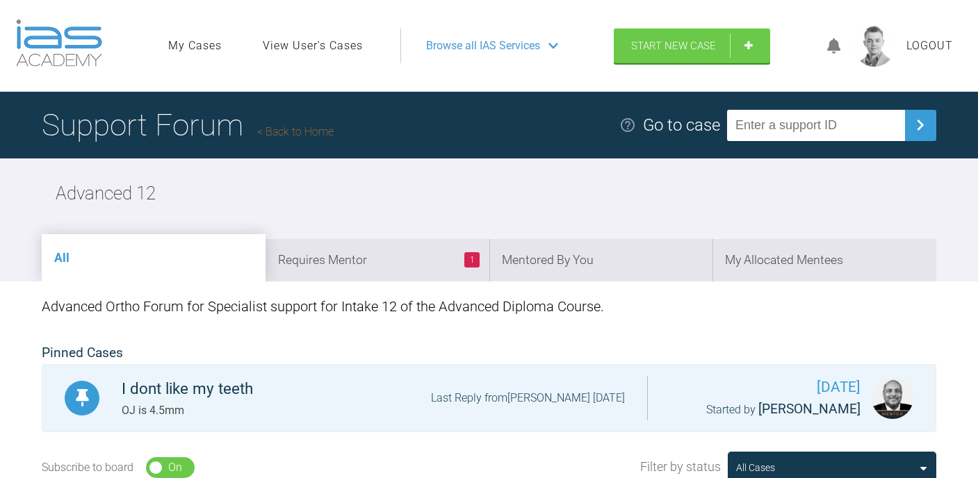
click at [830, 118] on input "text" at bounding box center [816, 125] width 178 height 31
paste input "SFCBV9NE"
type input "SFCBV9NE"
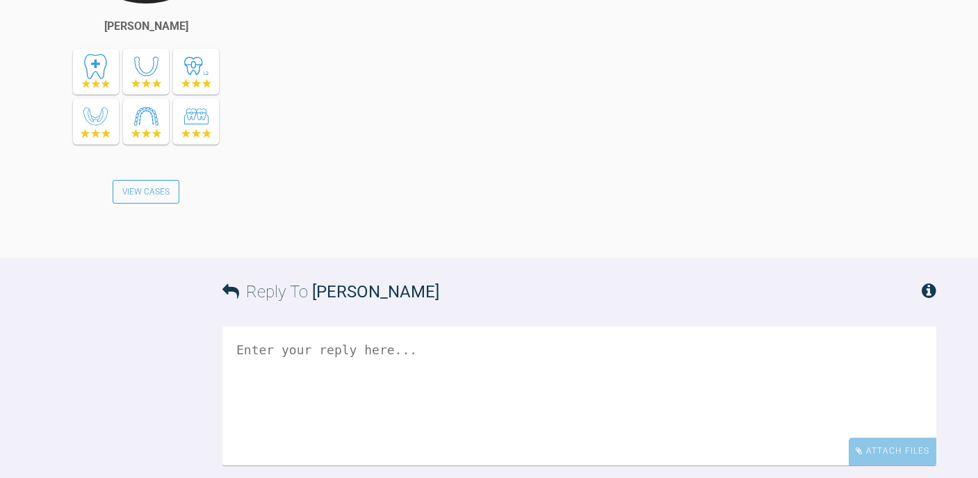
scroll to position [7270, 0]
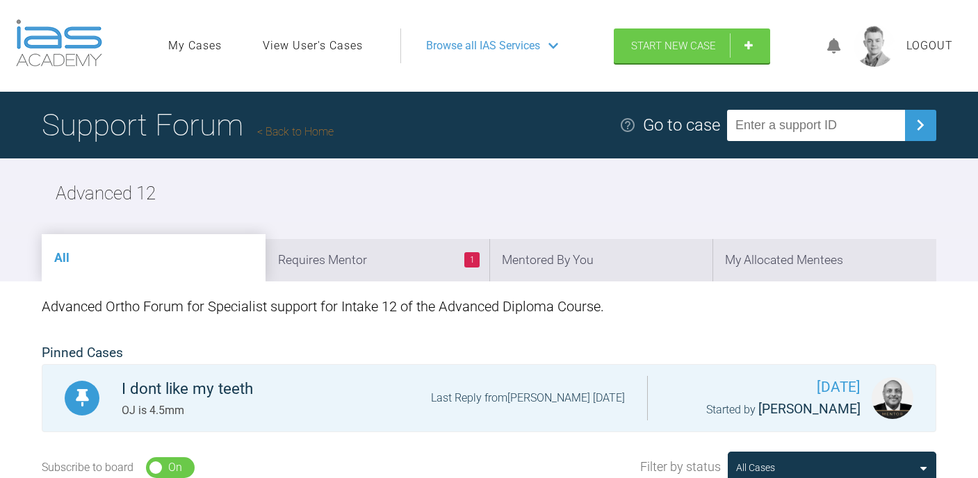
click at [807, 131] on input "text" at bounding box center [816, 125] width 178 height 31
paste input "QZBAZ6WA"
type input "QZBAZ6WA"
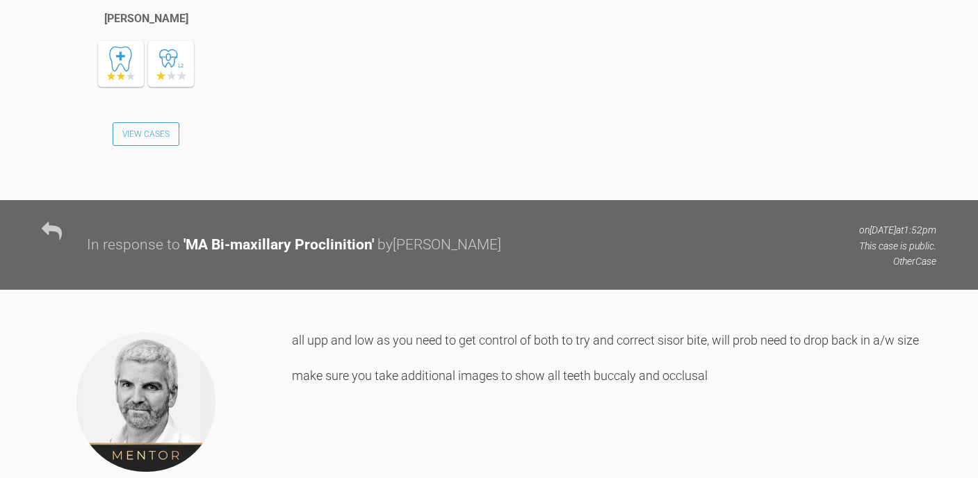
scroll to position [8578, 0]
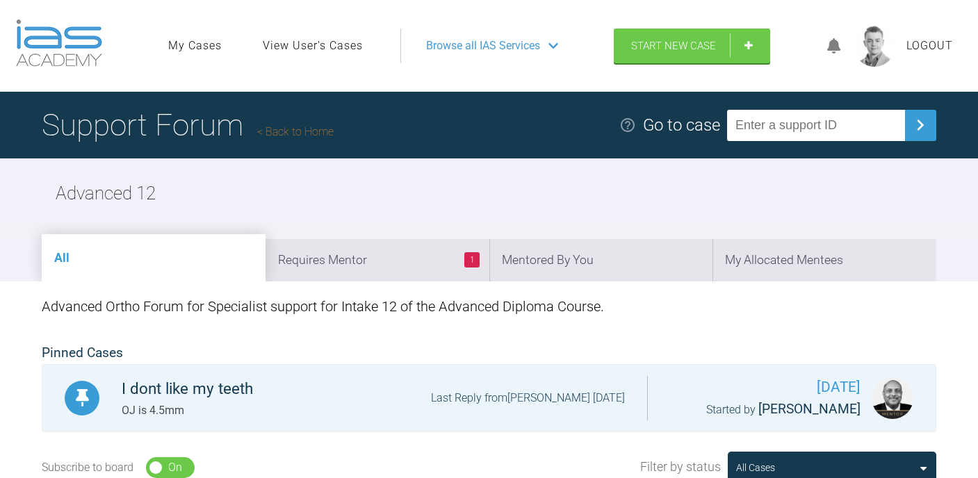
click at [814, 122] on input "text" at bounding box center [816, 125] width 178 height 31
paste input "ZVKLTE47"
type input "ZVKLTE47"
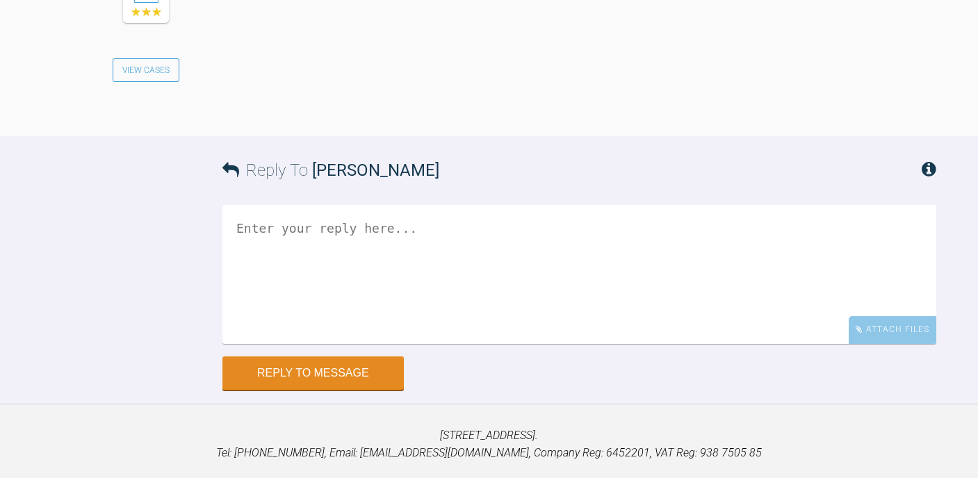
scroll to position [1239, 0]
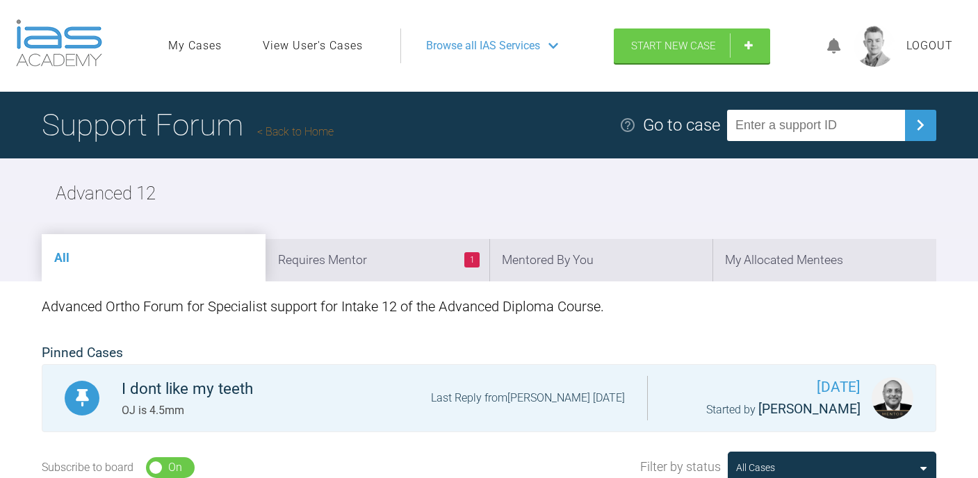
click at [800, 140] on input "text" at bounding box center [816, 125] width 178 height 31
paste input "PQOPIOPW"
type input "PQOPIOPW"
click at [821, 117] on input "text" at bounding box center [816, 125] width 178 height 31
paste input "EMLNAG54"
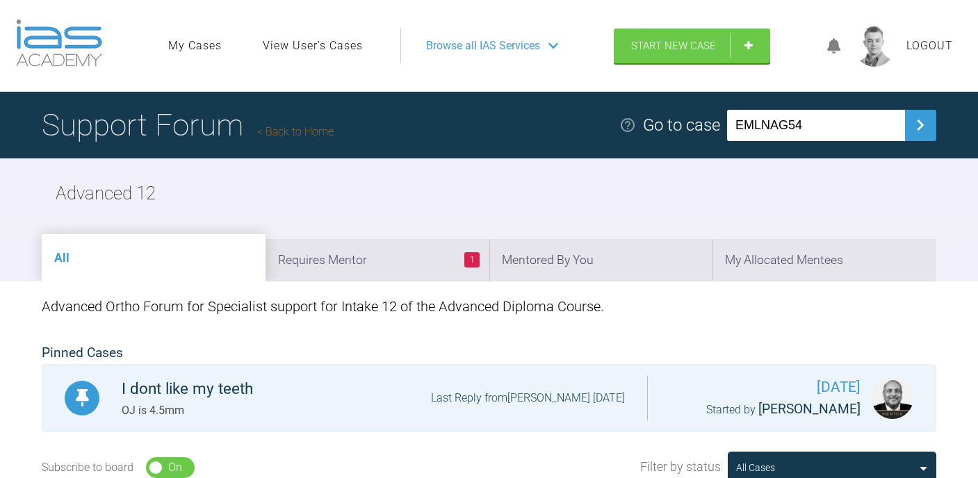
type input "EMLNAG54"
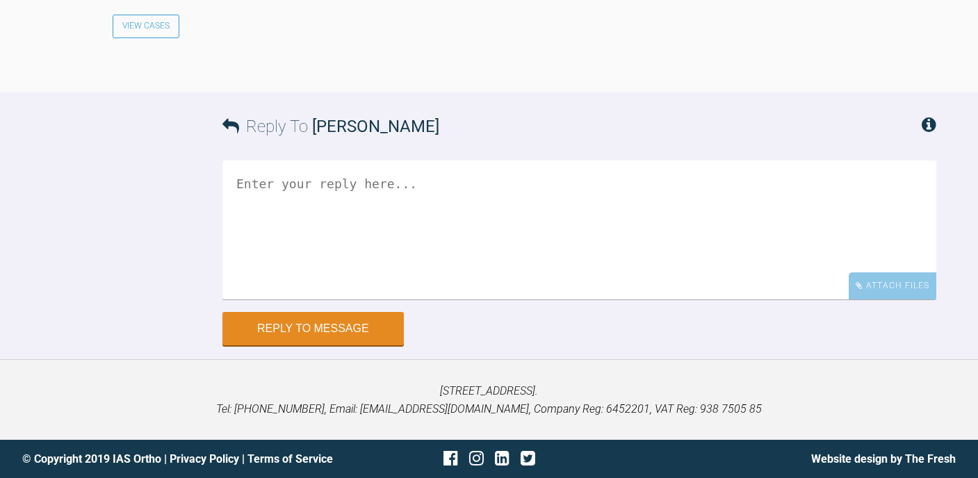
scroll to position [1918, 0]
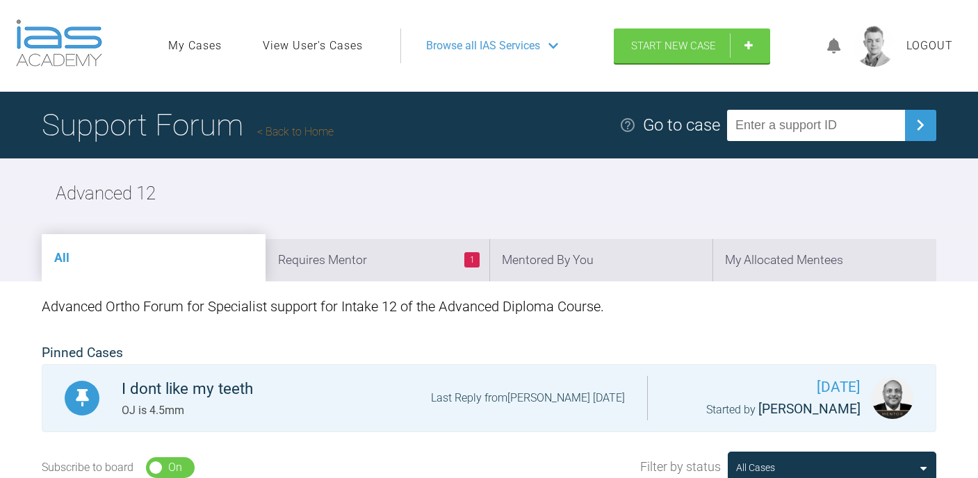
click at [789, 125] on input "text" at bounding box center [816, 125] width 178 height 31
paste input "NNKPBEEV"
type input "NNKPBEEV"
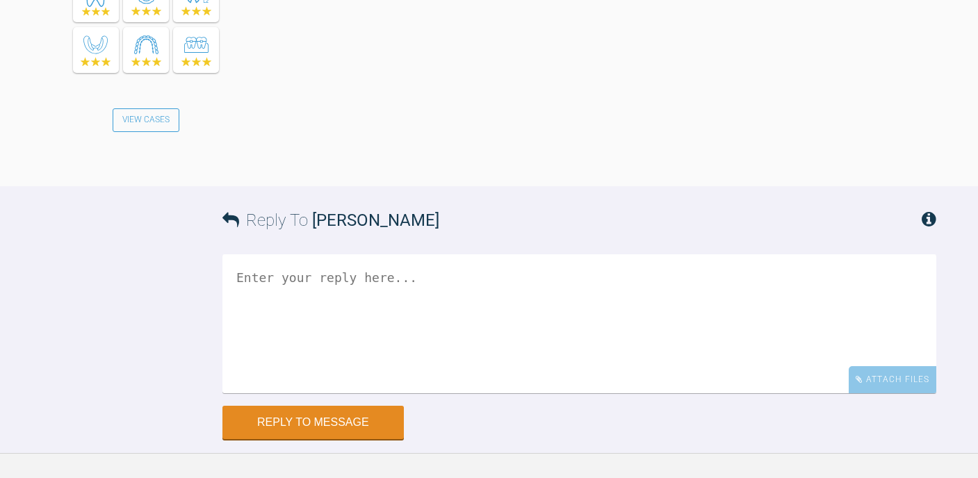
scroll to position [2425, 0]
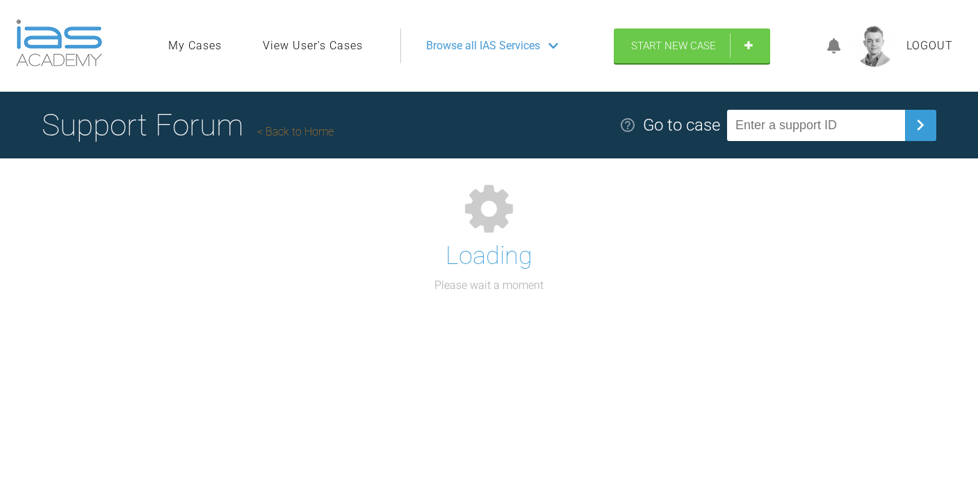
click at [807, 110] on input "text" at bounding box center [816, 125] width 178 height 31
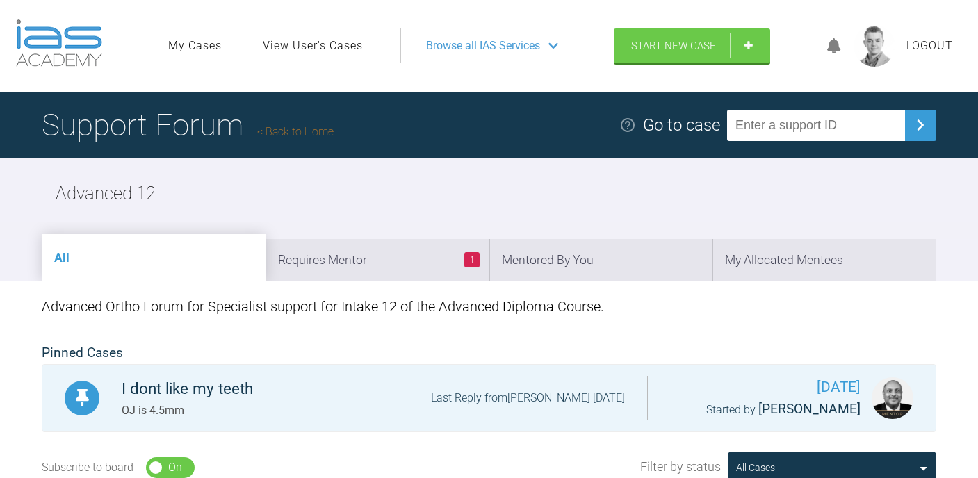
paste input "SV2WZQKS"
type input "SV2WZQKS"
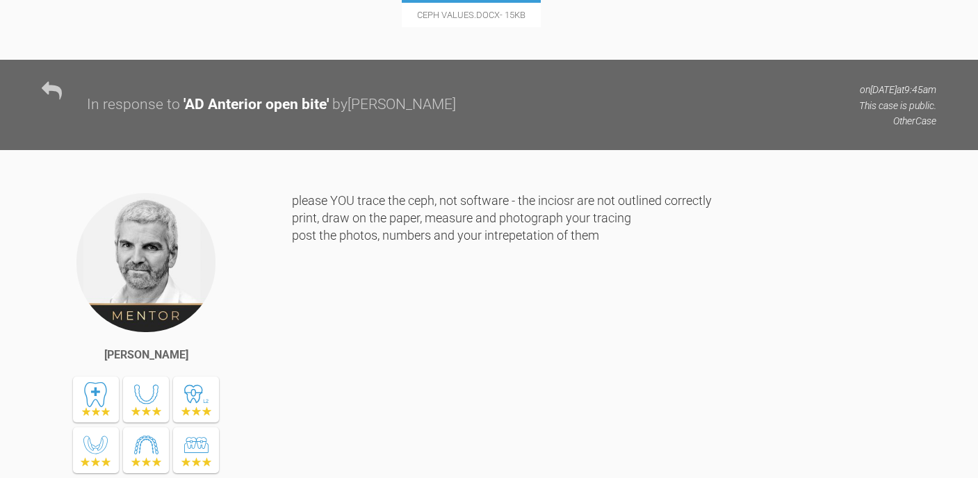
scroll to position [2219, 0]
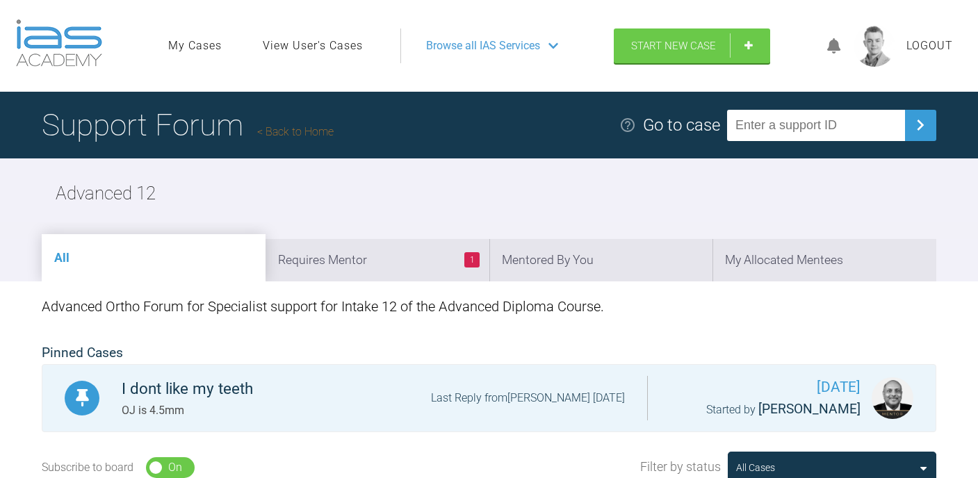
click at [790, 125] on input "text" at bounding box center [816, 125] width 178 height 31
paste input "LOTL97D2"
type input "LOTL97D2"
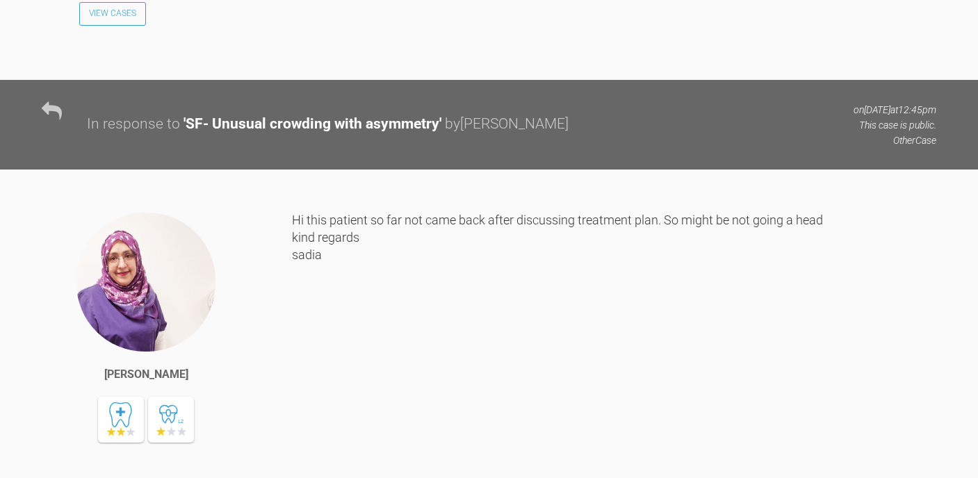
scroll to position [5541, 0]
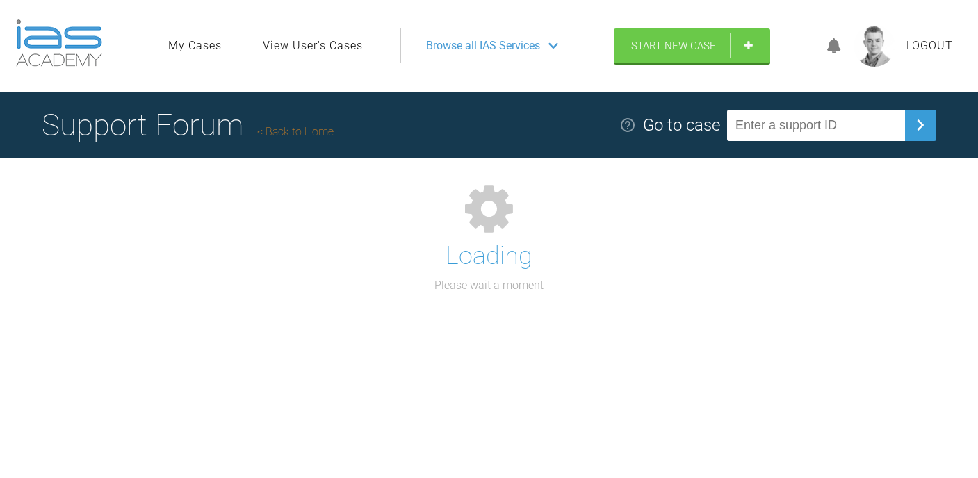
click at [857, 122] on input "text" at bounding box center [816, 125] width 178 height 31
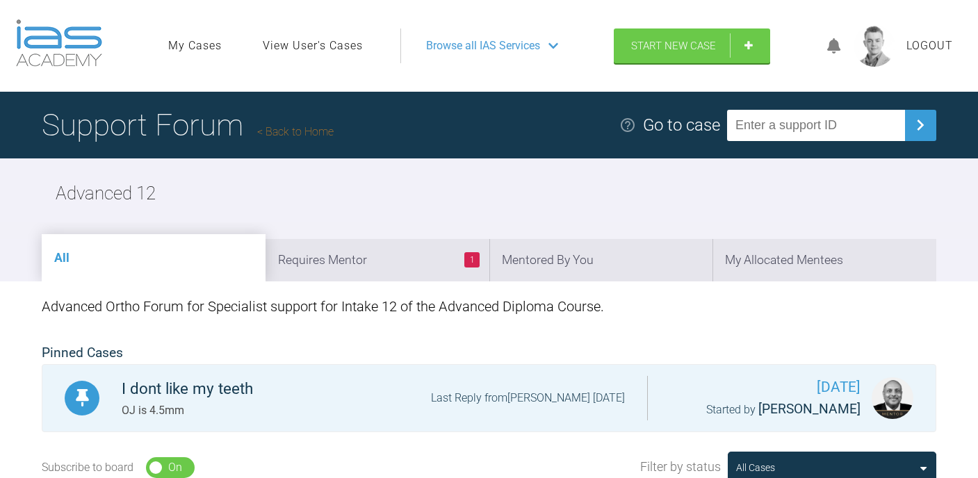
paste input "H3AJMX8C"
type input "H3AJMX8C"
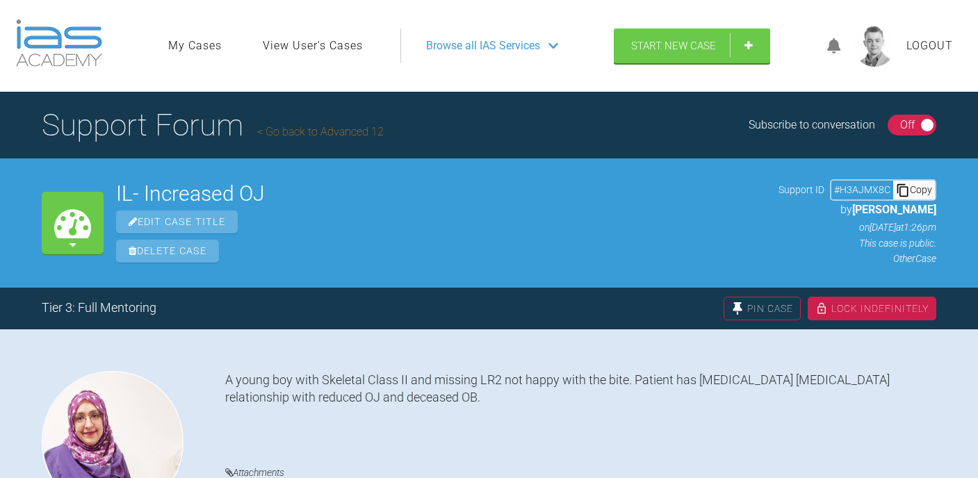
click at [304, 45] on link "View User's Cases" at bounding box center [313, 46] width 100 height 18
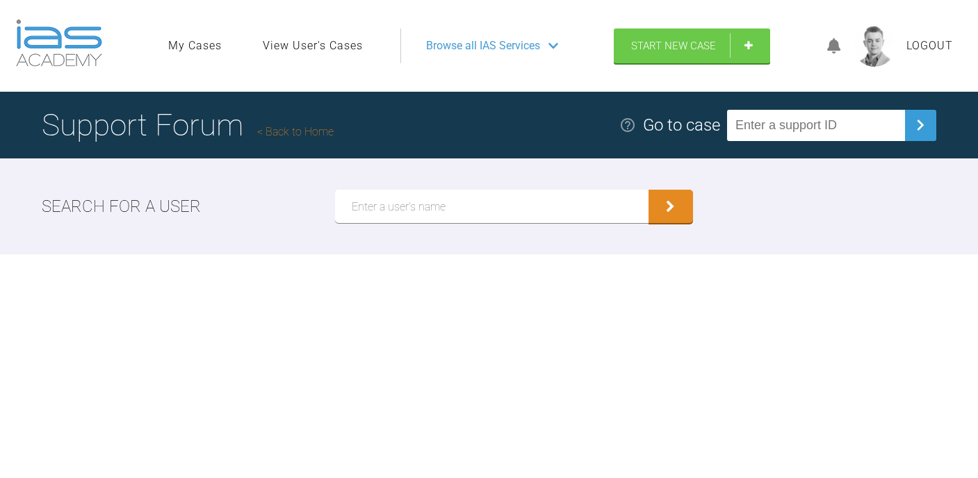
click at [397, 220] on input "text" at bounding box center [492, 206] width 314 height 33
type input "[PERSON_NAME]"
click at [649, 190] on button "submit" at bounding box center [671, 206] width 45 height 33
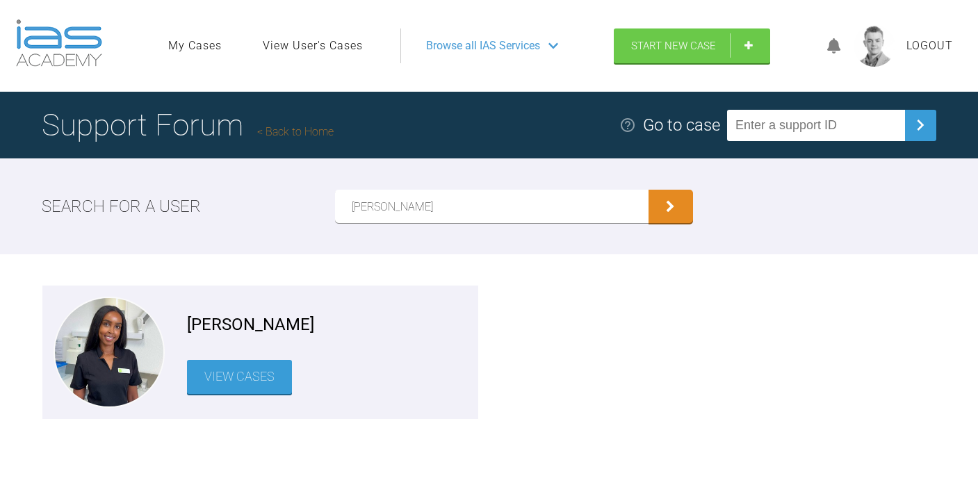
click at [230, 382] on link "View Cases" at bounding box center [239, 377] width 105 height 34
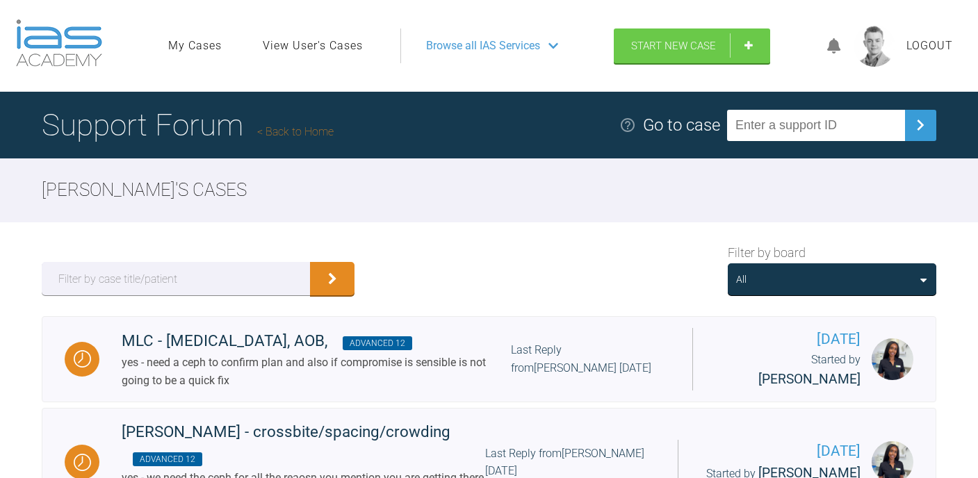
click at [841, 275] on div "All" at bounding box center [832, 279] width 192 height 15
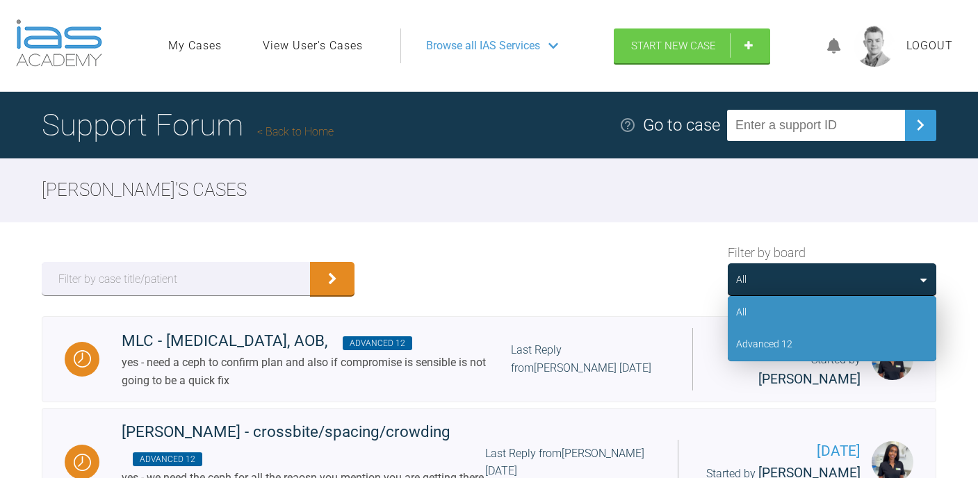
click at [809, 353] on div "Advanced 12" at bounding box center [832, 344] width 209 height 32
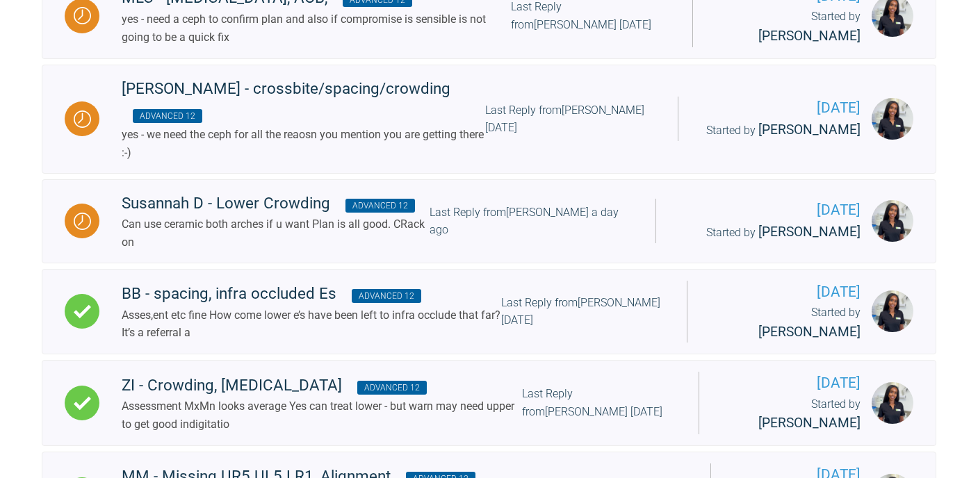
scroll to position [344, 0]
